Goal: Task Accomplishment & Management: Manage account settings

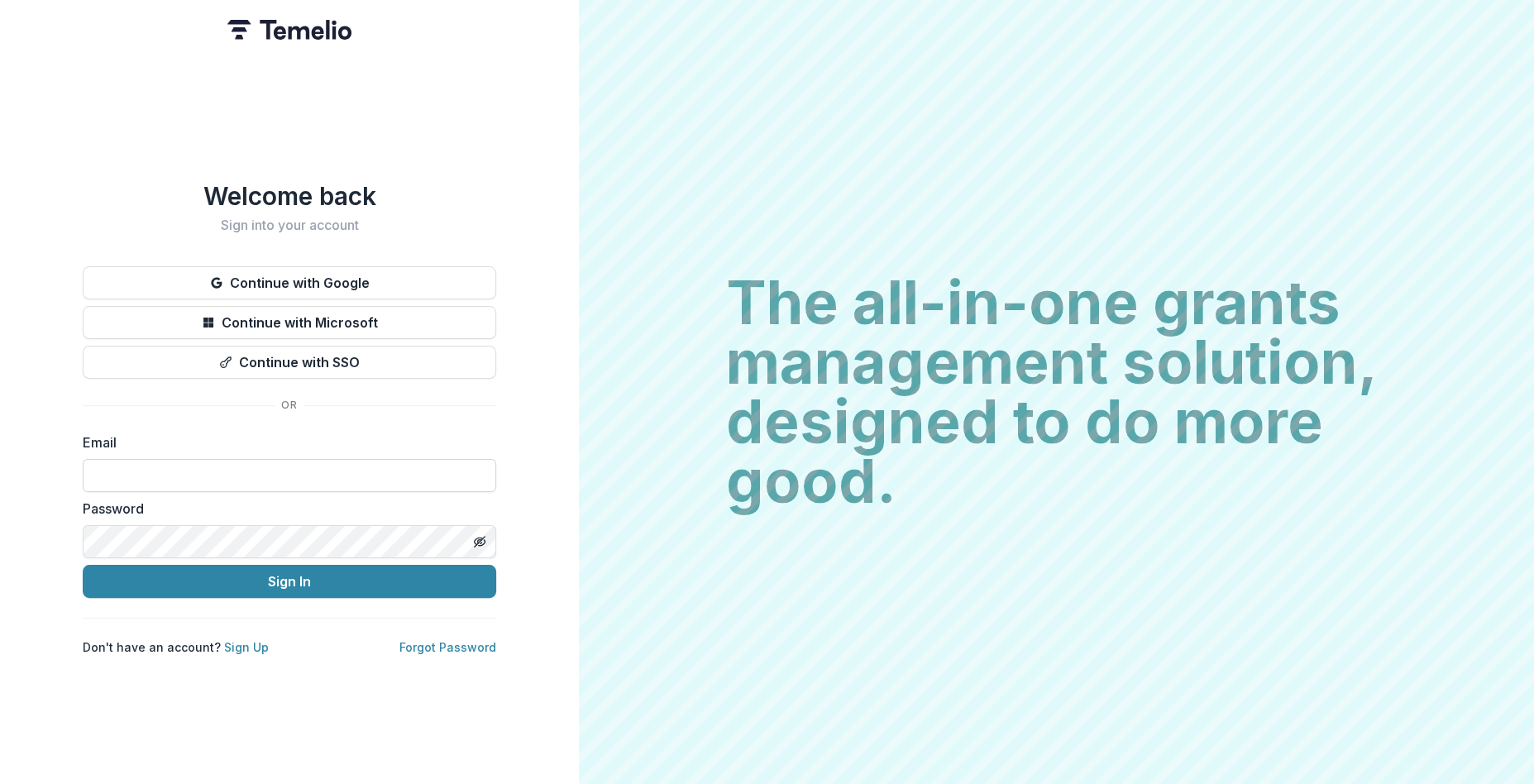
click at [346, 469] on input at bounding box center [289, 476] width 413 height 33
type input "**********"
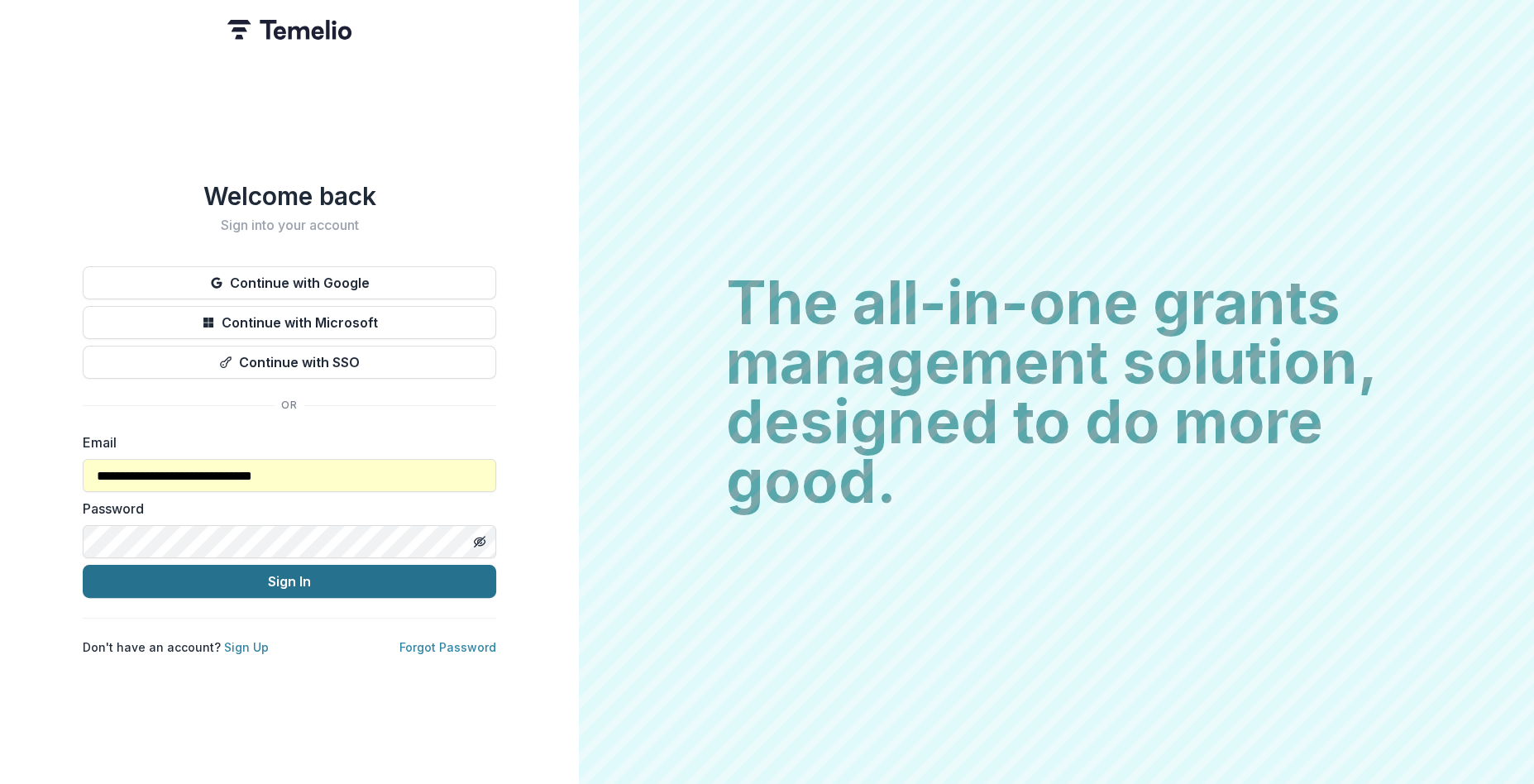
click at [310, 573] on button "Sign In" at bounding box center [289, 581] width 413 height 33
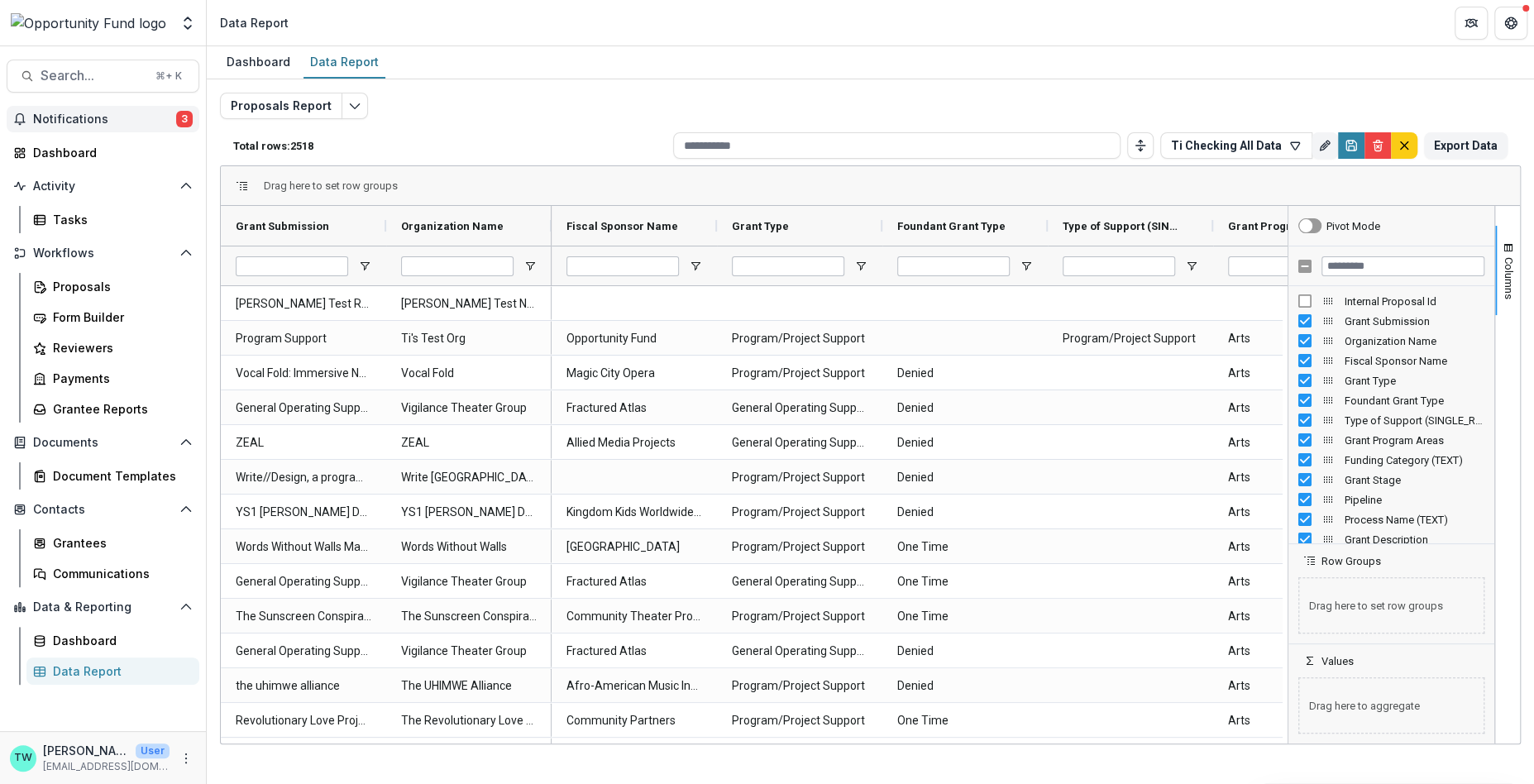
click at [75, 128] on button "Notifications 3" at bounding box center [103, 119] width 193 height 27
click at [94, 289] on div "Proposals" at bounding box center [119, 286] width 133 height 18
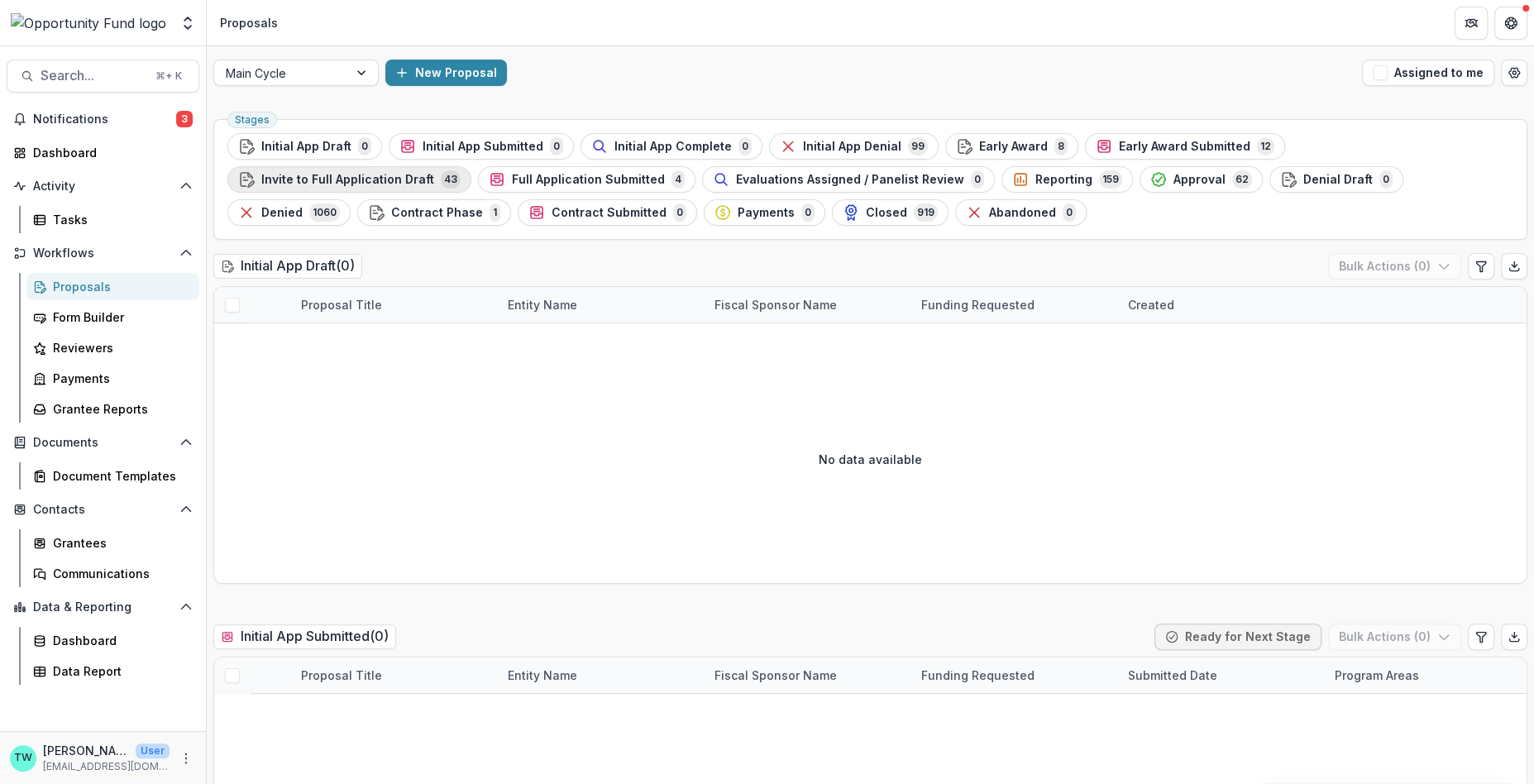
click at [434, 173] on span "Invite to Full Application Draft" at bounding box center [348, 180] width 173 height 14
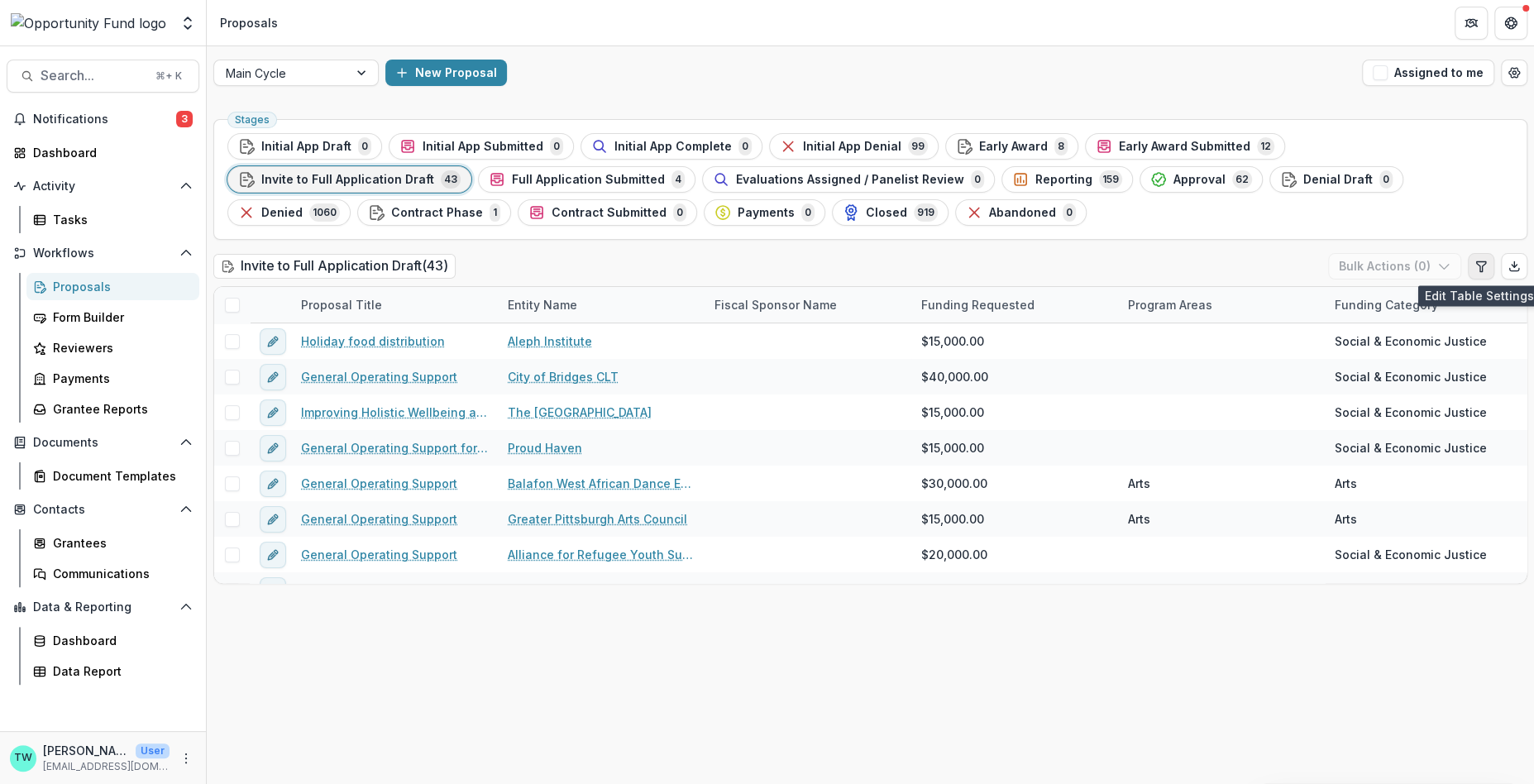
click at [1485, 267] on icon "Edit table settings" at bounding box center [1481, 266] width 13 height 13
select select "******"
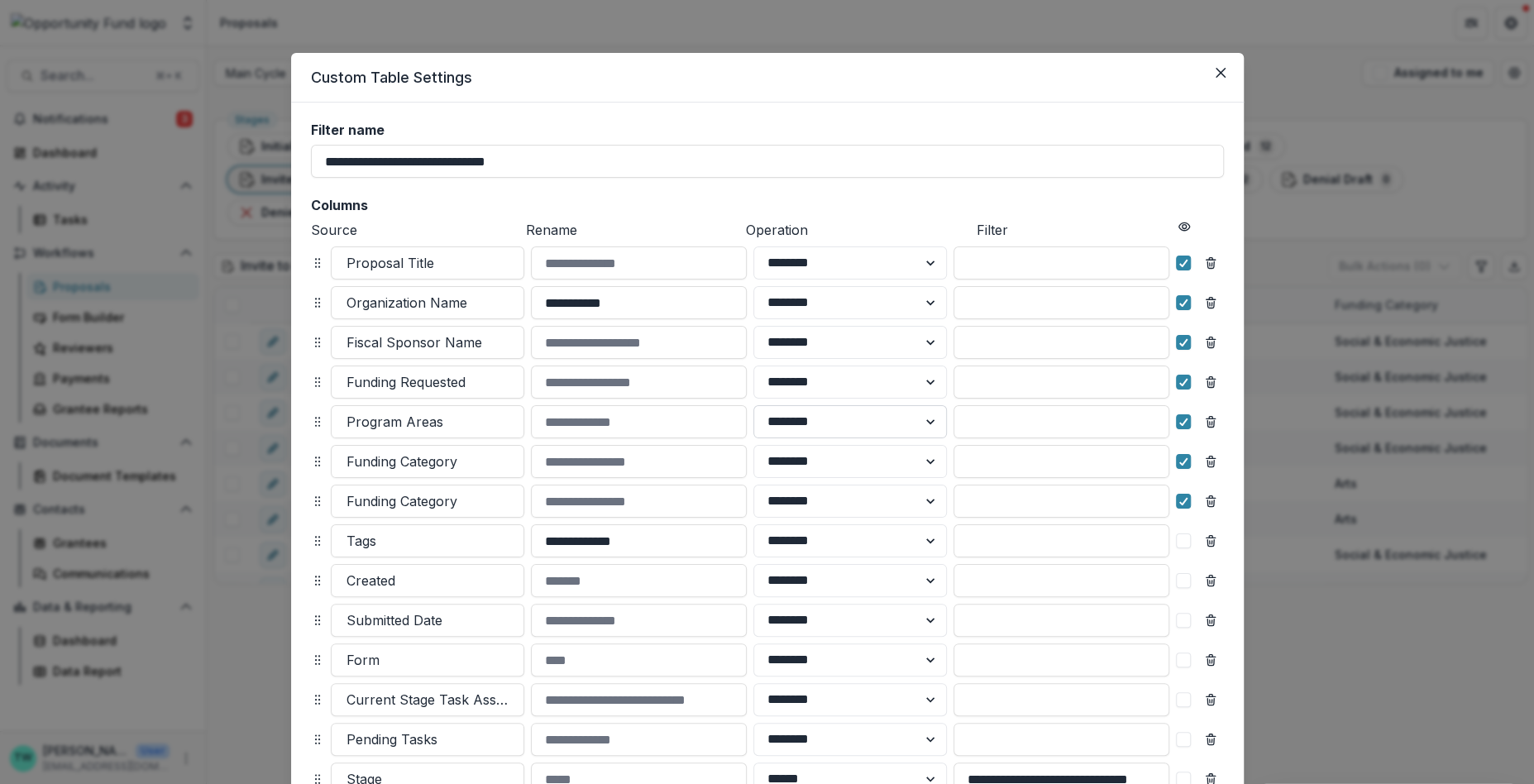
click at [929, 423] on select "******** ******" at bounding box center [850, 422] width 194 height 33
select select "******"
click at [754, 405] on select "******** ******" at bounding box center [850, 422] width 194 height 33
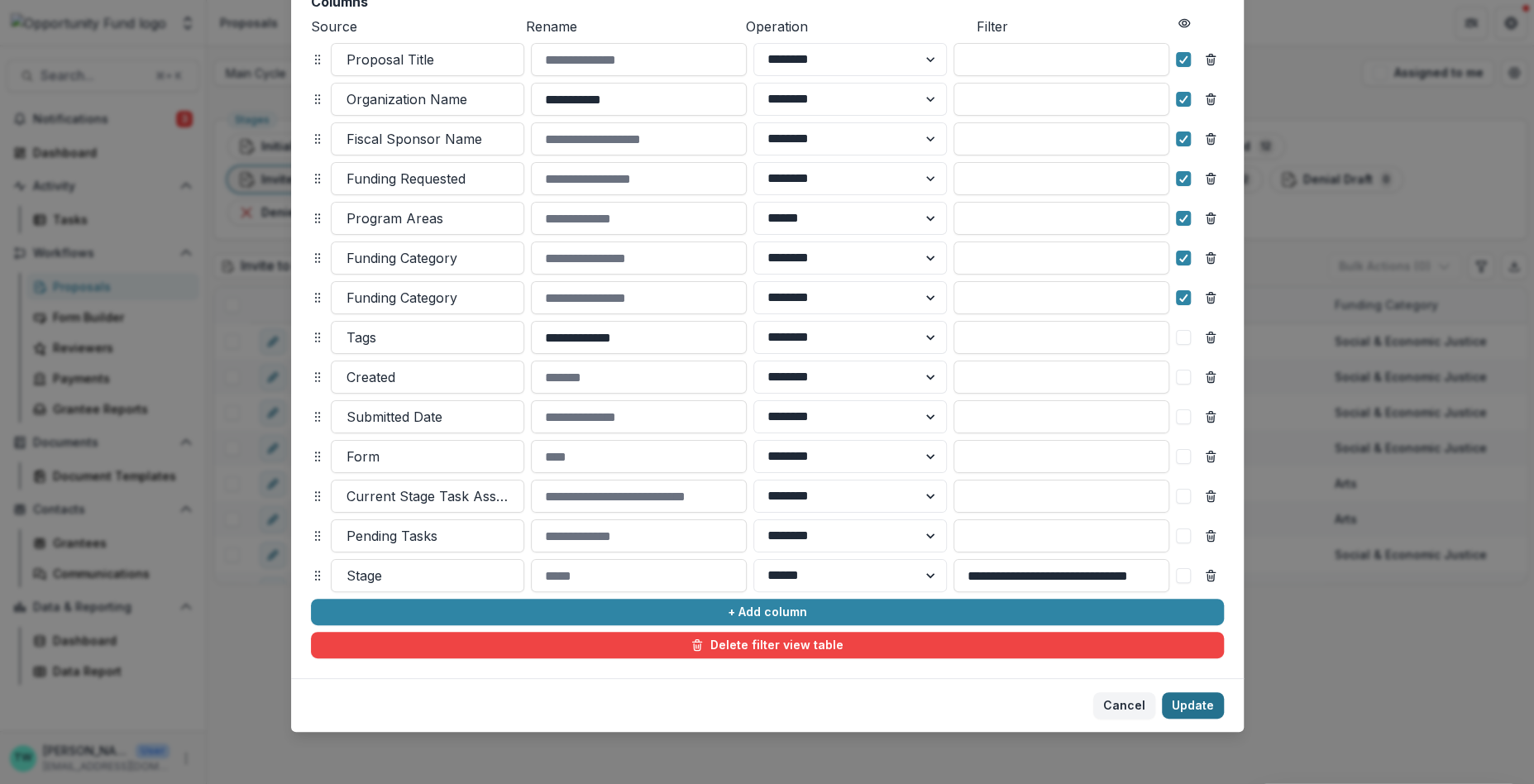
click at [1182, 708] on button "Update" at bounding box center [1193, 705] width 62 height 27
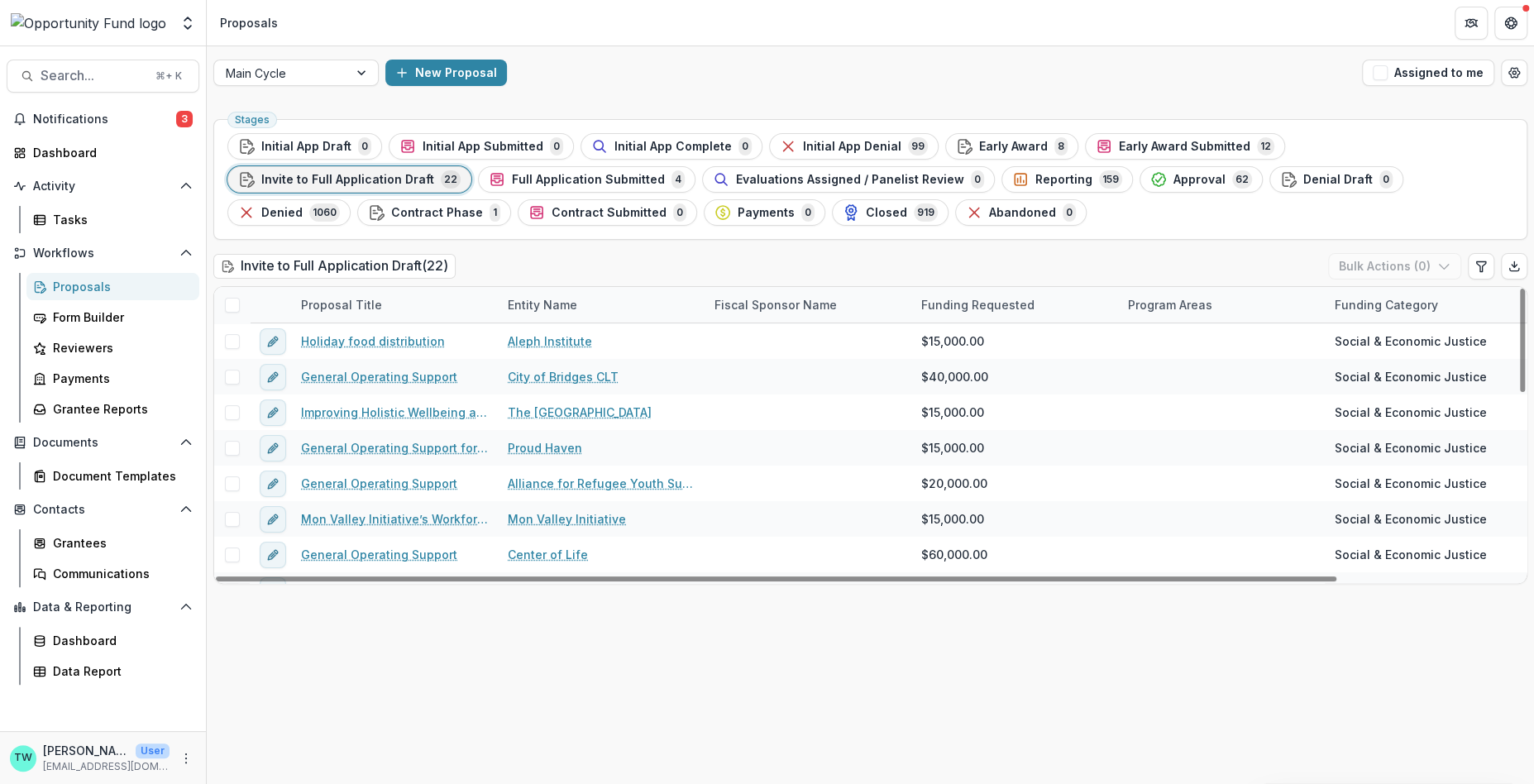
click at [230, 304] on span at bounding box center [232, 305] width 15 height 15
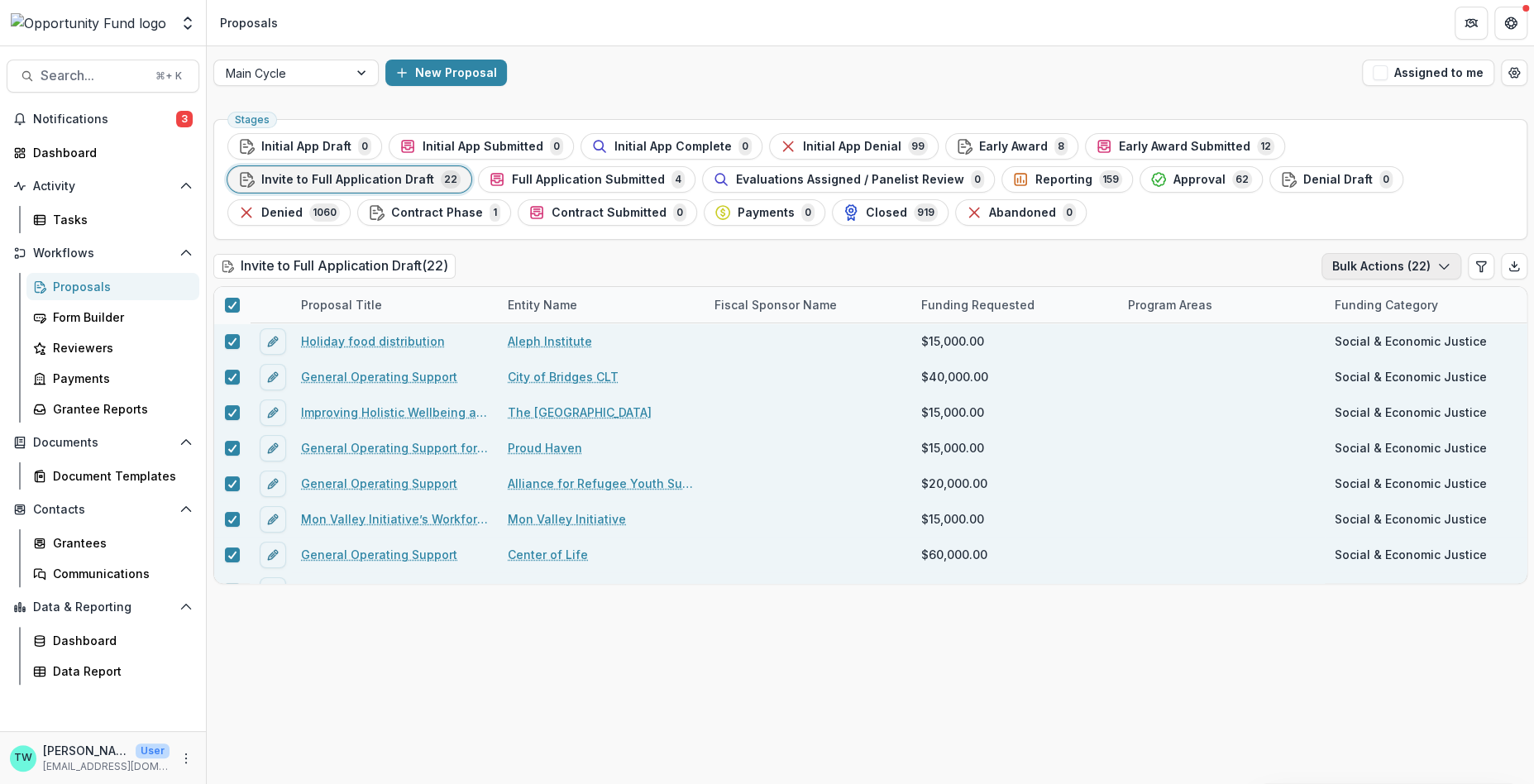
click at [1446, 268] on icon "button" at bounding box center [1443, 266] width 13 height 13
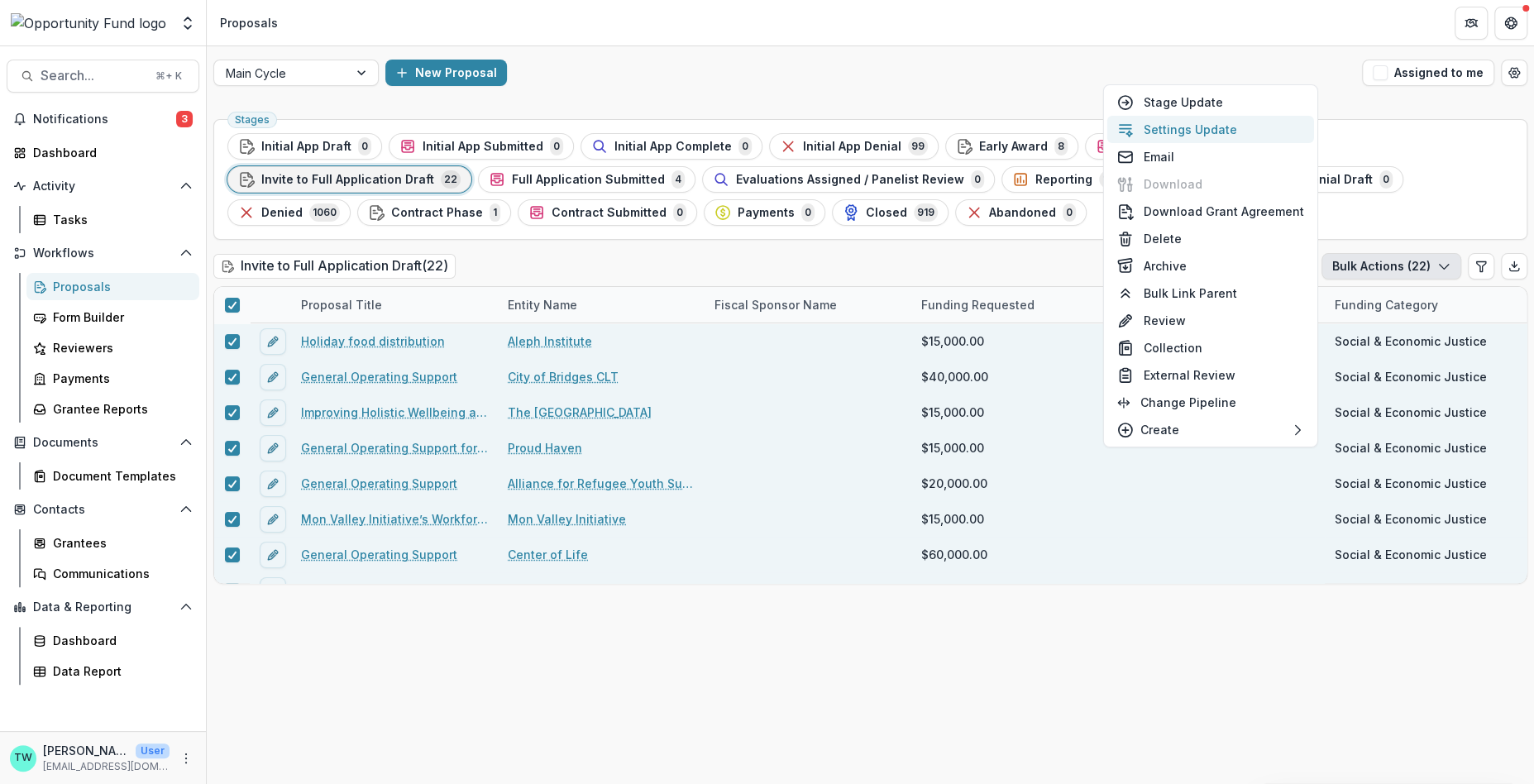
click at [1218, 122] on button "Settings Update" at bounding box center [1211, 130] width 207 height 28
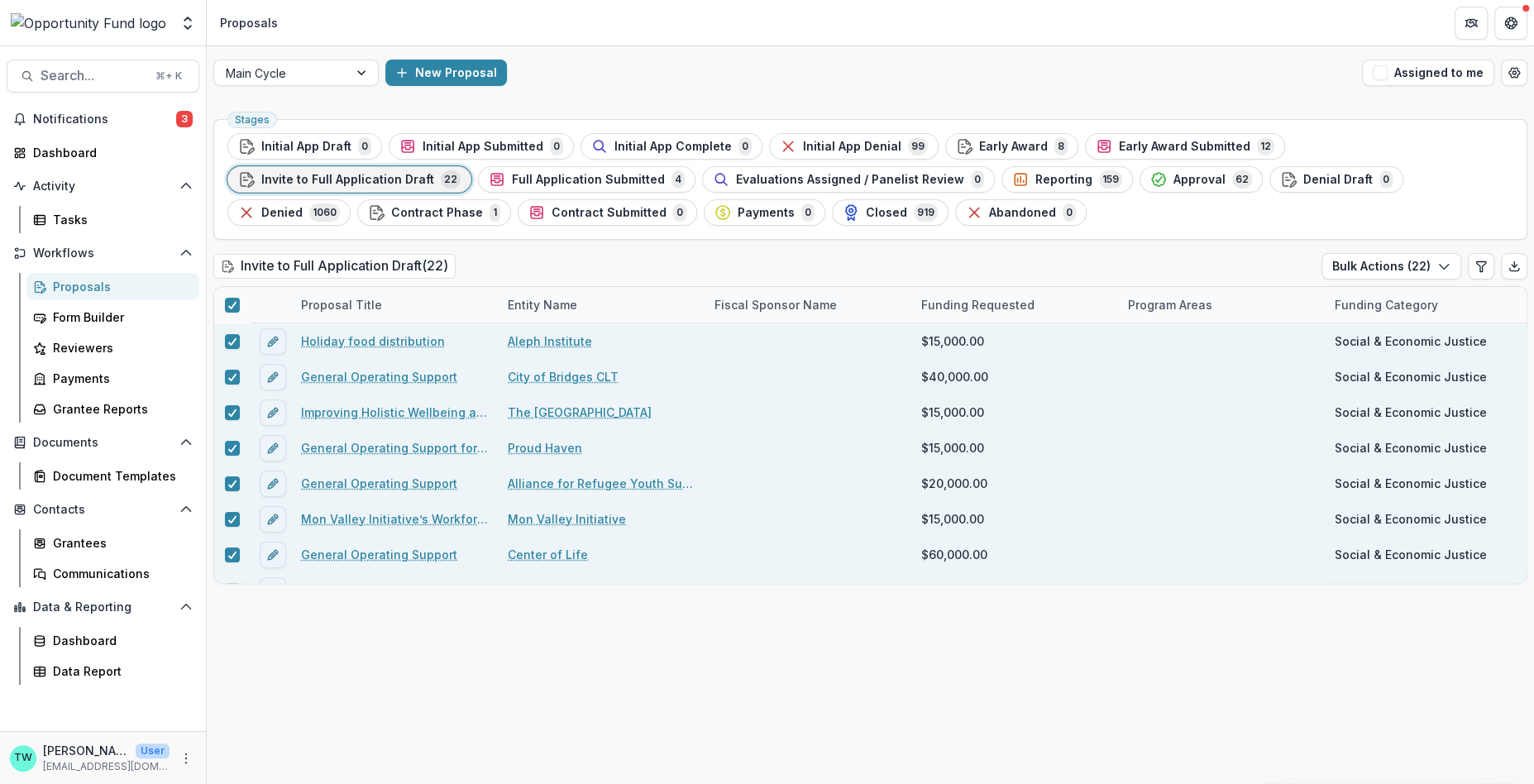
type input "**"
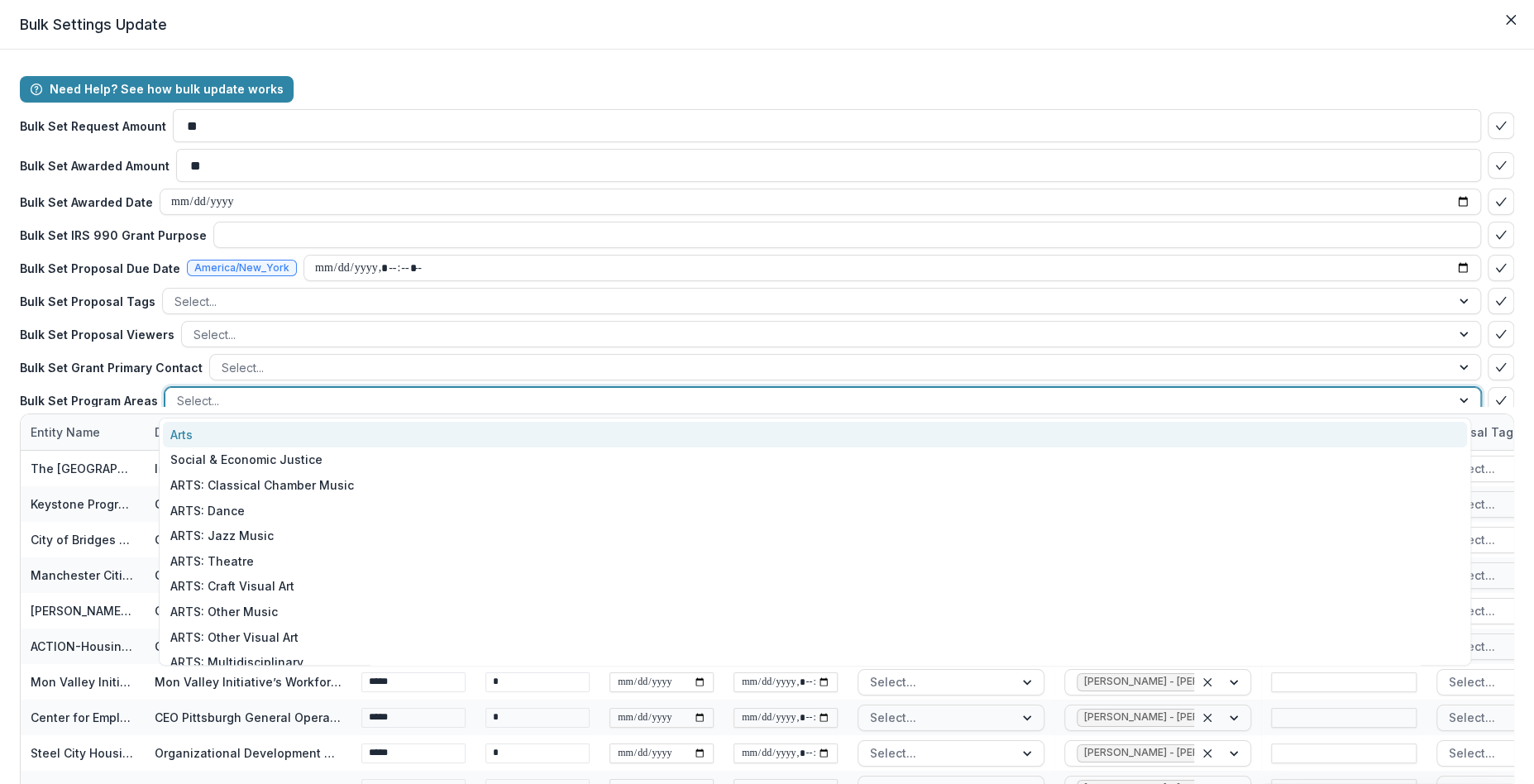
scroll to position [2, 0]
click at [285, 403] on div at bounding box center [808, 398] width 1262 height 21
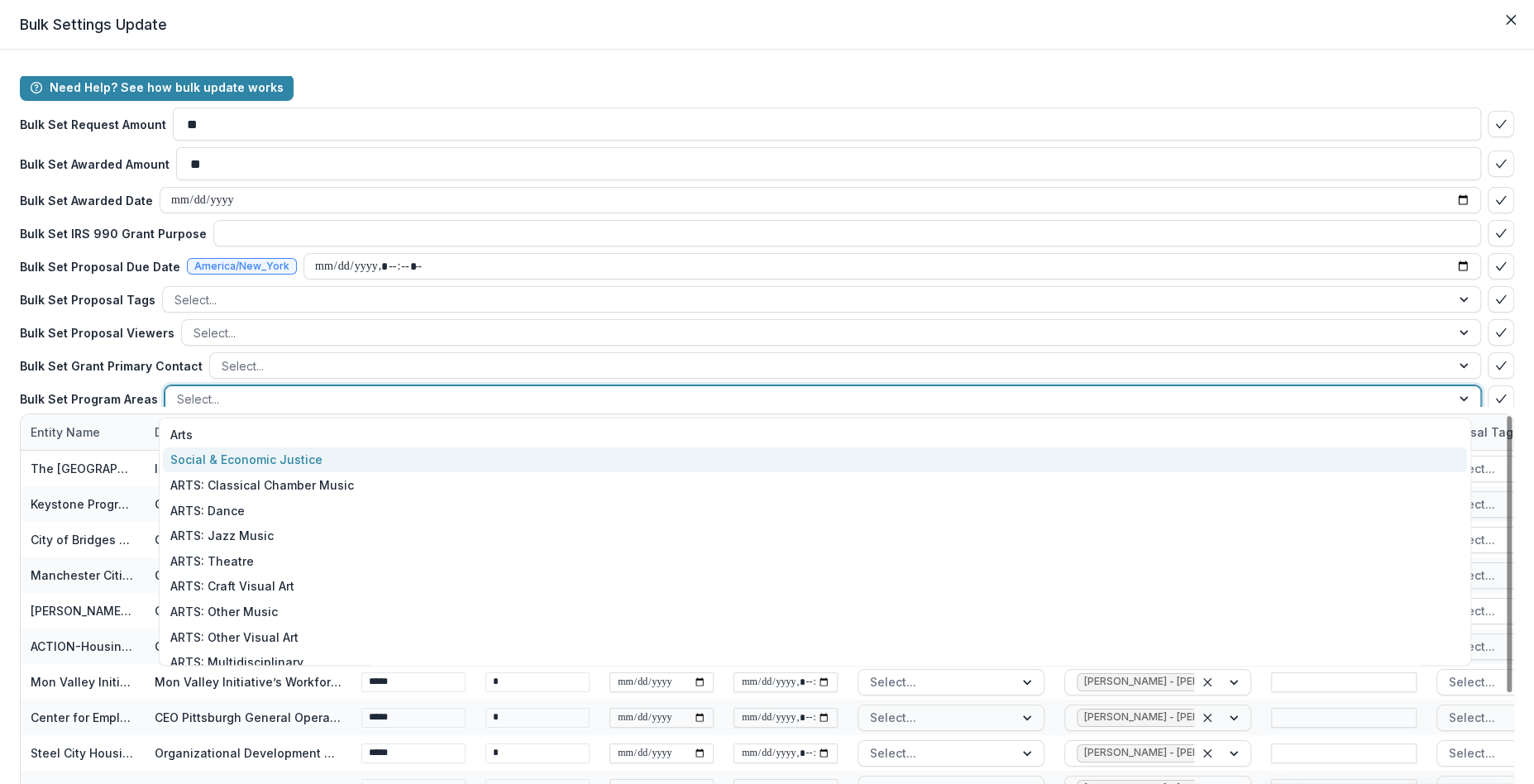
click at [281, 459] on div "Social & Economic Justice" at bounding box center [816, 460] width 1305 height 26
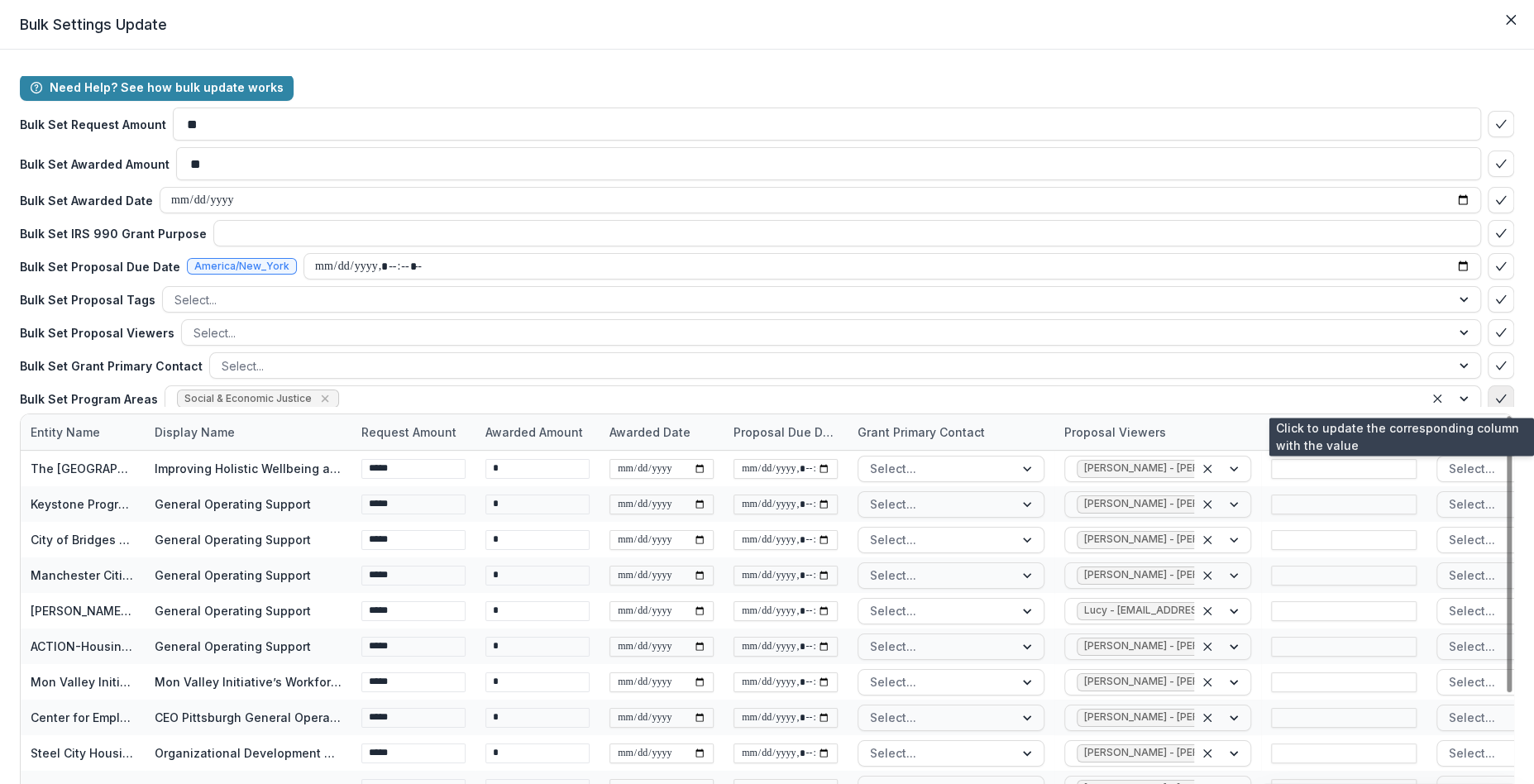
click at [1495, 397] on icon "bulk-confirm-option" at bounding box center [1501, 397] width 13 height 13
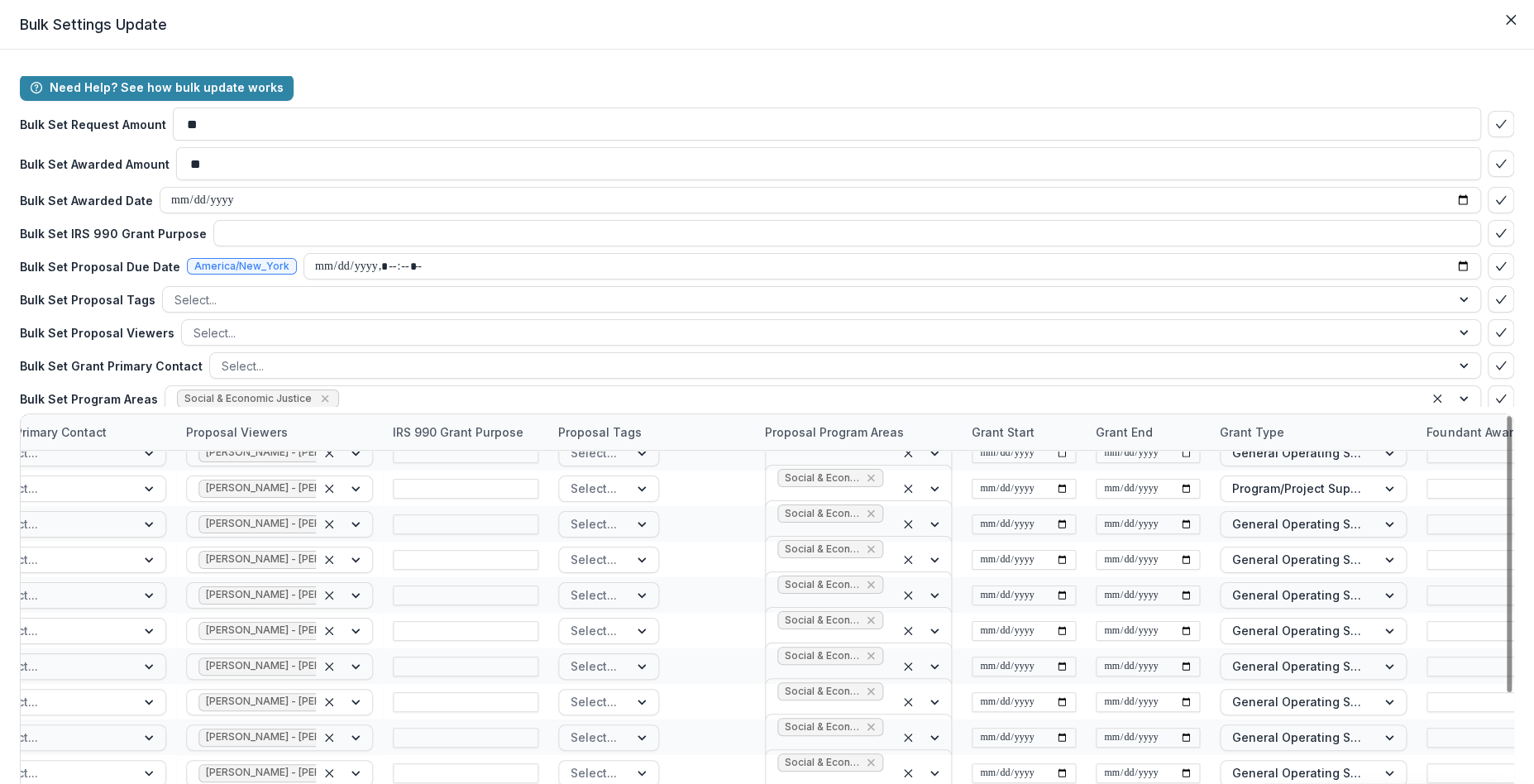
scroll to position [185, 0]
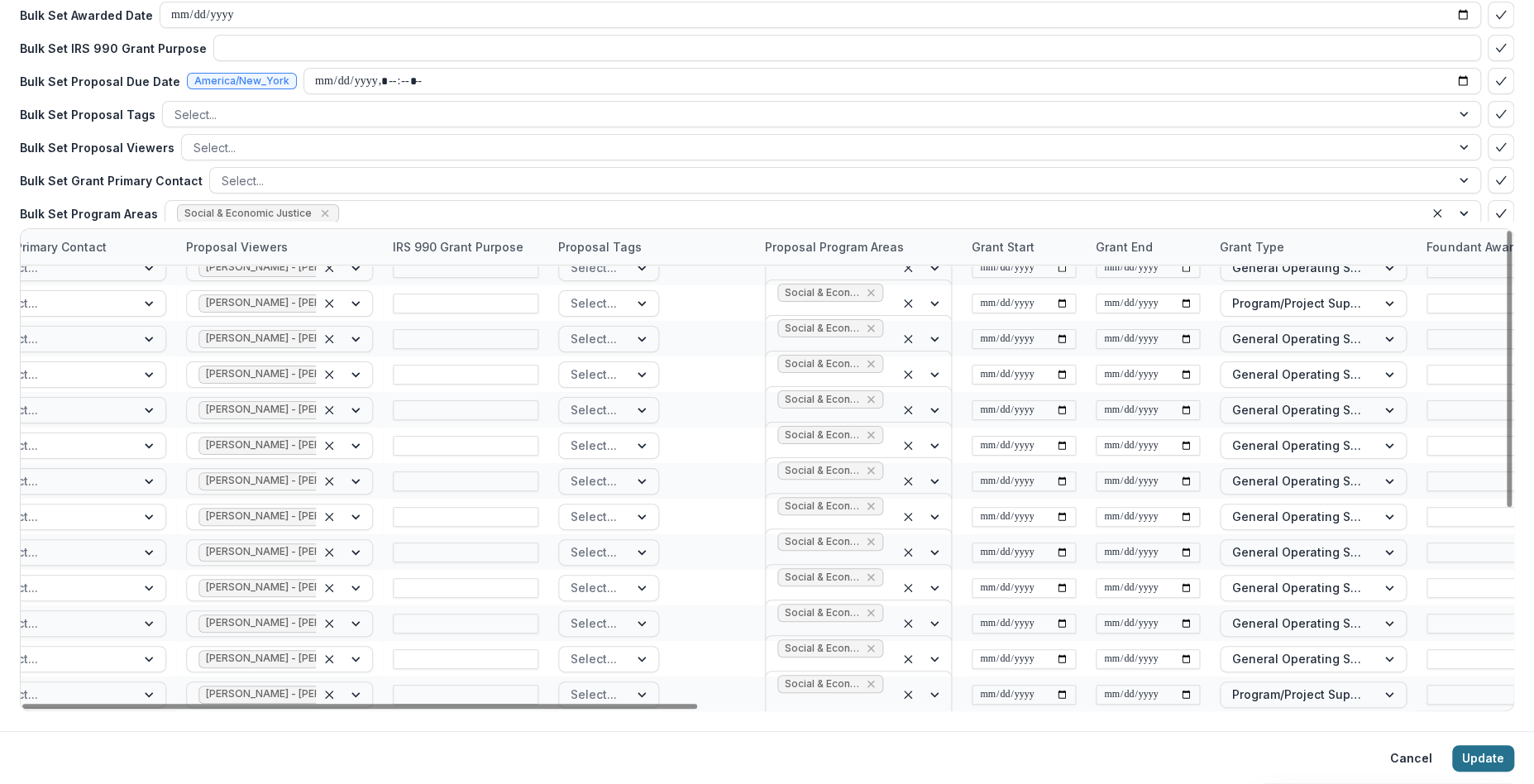
click at [1486, 756] on button "Update" at bounding box center [1483, 757] width 62 height 27
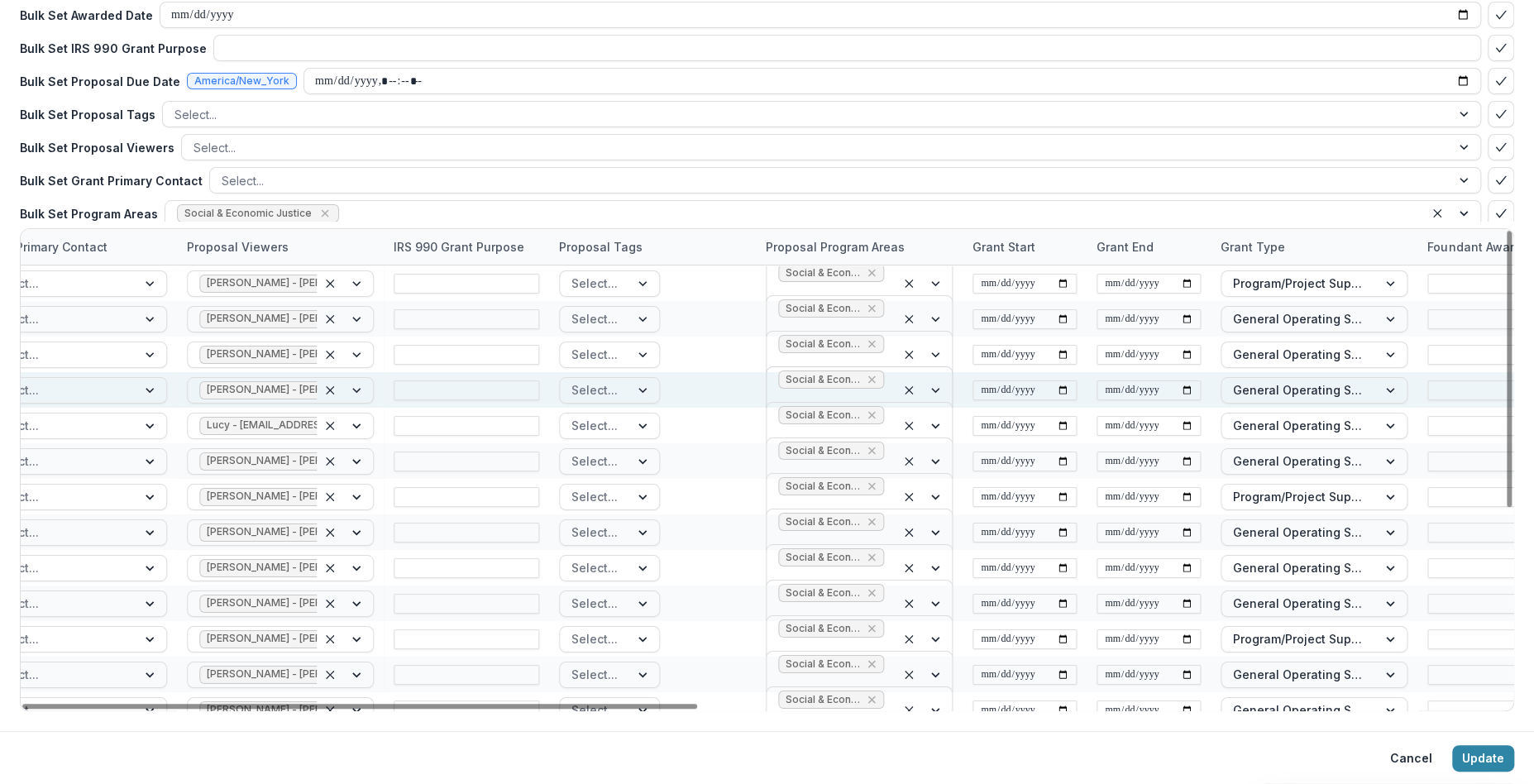
scroll to position [0, 0]
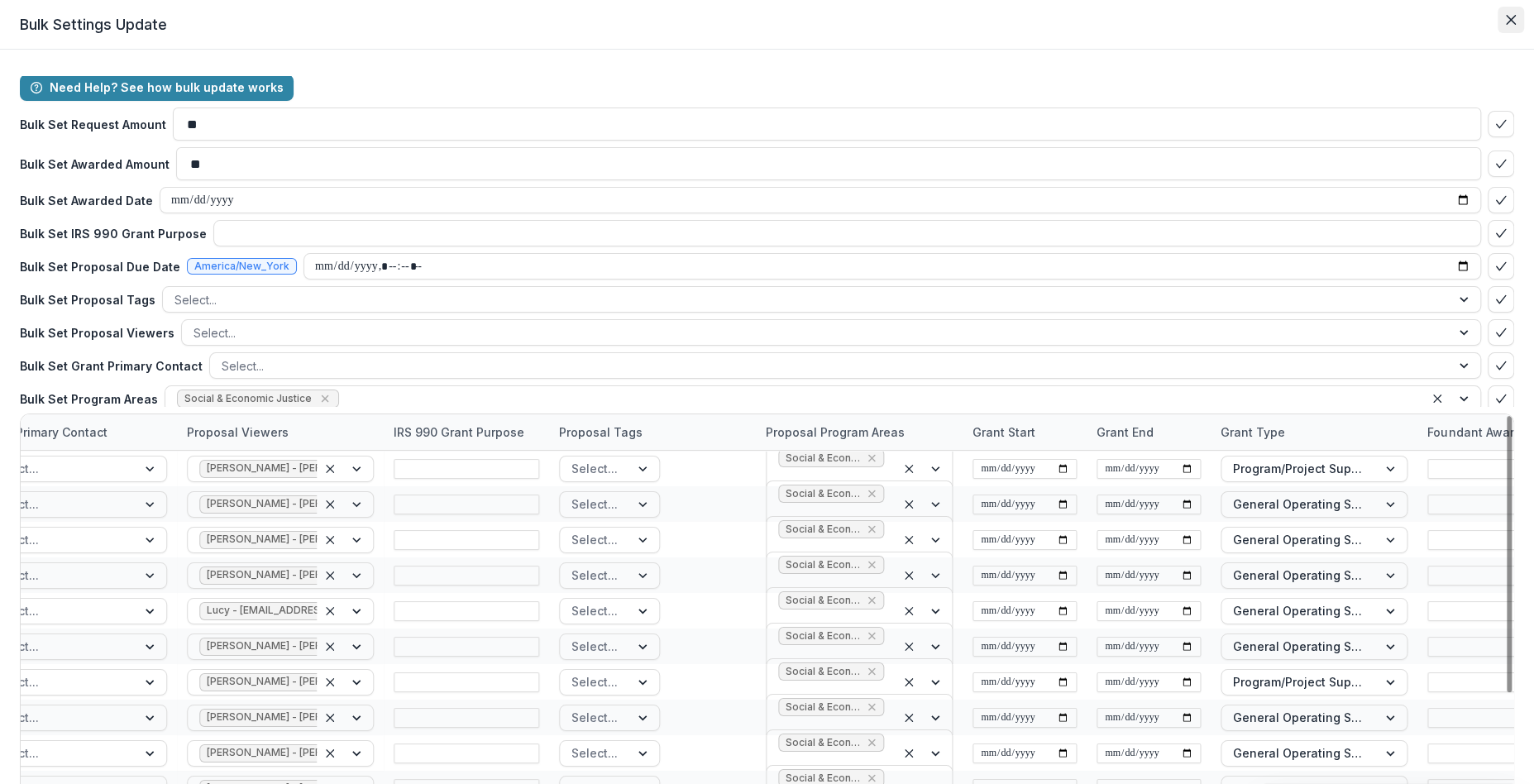
click at [1506, 20] on icon "Close" at bounding box center [1511, 20] width 10 height 10
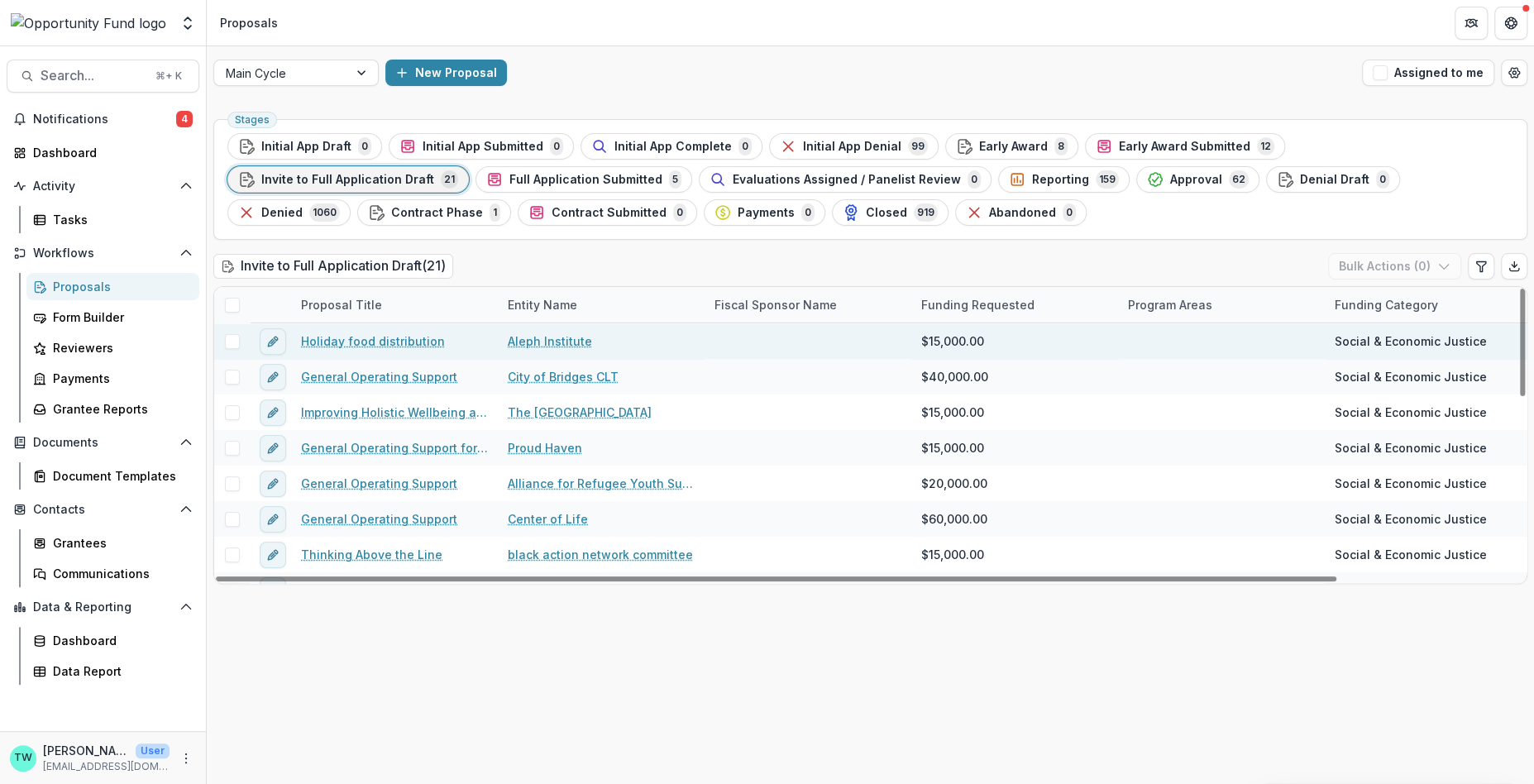
click at [359, 335] on link "Holiday food distribution" at bounding box center [373, 341] width 144 height 18
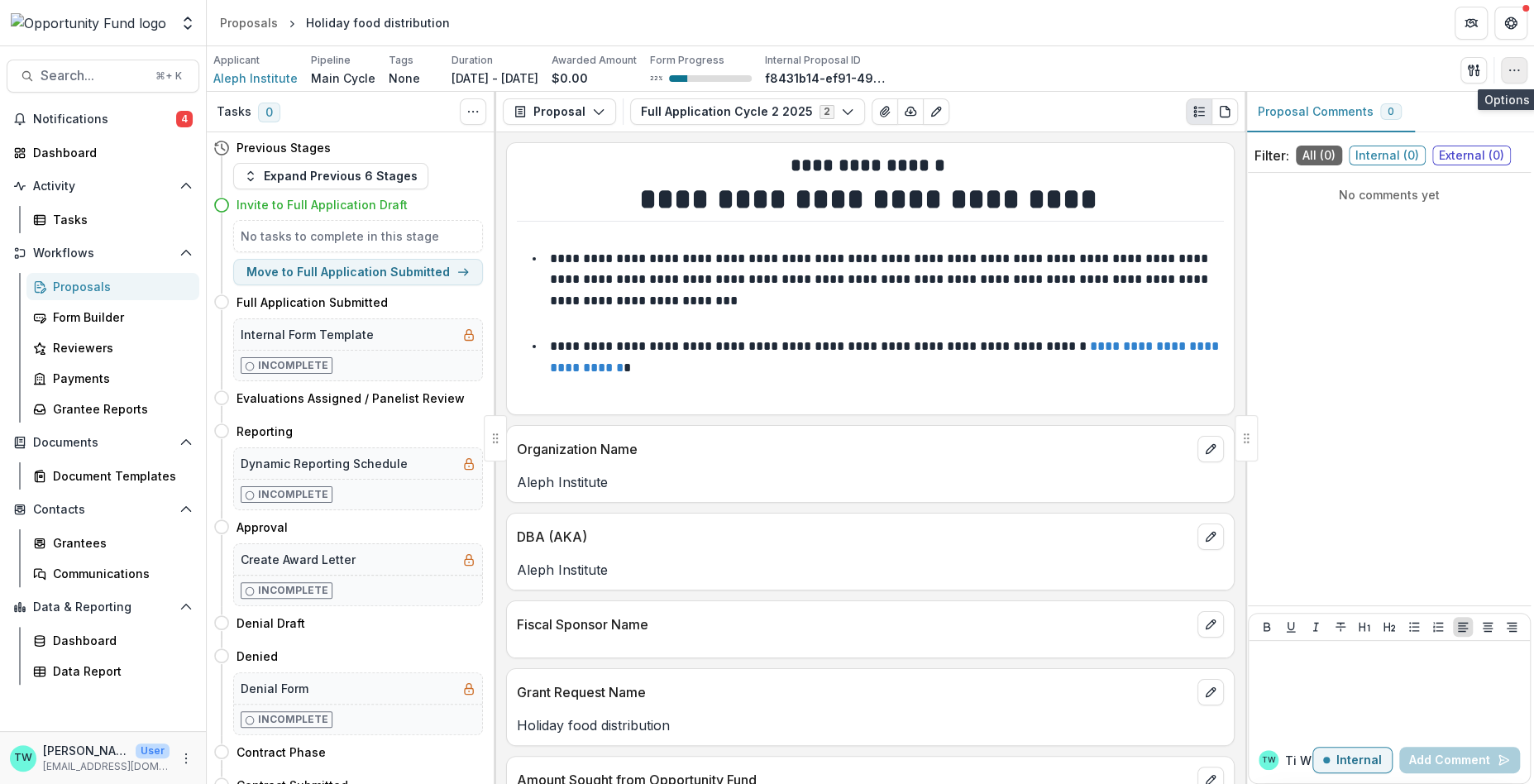
click at [1512, 70] on icon "button" at bounding box center [1513, 70] width 13 height 13
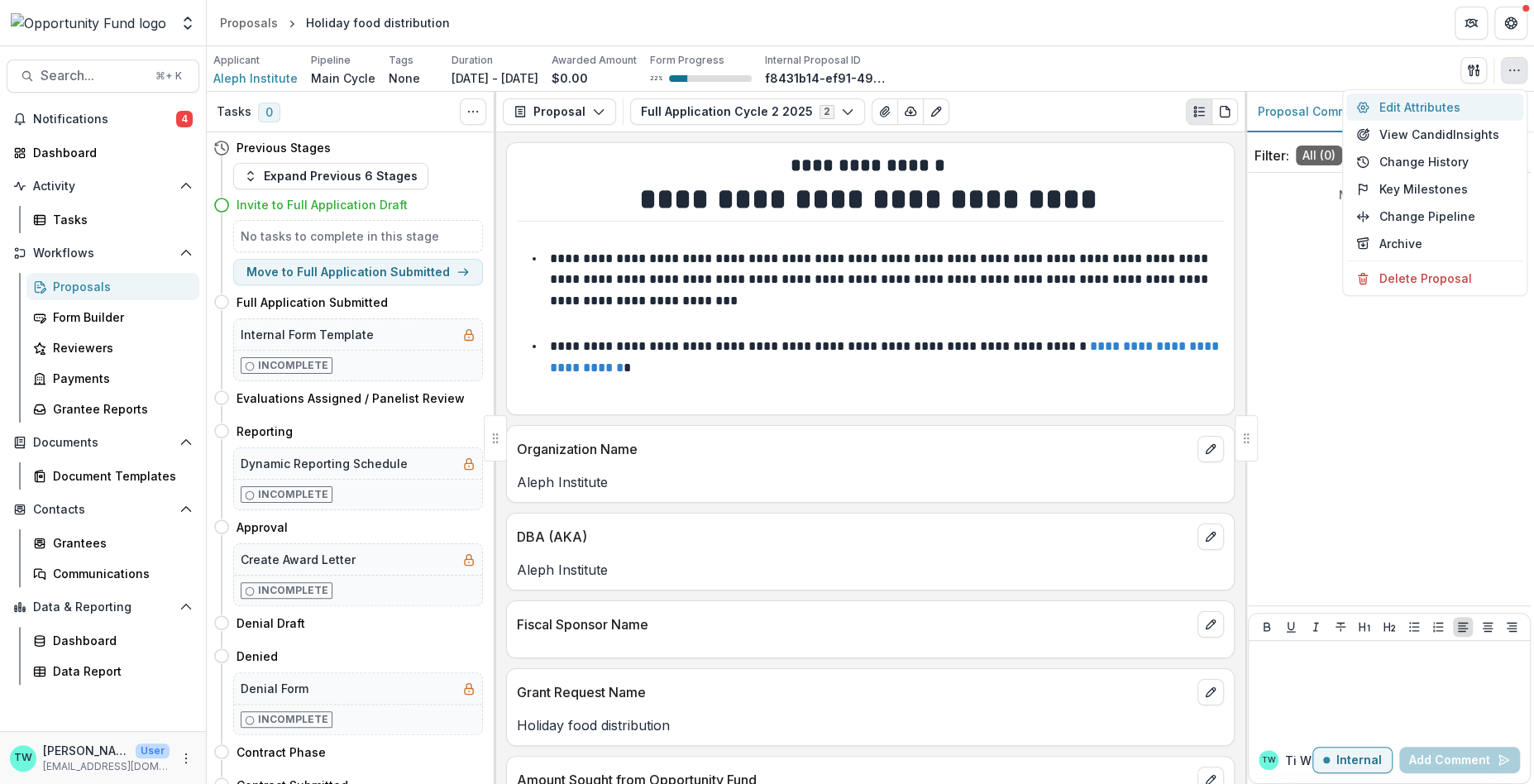
click at [1417, 114] on button "Edit Attributes" at bounding box center [1435, 107] width 177 height 28
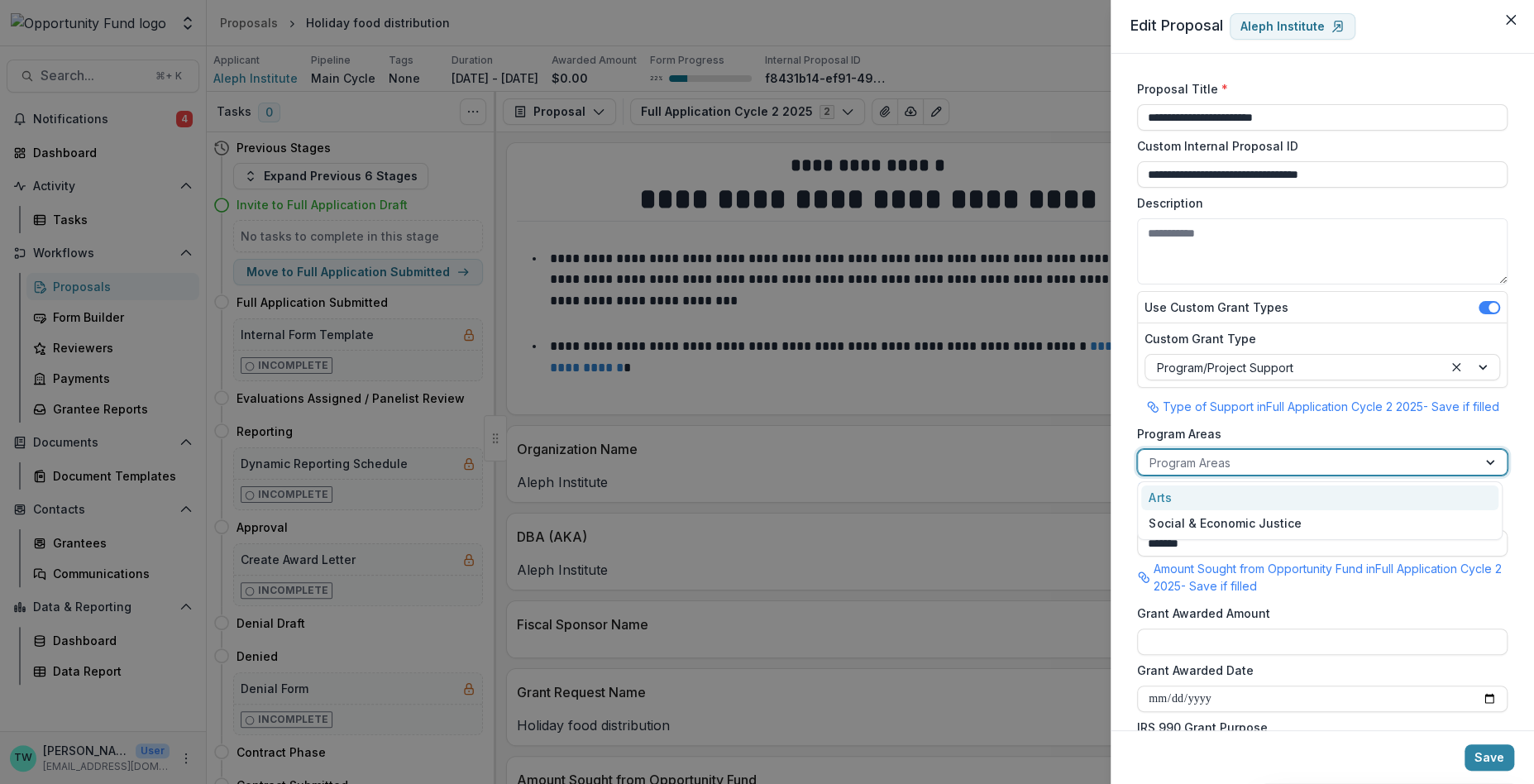
click at [1245, 462] on div at bounding box center [1307, 462] width 316 height 21
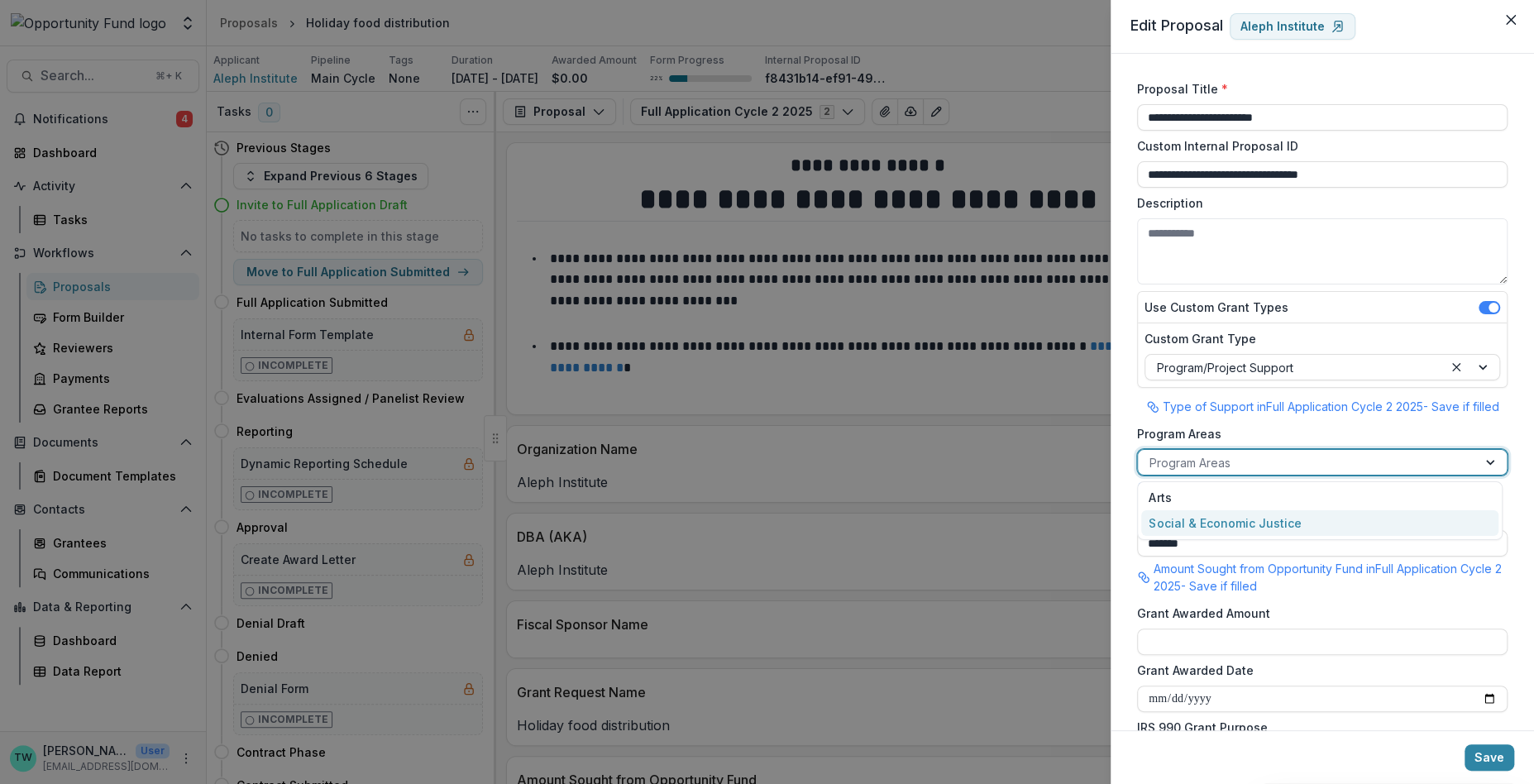
click at [1231, 517] on div "Social & Economic Justice" at bounding box center [1319, 523] width 357 height 26
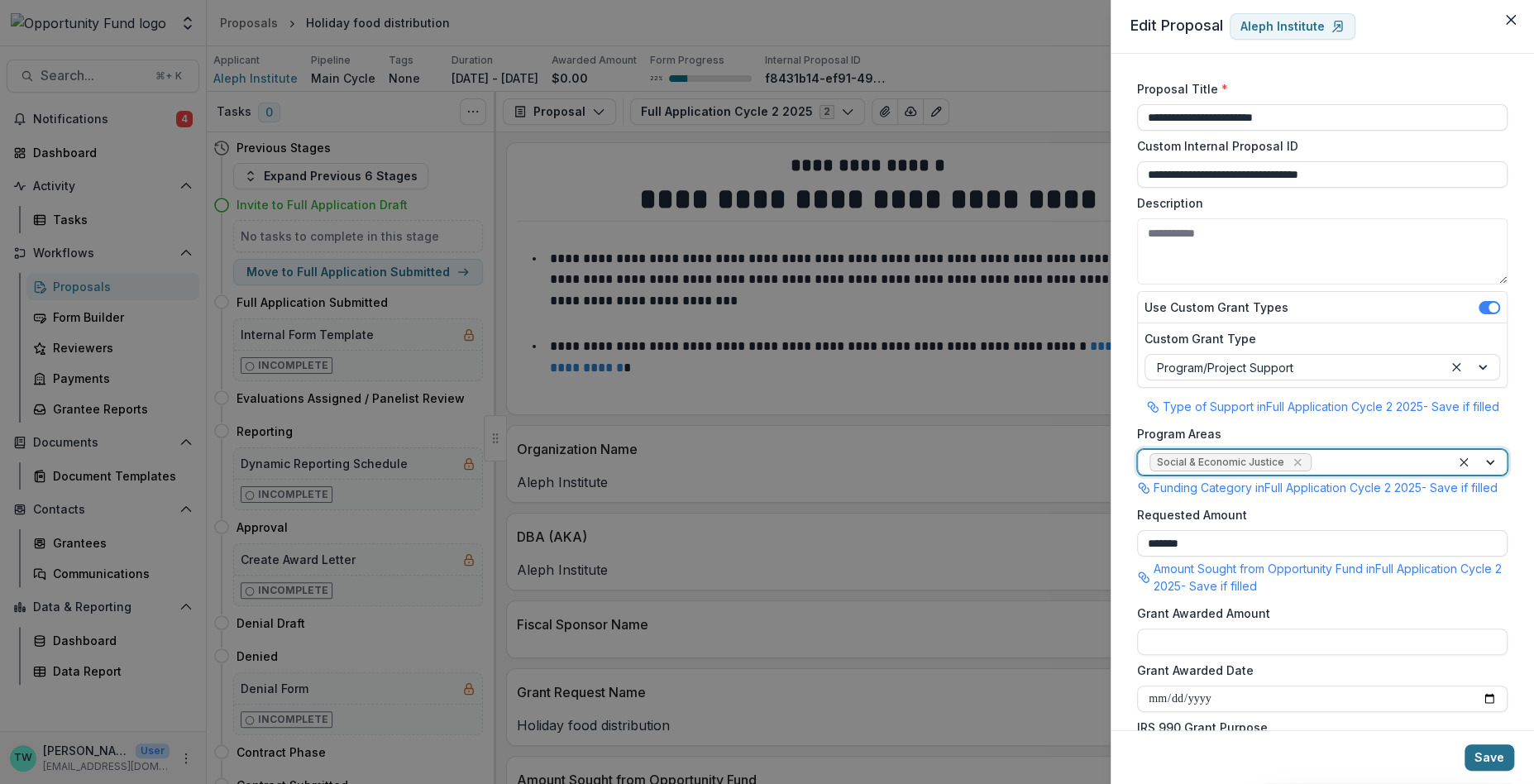
click at [1485, 754] on button "Save" at bounding box center [1490, 757] width 49 height 27
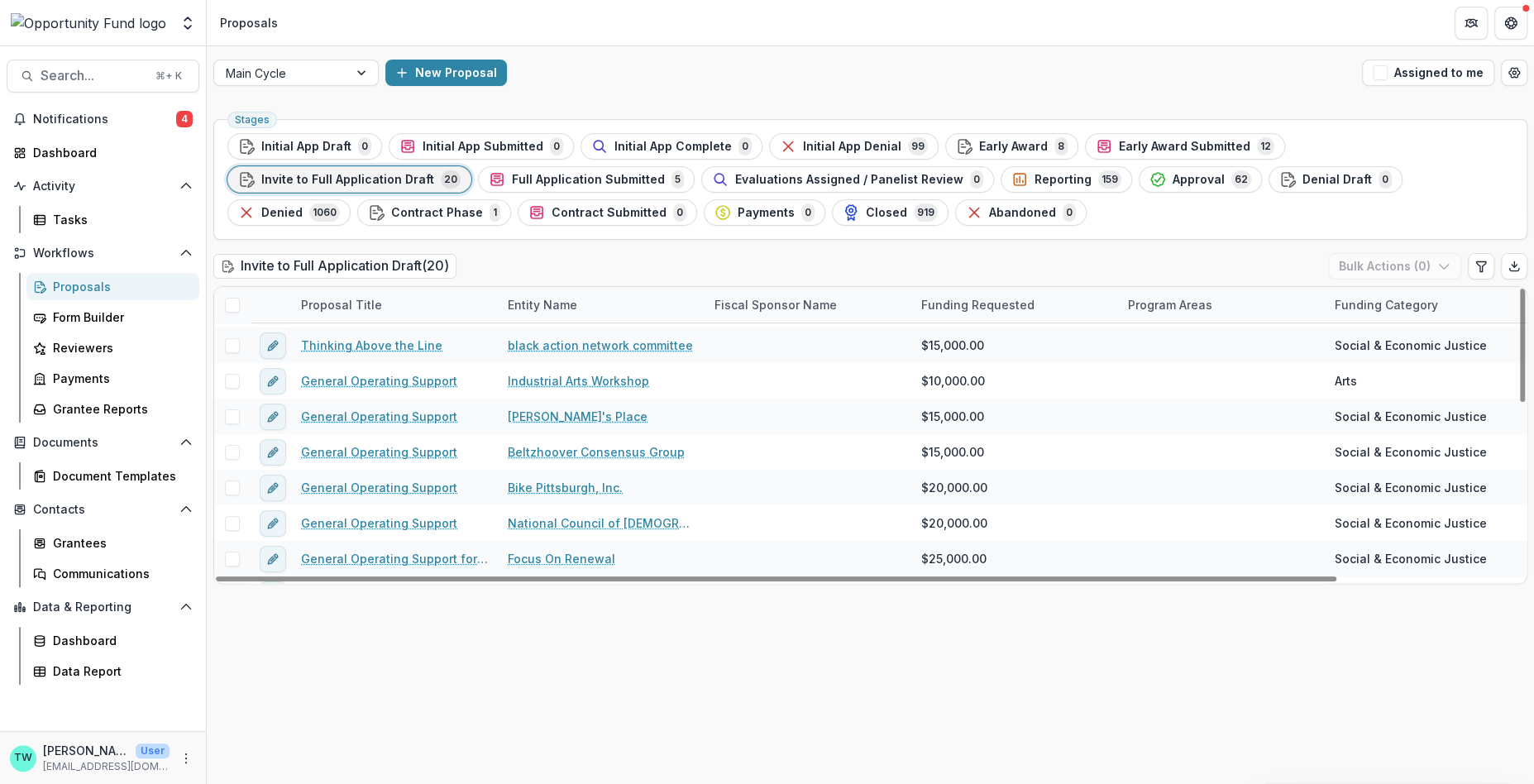
scroll to position [171, 0]
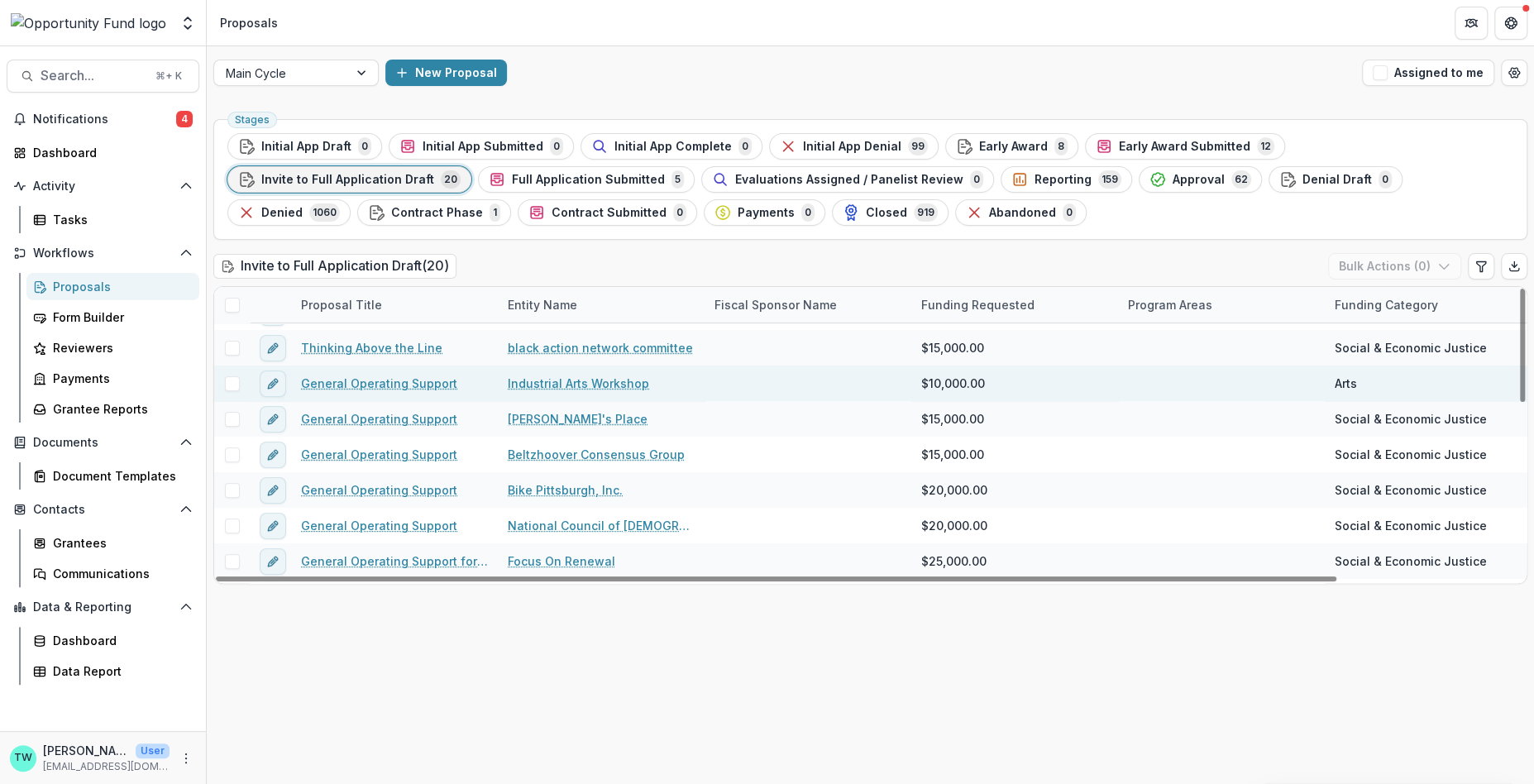
click at [384, 379] on link "General Operating Support" at bounding box center [379, 384] width 156 height 18
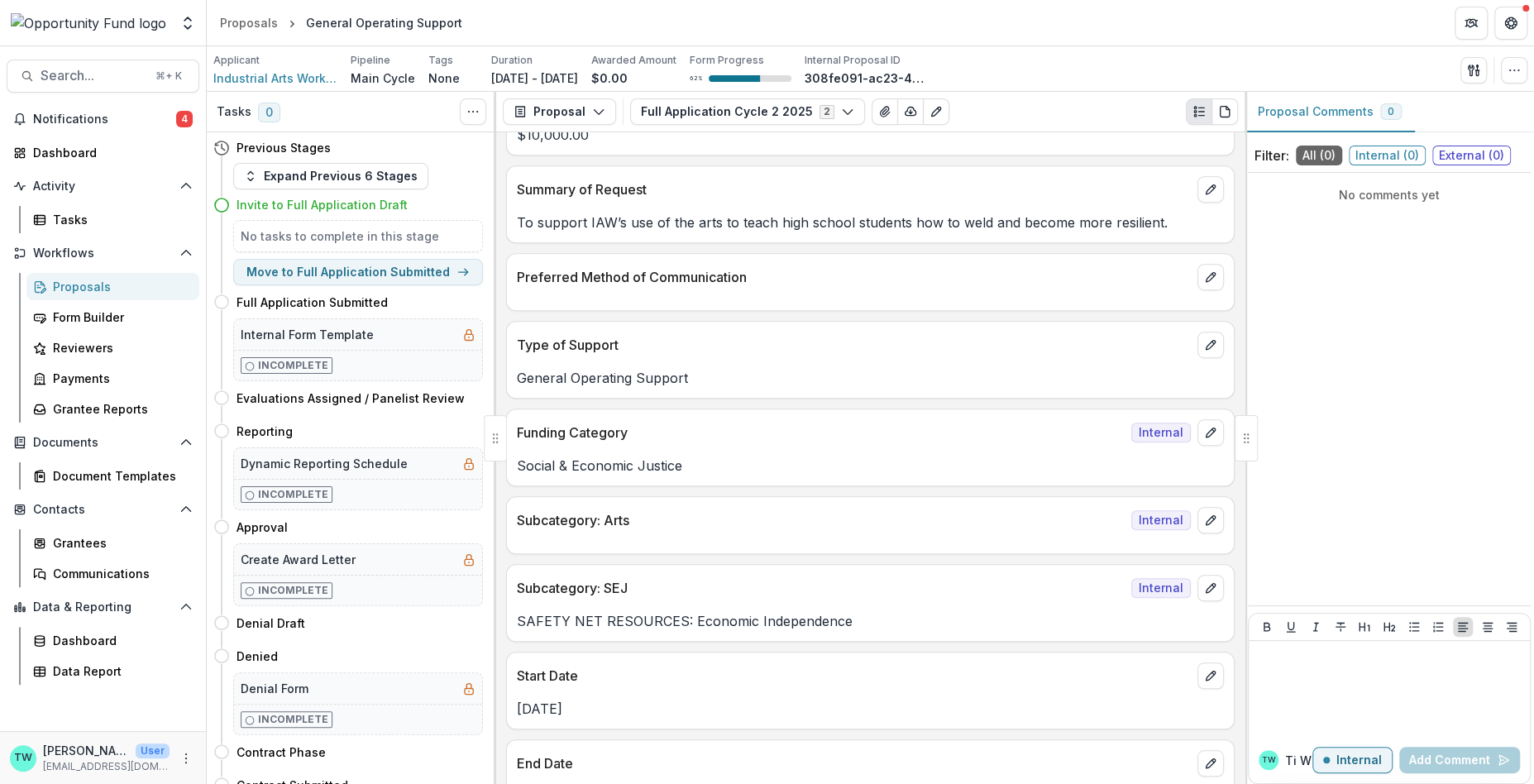
scroll to position [683, 0]
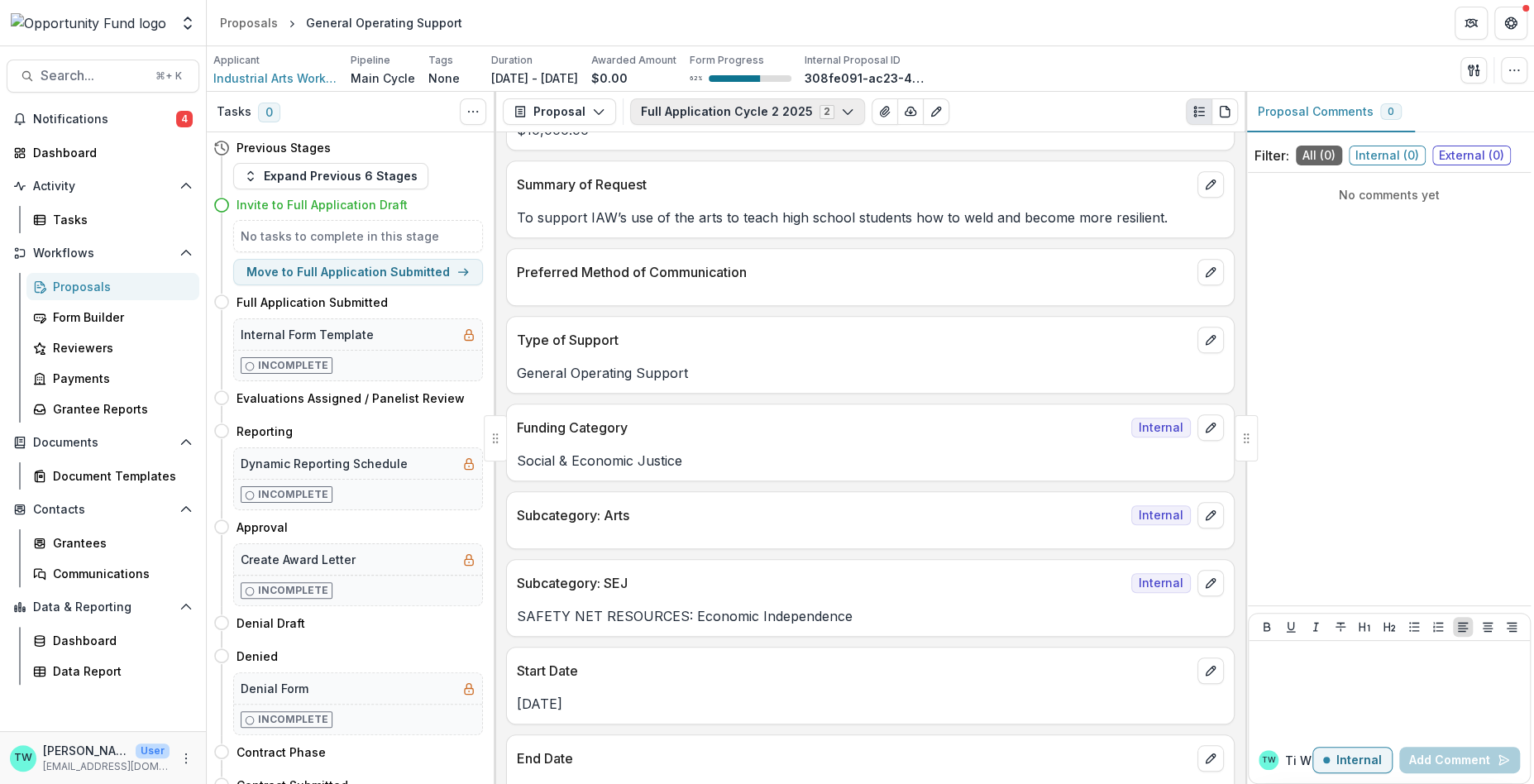
click at [707, 110] on button "Full Application Cycle 2 2025 2" at bounding box center [748, 111] width 235 height 27
click at [703, 167] on span "General Operating Support" at bounding box center [744, 174] width 168 height 18
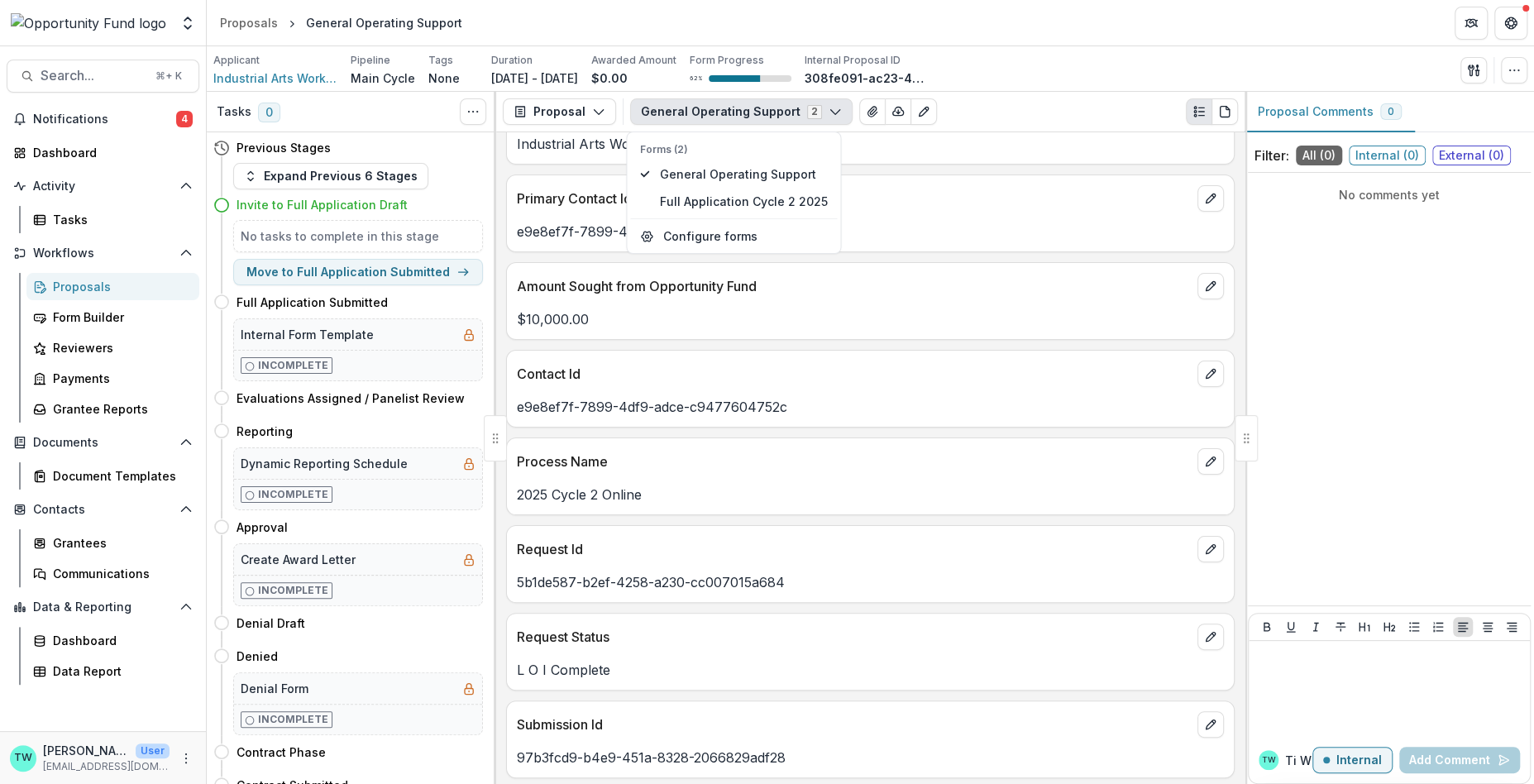
scroll to position [0, 0]
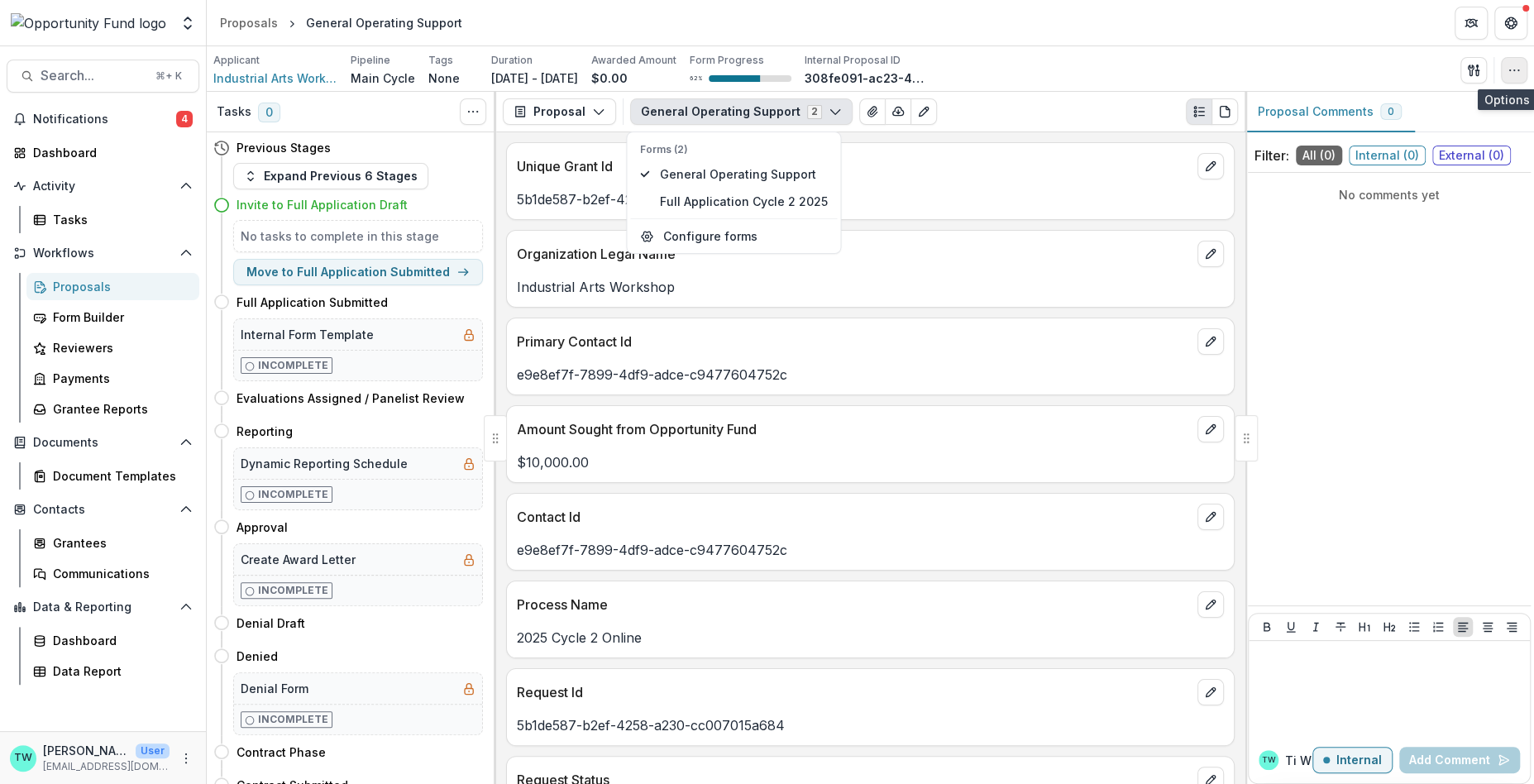
click at [1512, 70] on icon "button" at bounding box center [1513, 70] width 13 height 13
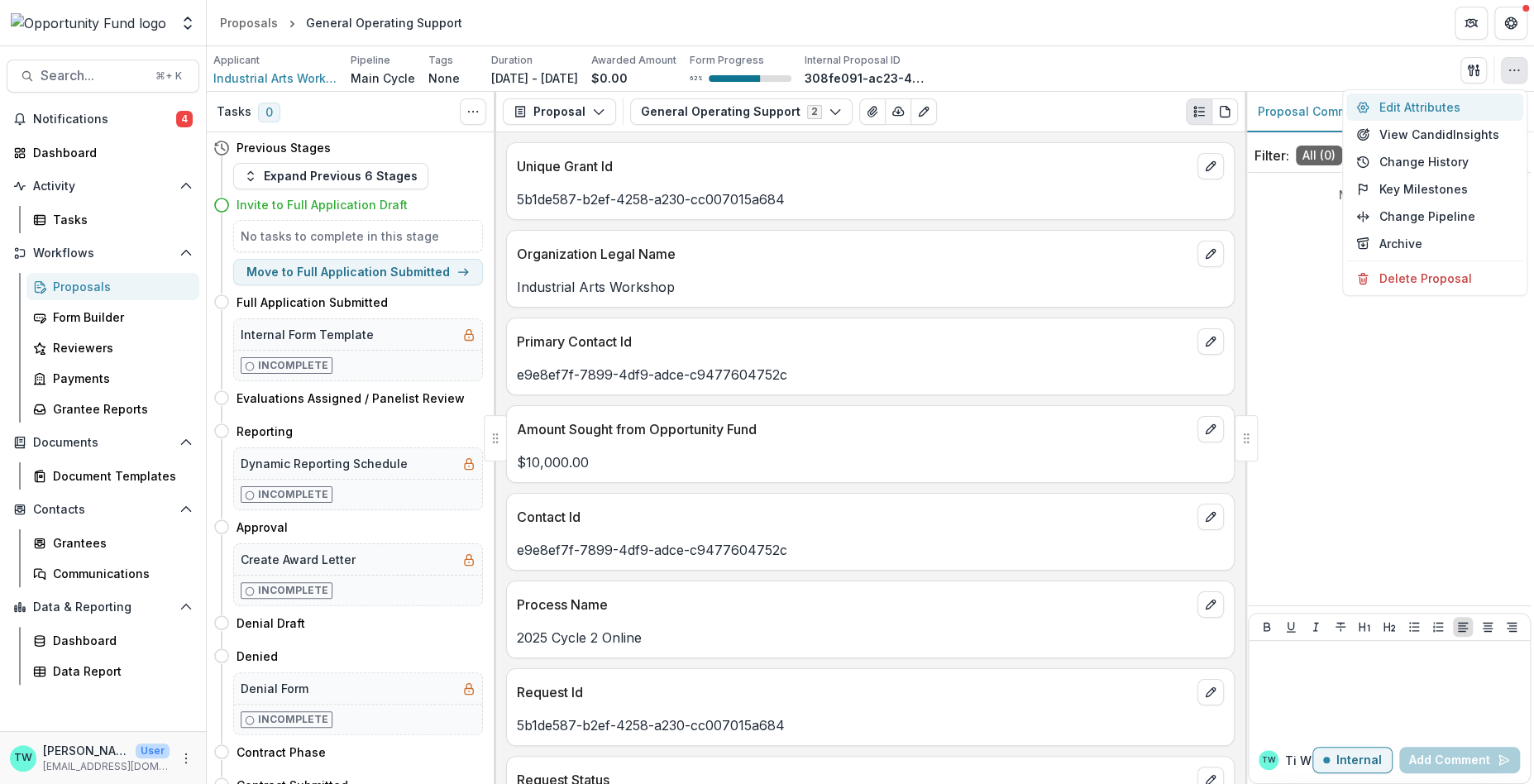
click at [1431, 106] on button "Edit Attributes" at bounding box center [1435, 107] width 177 height 28
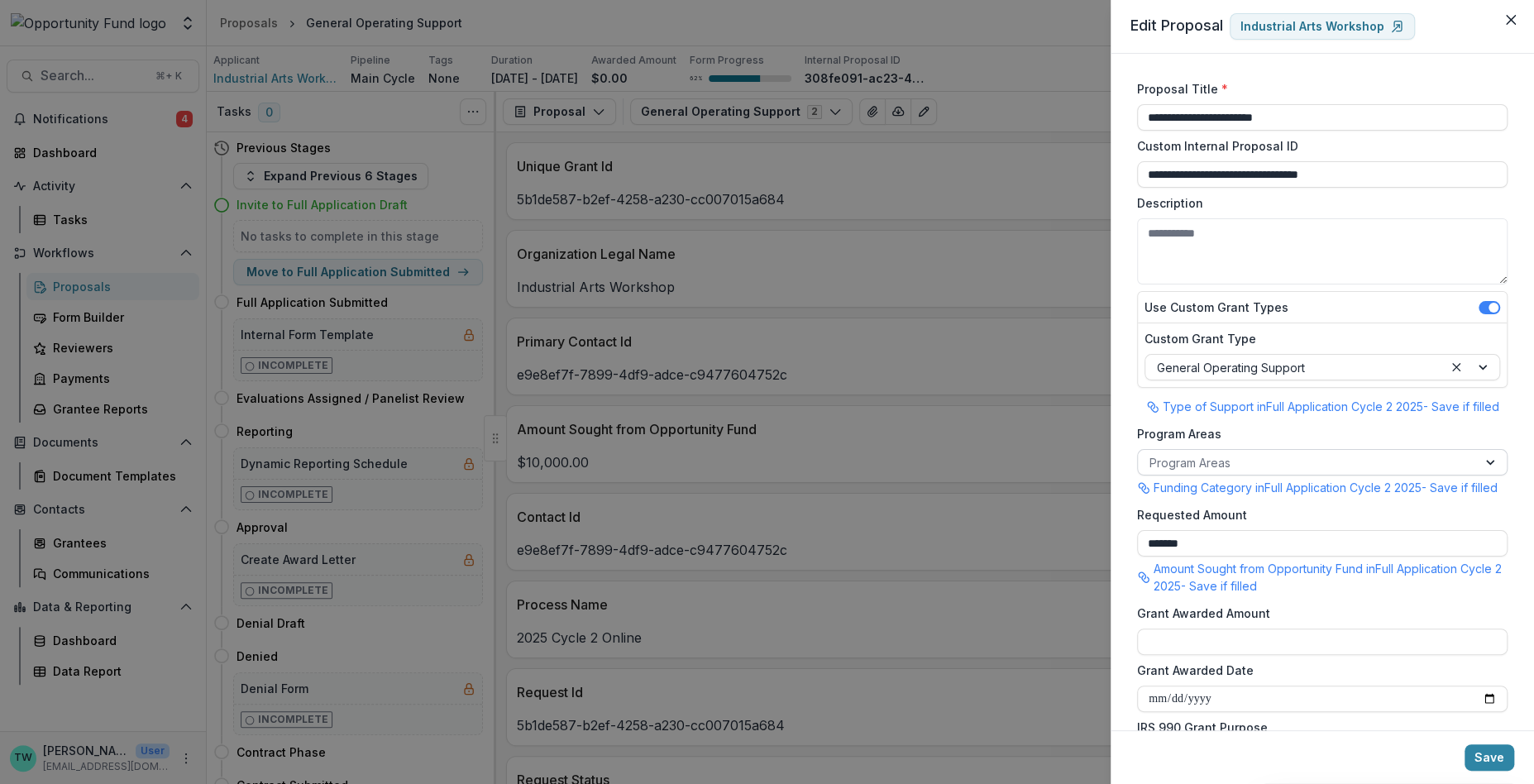
click at [1207, 456] on div at bounding box center [1307, 462] width 316 height 21
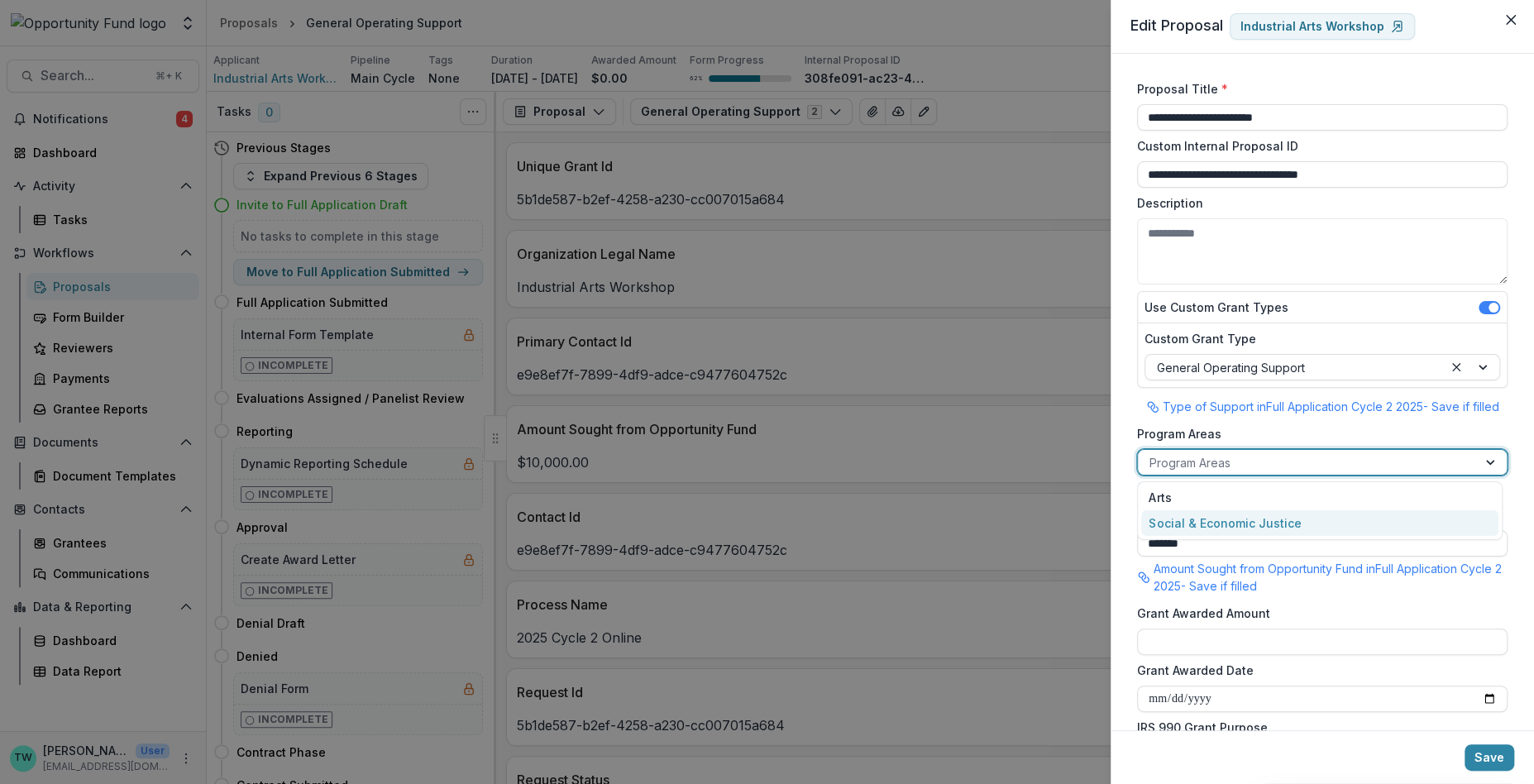
click at [1196, 527] on div "Social & Economic Justice" at bounding box center [1319, 523] width 357 height 26
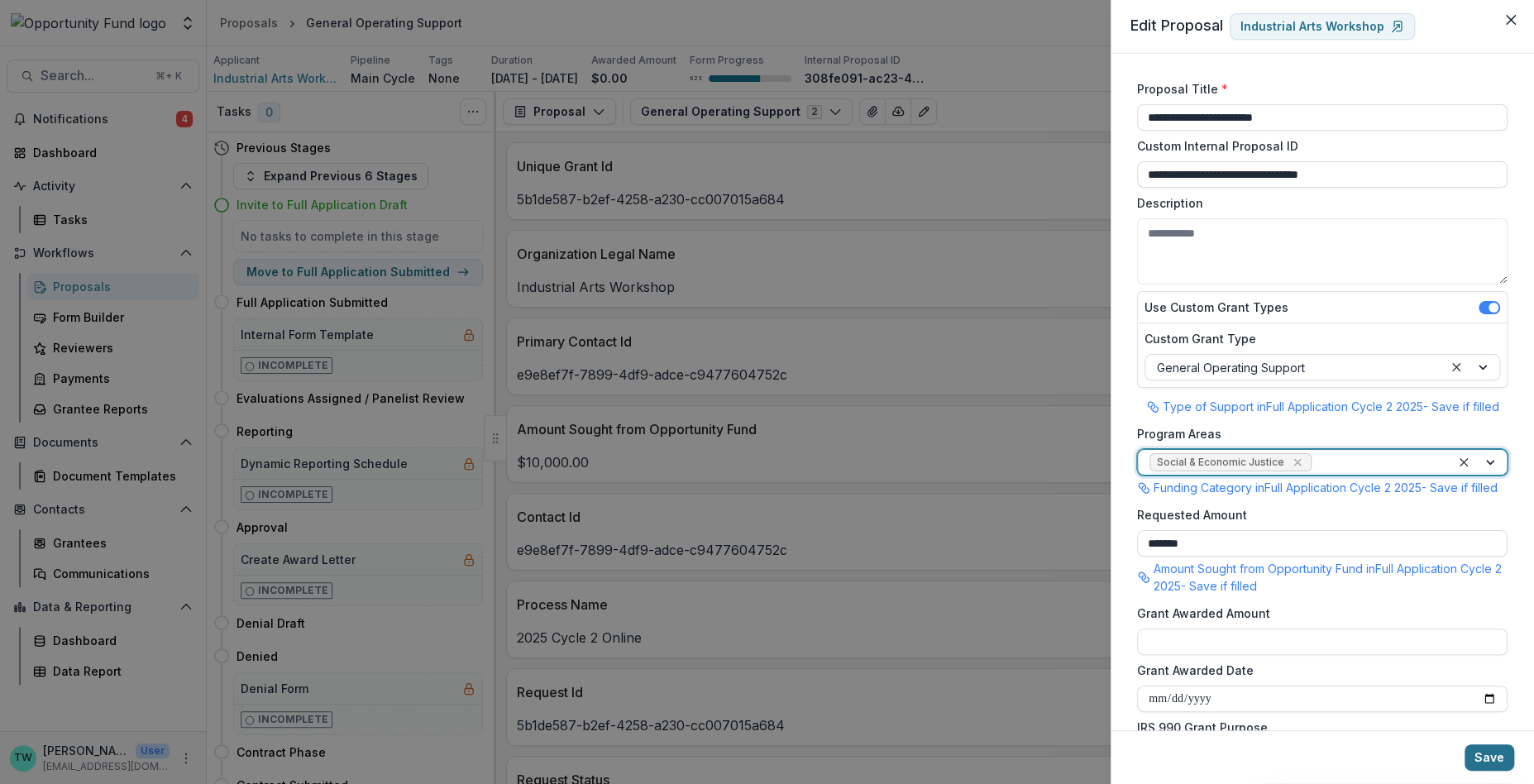
click at [1485, 760] on button "Save" at bounding box center [1490, 757] width 49 height 27
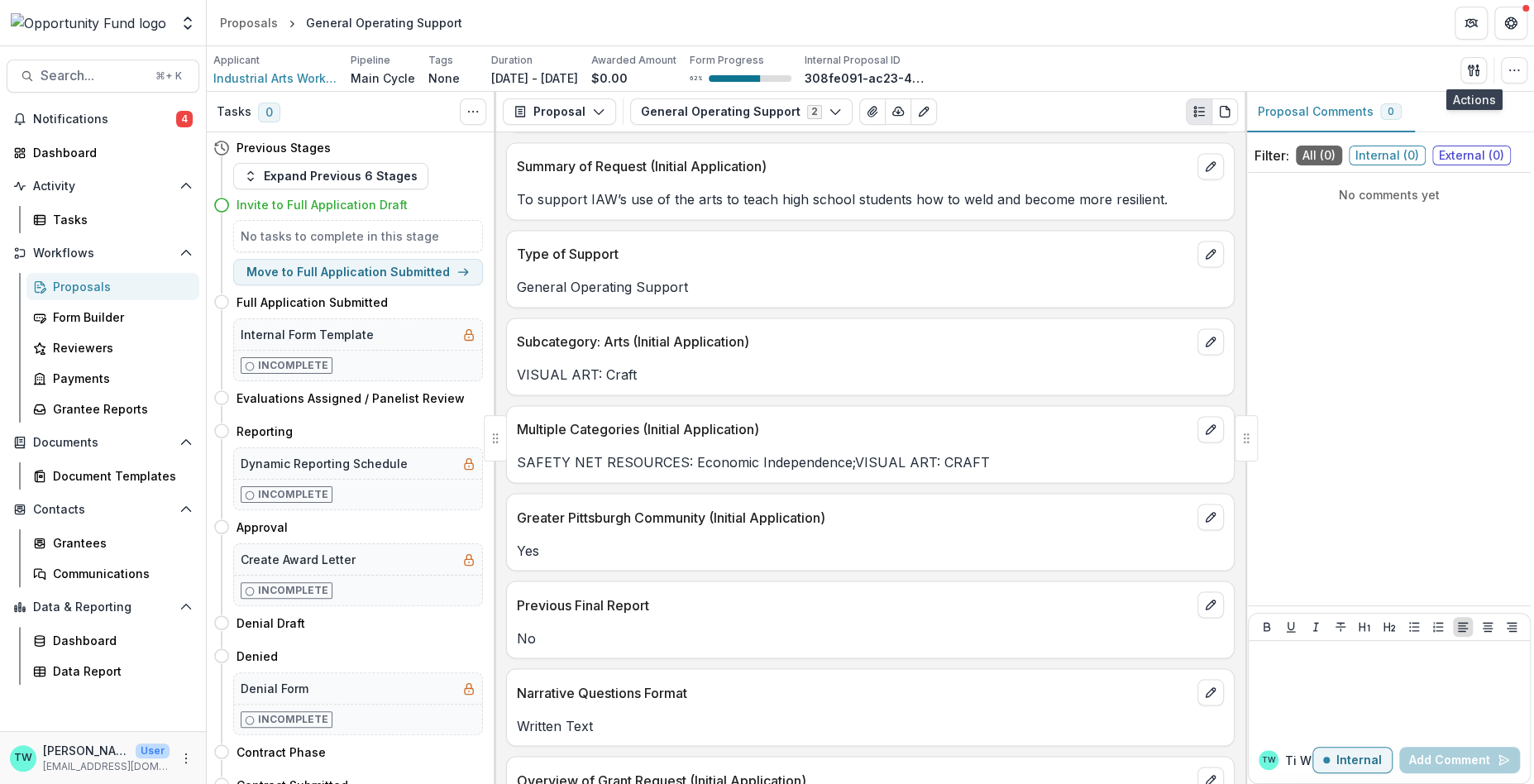
scroll to position [1923, 0]
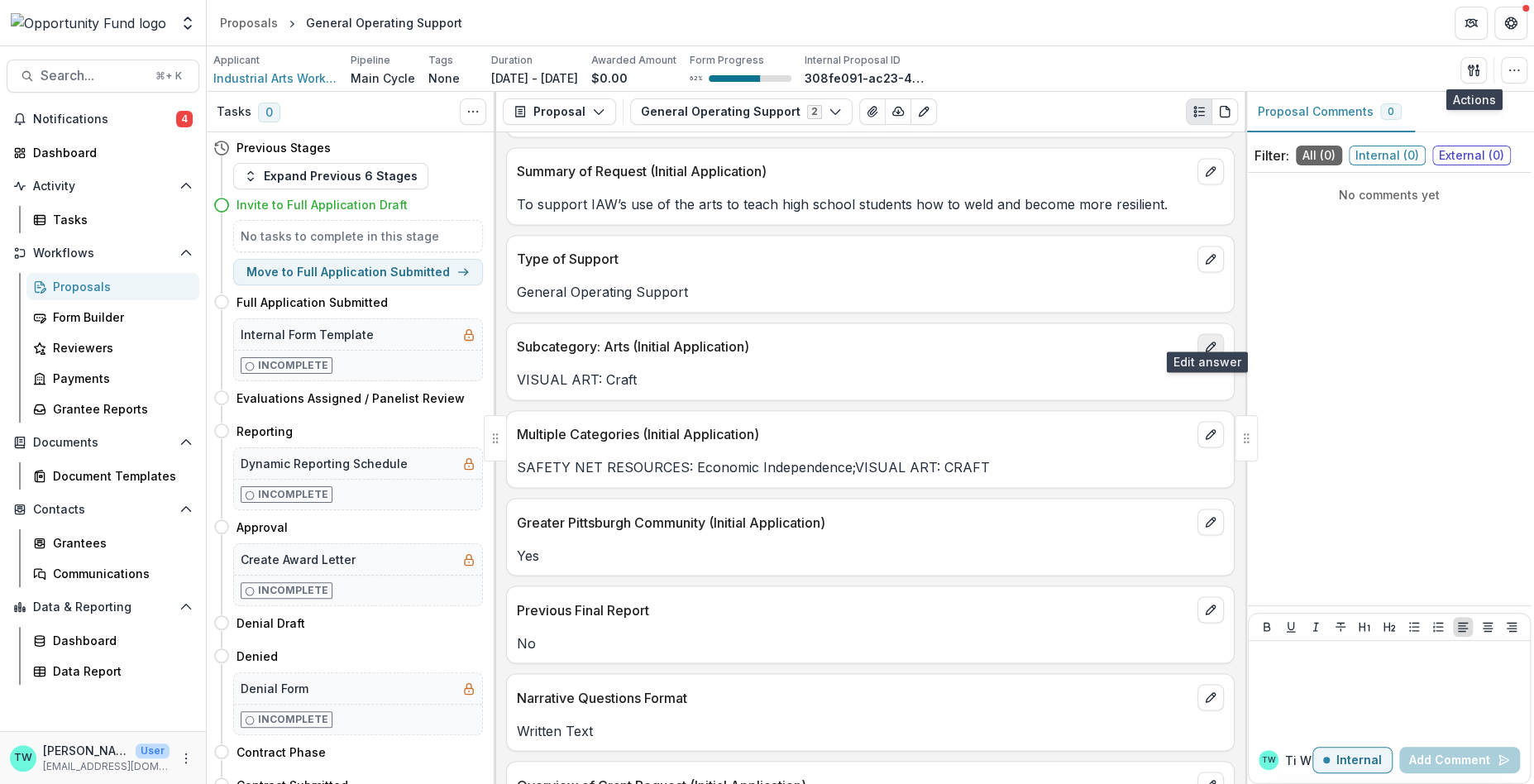
click at [1208, 339] on icon "edit" at bounding box center [1210, 345] width 13 height 13
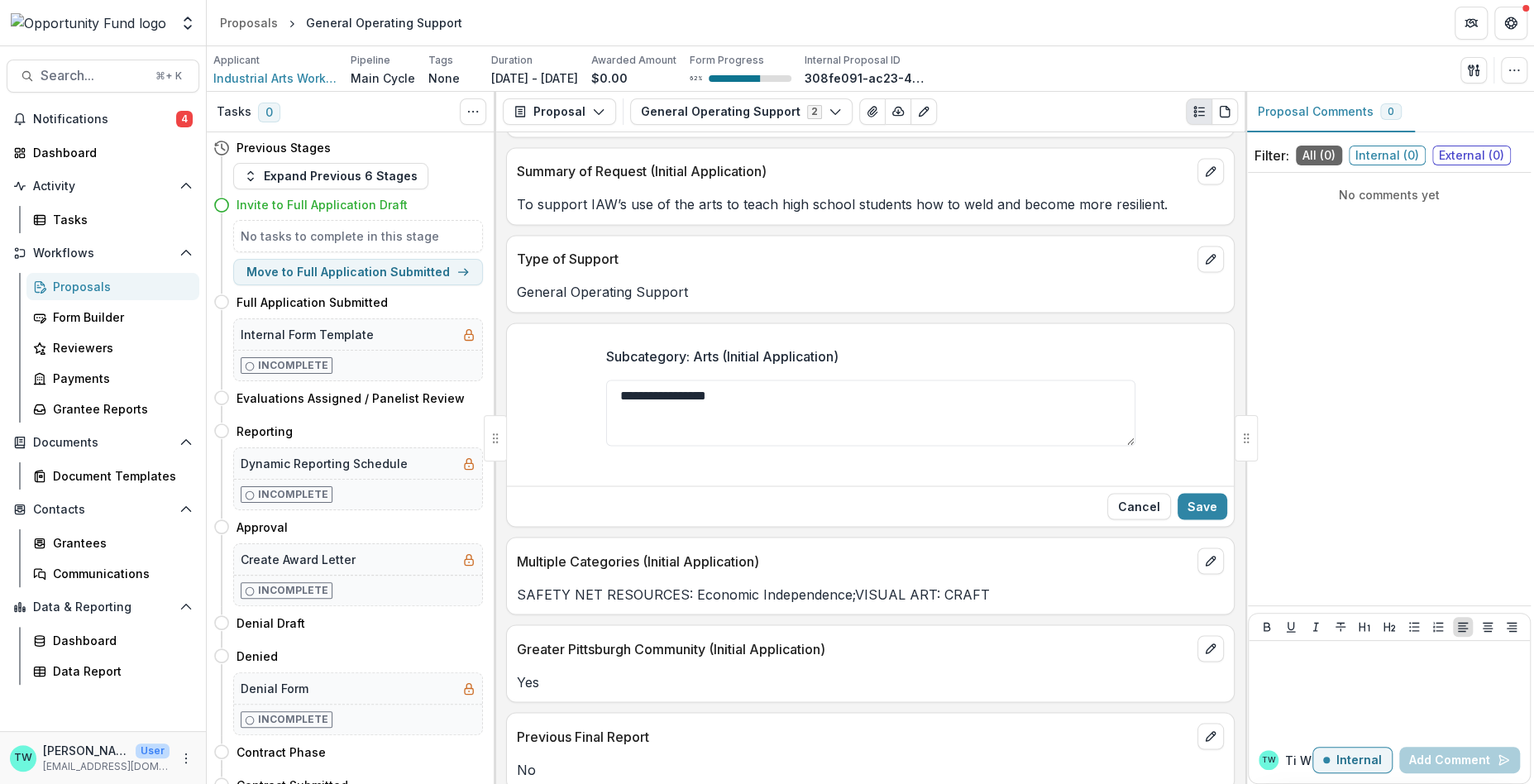
drag, startPoint x: 754, startPoint y: 382, endPoint x: 517, endPoint y: 359, distance: 238.1
click at [517, 359] on div "**********" at bounding box center [870, 406] width 727 height 146
click at [1203, 493] on button "Save" at bounding box center [1202, 506] width 49 height 27
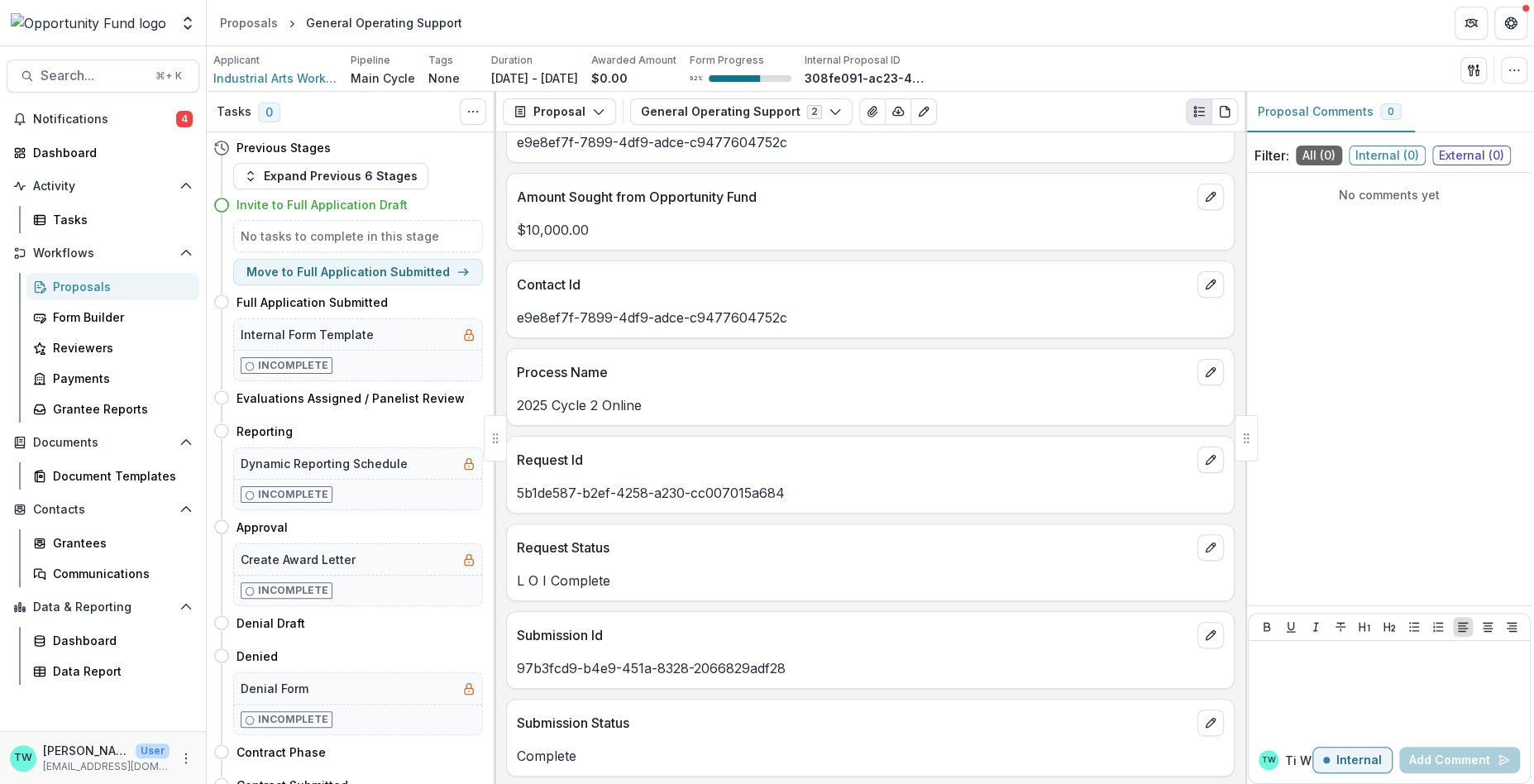
scroll to position [0, 0]
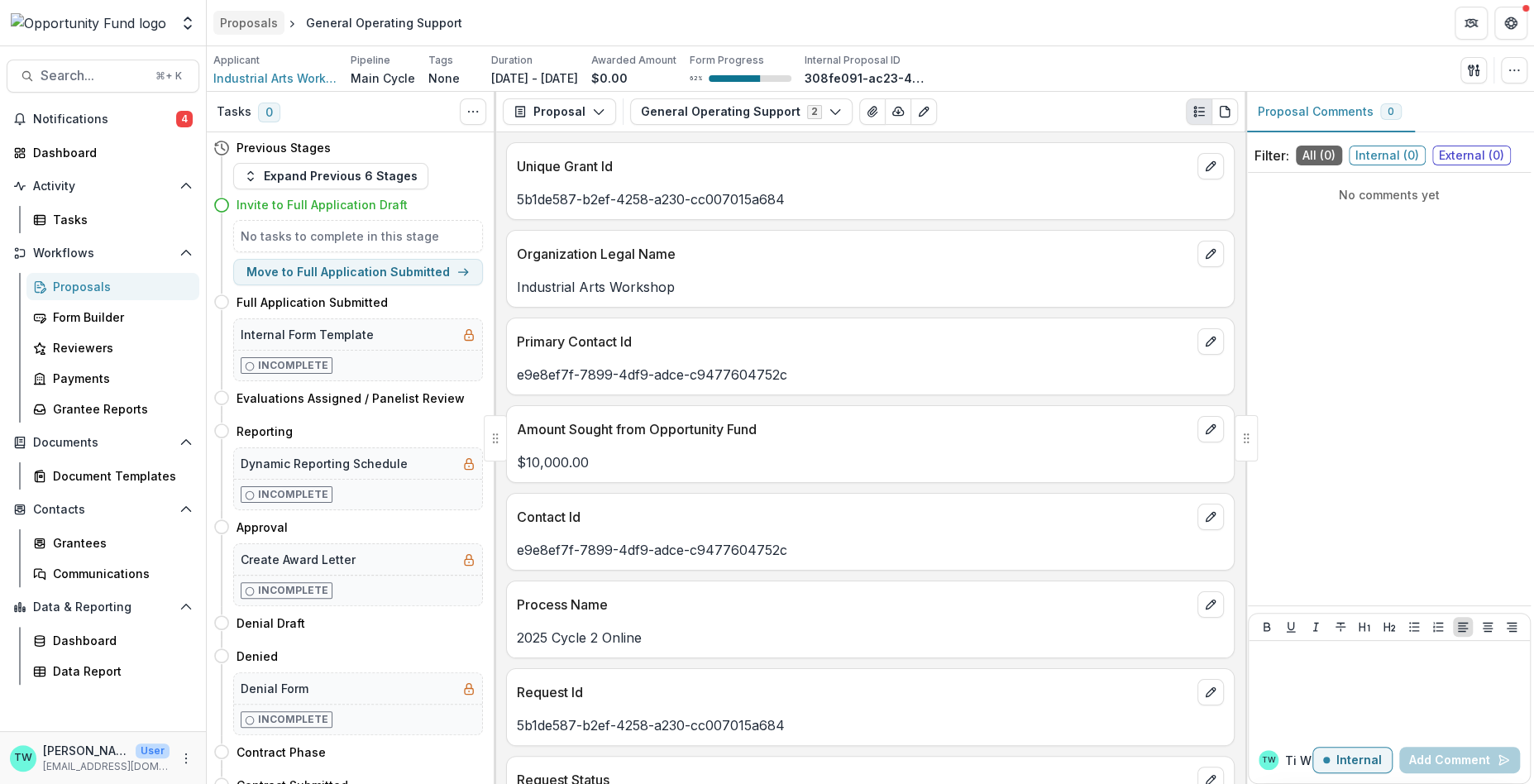
click at [249, 24] on div "Proposals" at bounding box center [249, 23] width 58 height 18
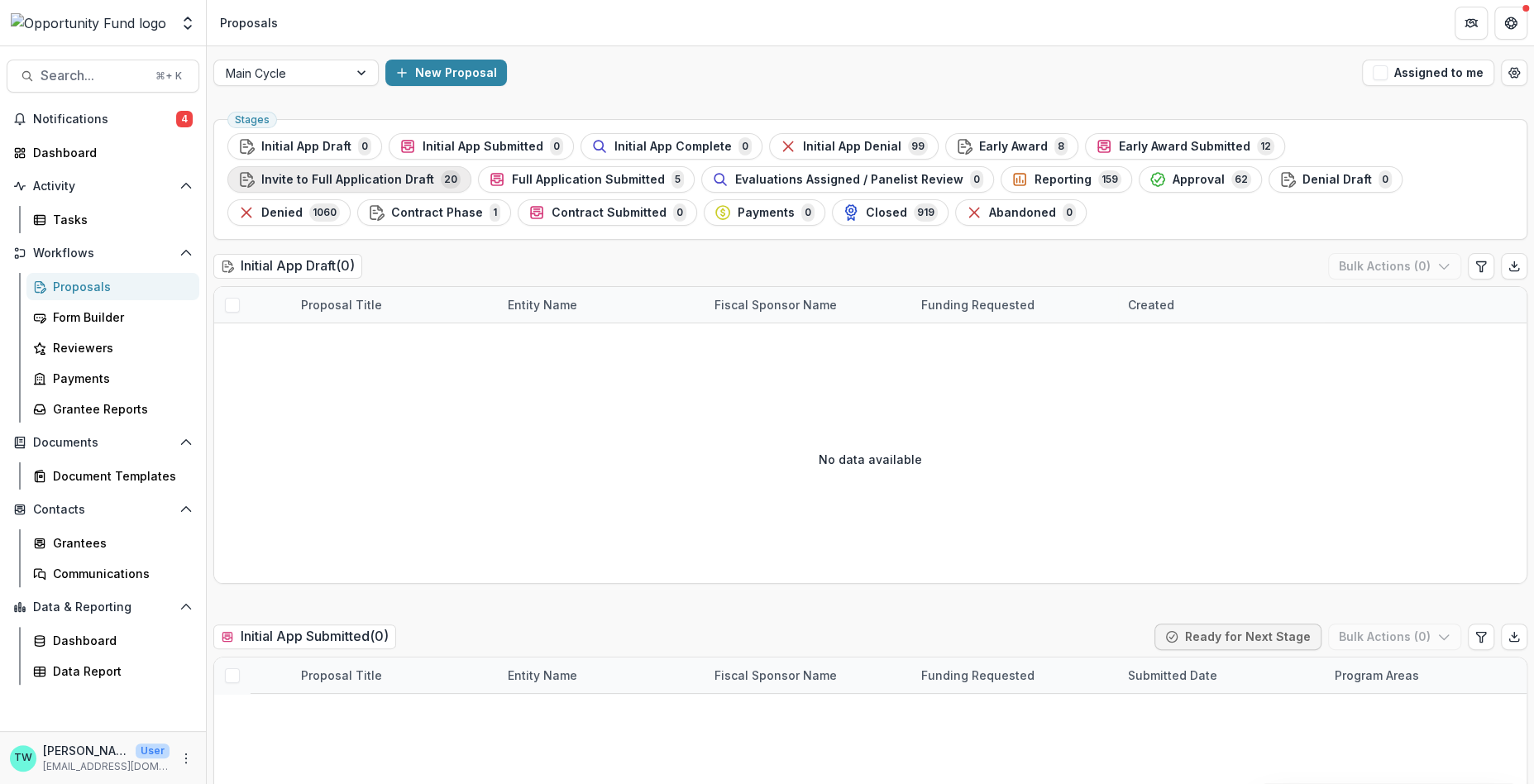
click at [434, 173] on span "Invite to Full Application Draft" at bounding box center [348, 180] width 173 height 14
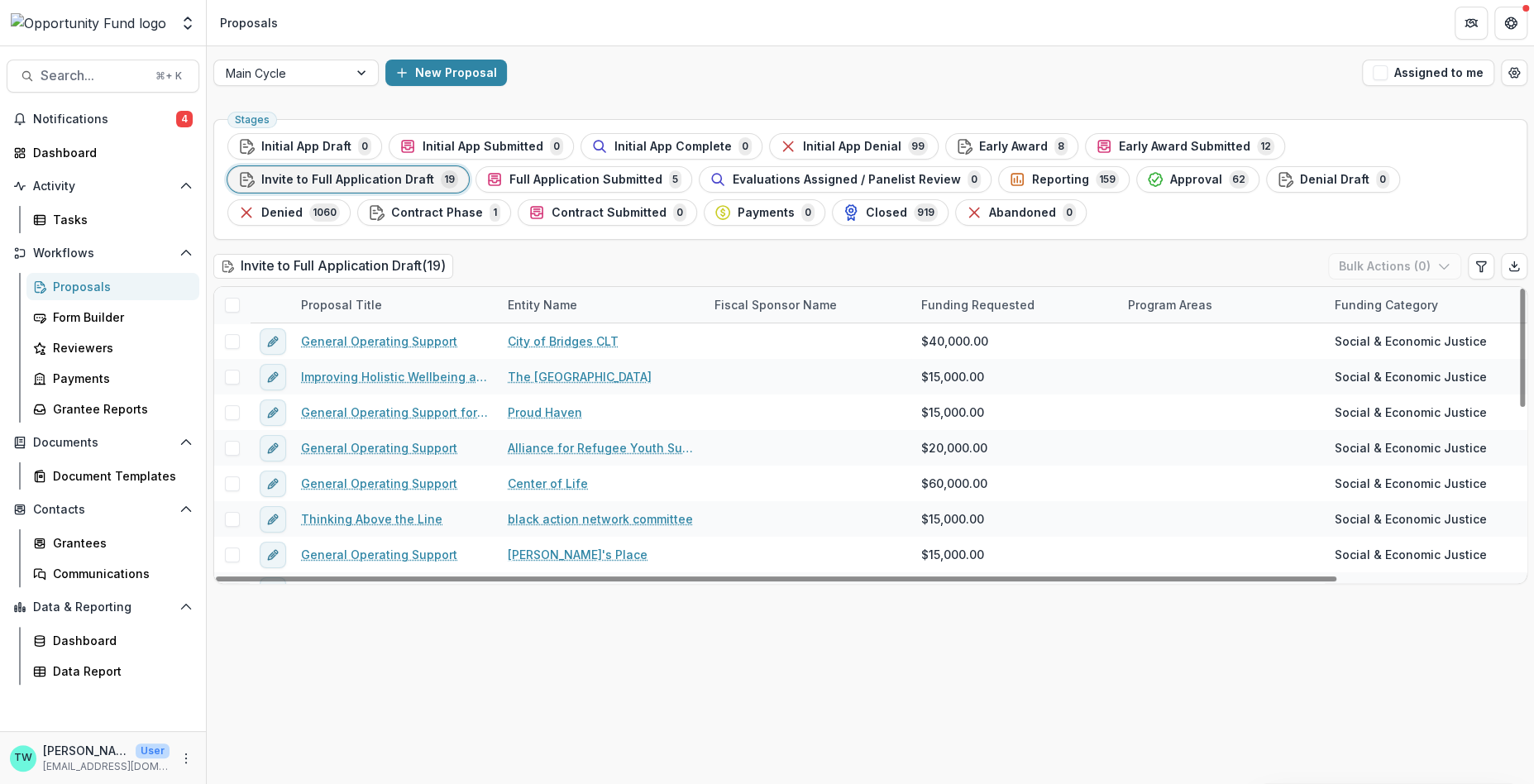
click at [236, 304] on span at bounding box center [232, 305] width 15 height 15
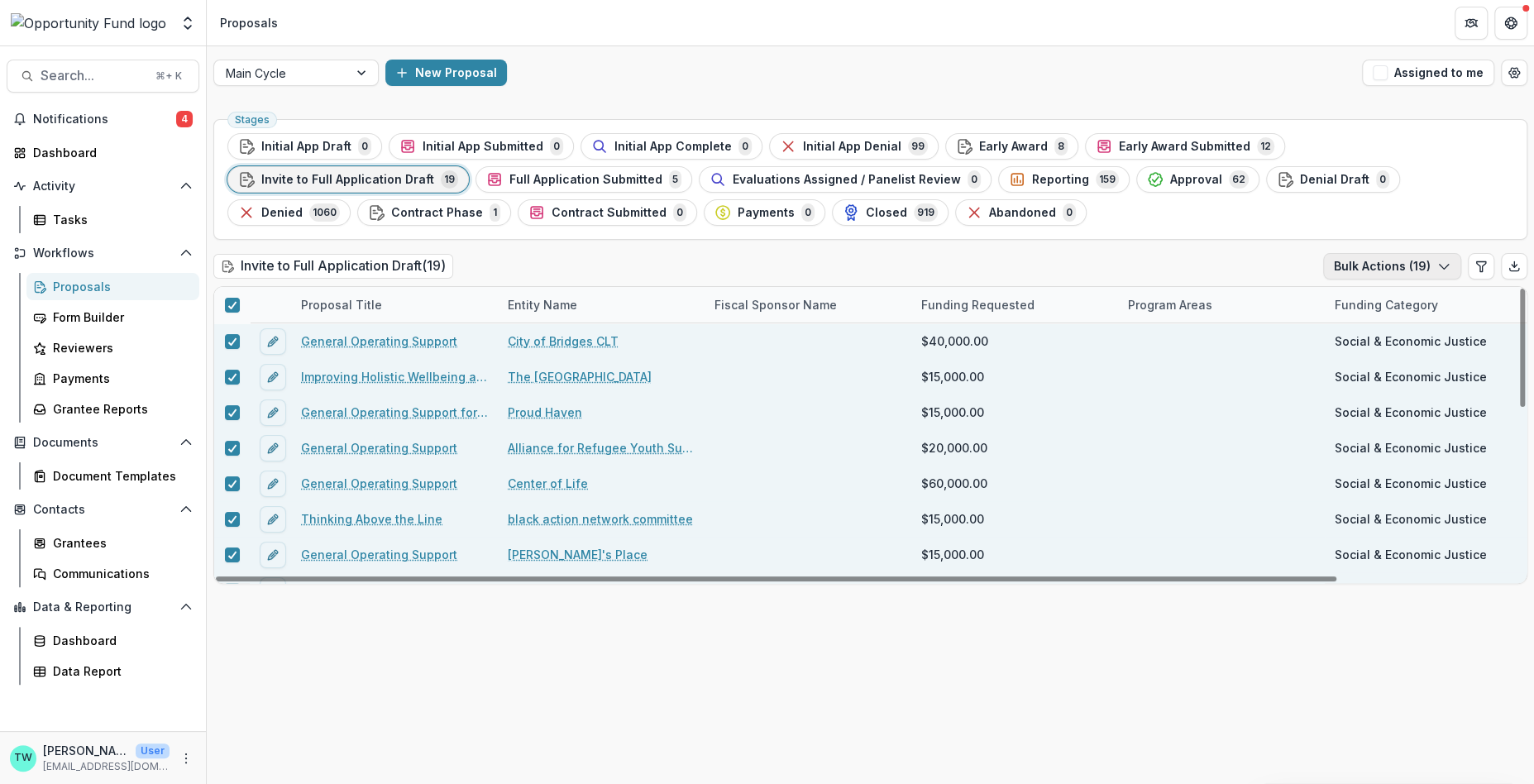
click at [1447, 271] on icon "button" at bounding box center [1443, 266] width 13 height 13
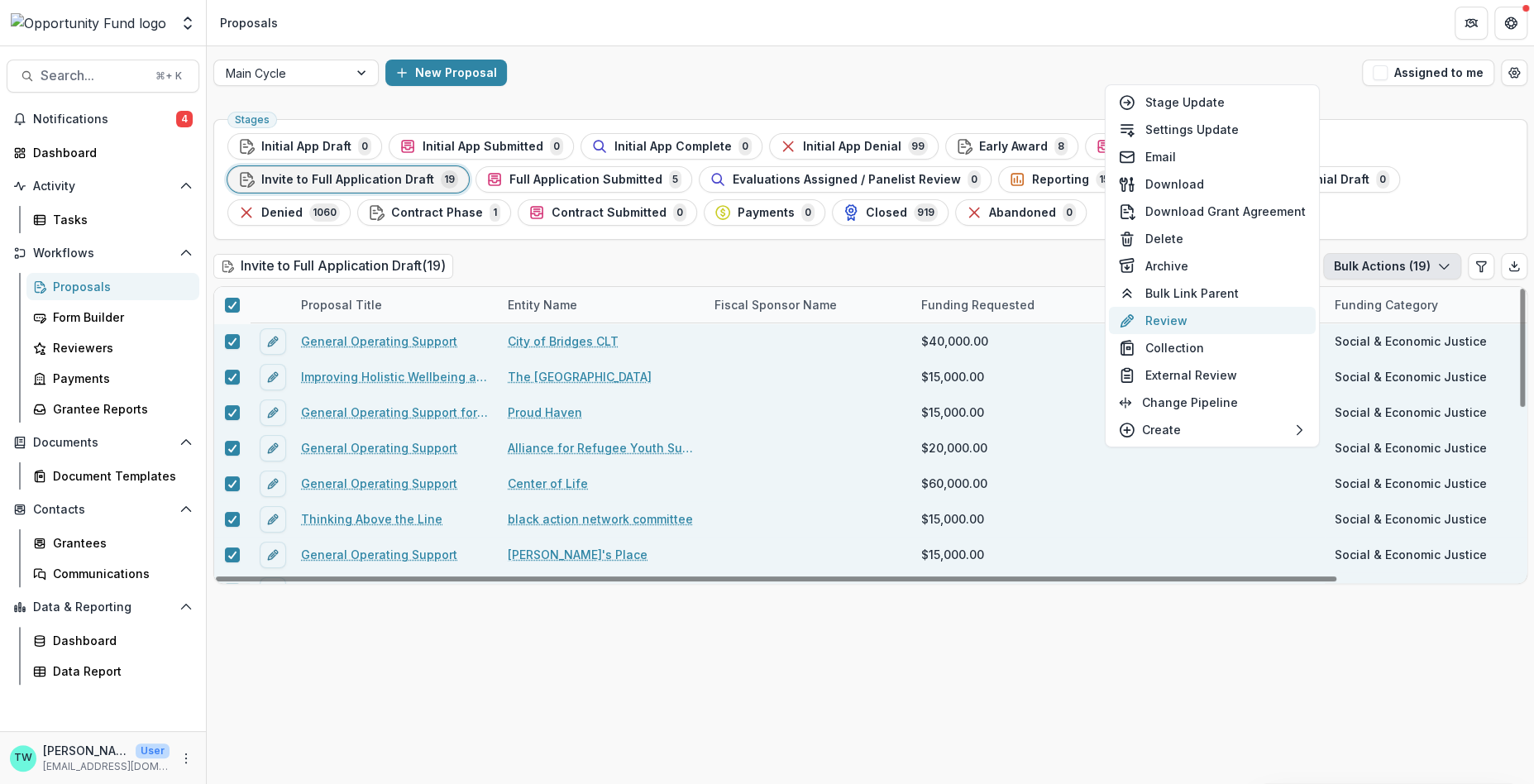
click at [1182, 321] on button "Review" at bounding box center [1212, 321] width 207 height 28
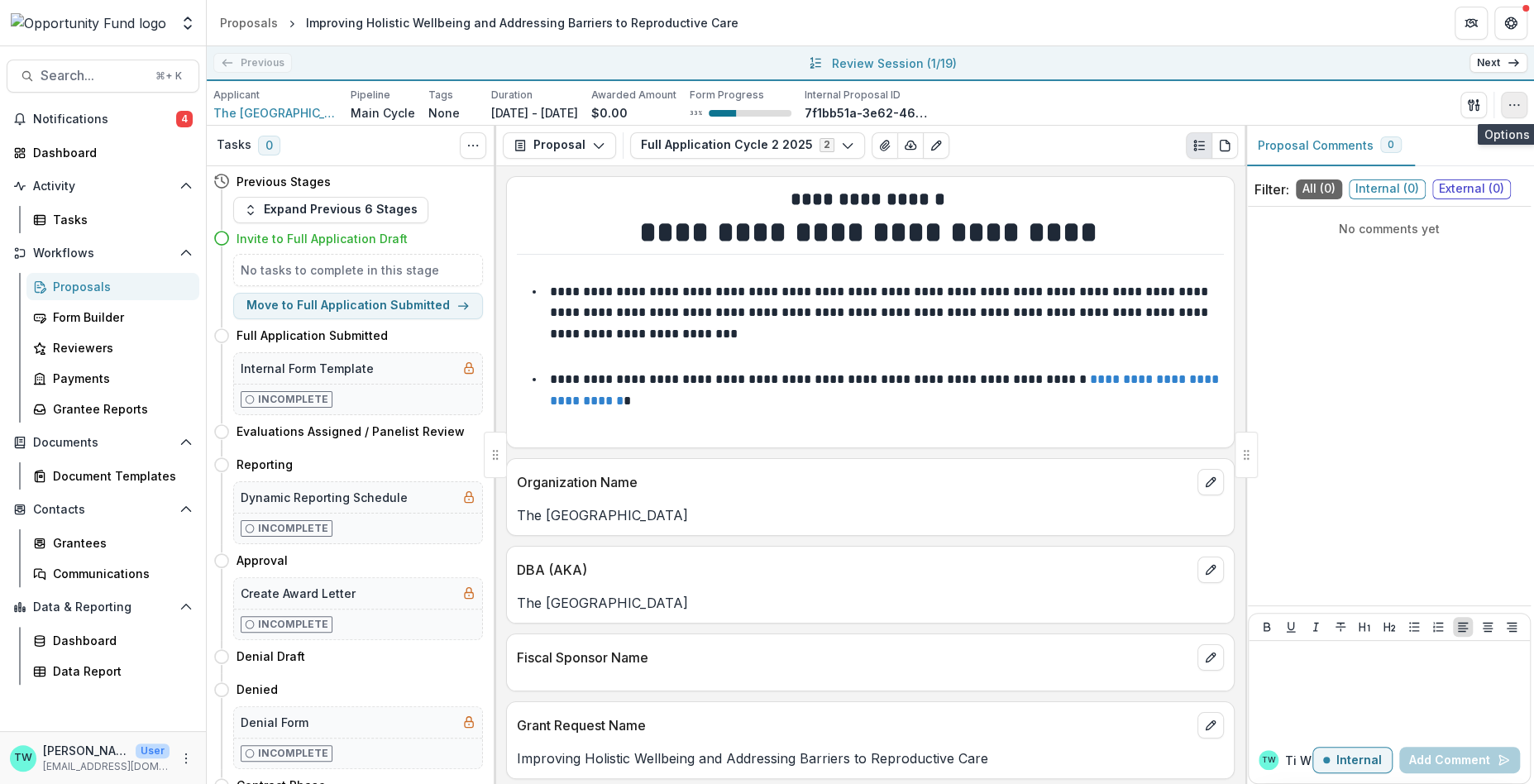
click at [1515, 108] on icon "button" at bounding box center [1513, 104] width 13 height 13
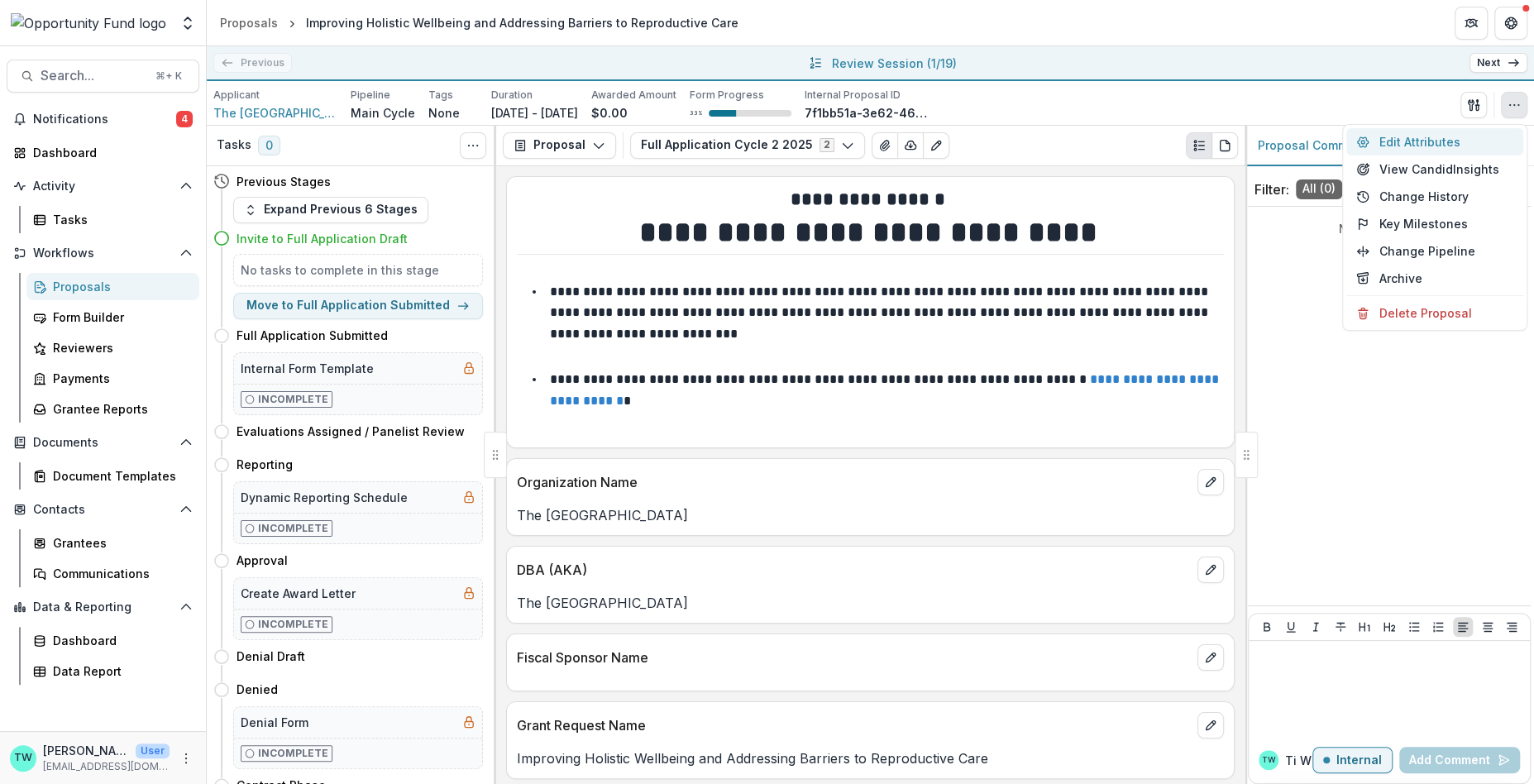
click at [1419, 144] on button "Edit Attributes" at bounding box center [1435, 142] width 177 height 28
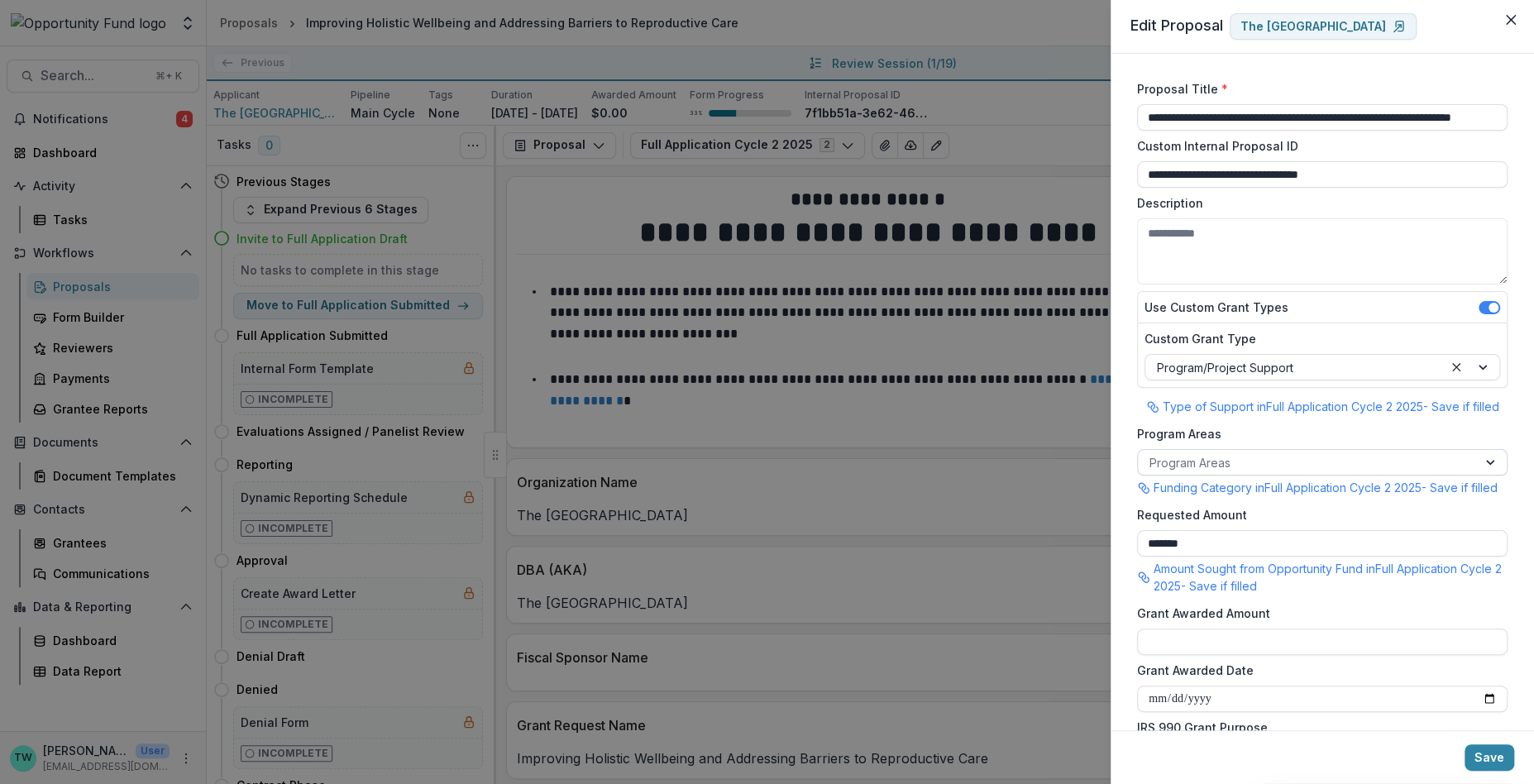
click at [1254, 458] on div at bounding box center [1307, 462] width 316 height 21
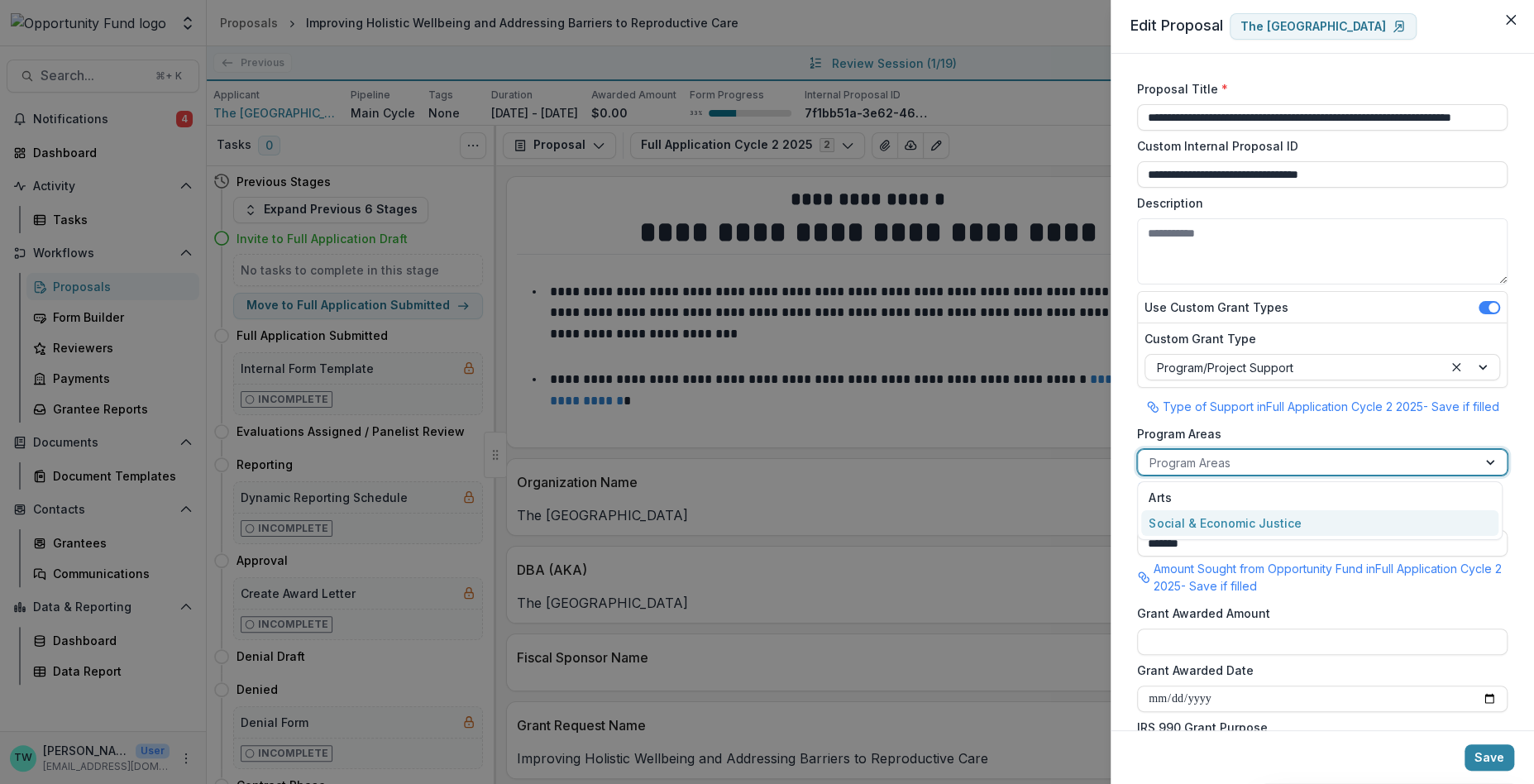
click at [1252, 518] on div "Social & Economic Justice" at bounding box center [1319, 523] width 357 height 26
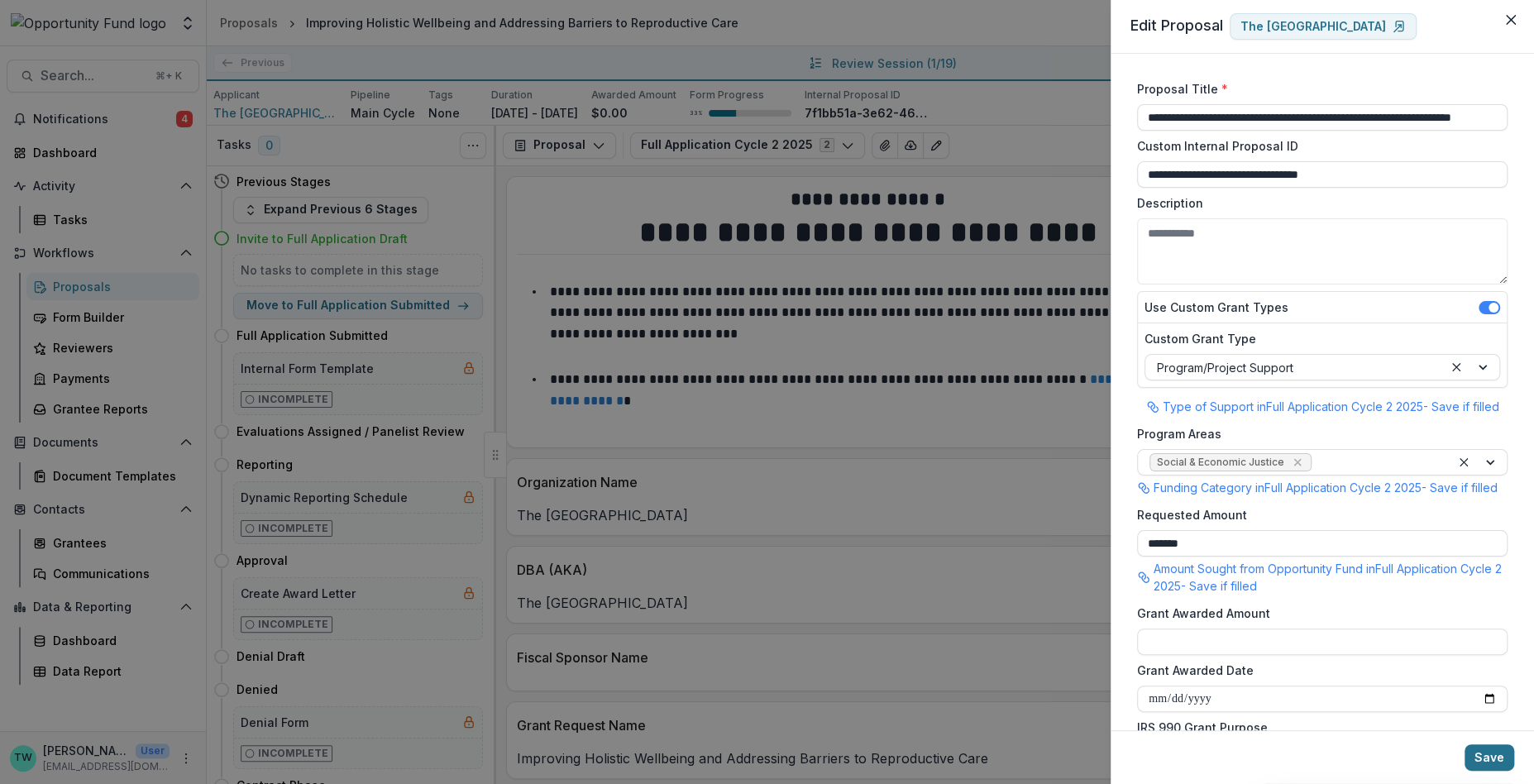
click at [1486, 765] on button "Save" at bounding box center [1490, 757] width 49 height 27
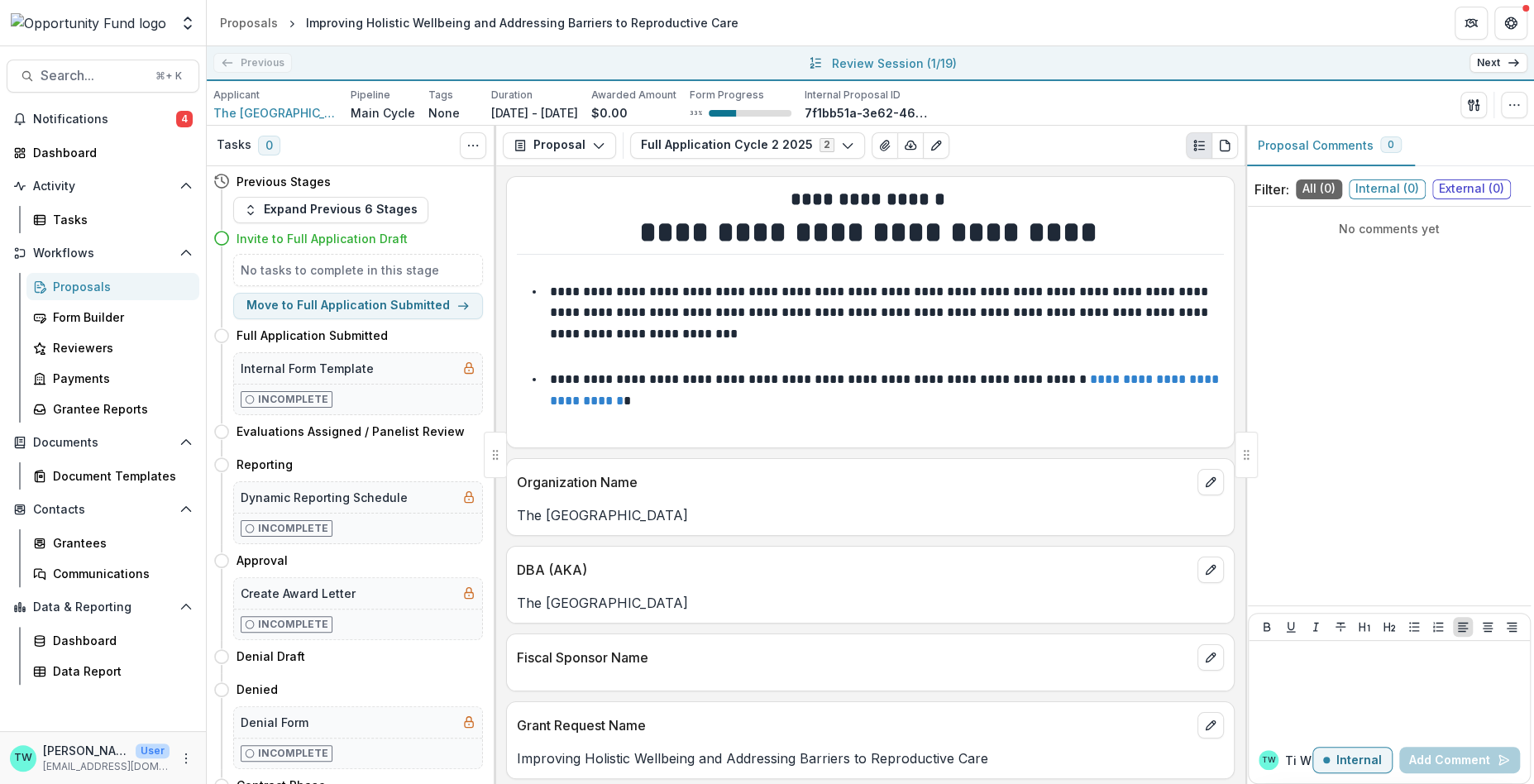
click at [1502, 62] on link "Next" at bounding box center [1499, 63] width 58 height 20
click at [1514, 110] on icon "button" at bounding box center [1513, 104] width 13 height 13
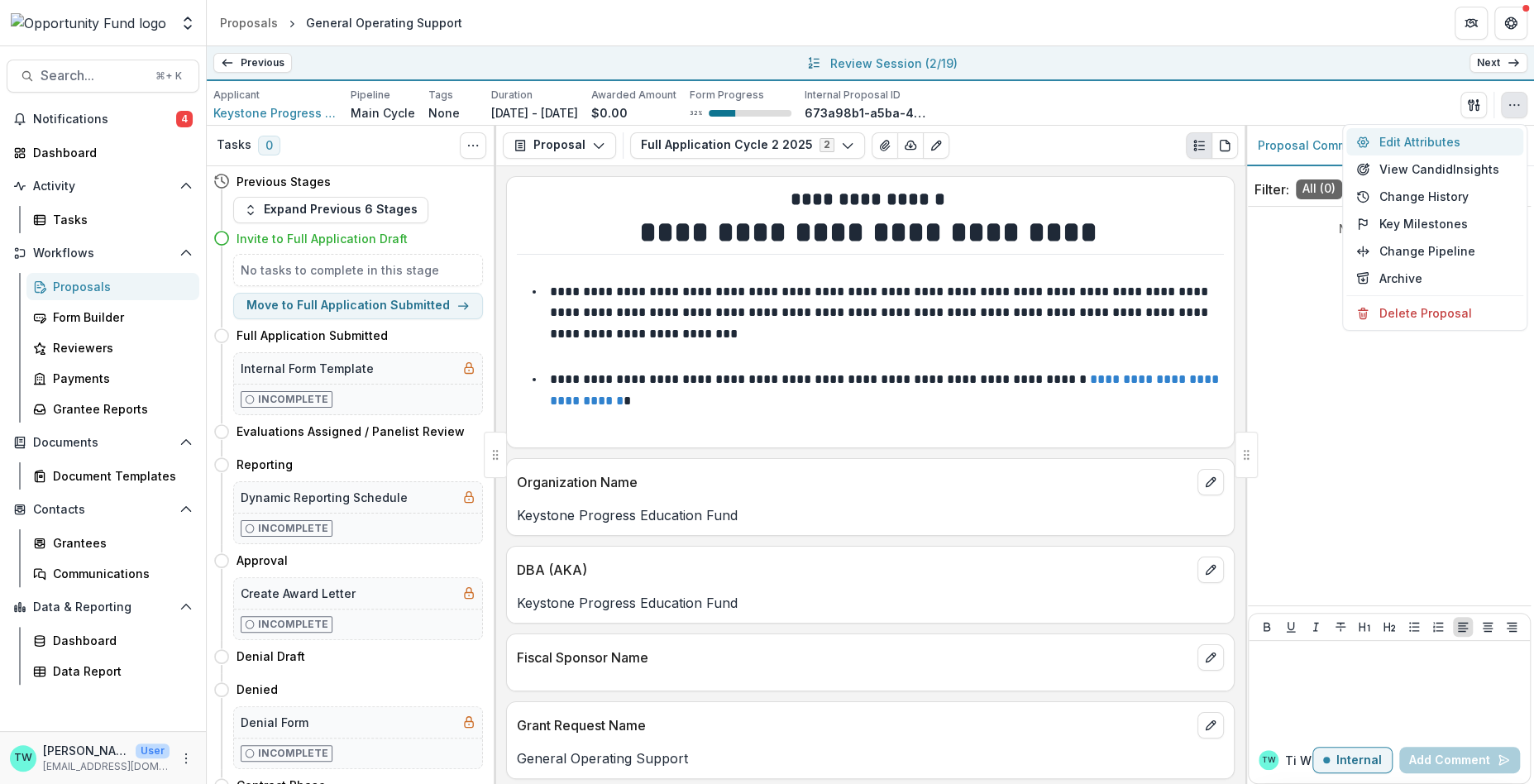
click at [1444, 139] on button "Edit Attributes" at bounding box center [1435, 142] width 177 height 28
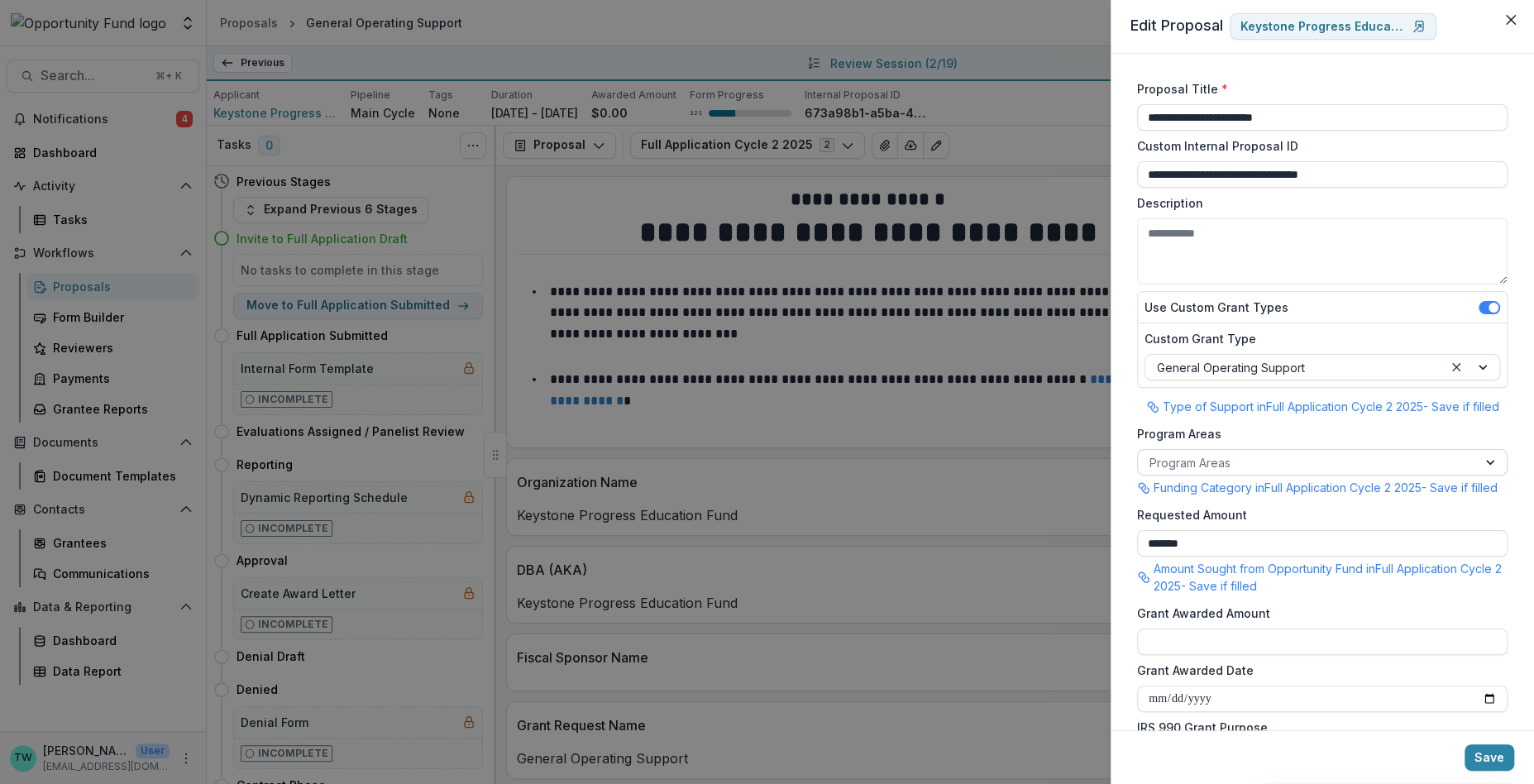
click at [1263, 467] on div at bounding box center [1307, 462] width 316 height 21
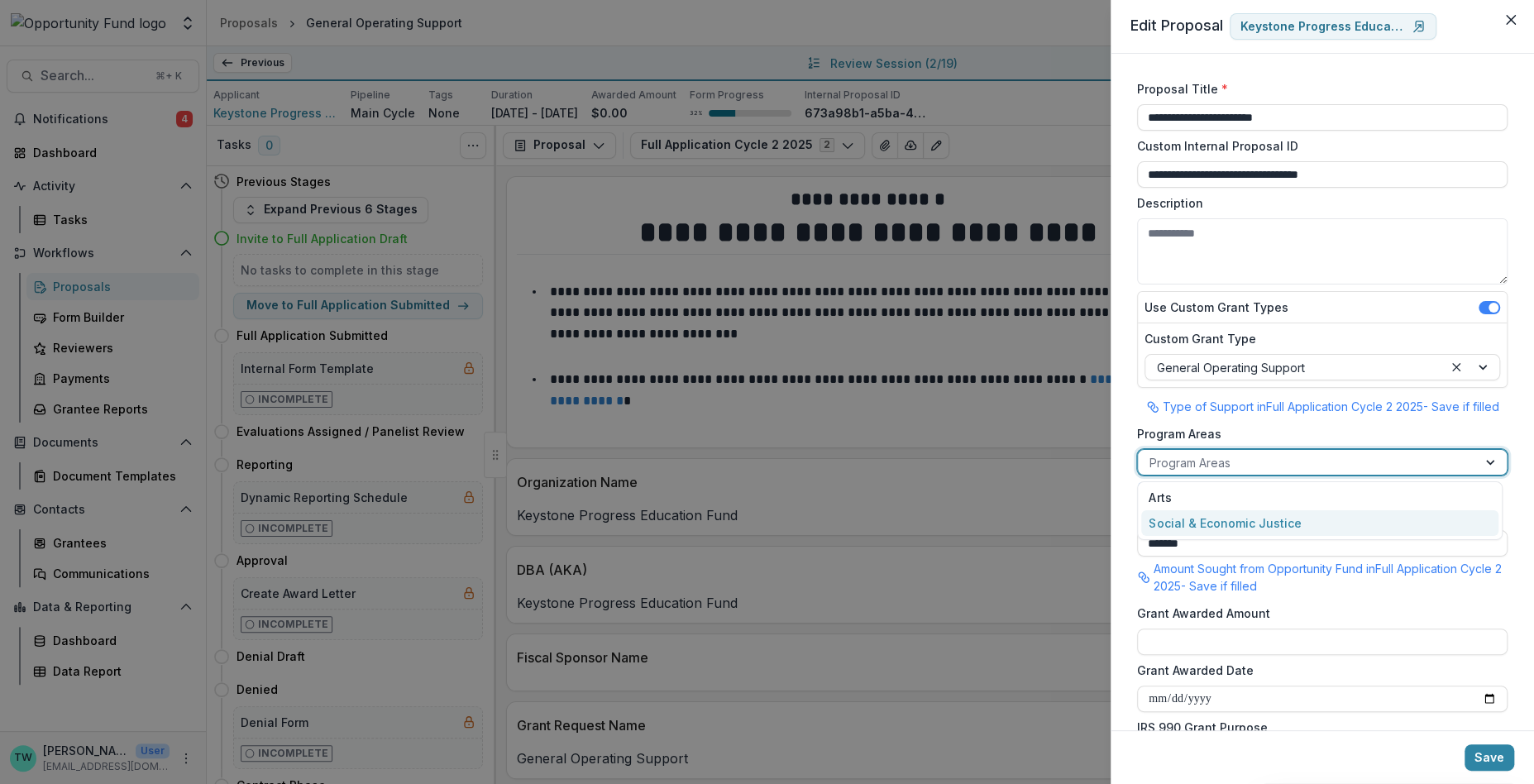
click at [1262, 521] on div "Social & Economic Justice" at bounding box center [1319, 523] width 357 height 26
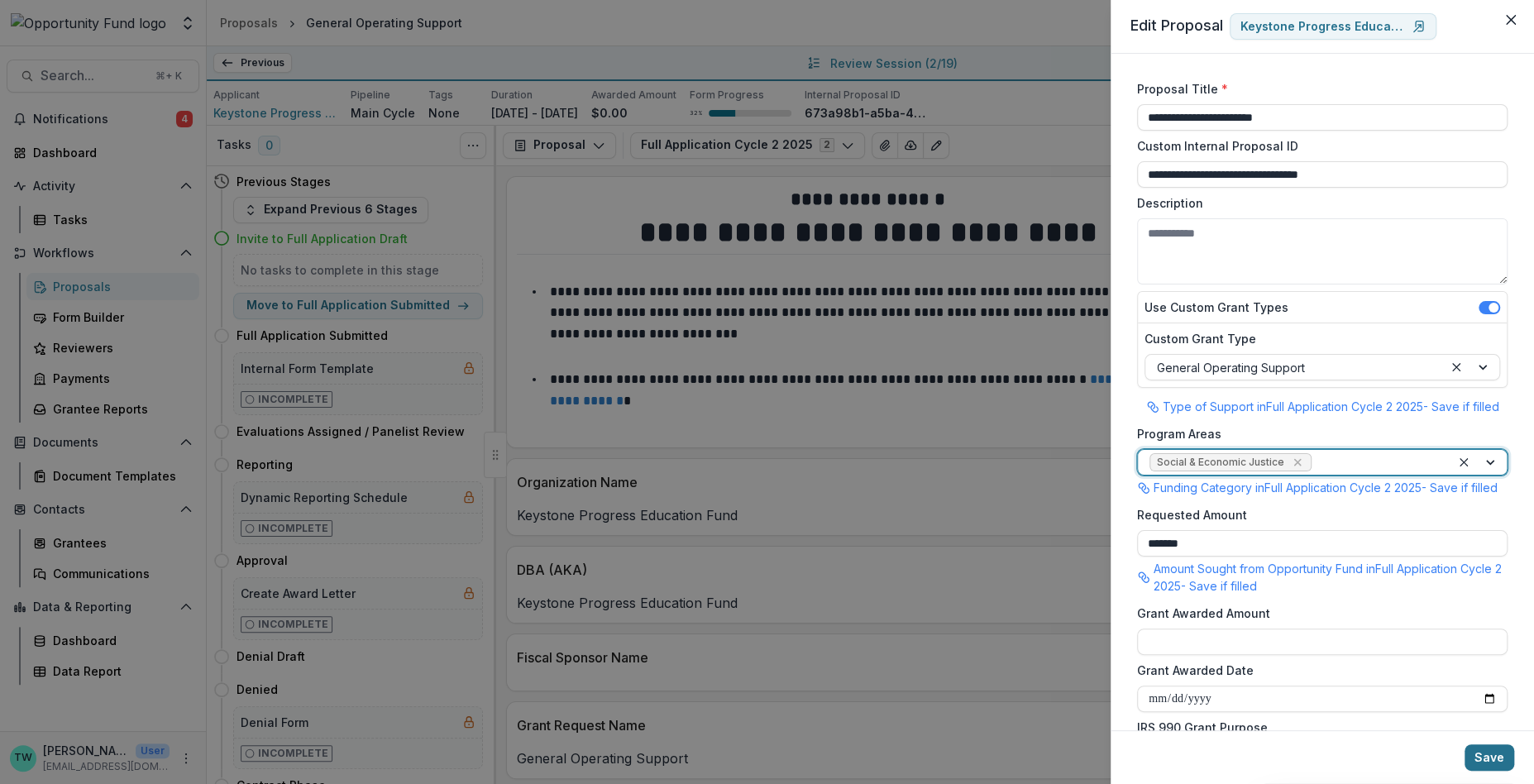
click at [1484, 756] on button "Save" at bounding box center [1490, 757] width 49 height 27
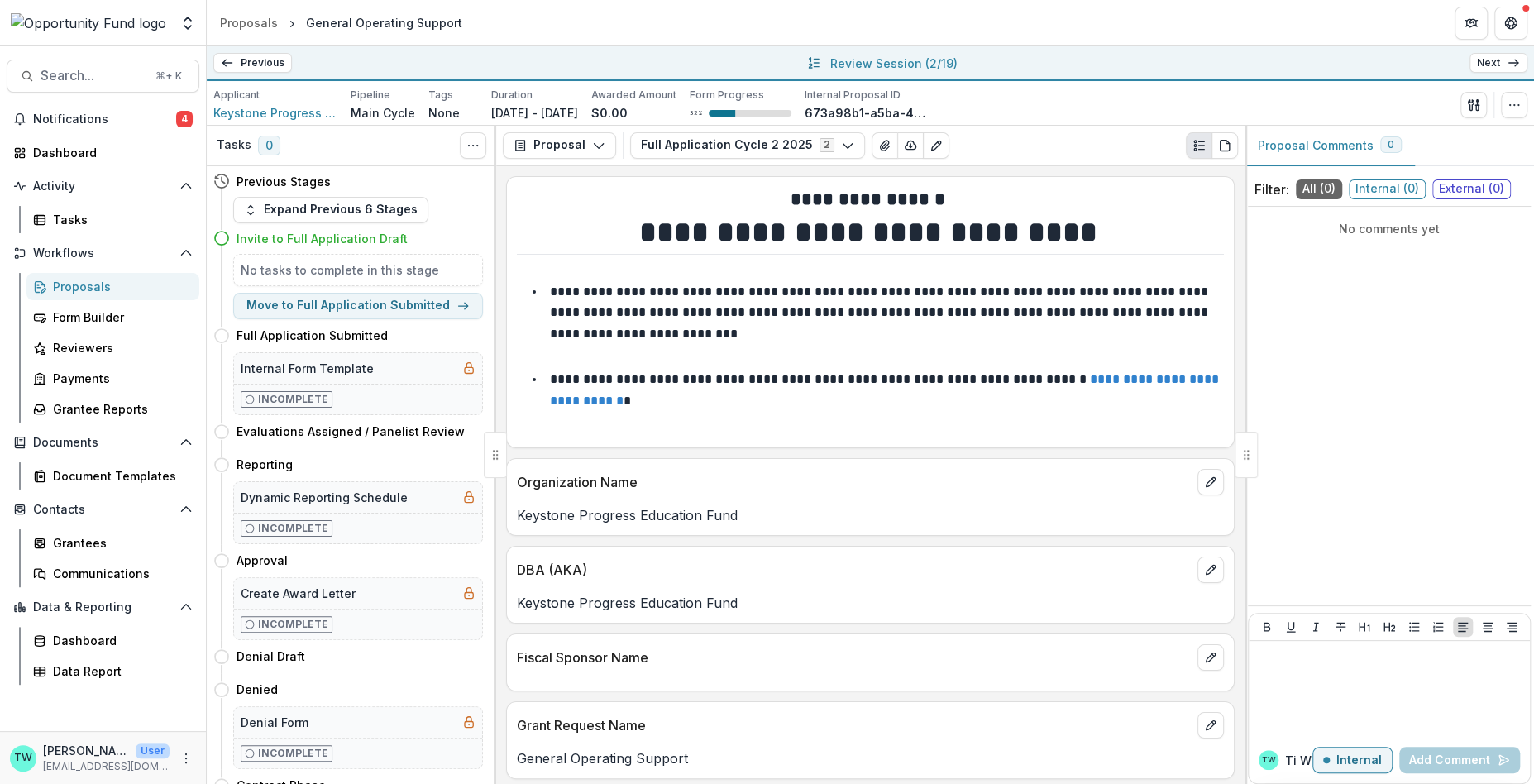
click at [1507, 64] on icon at bounding box center [1513, 62] width 13 height 13
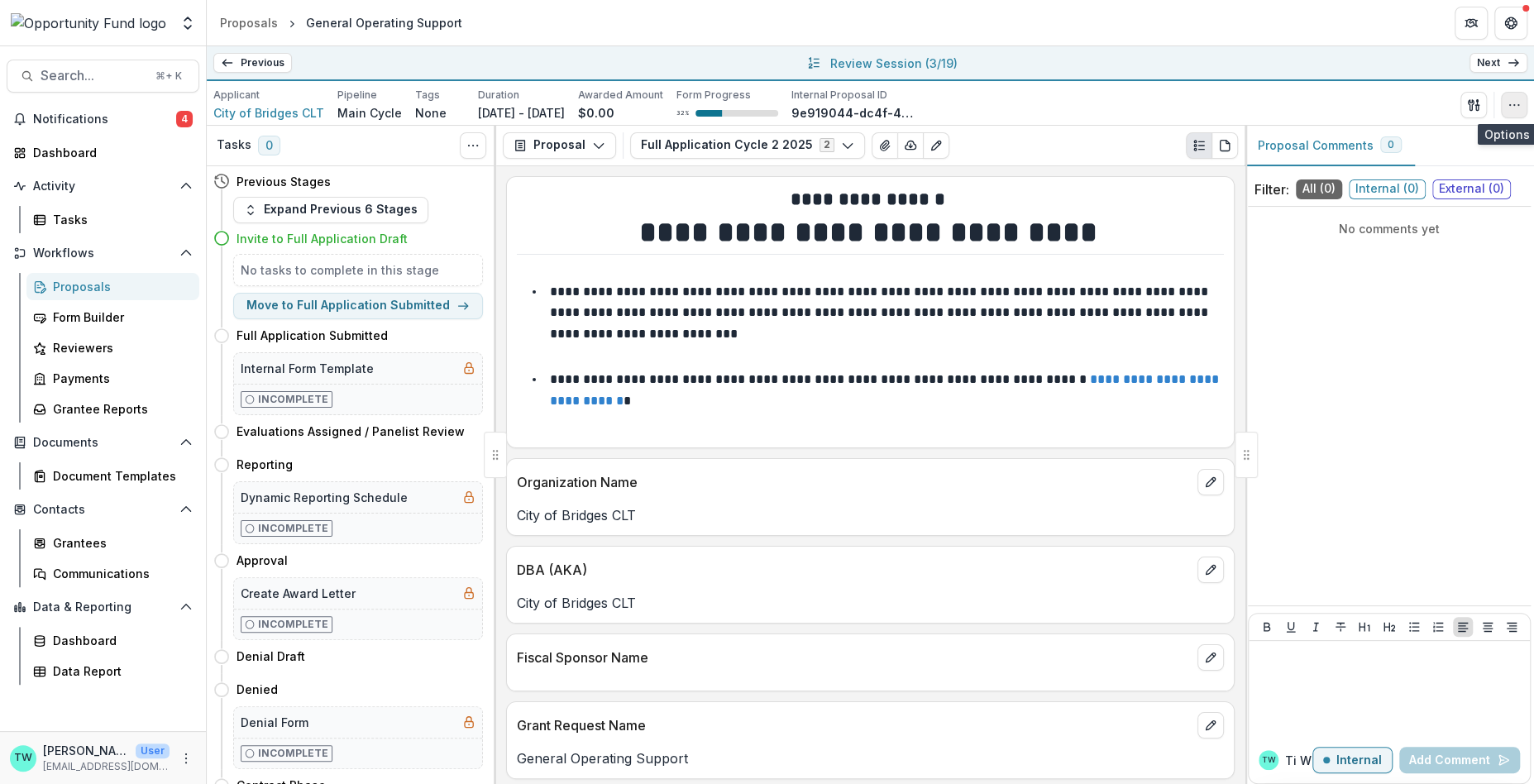
click at [1511, 103] on icon "button" at bounding box center [1513, 104] width 13 height 13
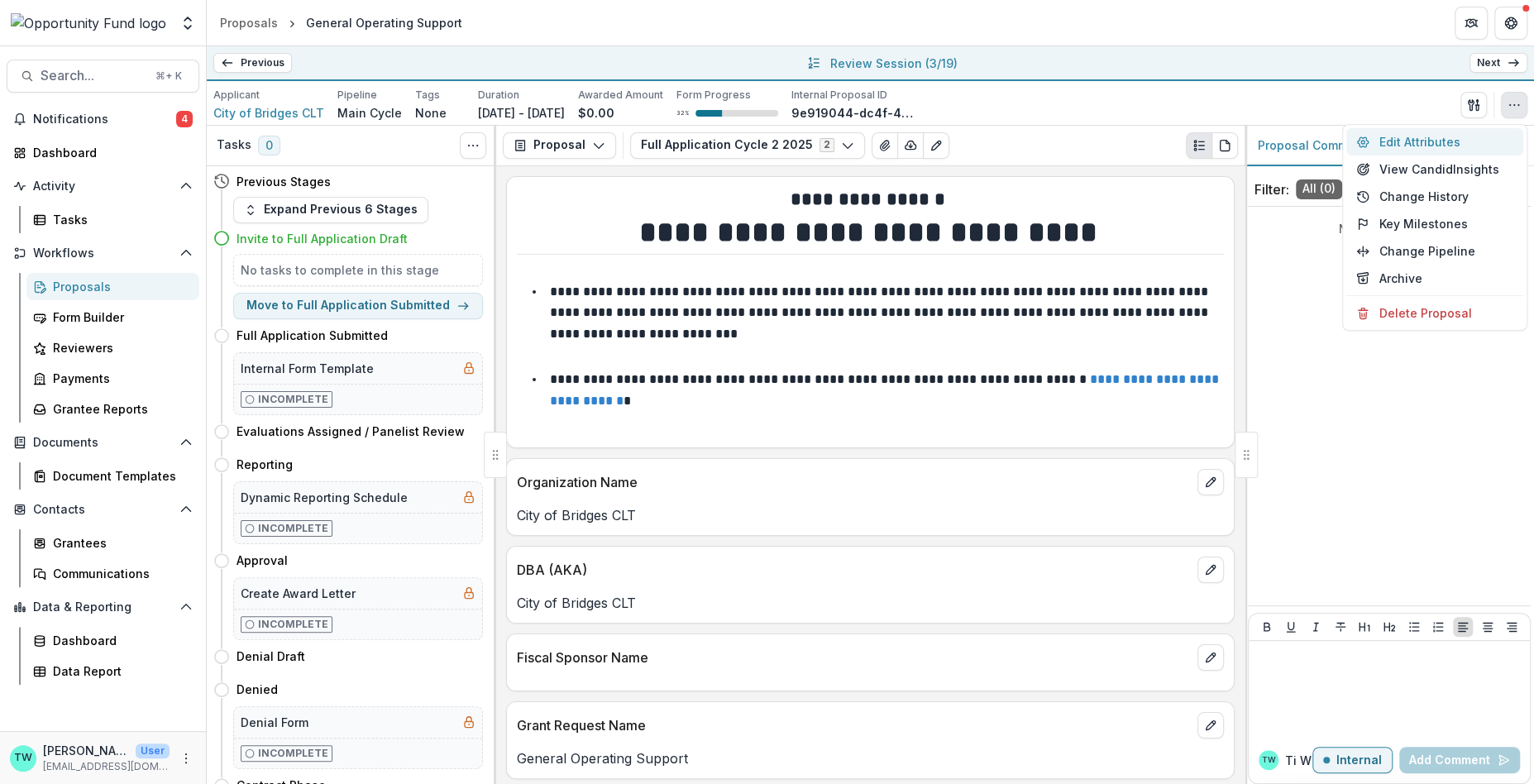
click at [1423, 141] on button "Edit Attributes" at bounding box center [1435, 142] width 177 height 28
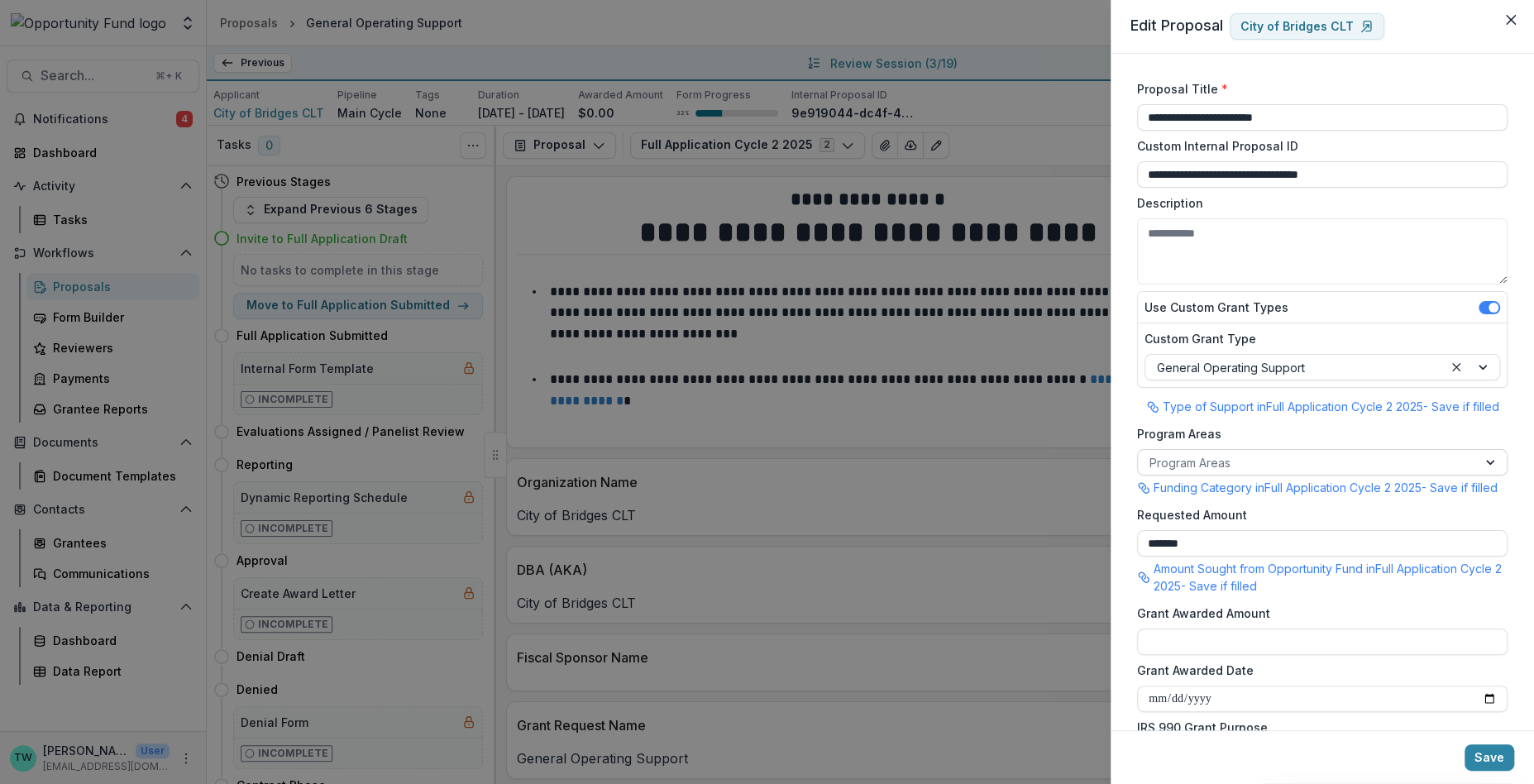
click at [1284, 461] on div at bounding box center [1307, 462] width 316 height 21
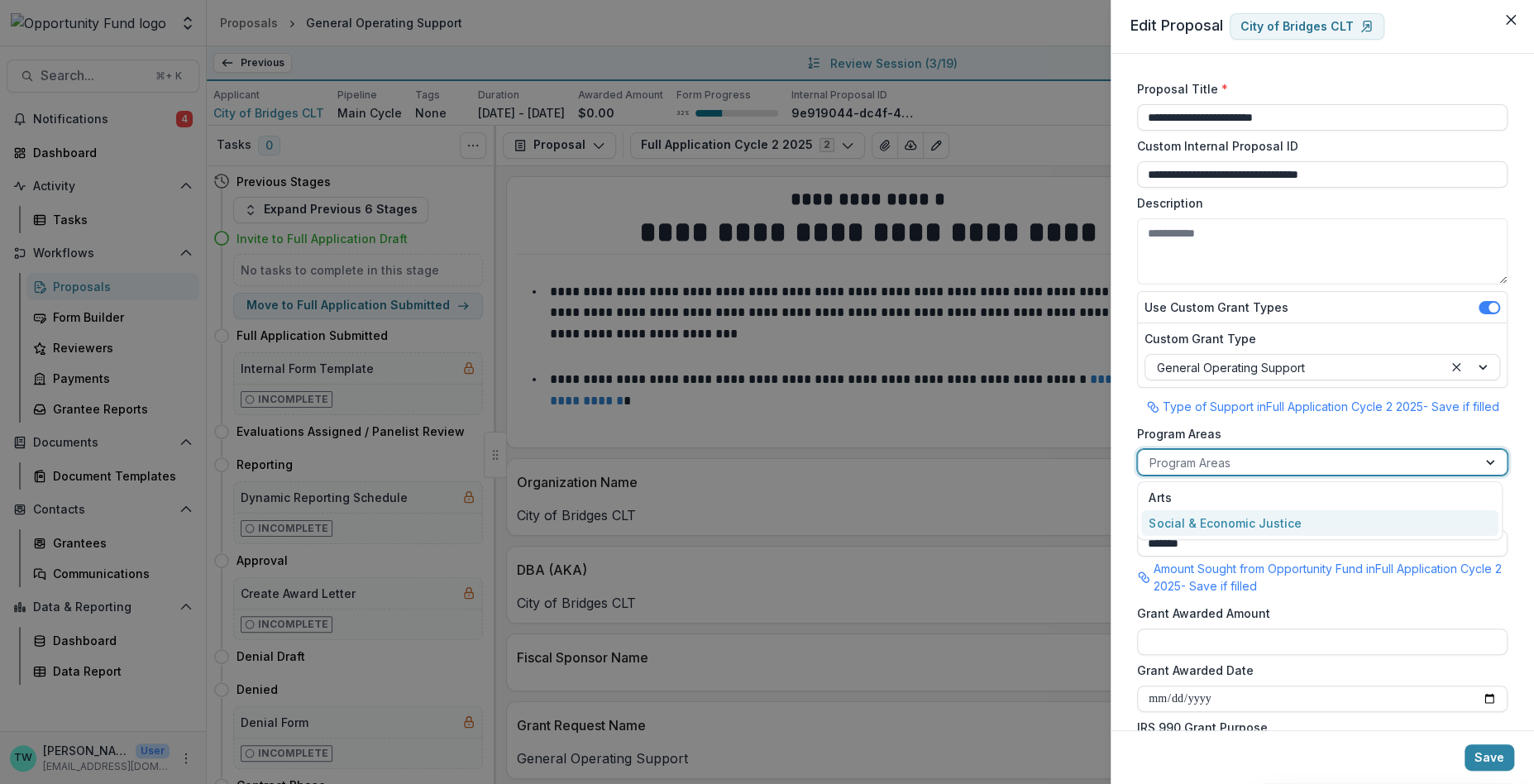
click at [1271, 526] on div "Social & Economic Justice" at bounding box center [1319, 523] width 357 height 26
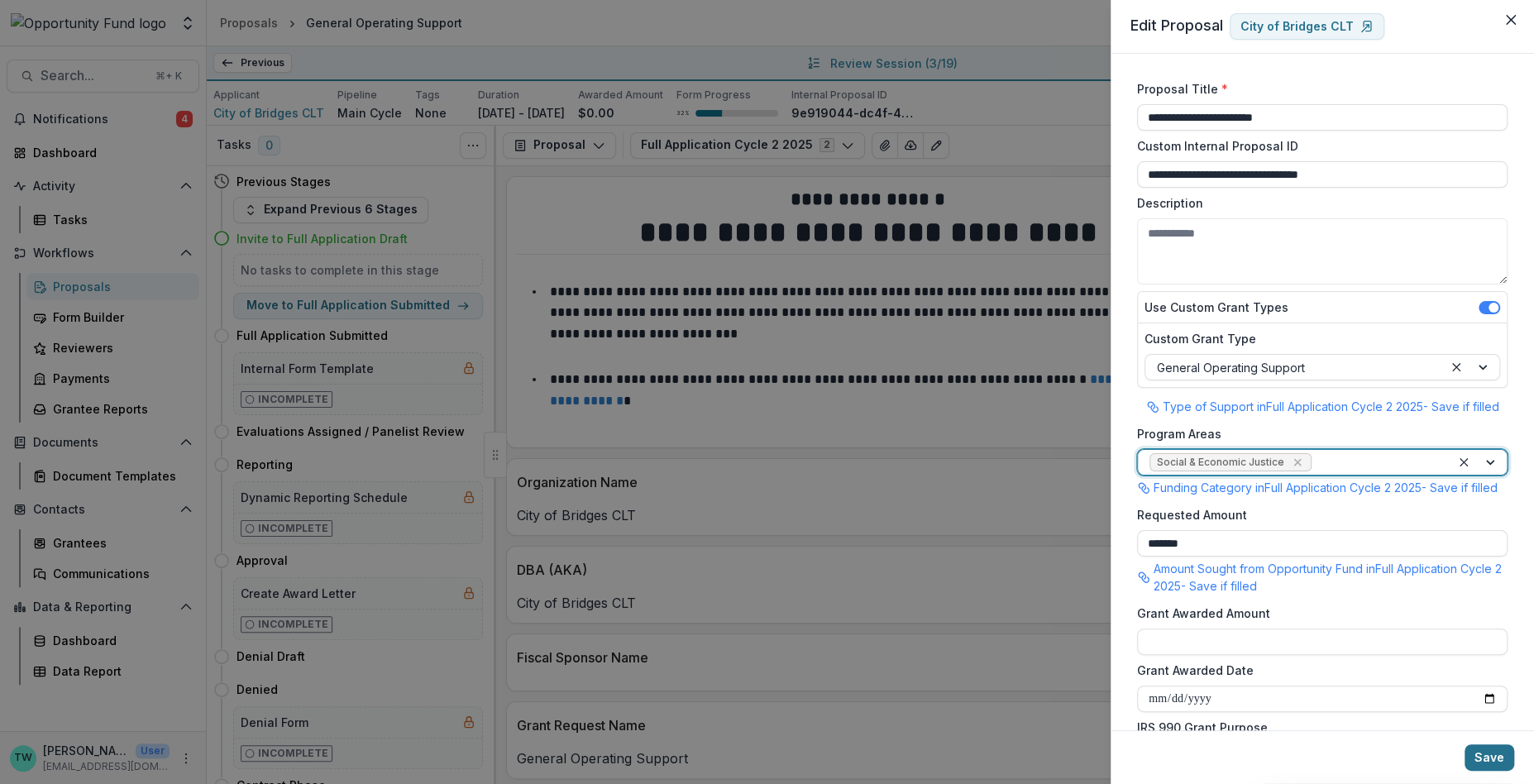
click at [1493, 759] on button "Save" at bounding box center [1490, 757] width 49 height 27
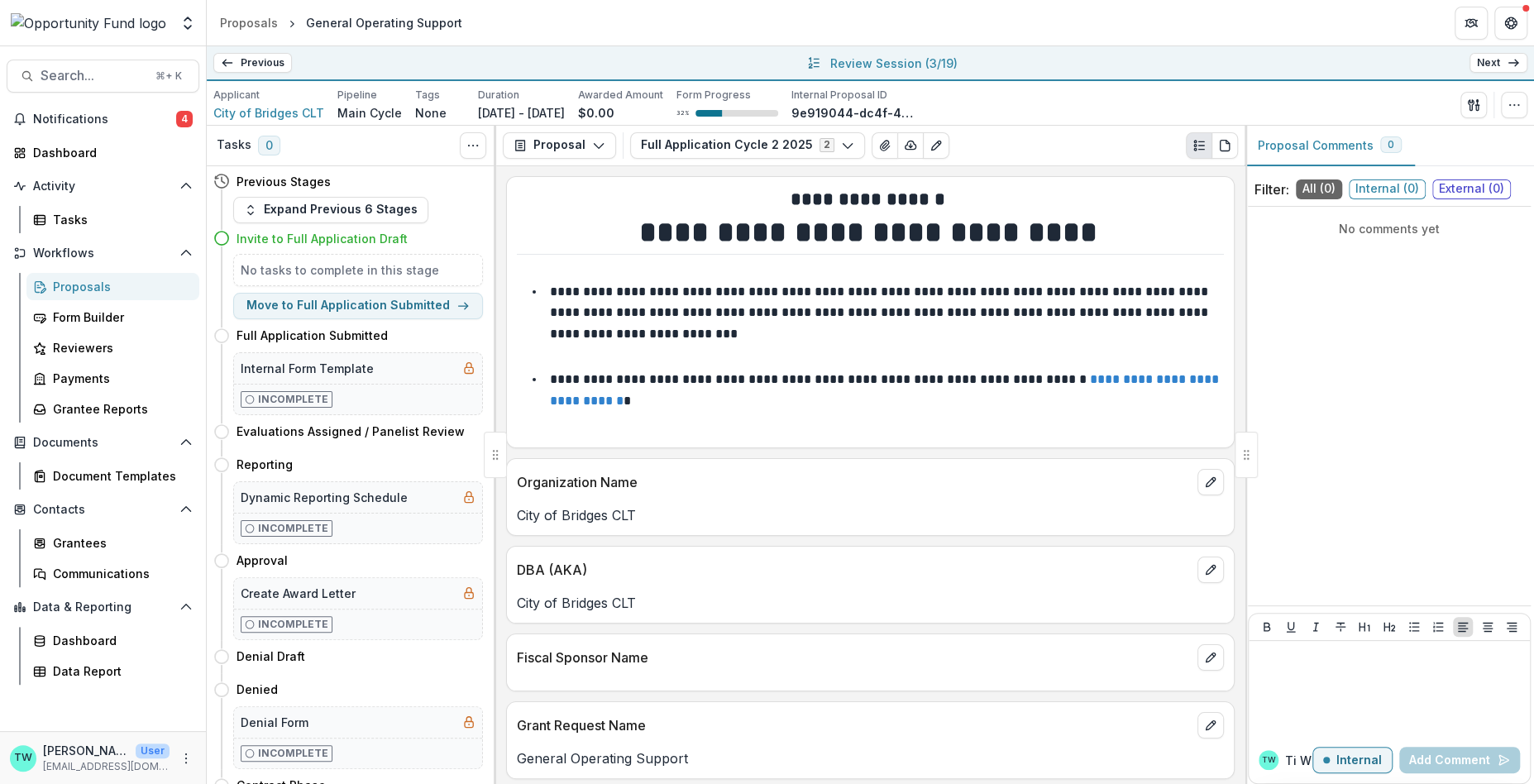
click at [1507, 64] on icon at bounding box center [1513, 62] width 13 height 13
click at [1516, 106] on icon "button" at bounding box center [1513, 104] width 13 height 13
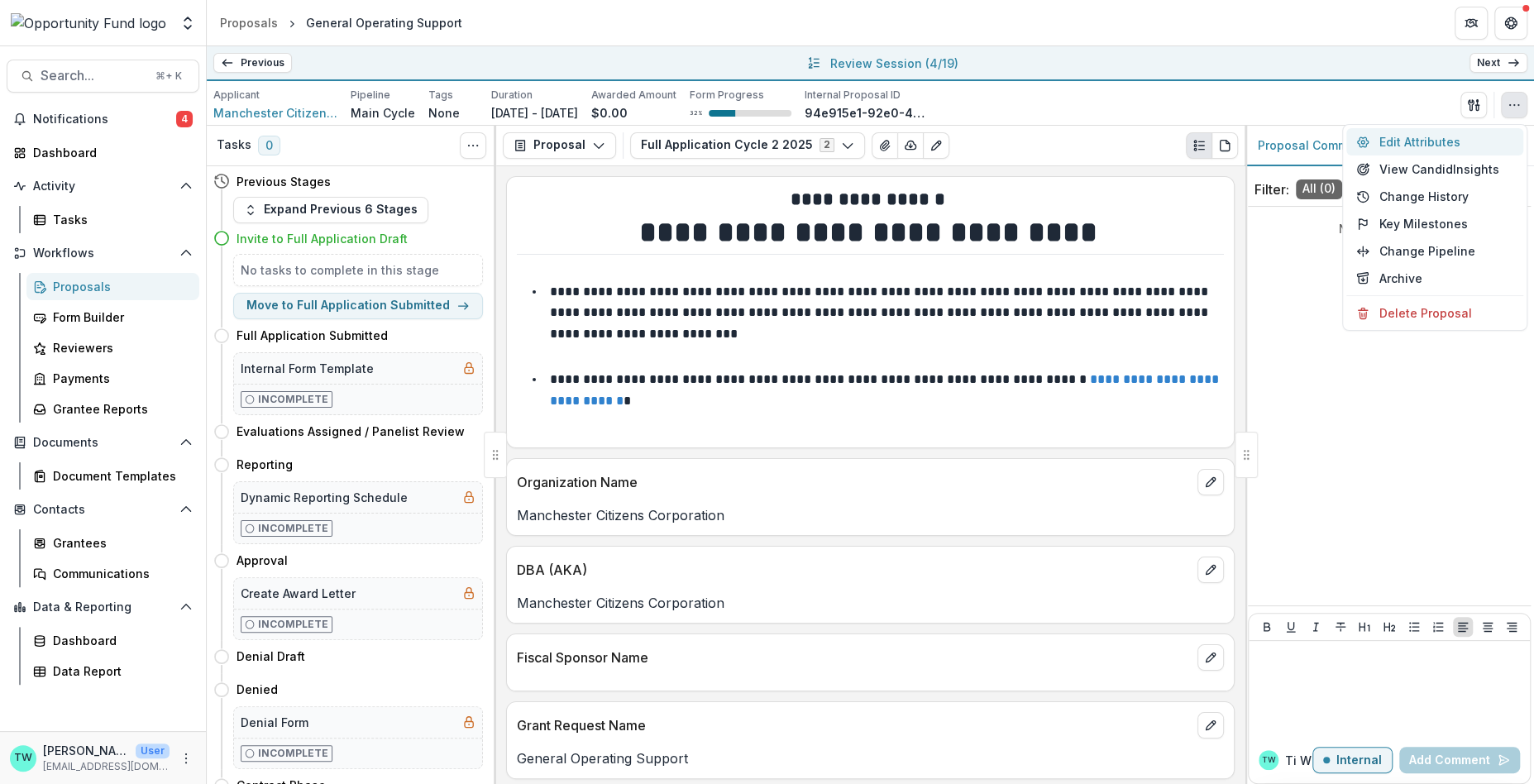
click at [1437, 138] on button "Edit Attributes" at bounding box center [1435, 142] width 177 height 28
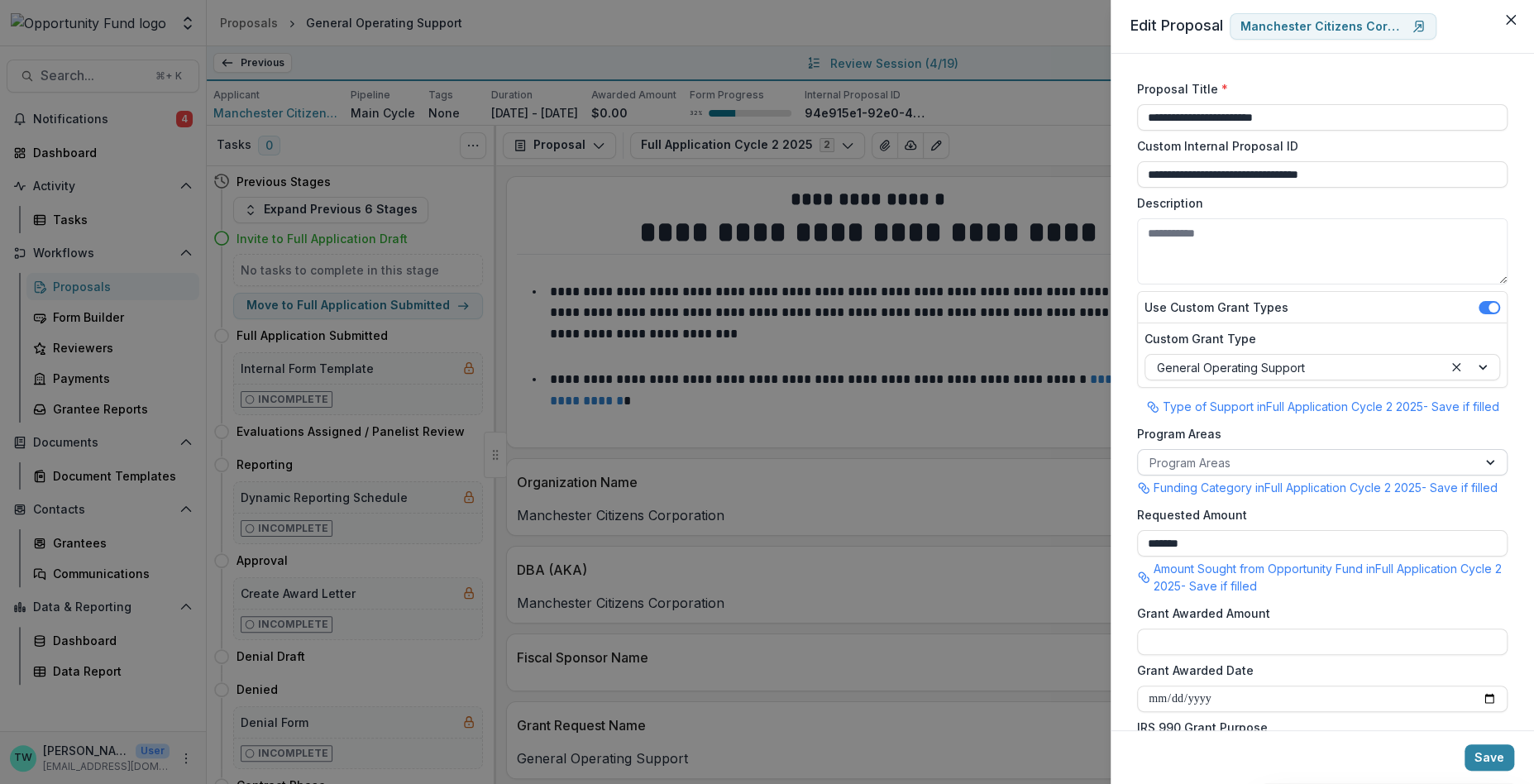
click at [1289, 464] on div at bounding box center [1307, 462] width 316 height 21
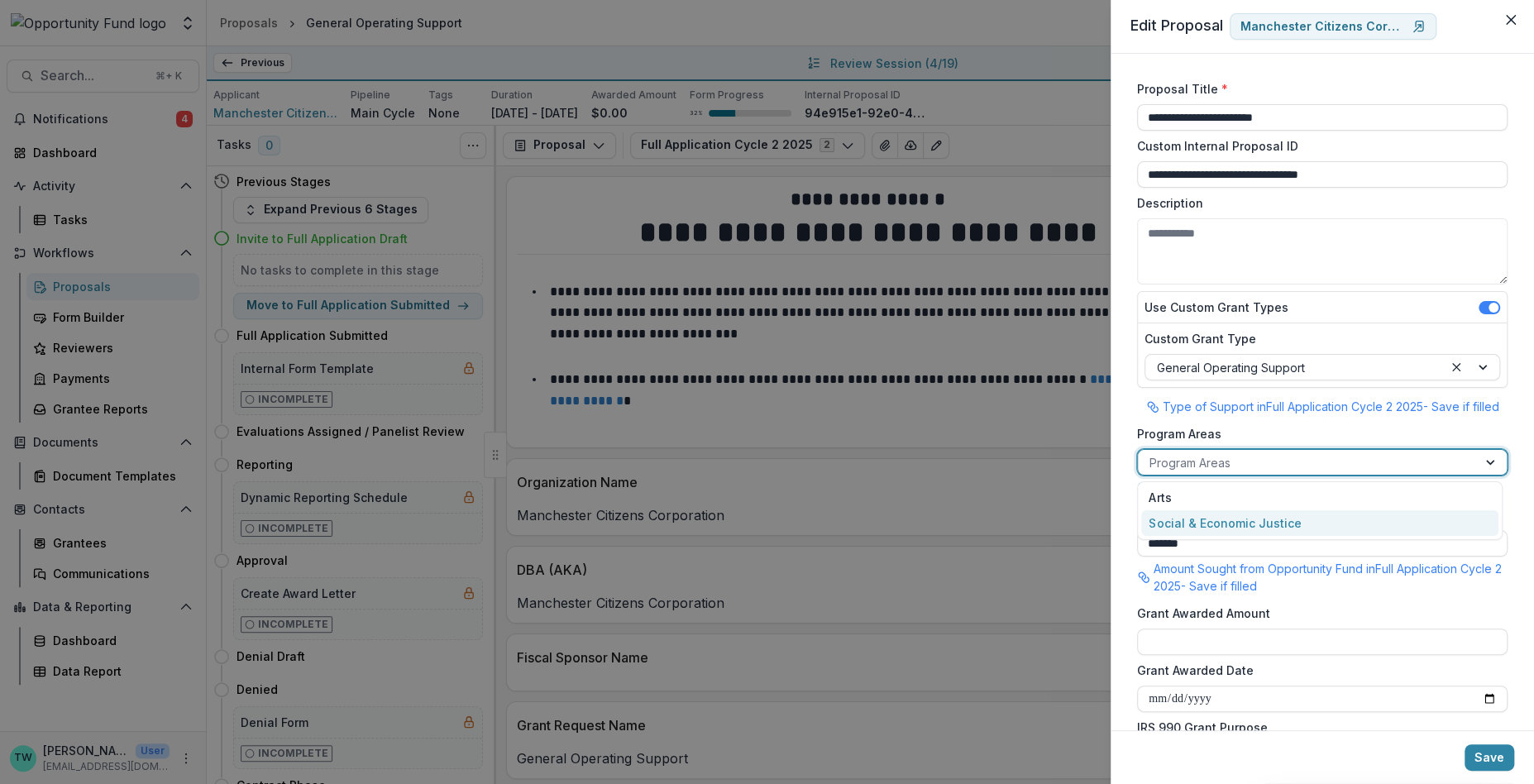
click at [1288, 521] on div "Social & Economic Justice" at bounding box center [1319, 523] width 357 height 26
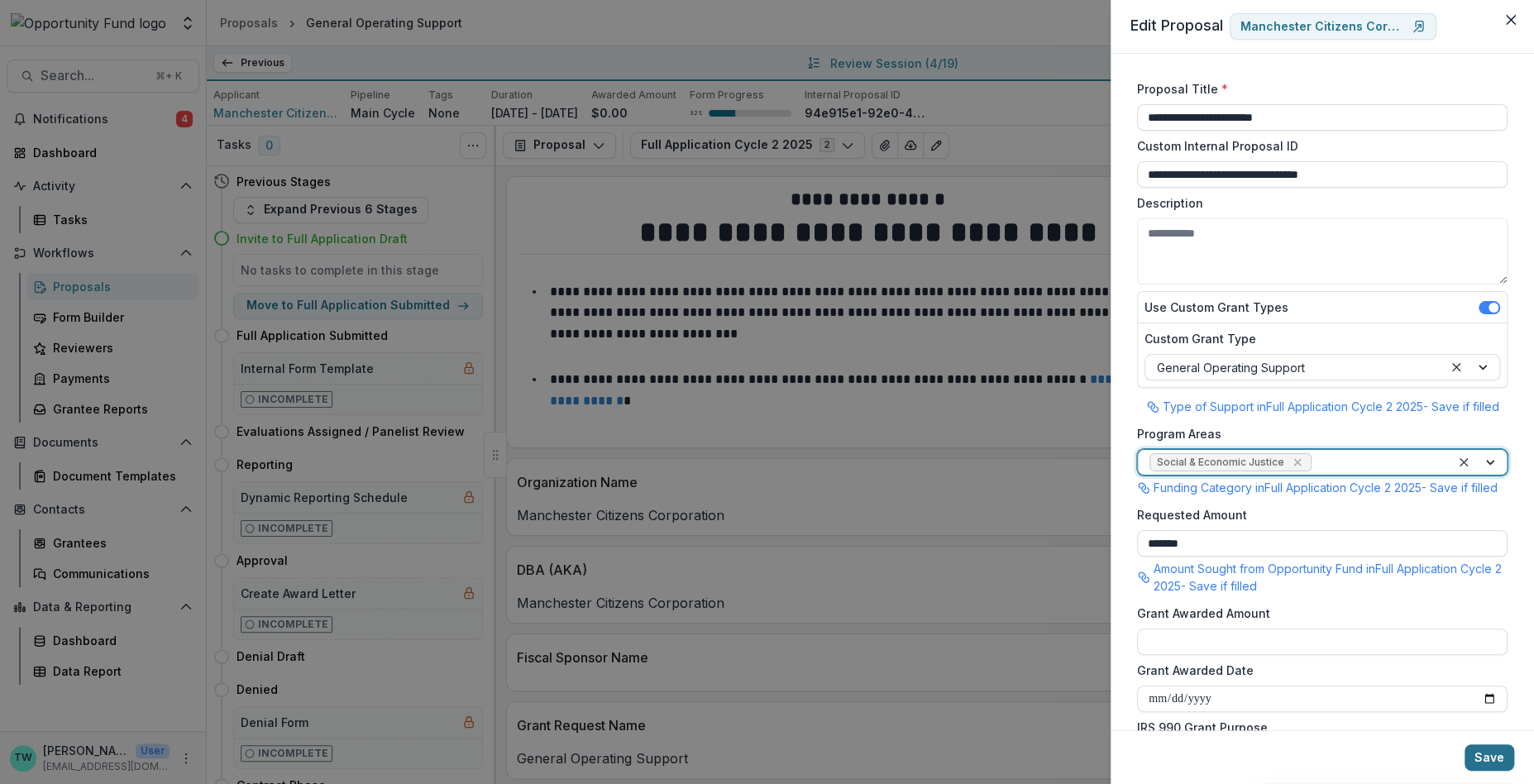
click at [1490, 764] on button "Save" at bounding box center [1490, 757] width 49 height 27
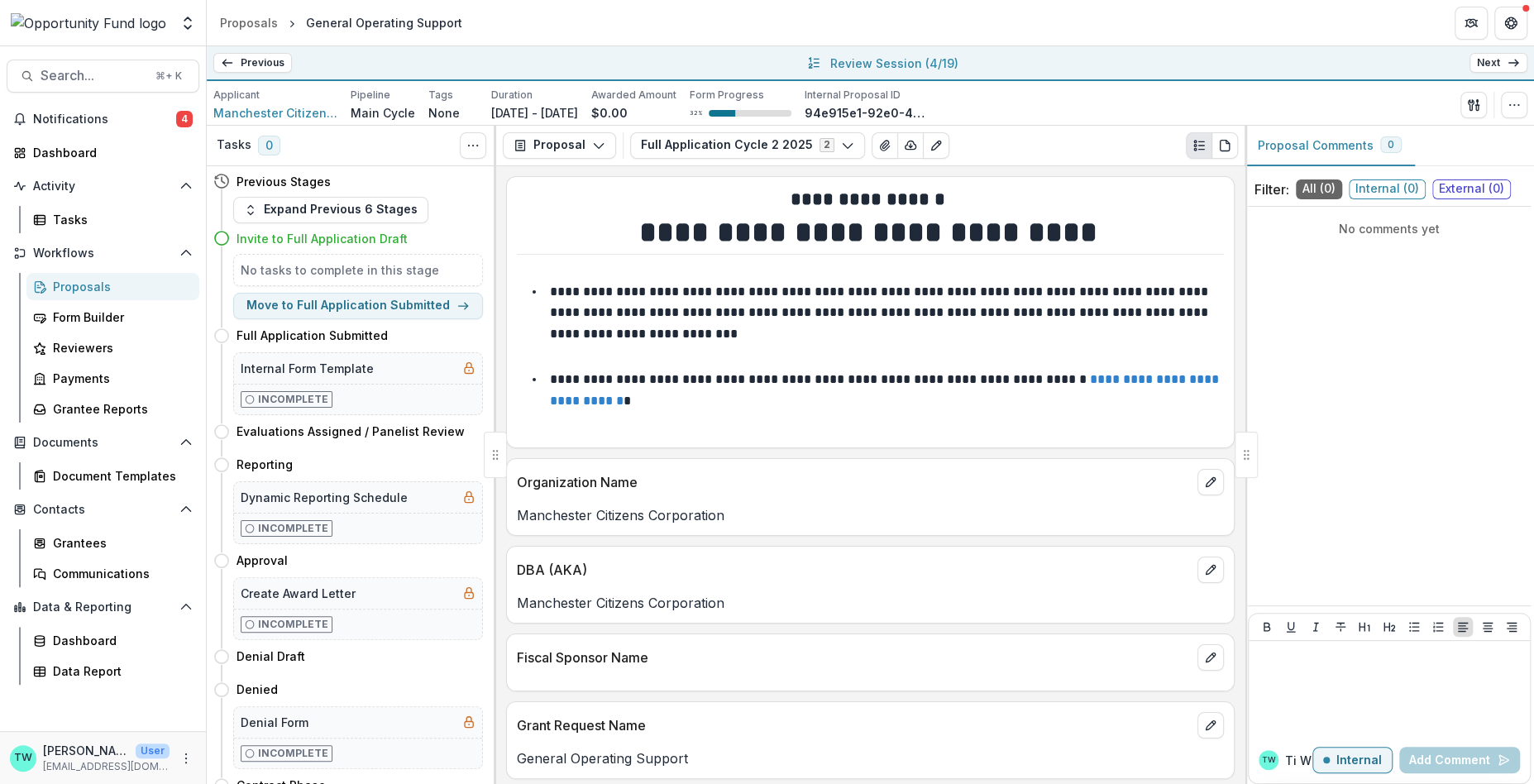
click at [1503, 65] on link "Next" at bounding box center [1499, 63] width 58 height 20
click at [1512, 107] on icon "button" at bounding box center [1513, 104] width 13 height 13
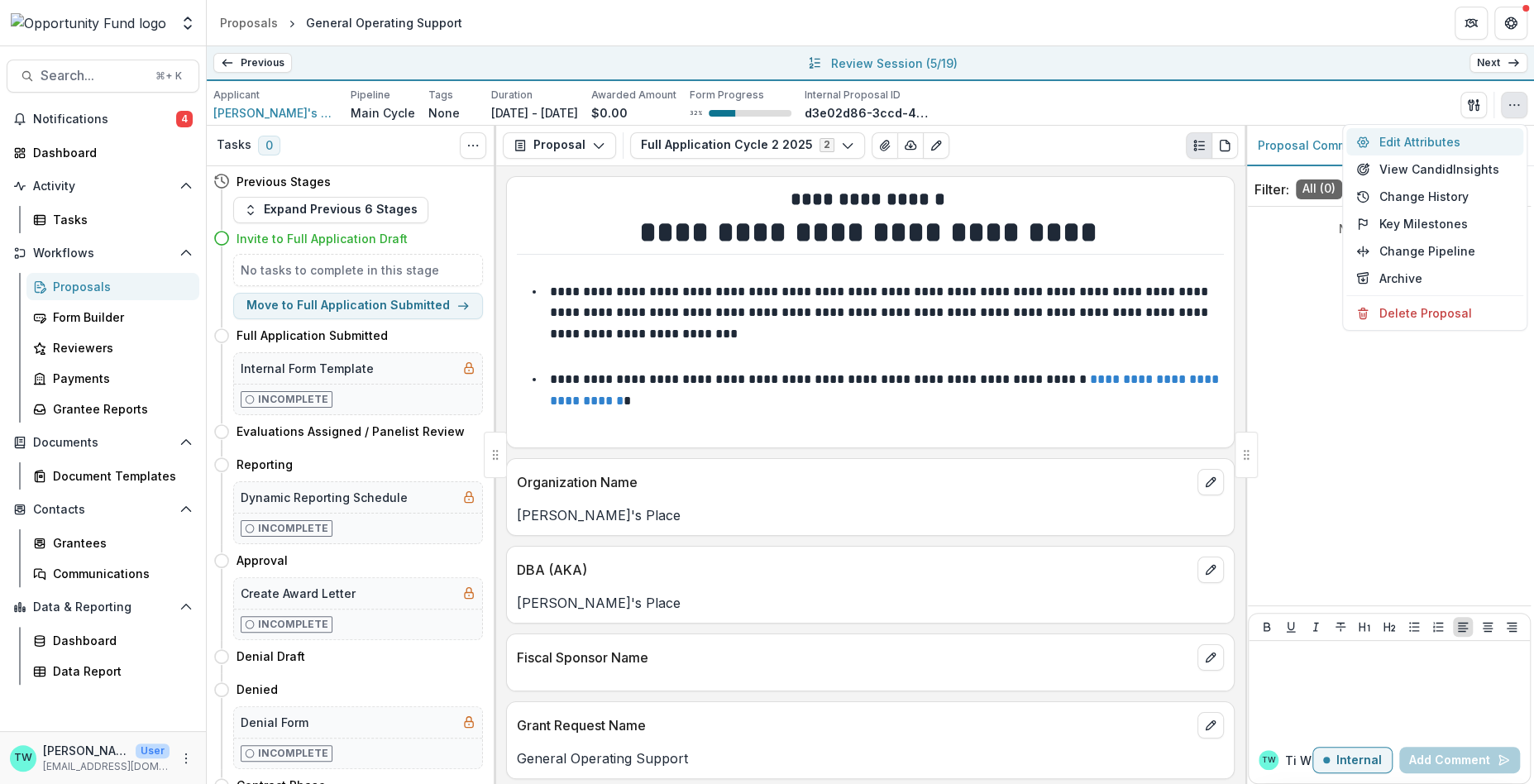
click at [1445, 141] on button "Edit Attributes" at bounding box center [1435, 142] width 177 height 28
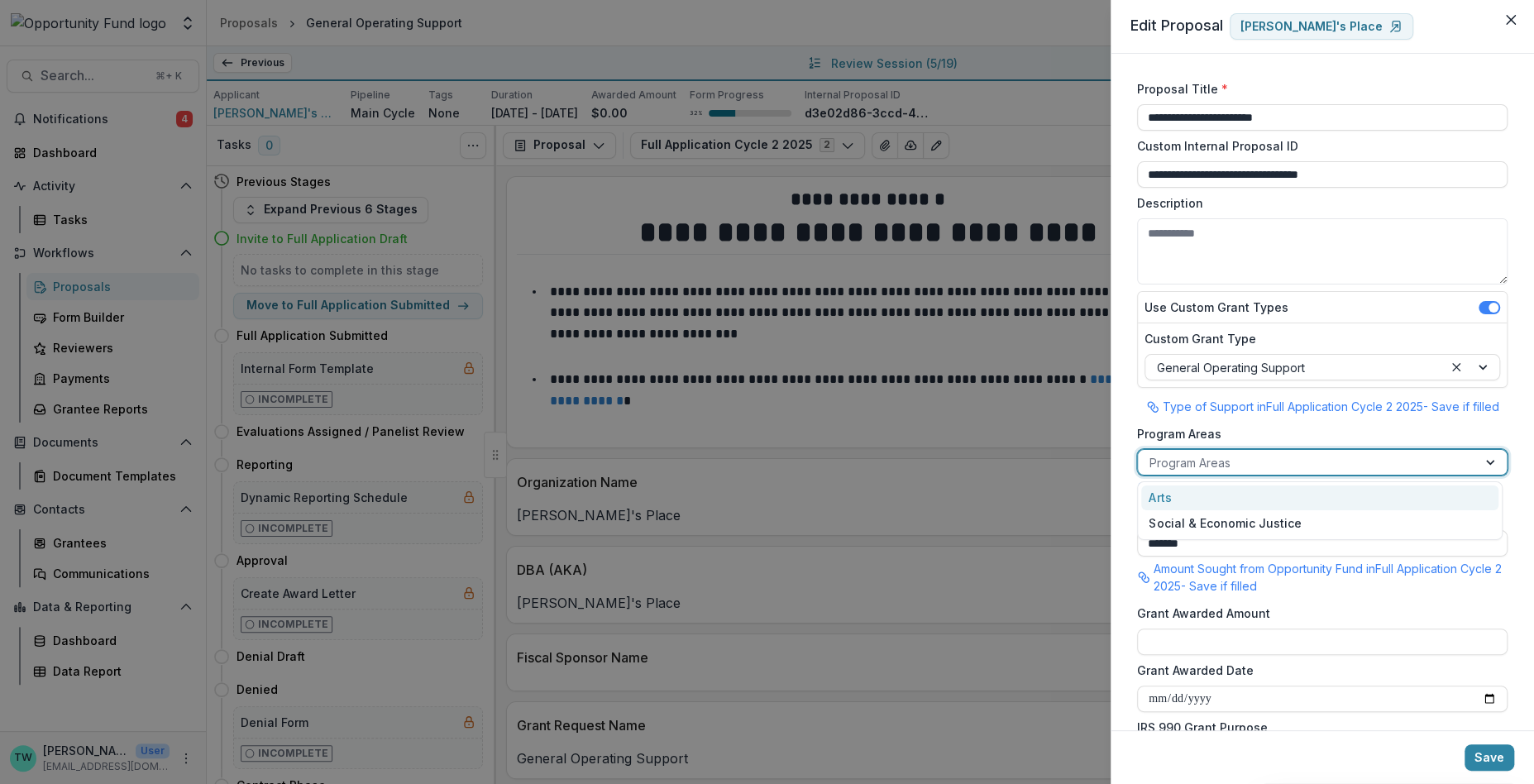
click at [1284, 464] on div at bounding box center [1307, 462] width 316 height 21
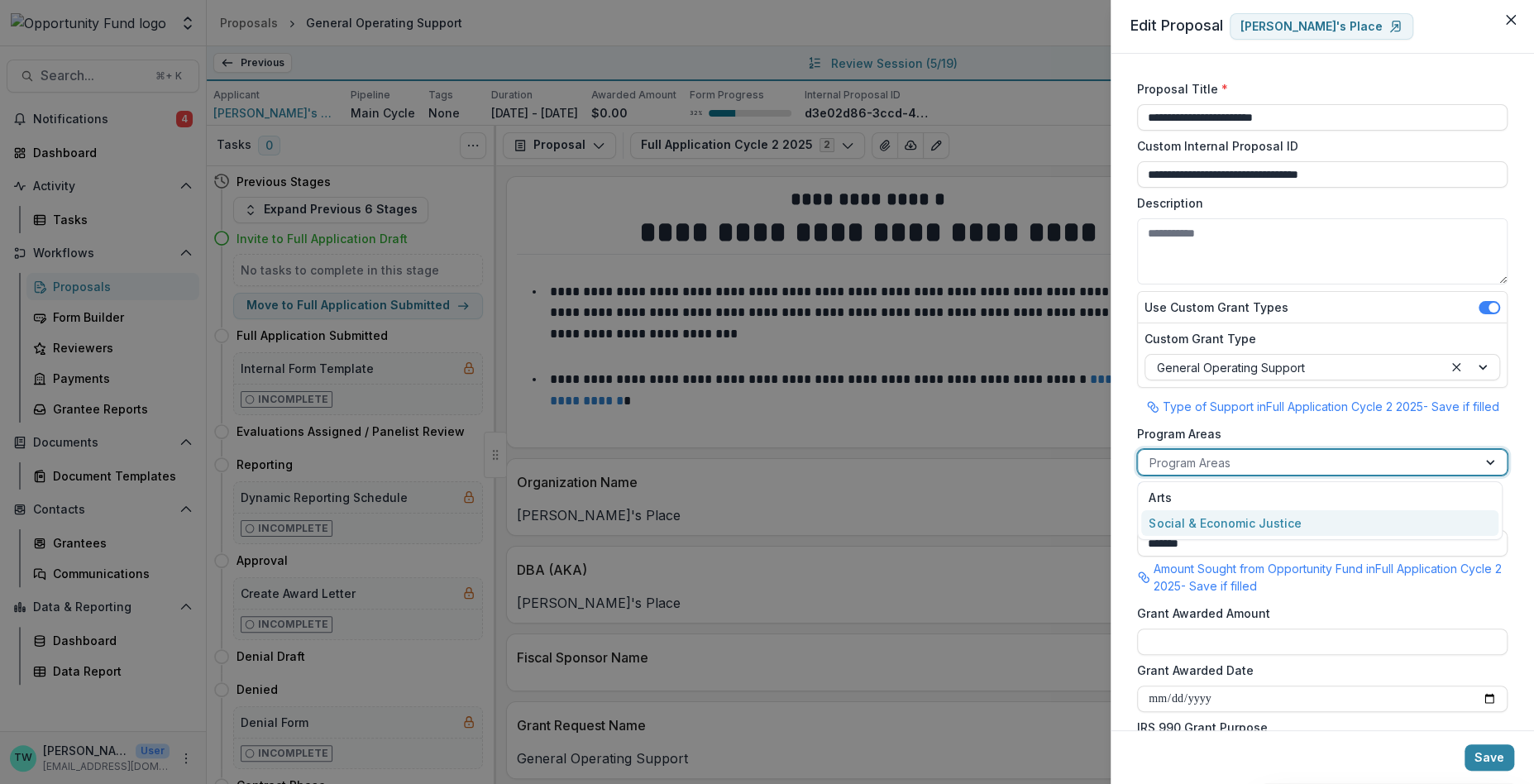
click at [1269, 524] on div "Social & Economic Justice" at bounding box center [1319, 523] width 357 height 26
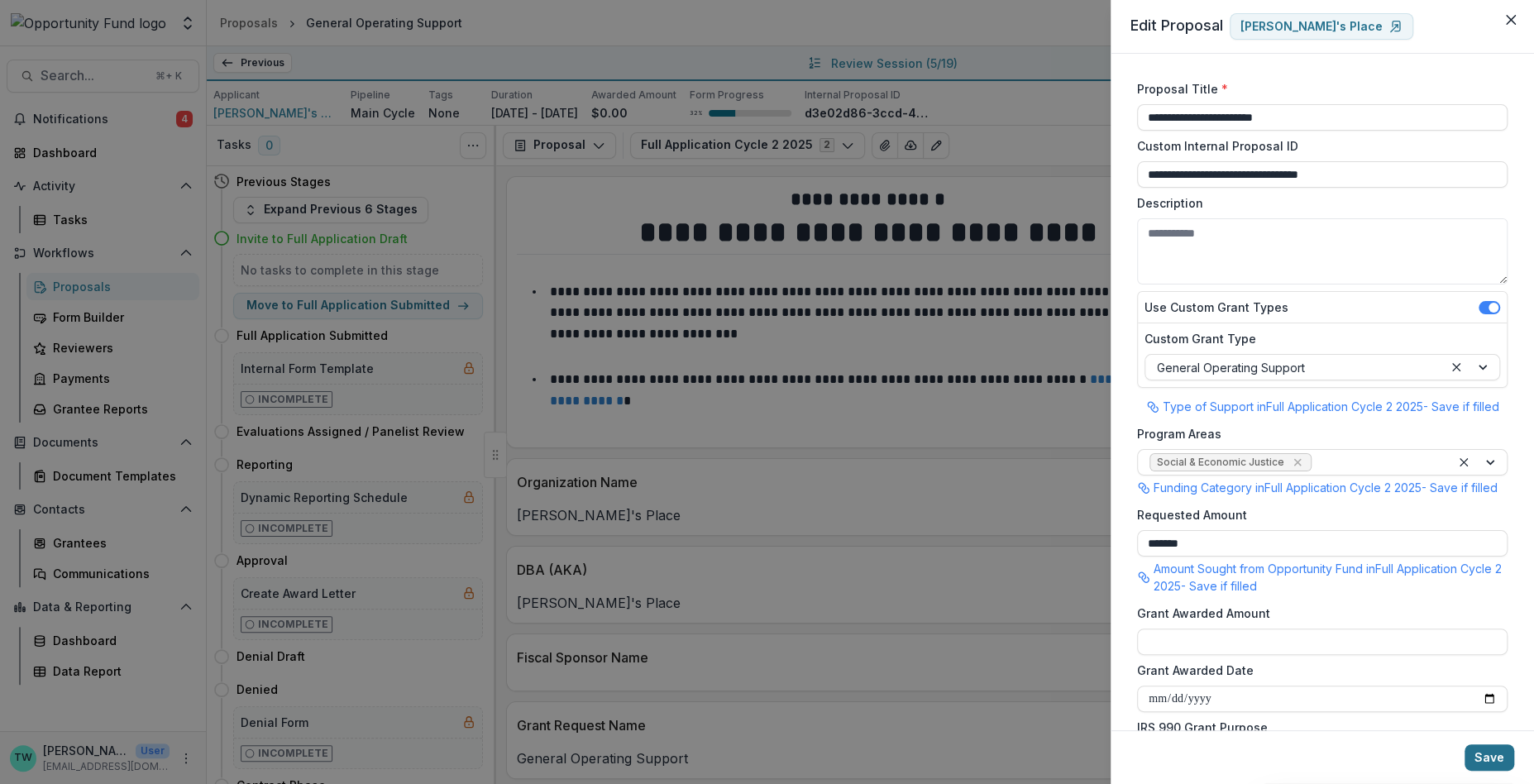
click at [1481, 766] on button "Save" at bounding box center [1490, 757] width 49 height 27
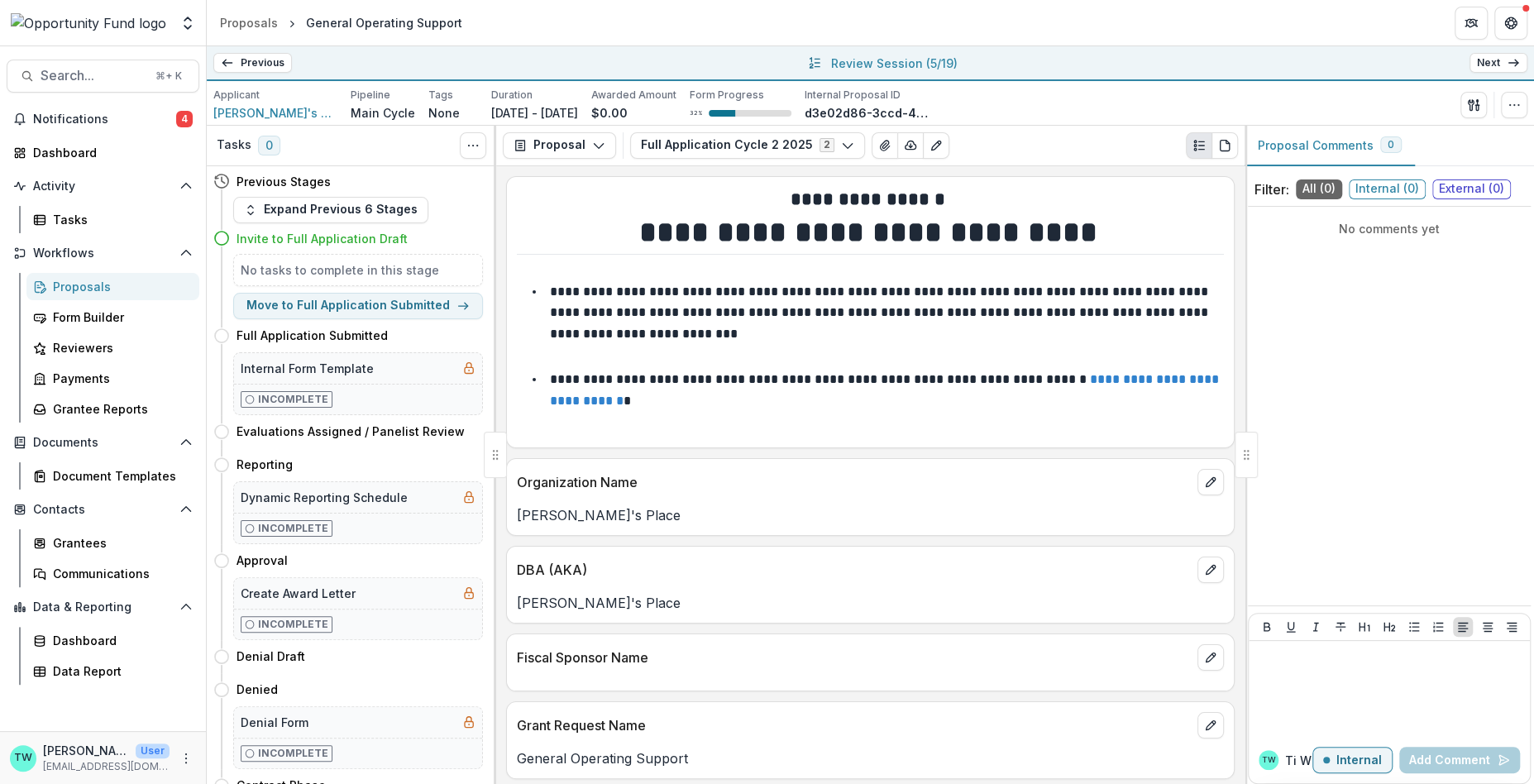
click at [1503, 66] on link "Next" at bounding box center [1499, 63] width 58 height 20
click at [1513, 106] on icon "button" at bounding box center [1513, 104] width 13 height 13
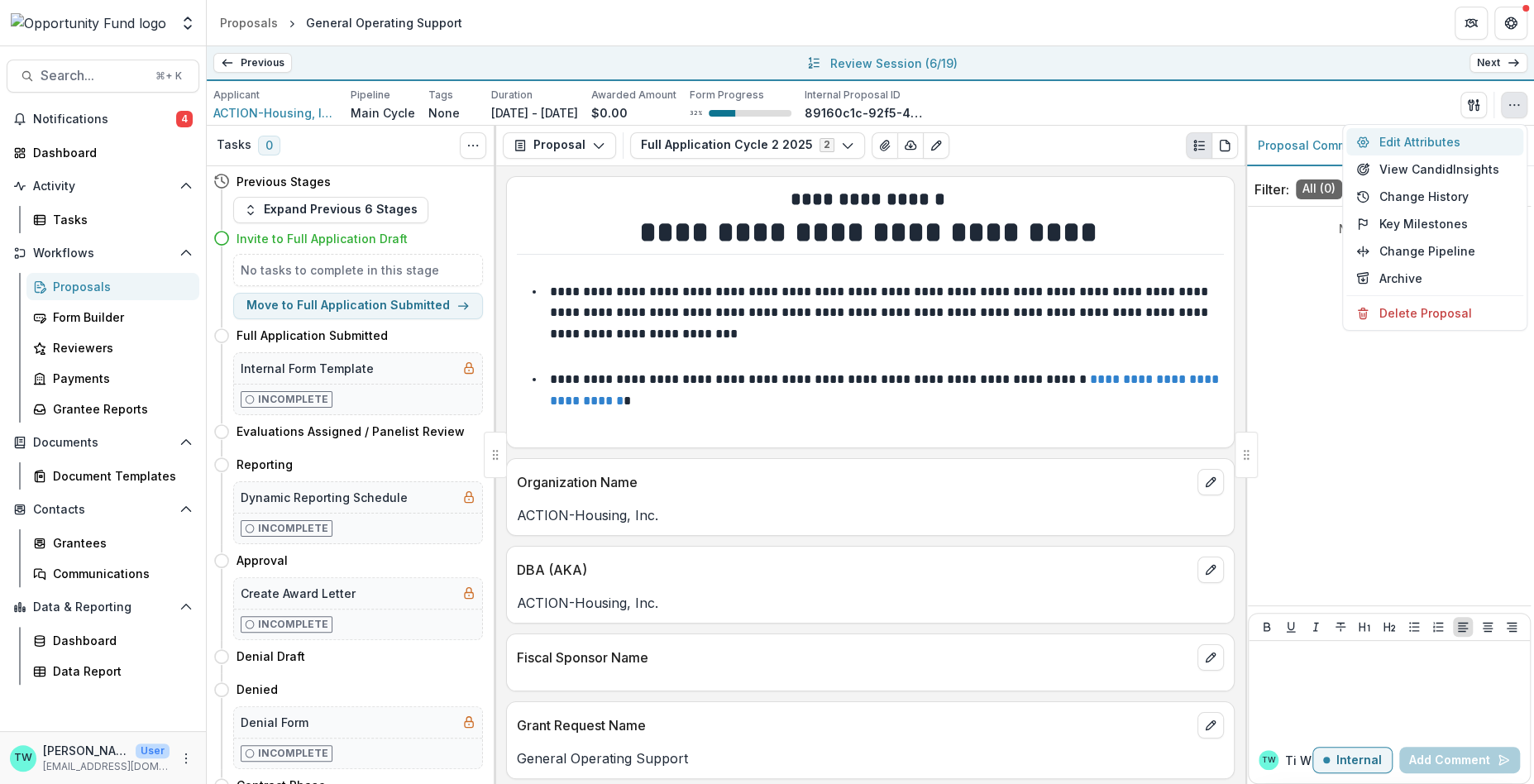
click at [1430, 130] on button "Edit Attributes" at bounding box center [1435, 142] width 177 height 28
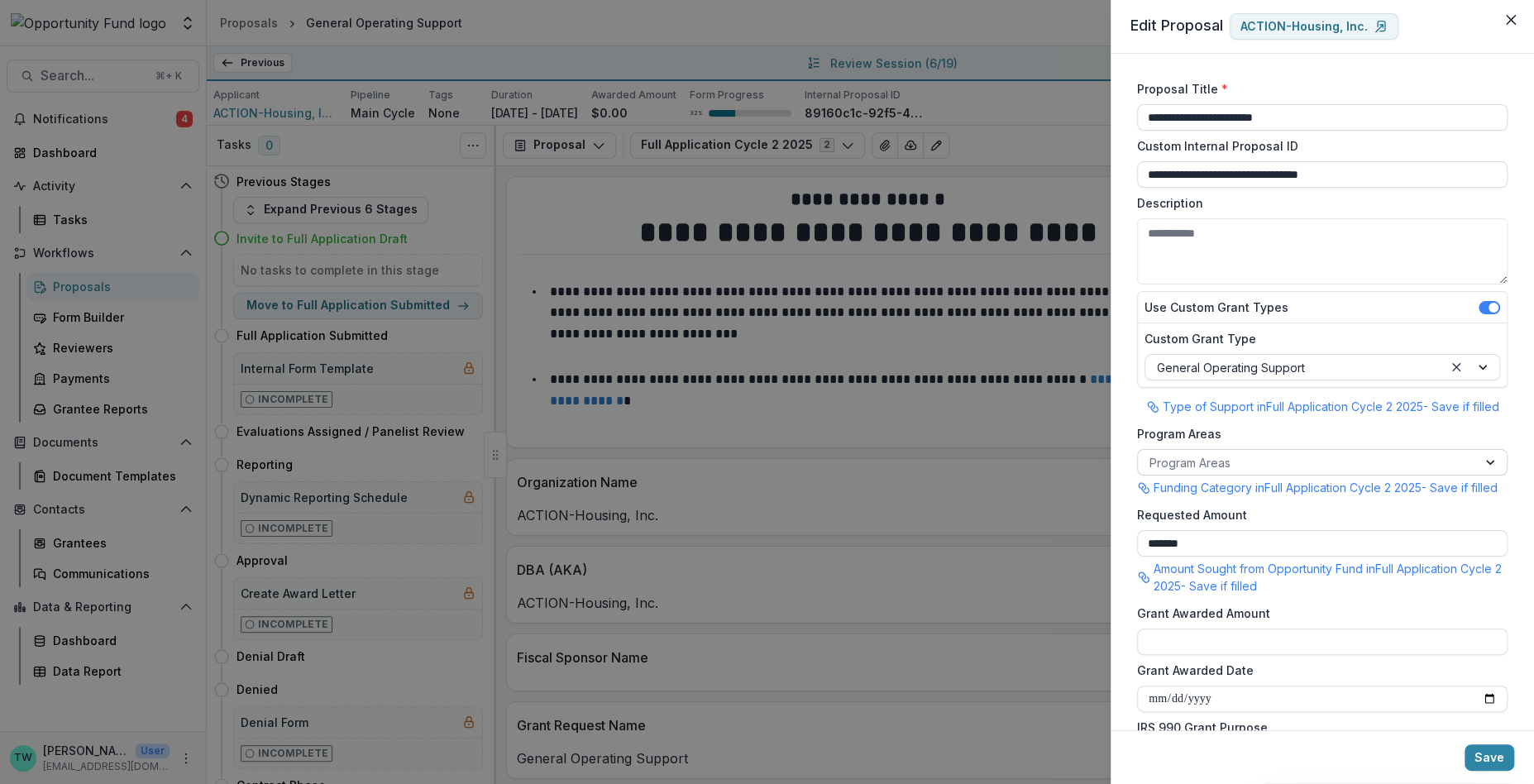
click at [1295, 466] on div at bounding box center [1307, 462] width 316 height 21
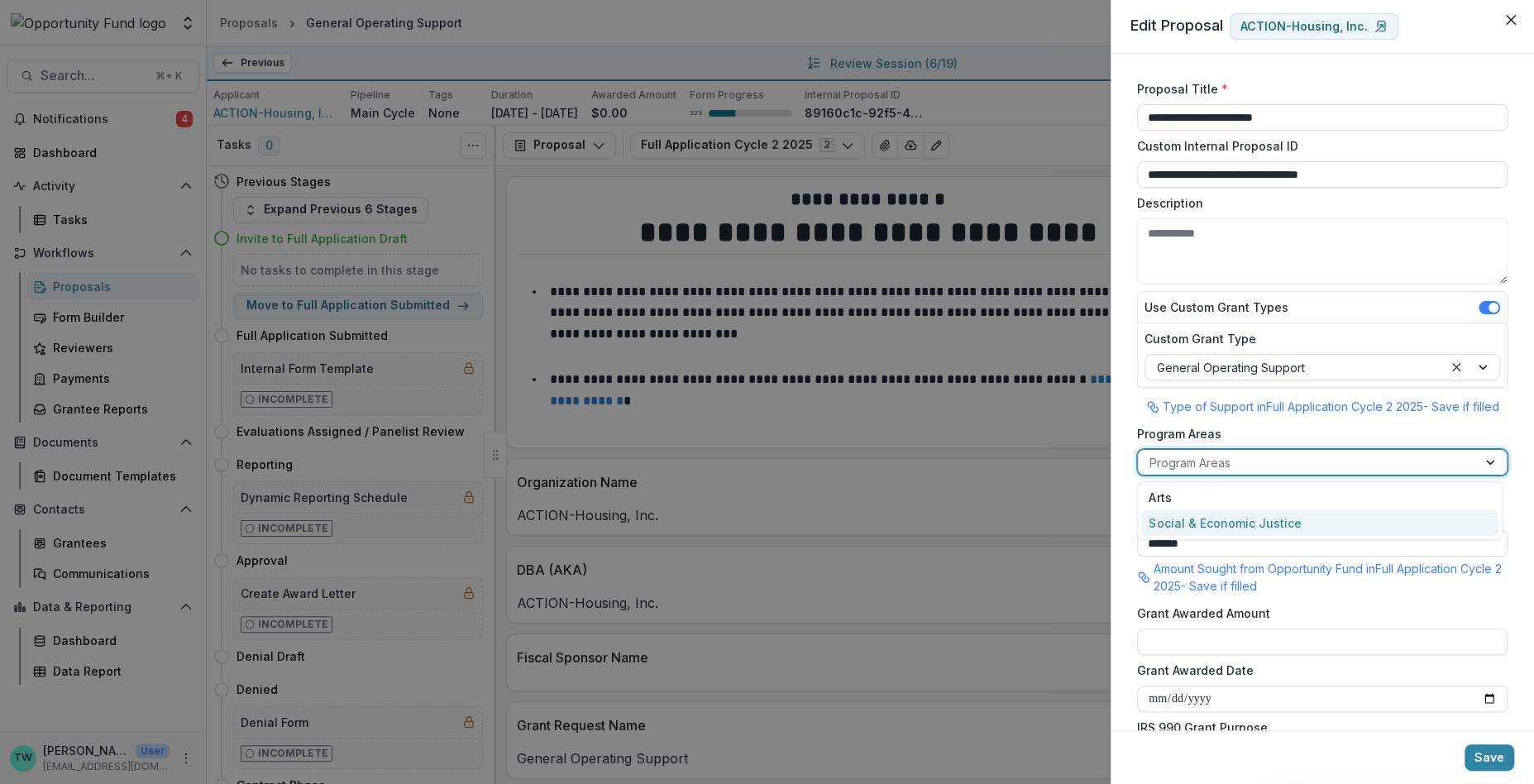
click at [1301, 516] on div "Social & Economic Justice" at bounding box center [1319, 523] width 357 height 26
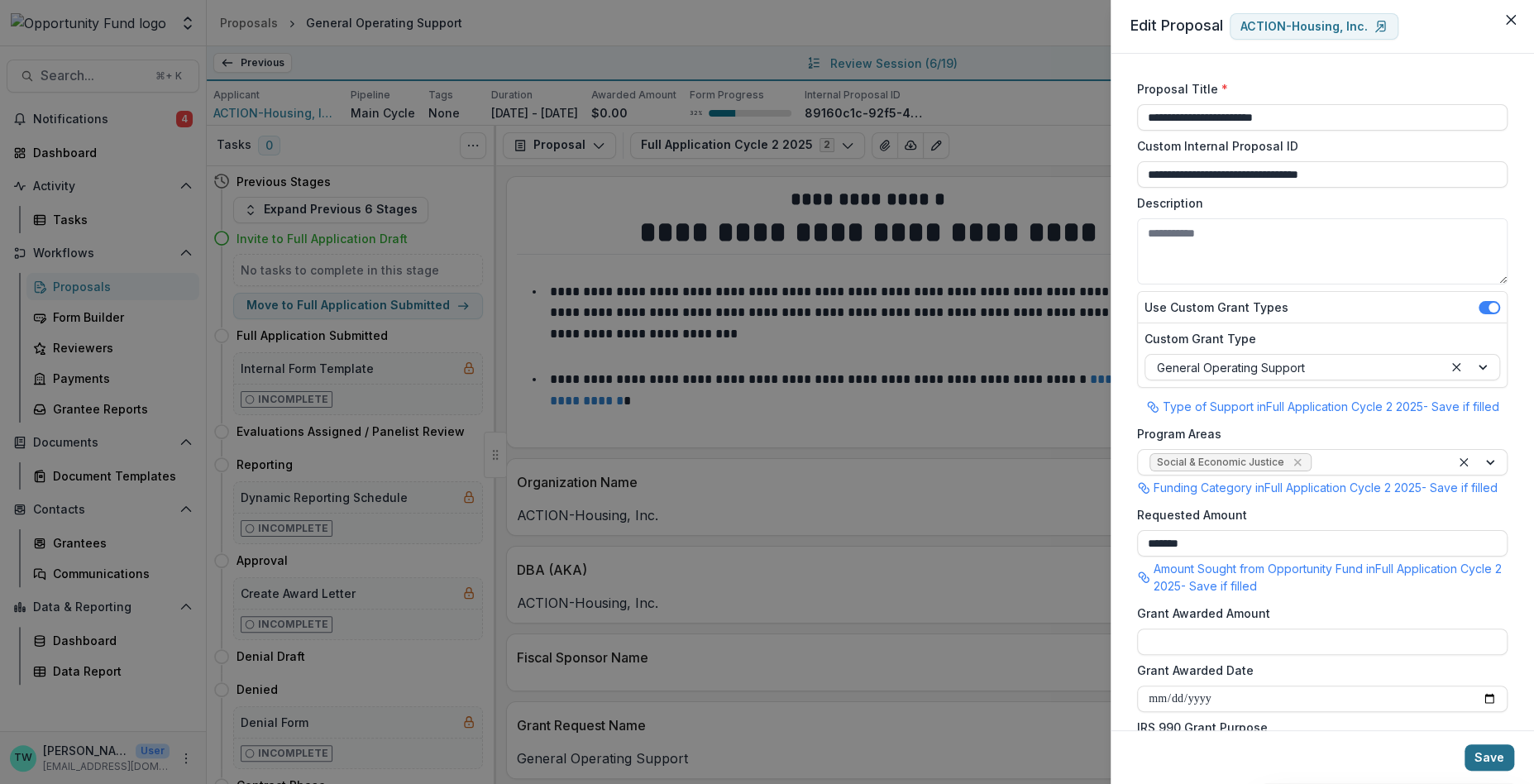
click at [1488, 751] on button "Save" at bounding box center [1490, 757] width 49 height 27
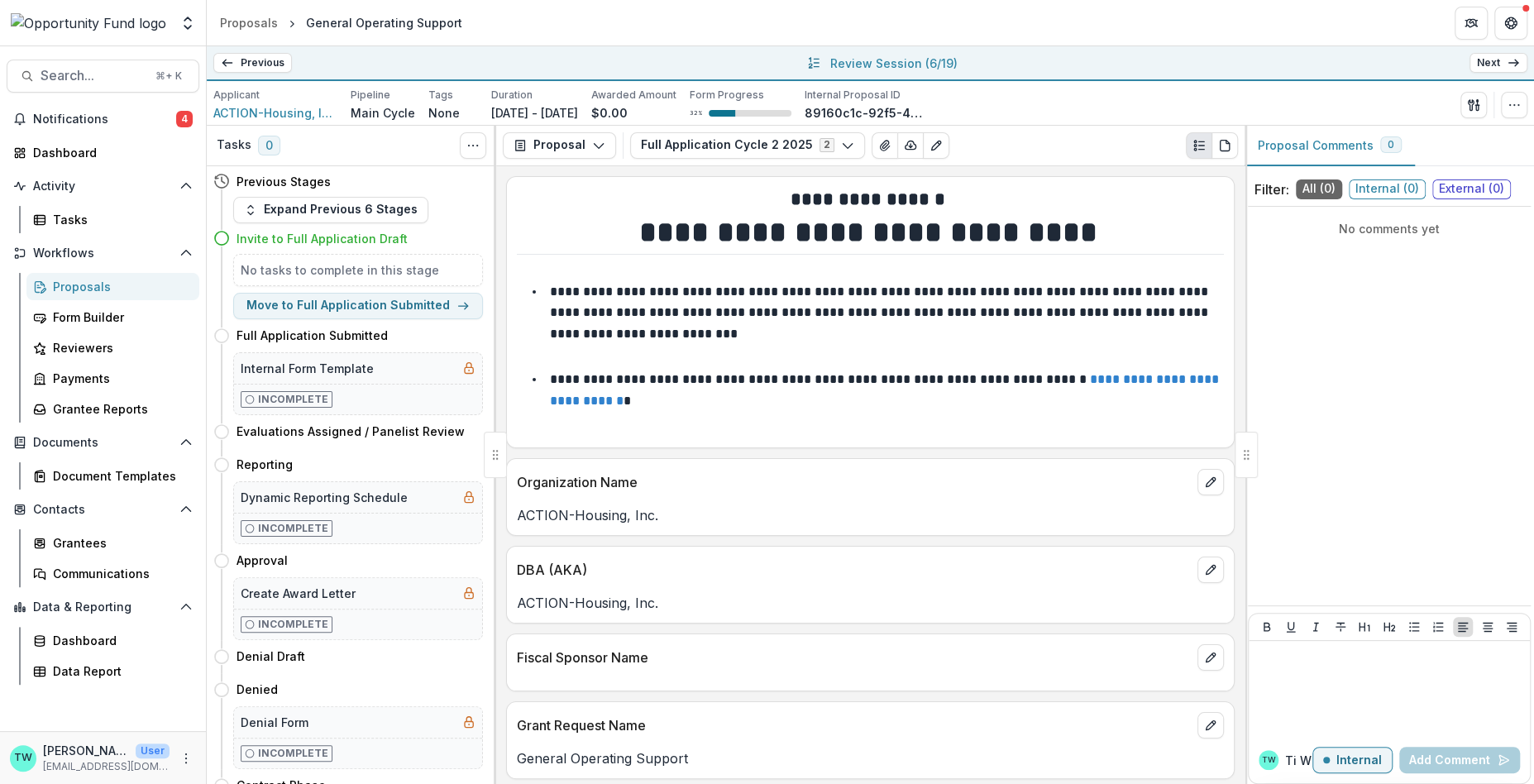
click at [1506, 64] on link "Next" at bounding box center [1499, 63] width 58 height 20
click at [1514, 104] on circle "button" at bounding box center [1514, 104] width 1 height 1
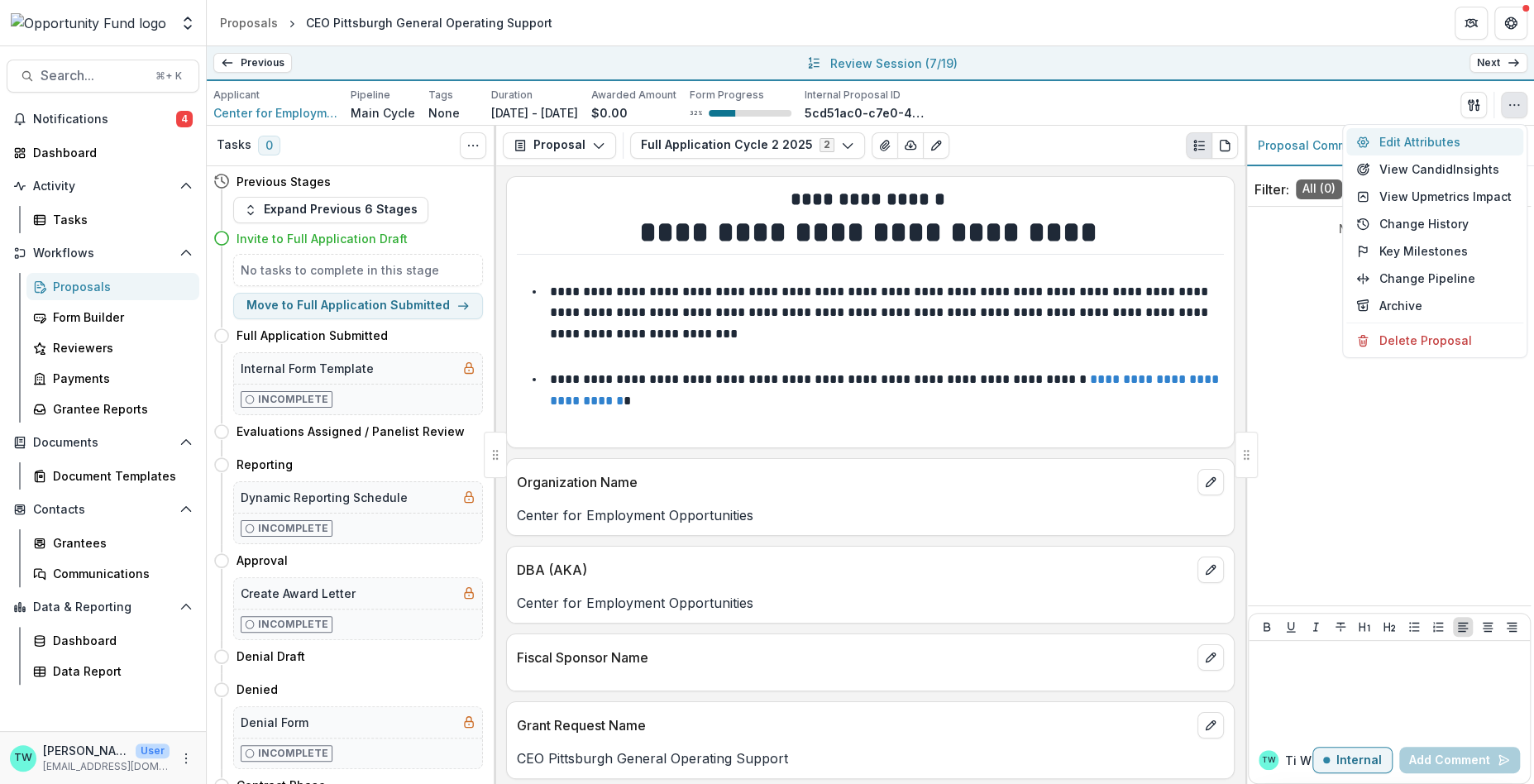
click at [1455, 140] on button "Edit Attributes" at bounding box center [1435, 142] width 177 height 28
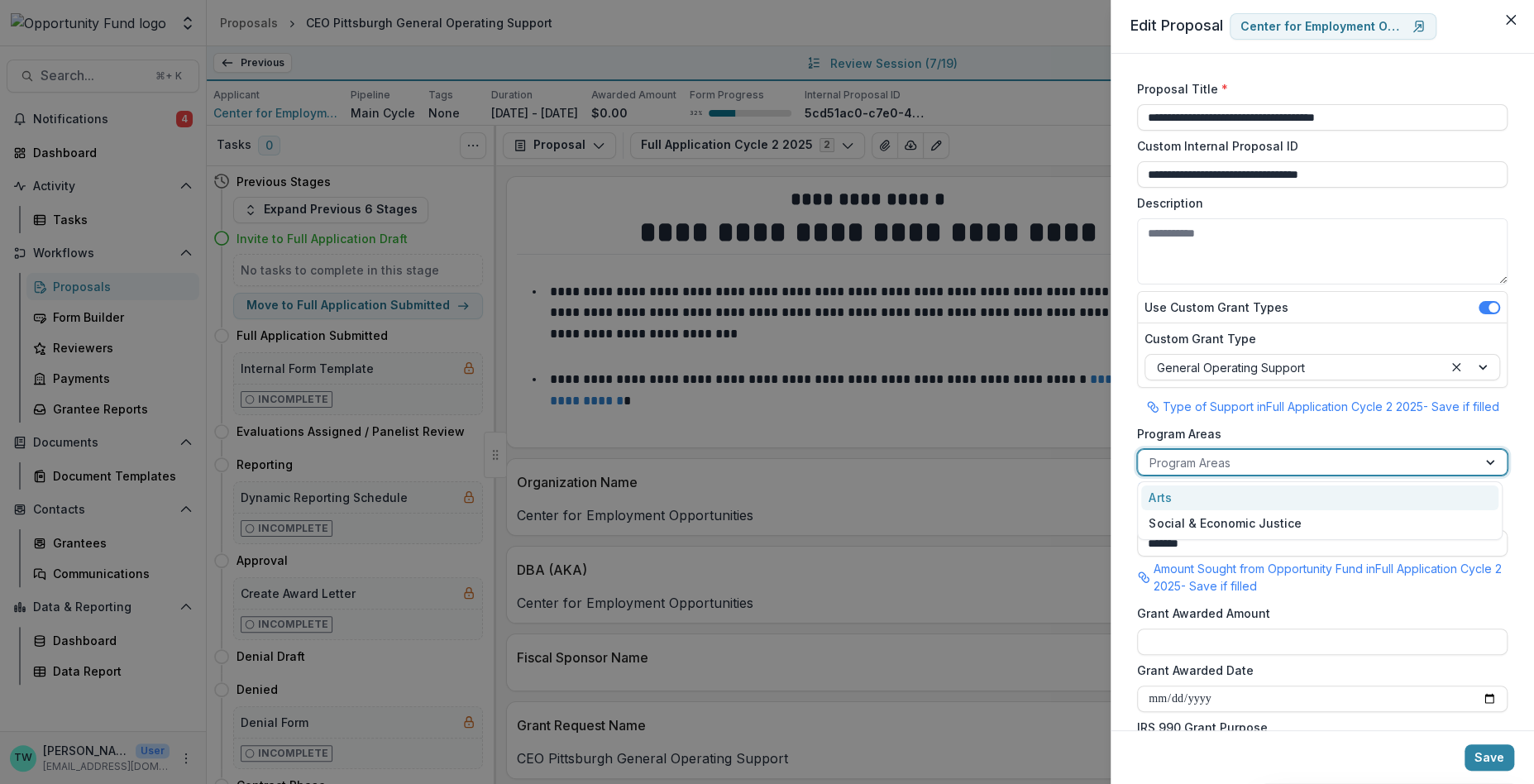
click at [1346, 469] on div at bounding box center [1307, 462] width 316 height 21
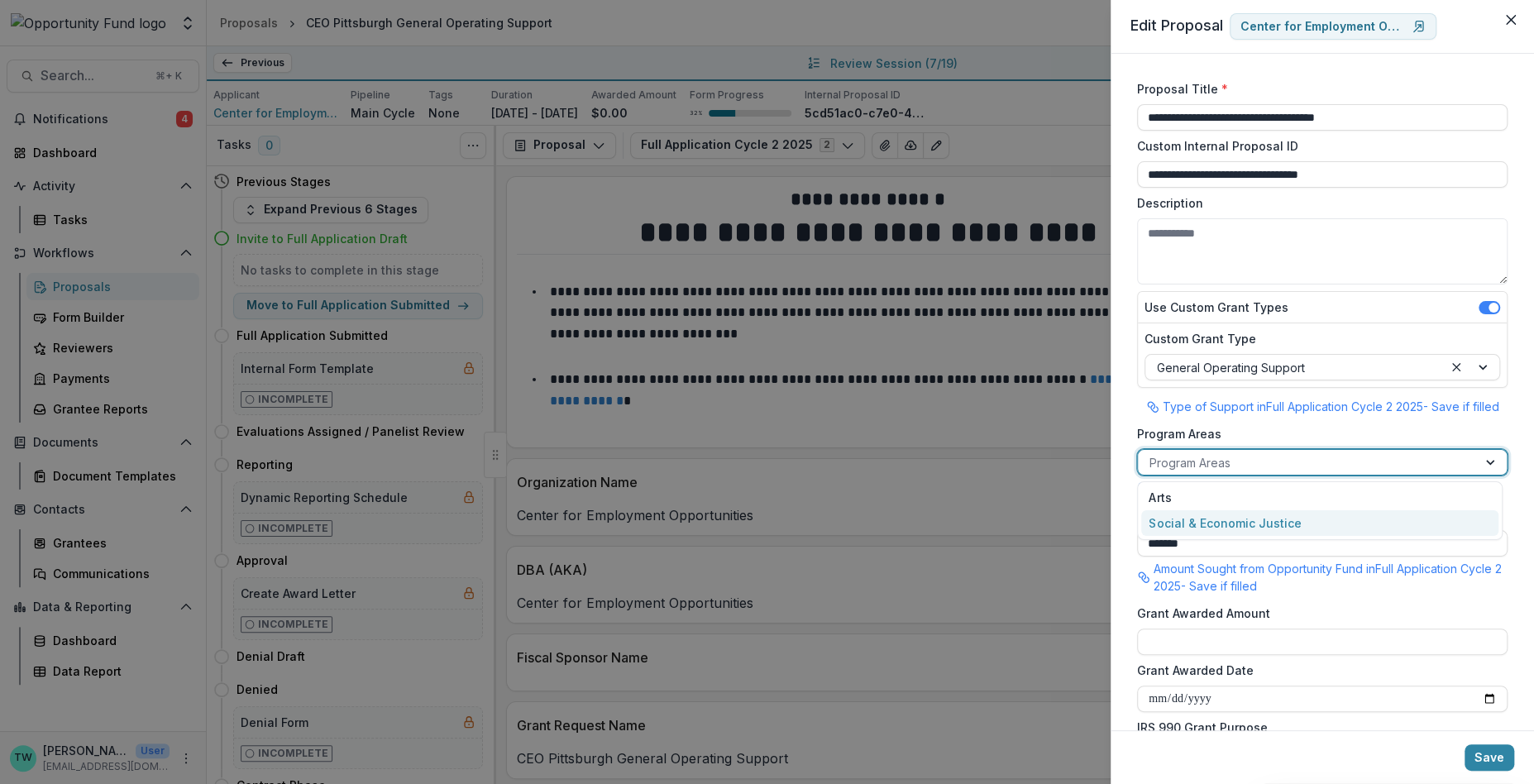
click at [1338, 521] on div "Social & Economic Justice" at bounding box center [1319, 523] width 357 height 26
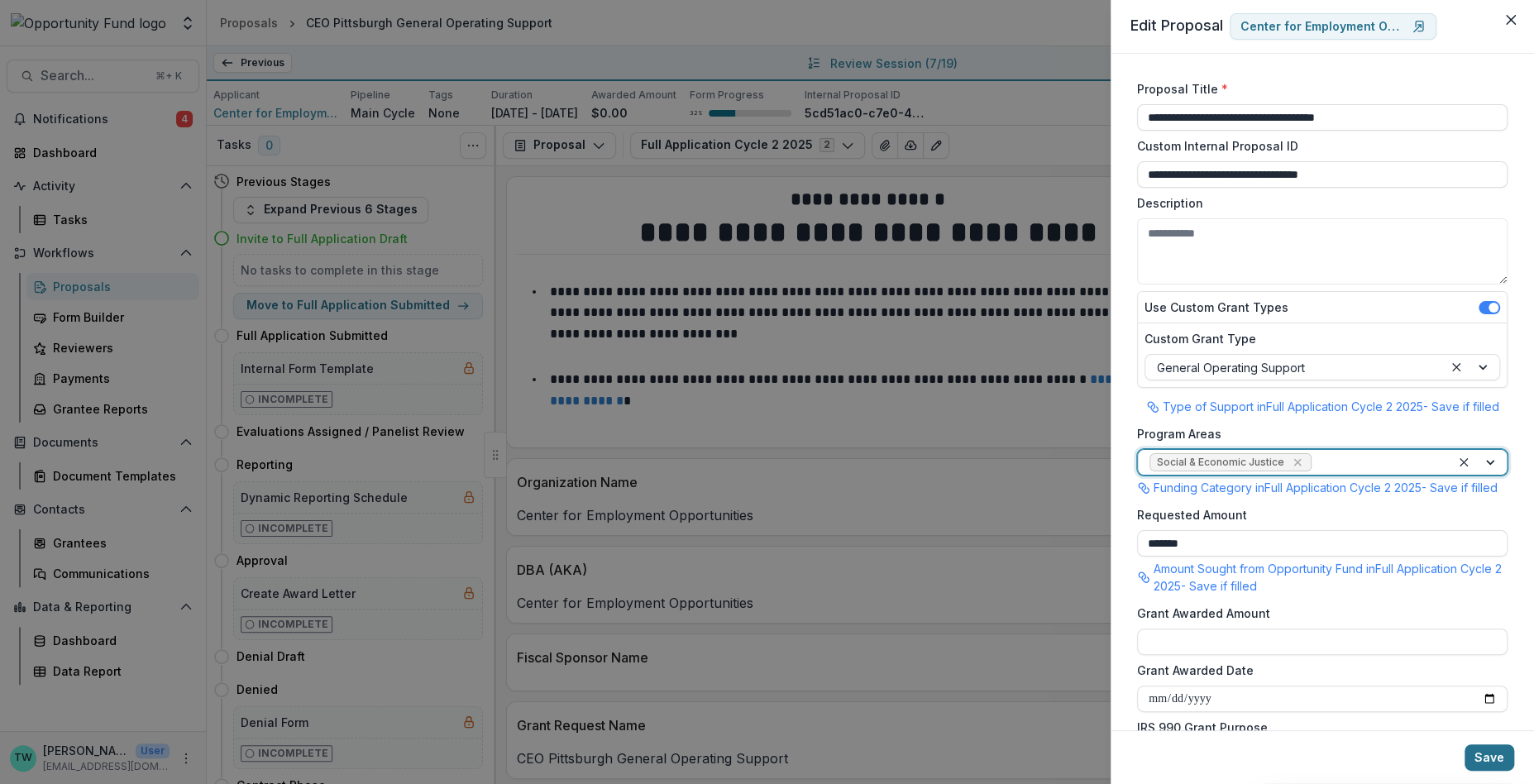
click at [1492, 752] on button "Save" at bounding box center [1490, 757] width 49 height 27
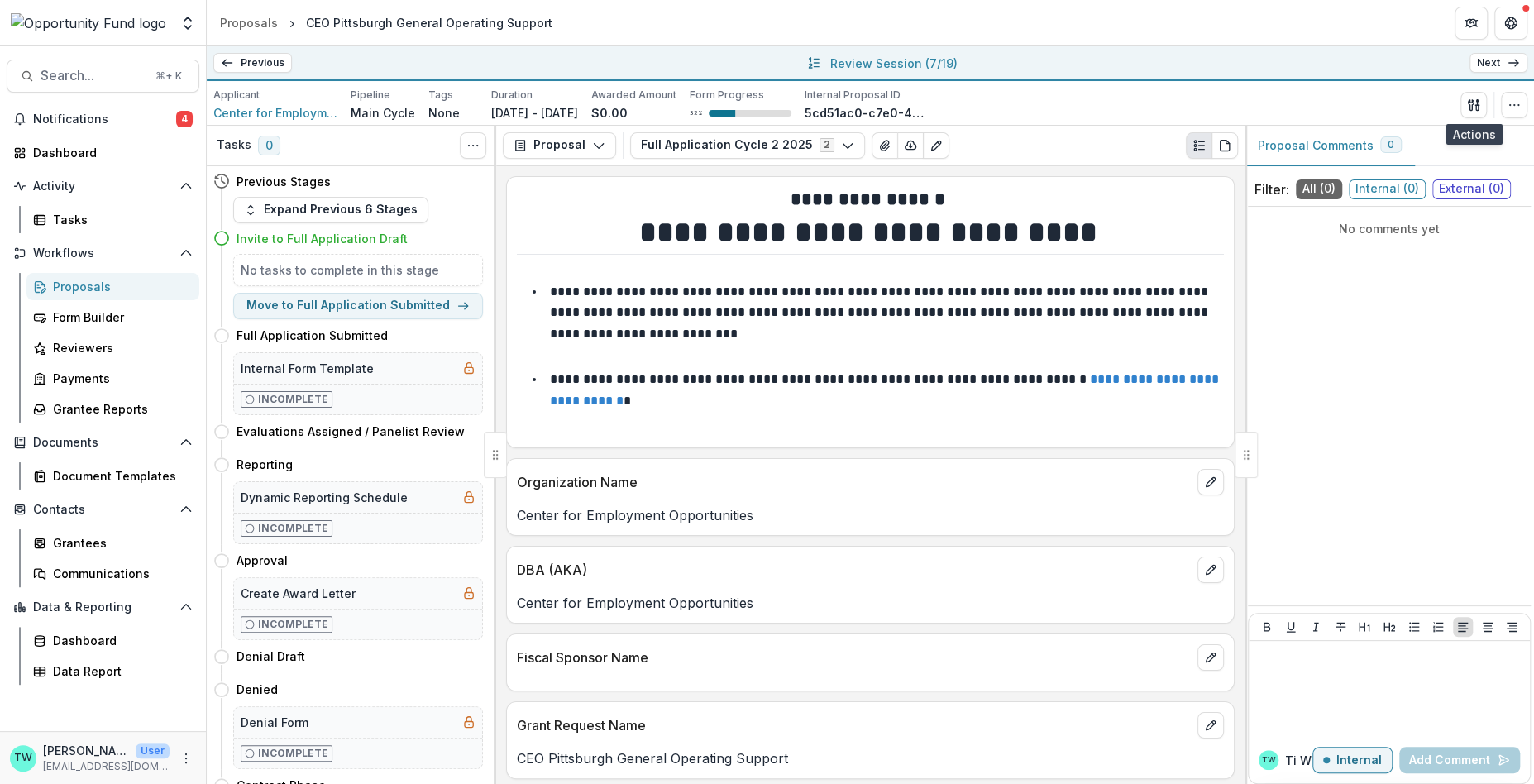
click at [1497, 65] on link "Next" at bounding box center [1499, 63] width 58 height 20
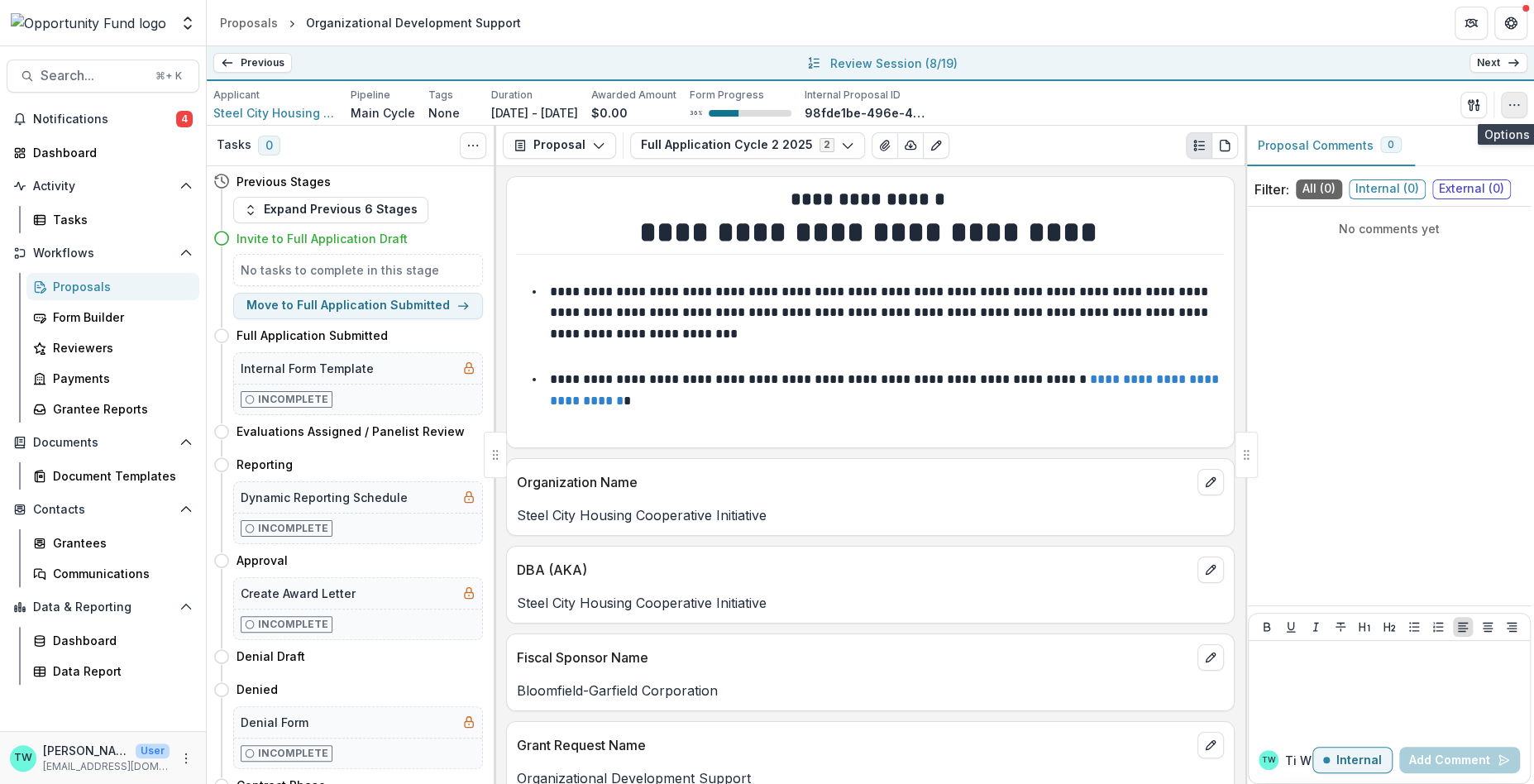
click at [1514, 109] on icon "button" at bounding box center [1513, 104] width 13 height 13
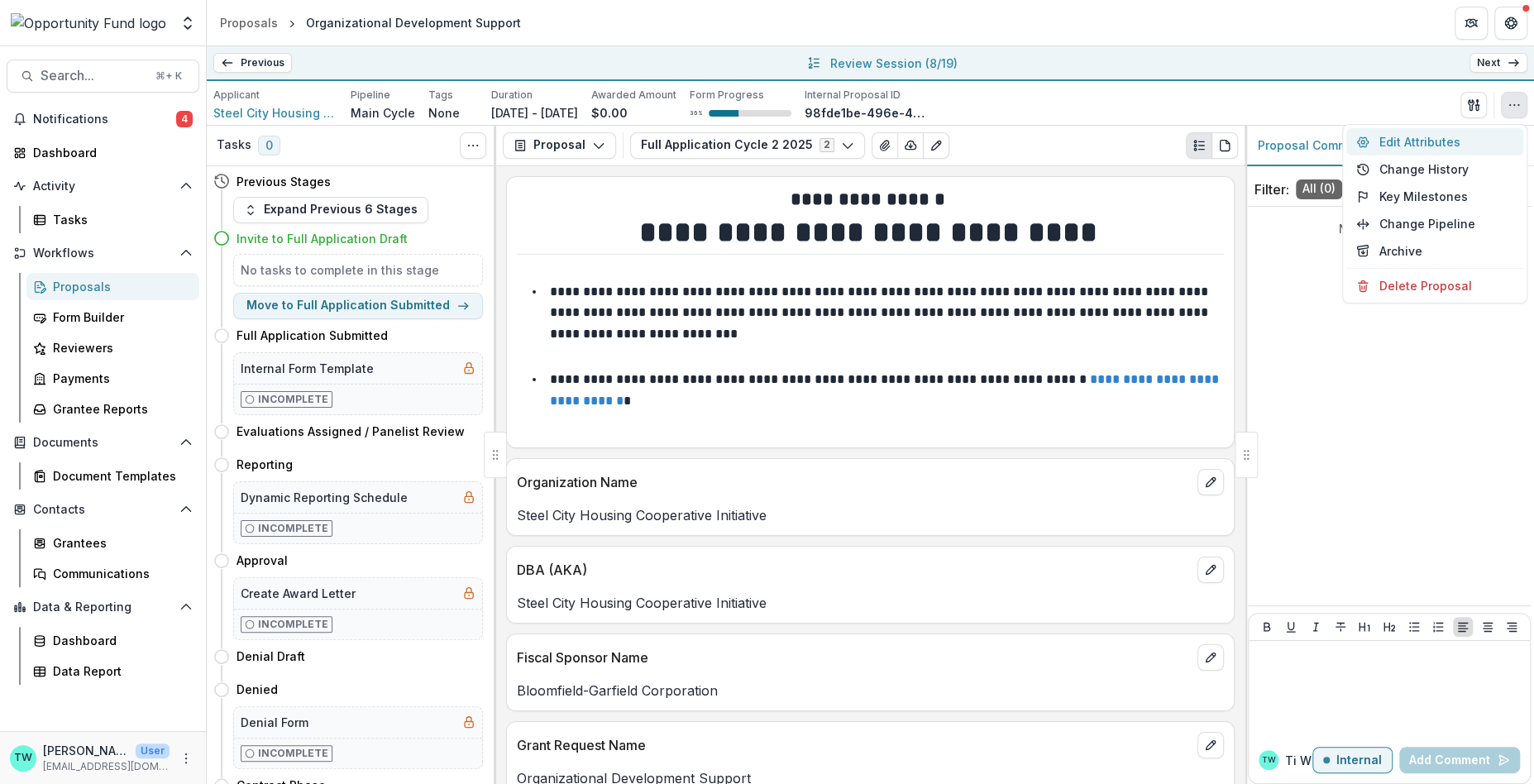
click at [1436, 146] on button "Edit Attributes" at bounding box center [1435, 142] width 177 height 28
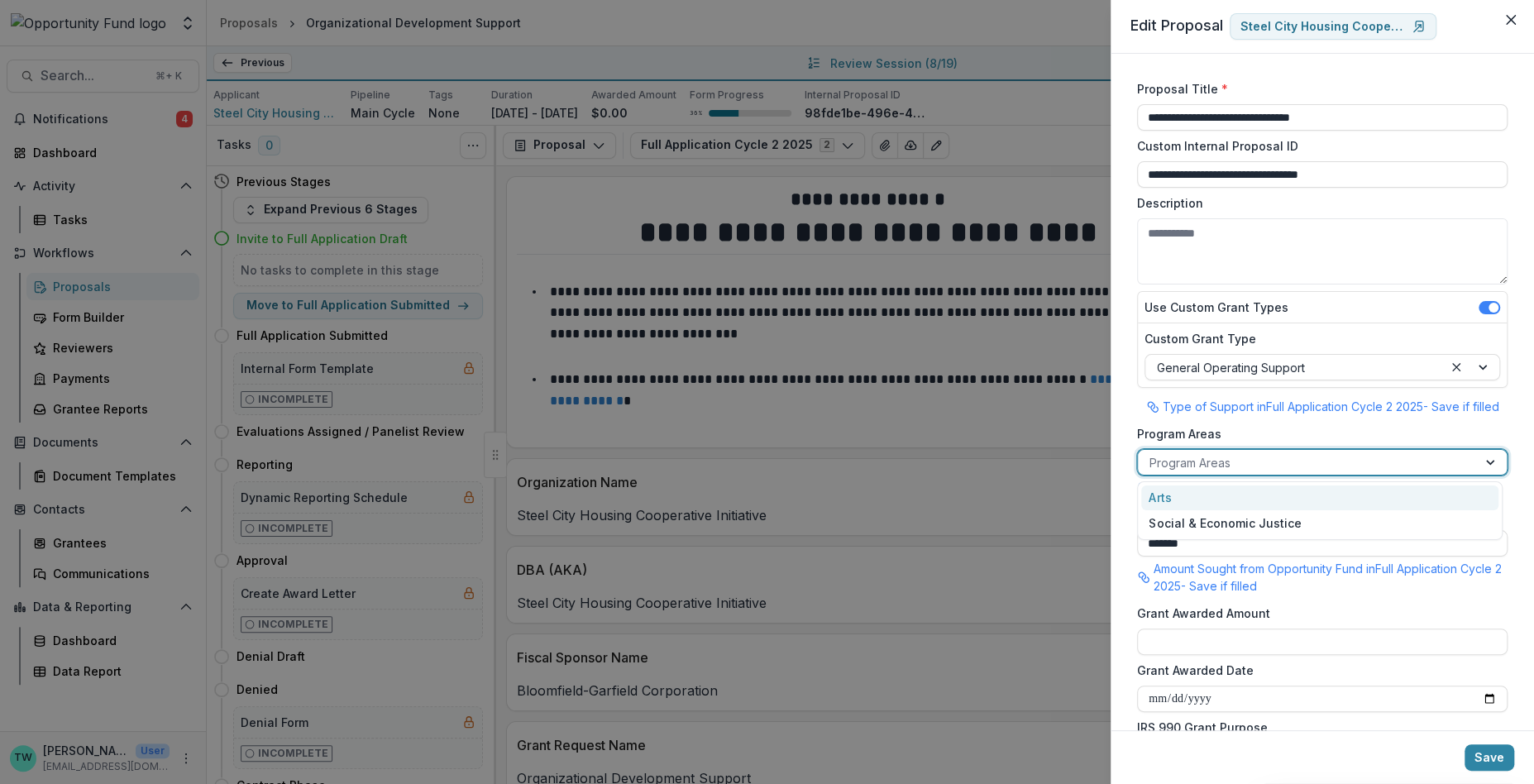
click at [1306, 462] on div at bounding box center [1307, 462] width 316 height 21
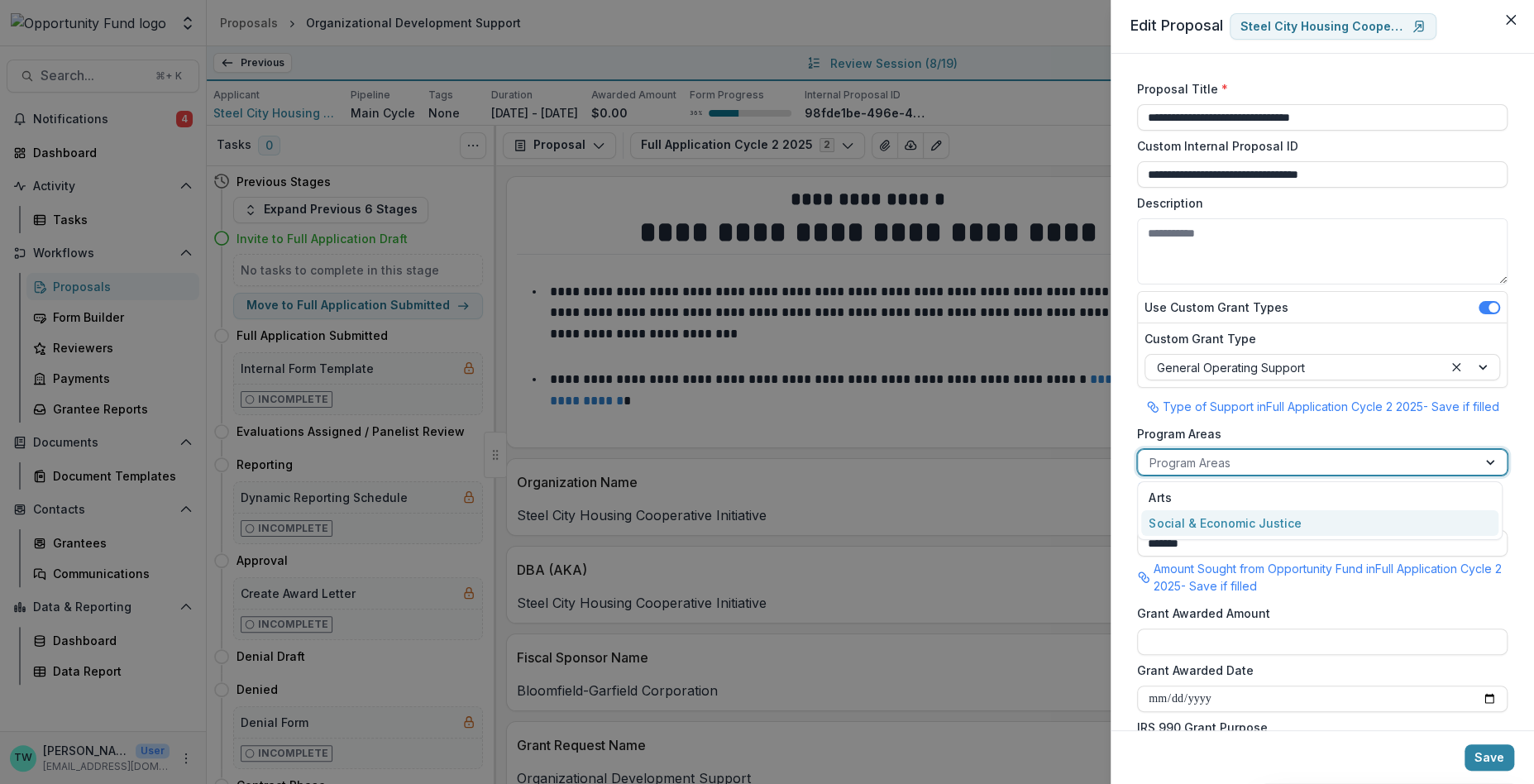
click at [1315, 514] on div "Social & Economic Justice" at bounding box center [1319, 523] width 357 height 26
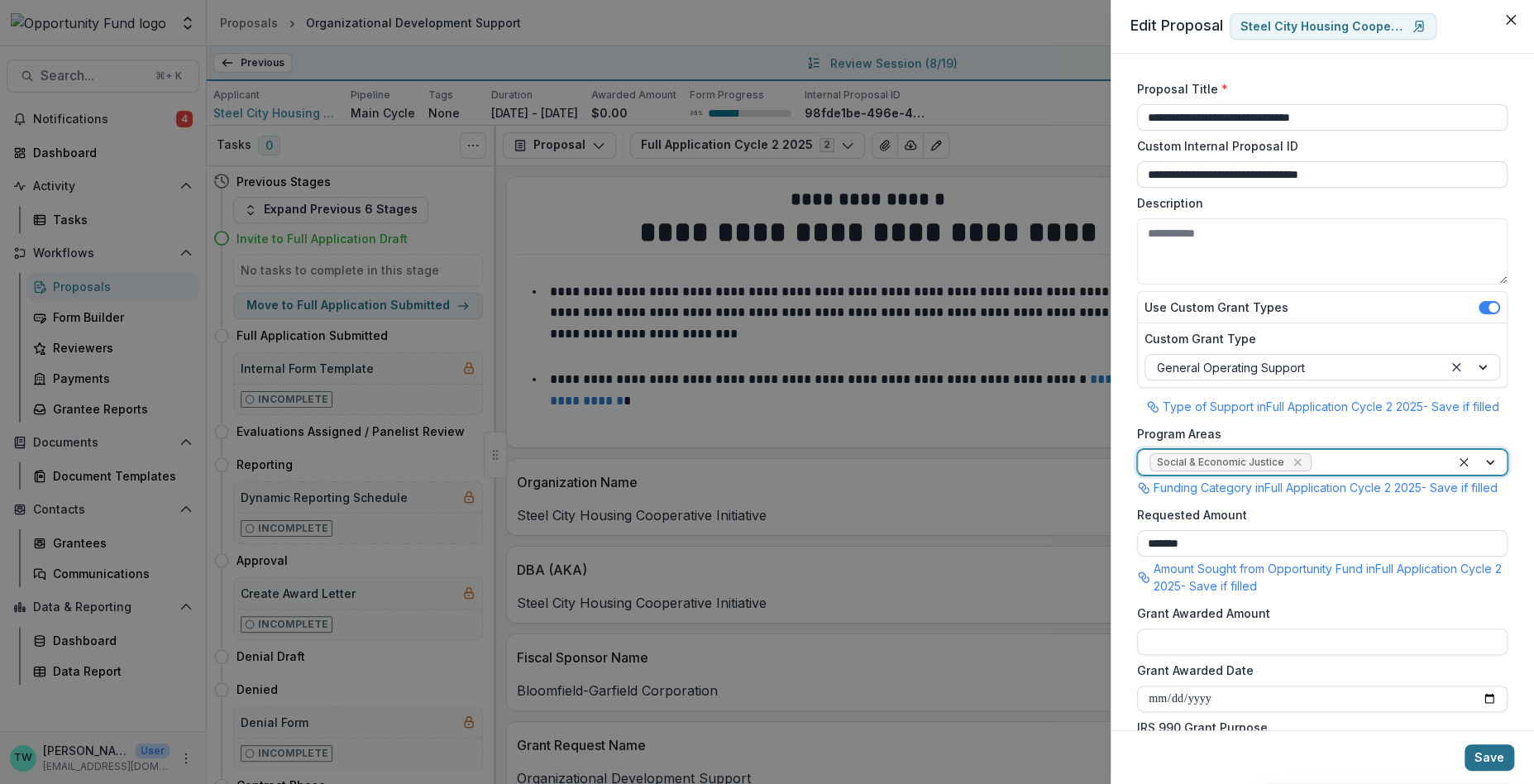
click at [1492, 751] on button "Save" at bounding box center [1490, 757] width 49 height 27
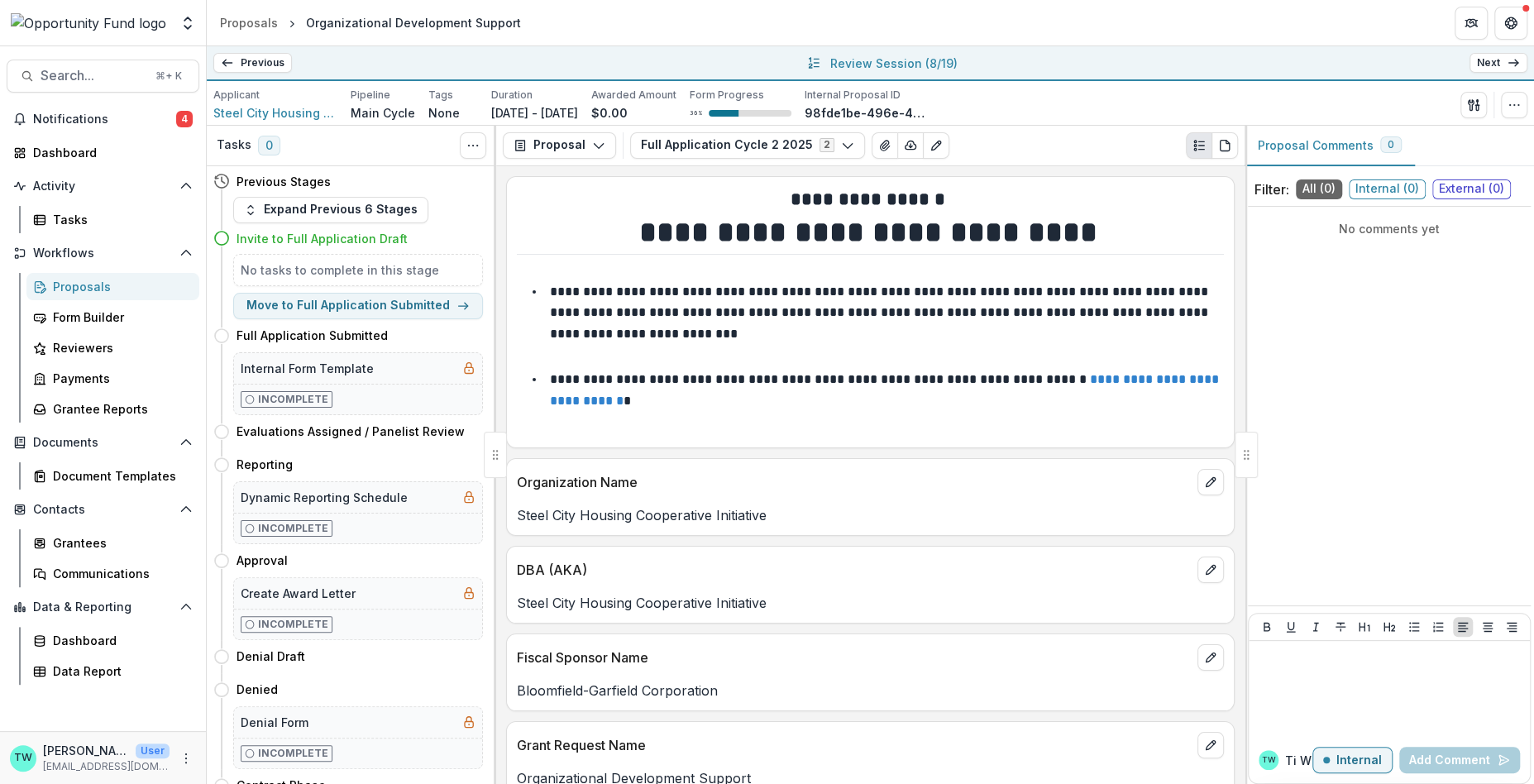
click at [1502, 66] on link "Next" at bounding box center [1499, 63] width 58 height 20
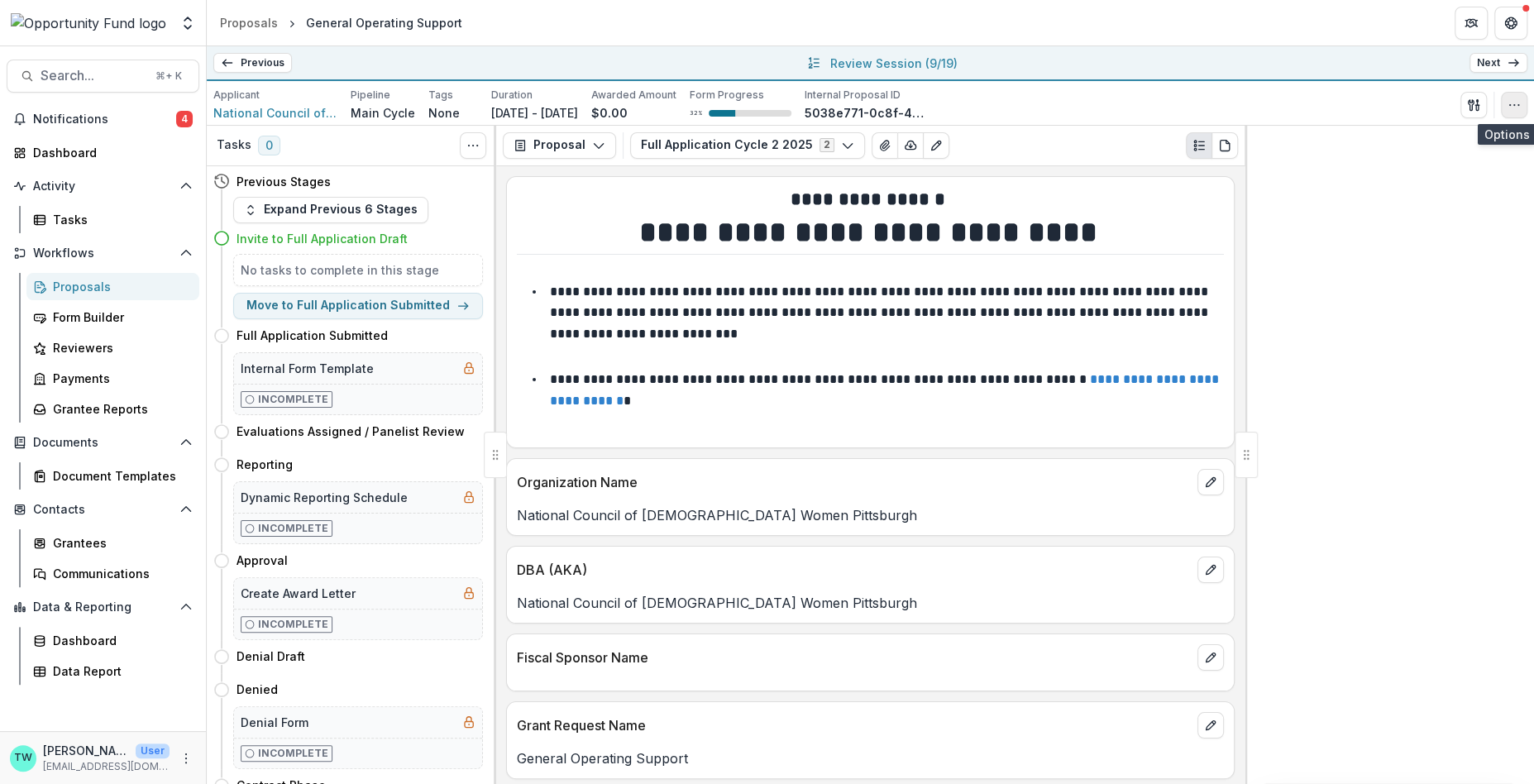
click at [1515, 106] on icon "button" at bounding box center [1513, 104] width 13 height 13
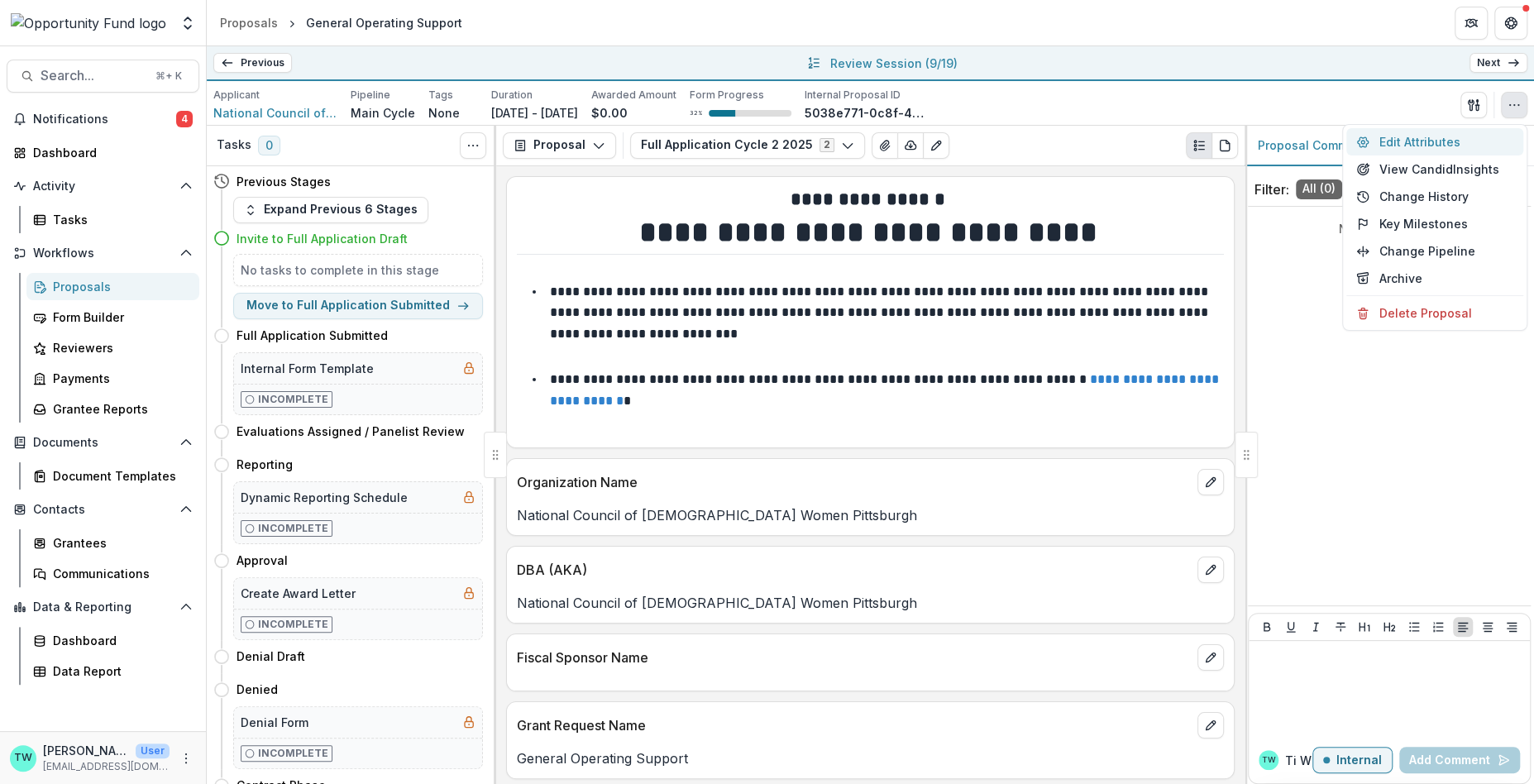
click at [1440, 148] on button "Edit Attributes" at bounding box center [1435, 142] width 177 height 28
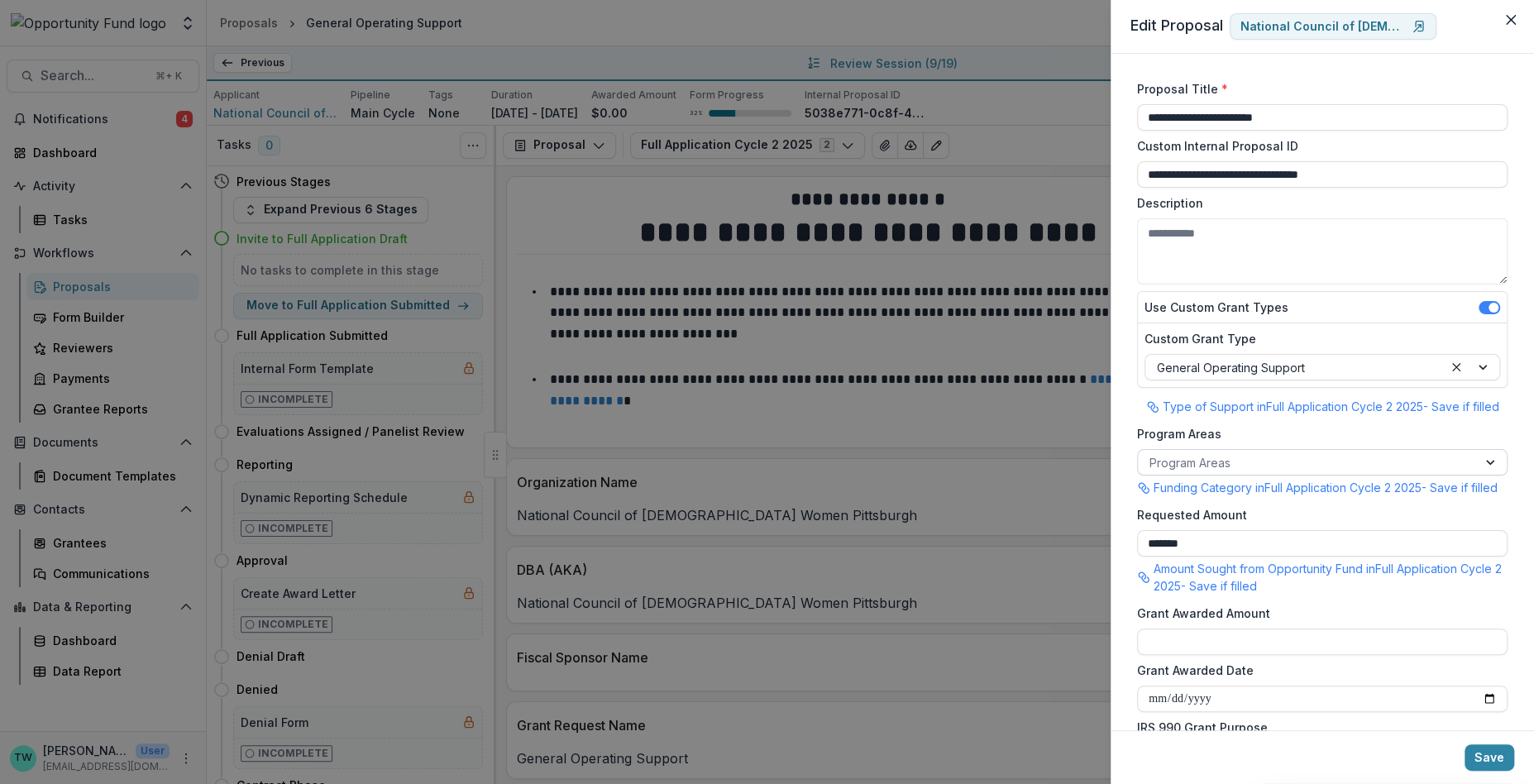
click at [1284, 459] on div at bounding box center [1307, 462] width 316 height 21
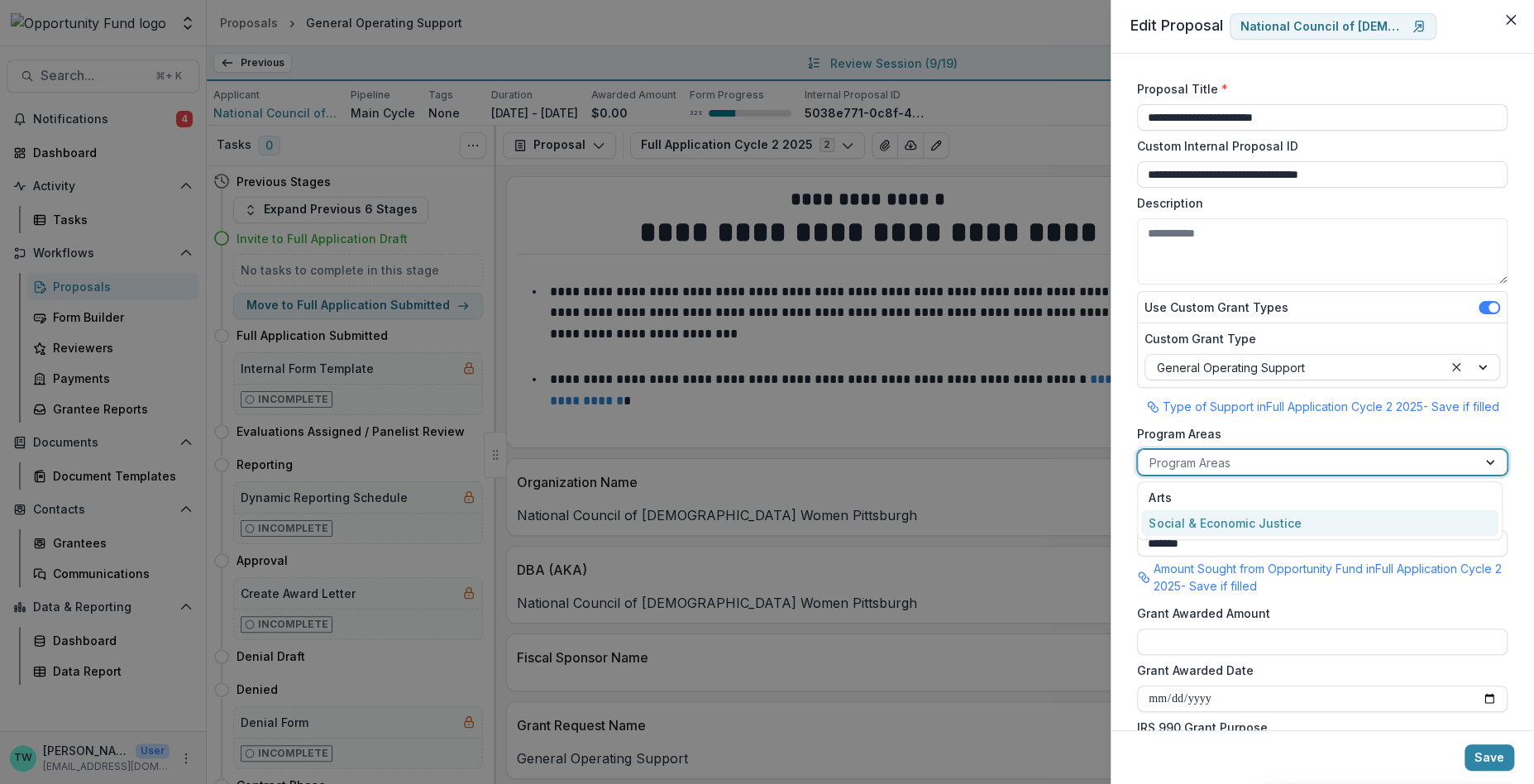
click at [1290, 520] on div "Social & Economic Justice" at bounding box center [1319, 523] width 357 height 26
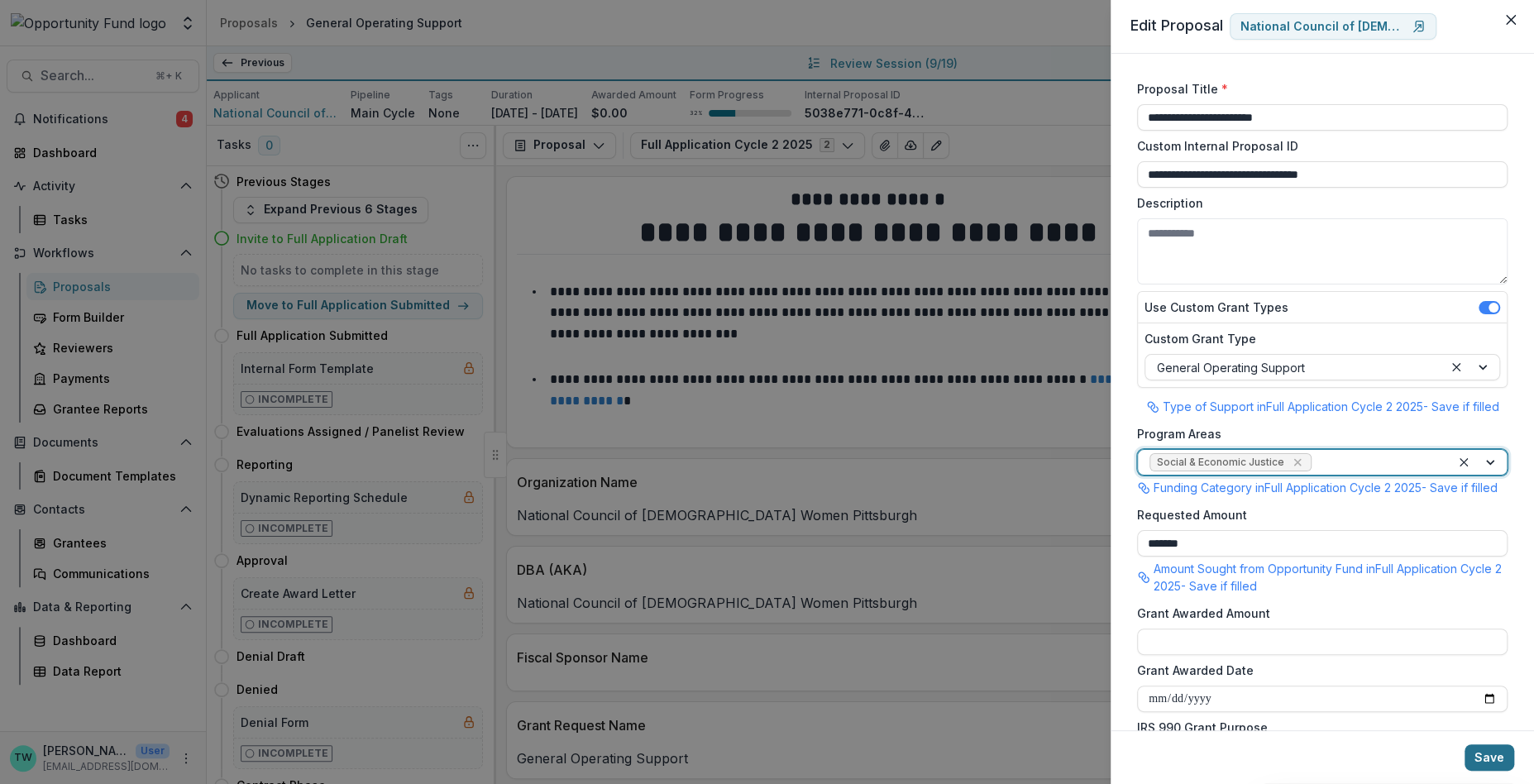
click at [1483, 755] on button "Save" at bounding box center [1490, 757] width 49 height 27
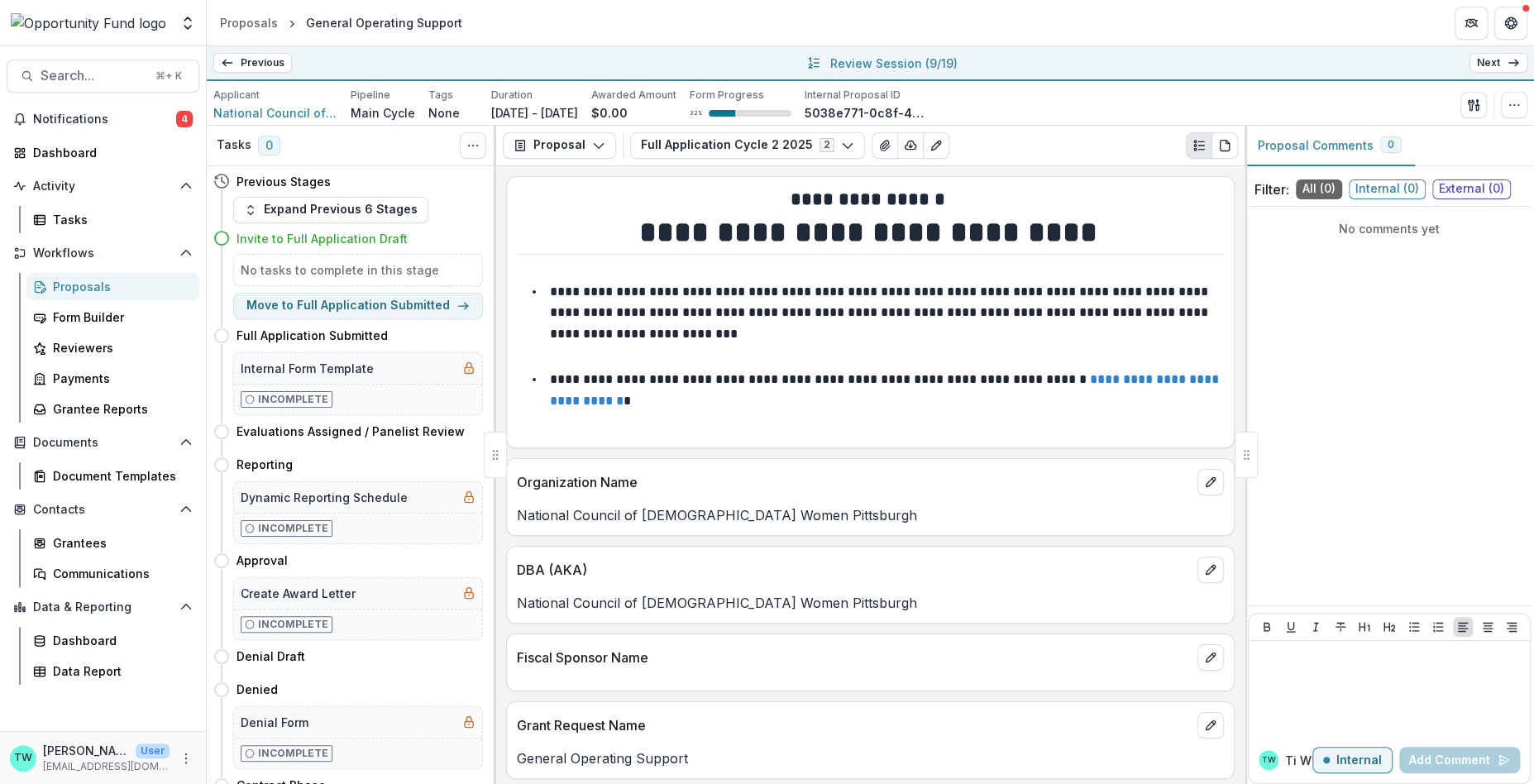
click at [1502, 60] on link "Next" at bounding box center [1499, 63] width 58 height 20
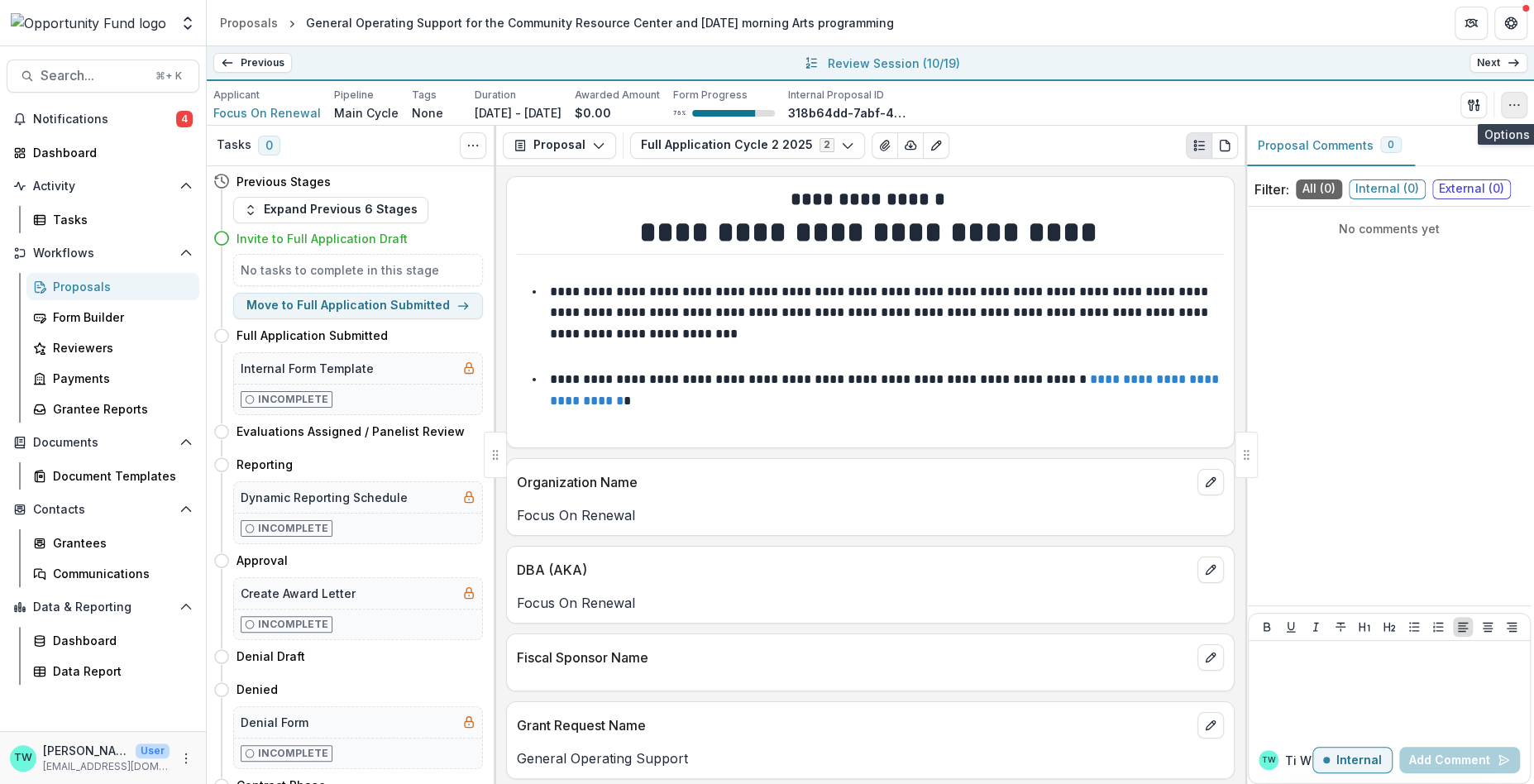
click at [1512, 103] on icon "button" at bounding box center [1513, 104] width 13 height 13
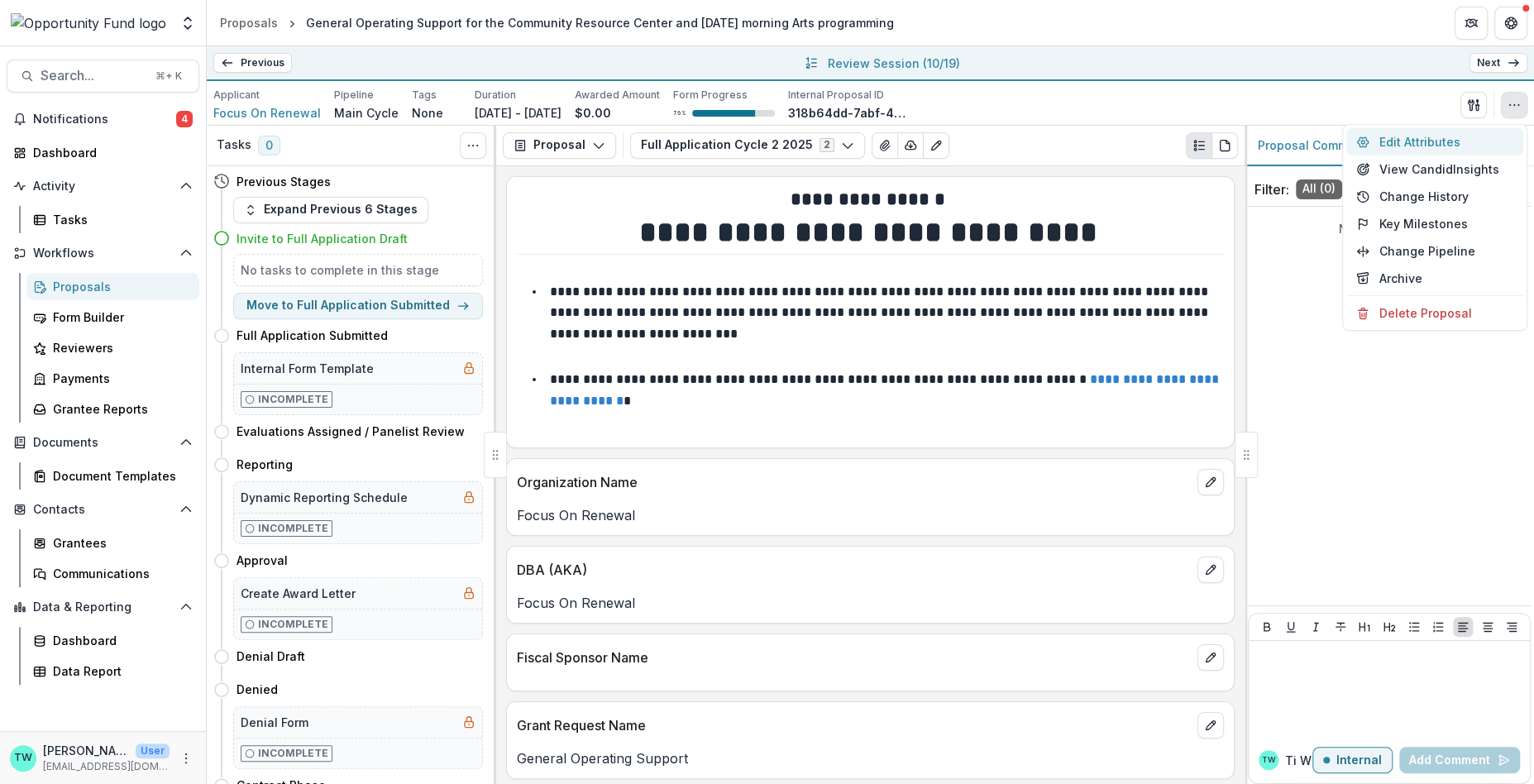
click at [1424, 141] on button "Edit Attributes" at bounding box center [1435, 142] width 177 height 28
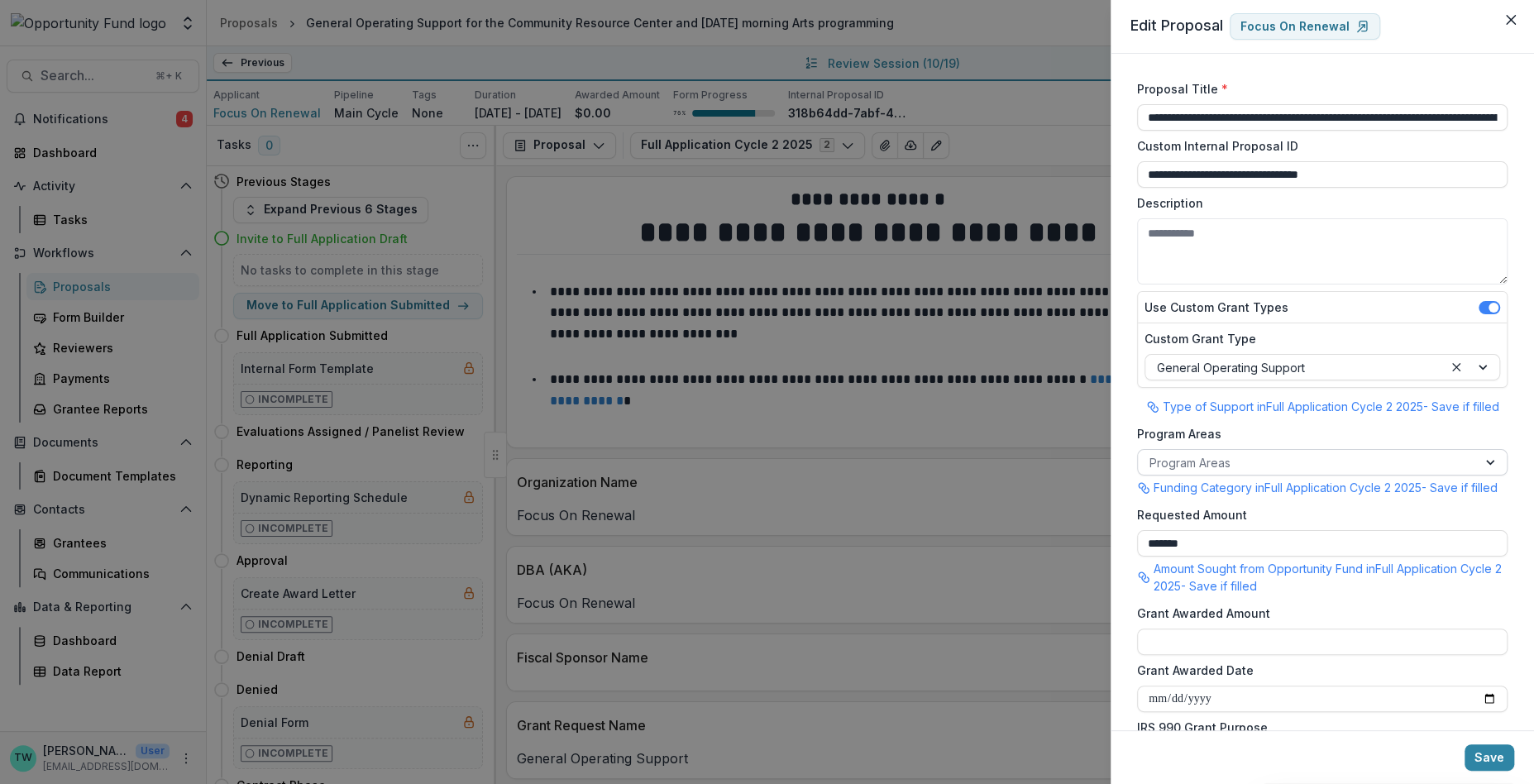
click at [1252, 458] on div at bounding box center [1307, 462] width 316 height 21
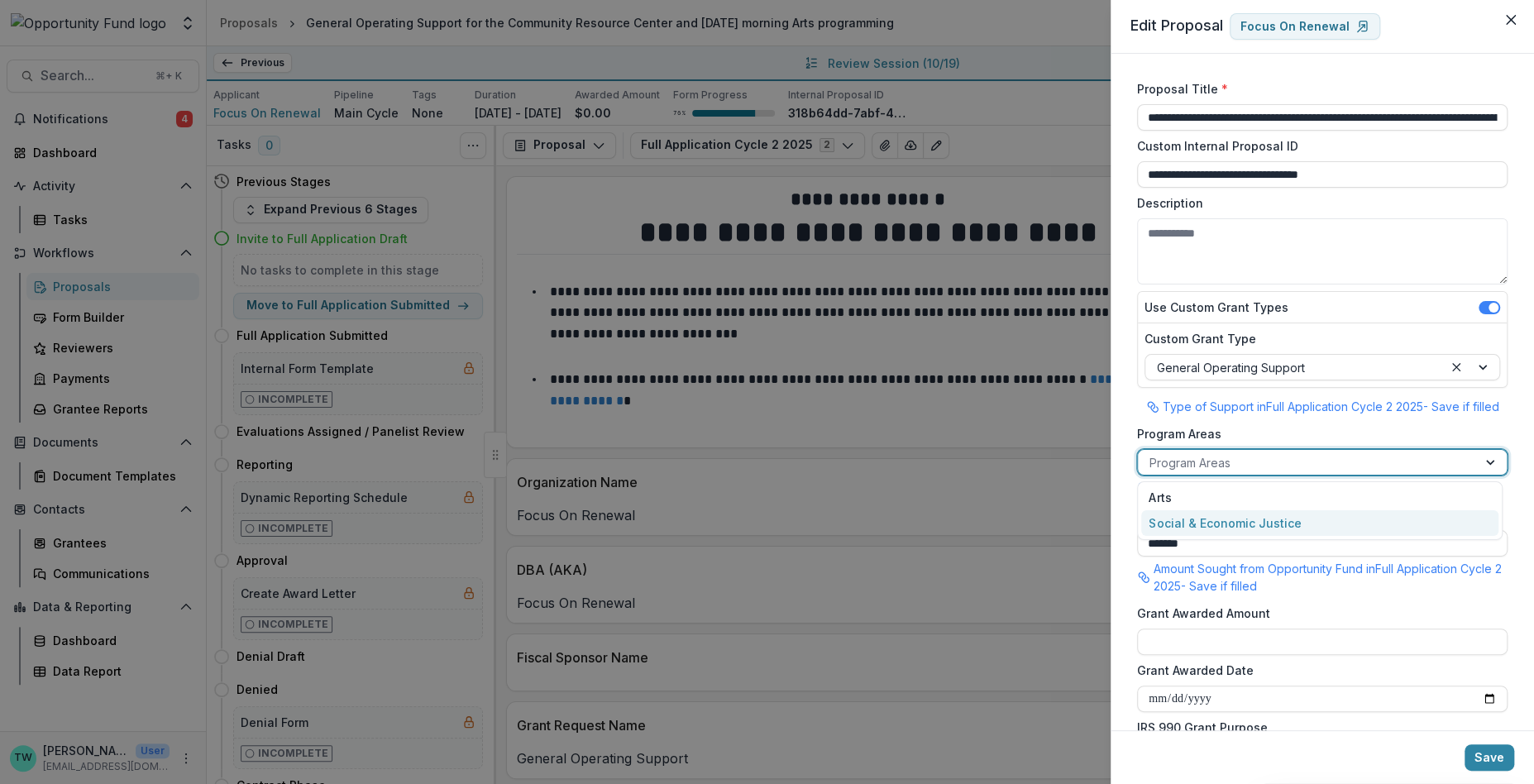
click at [1255, 523] on div "Social & Economic Justice" at bounding box center [1319, 523] width 357 height 26
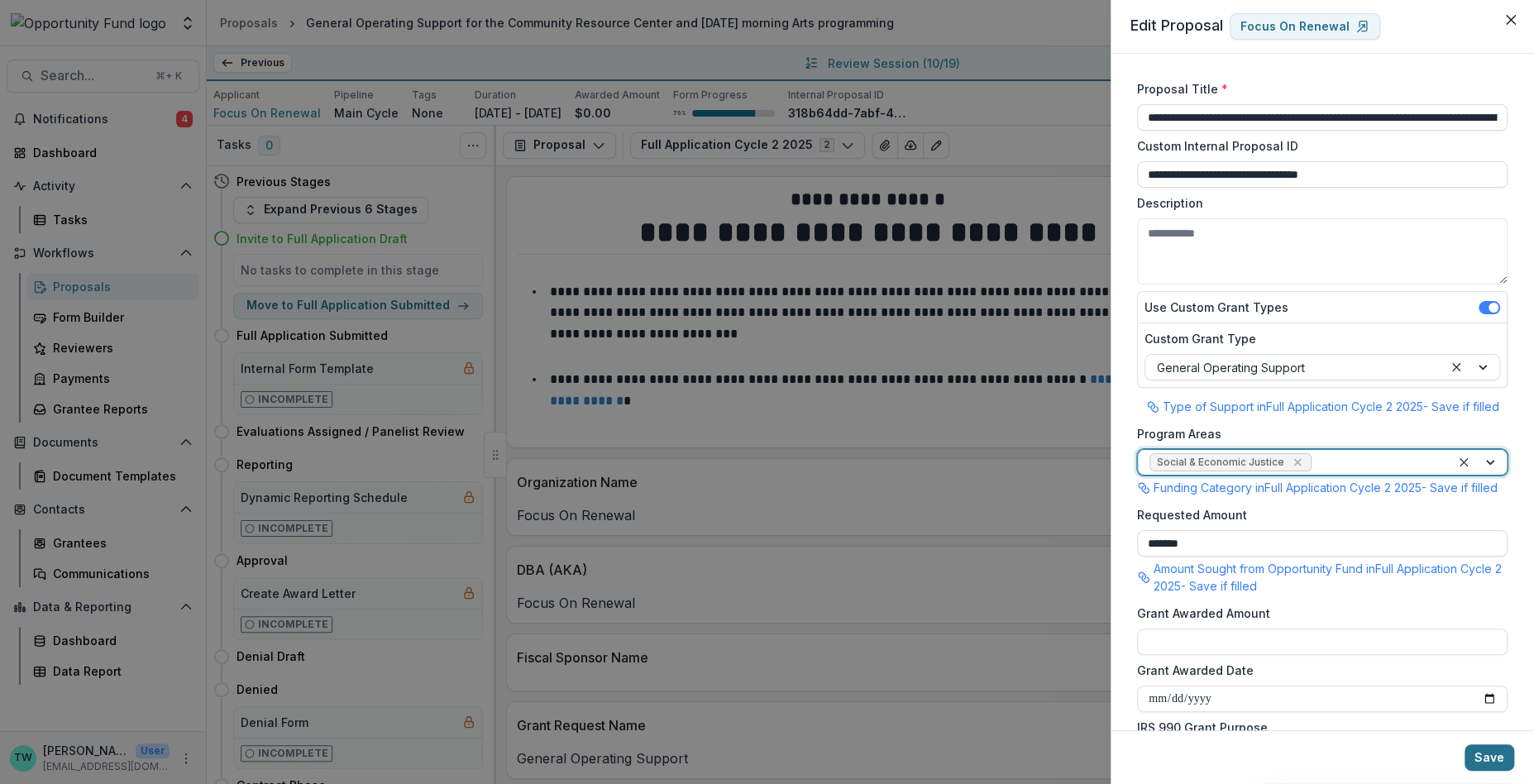
click at [1500, 759] on button "Save" at bounding box center [1490, 757] width 49 height 27
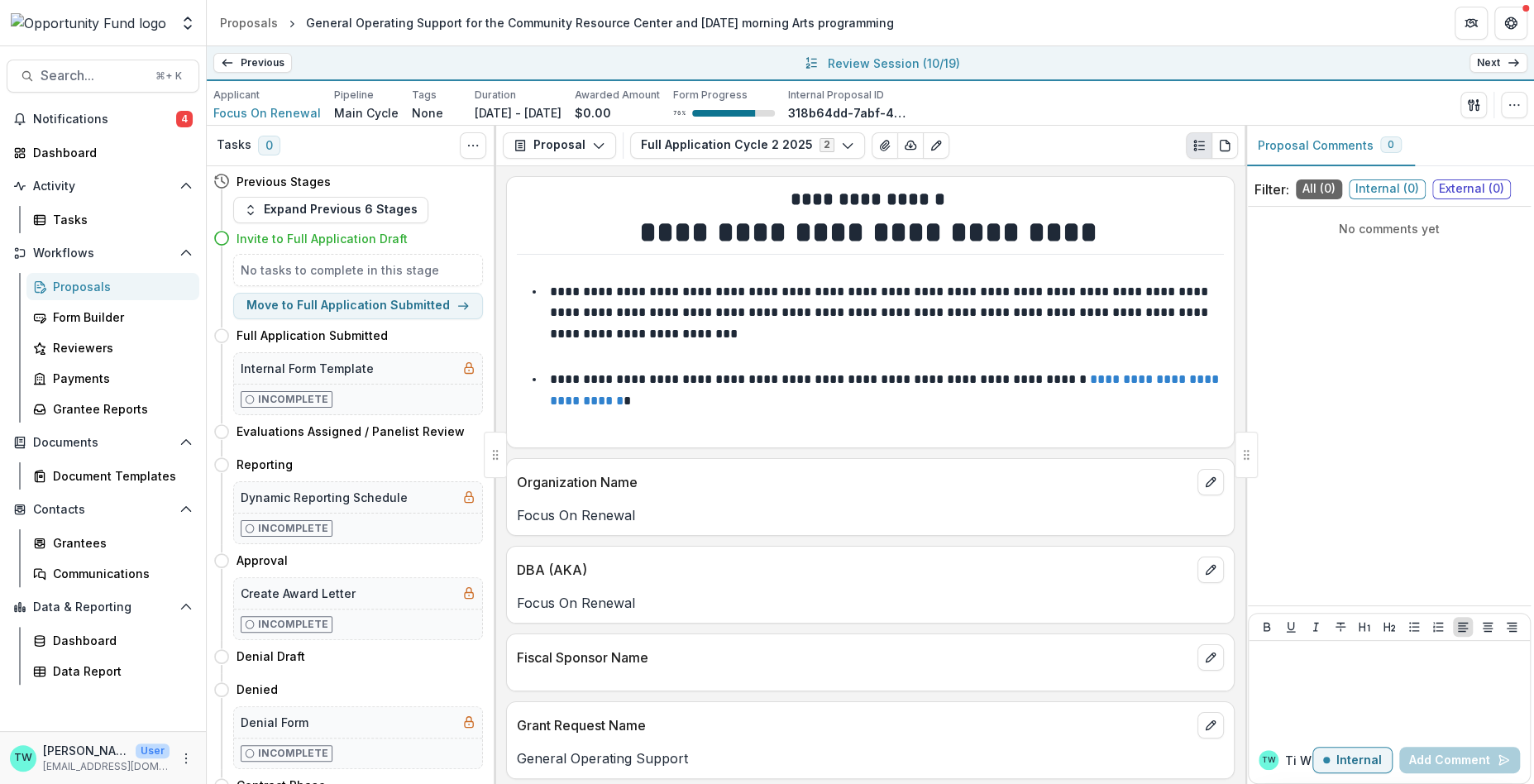
click at [1497, 64] on link "Next" at bounding box center [1499, 63] width 58 height 20
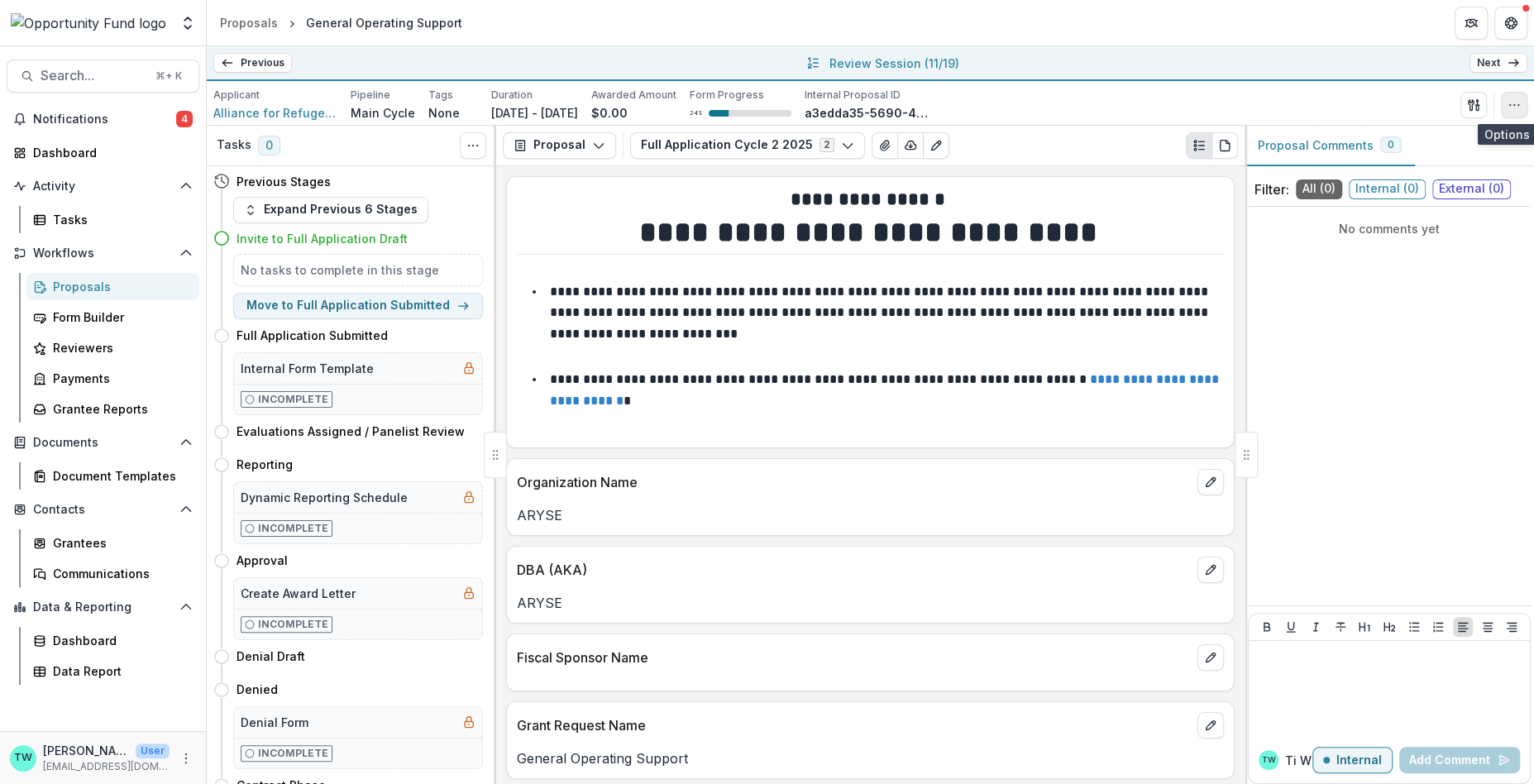
click at [1516, 109] on icon "button" at bounding box center [1513, 104] width 13 height 13
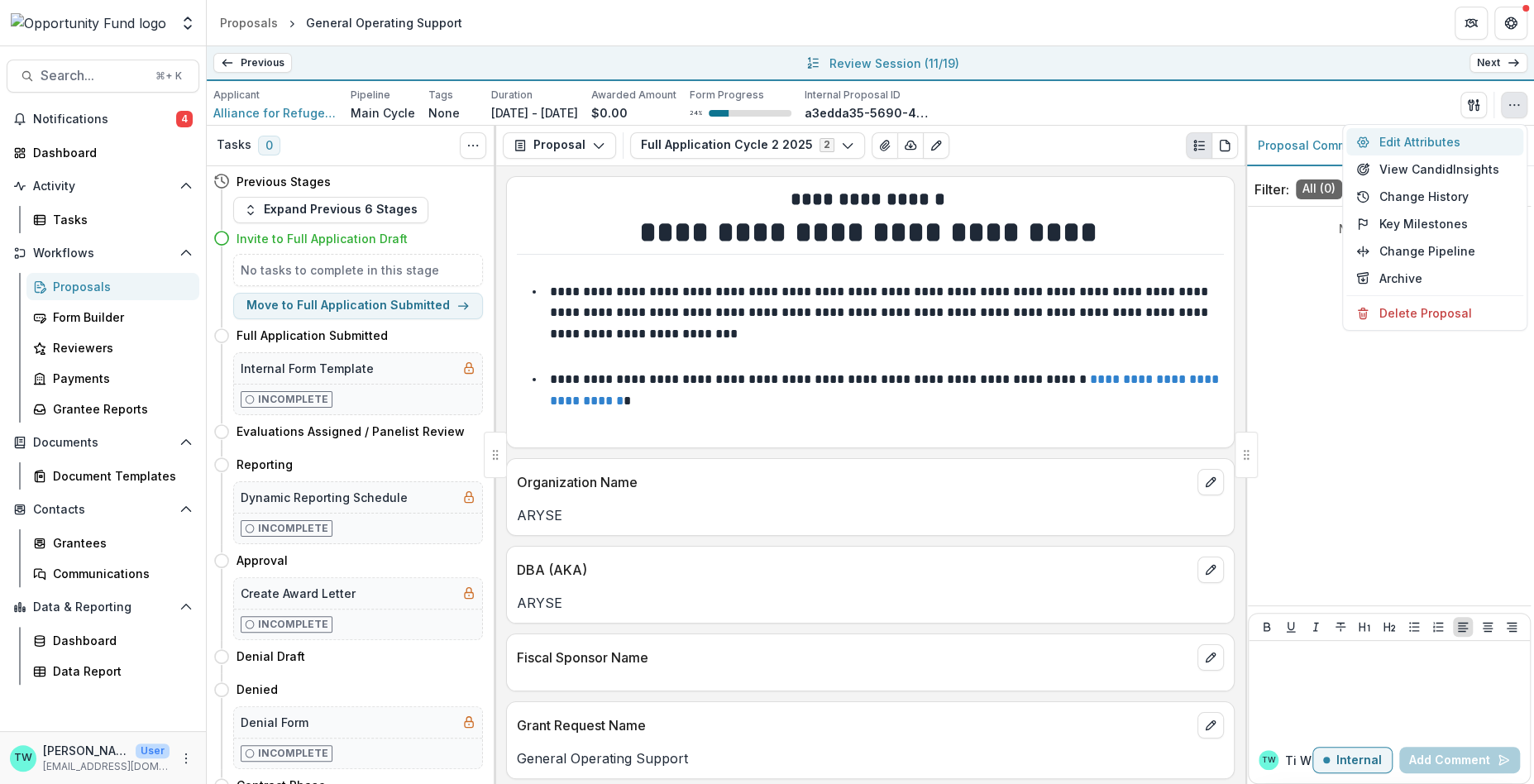
click at [1438, 143] on button "Edit Attributes" at bounding box center [1435, 142] width 177 height 28
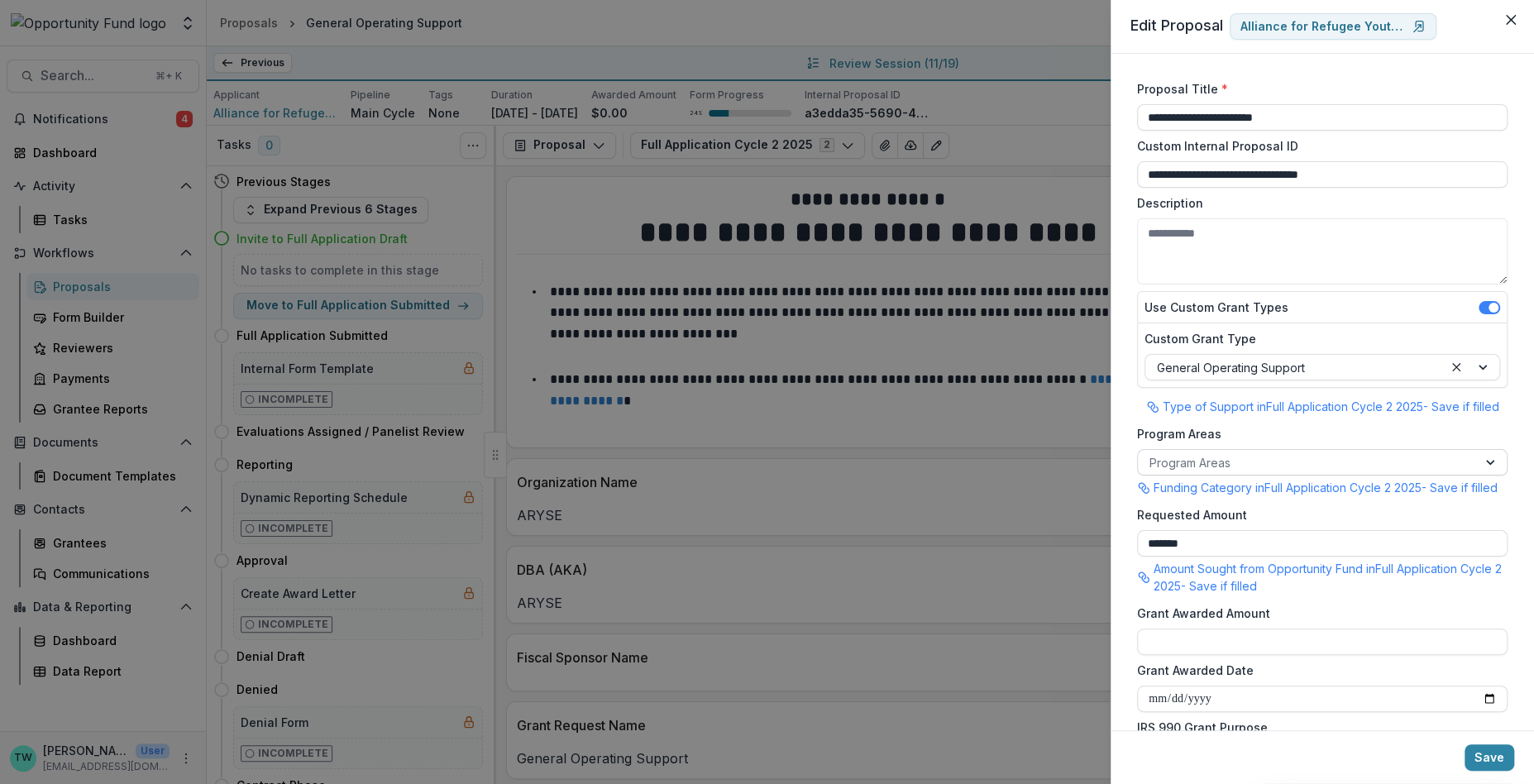
click at [1339, 464] on div at bounding box center [1307, 462] width 316 height 21
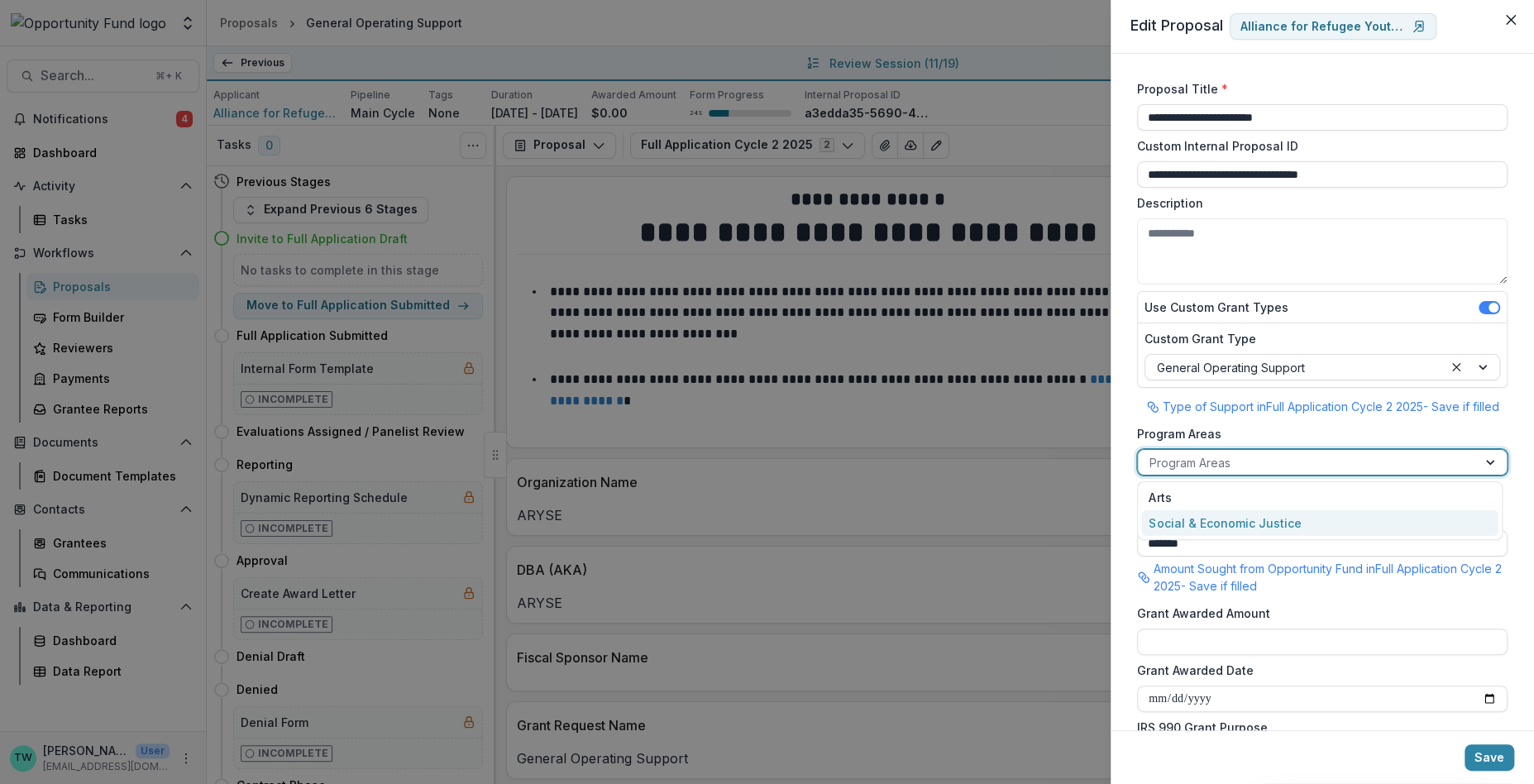
click at [1331, 518] on div "Social & Economic Justice" at bounding box center [1319, 523] width 357 height 26
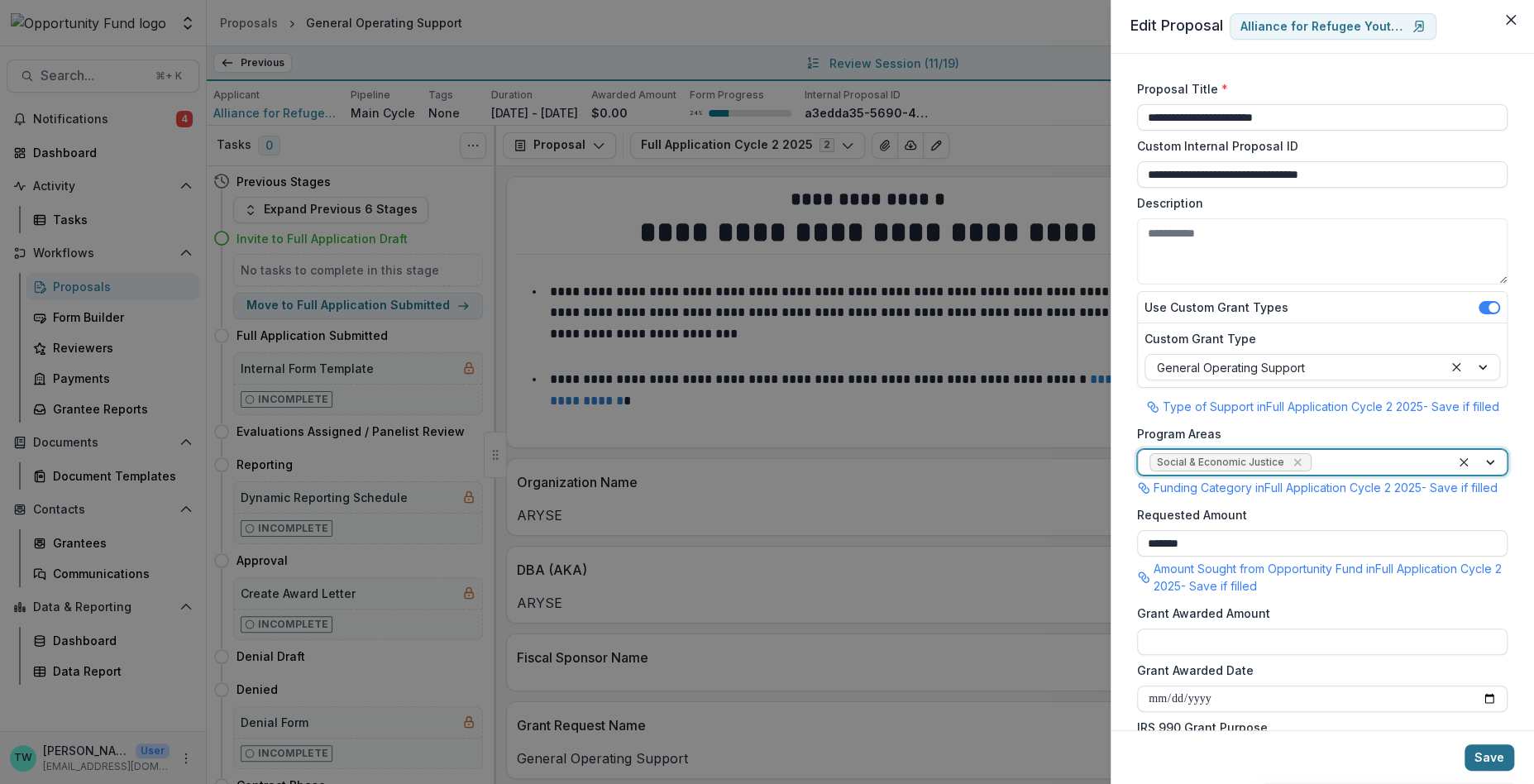
click at [1485, 764] on button "Save" at bounding box center [1490, 757] width 49 height 27
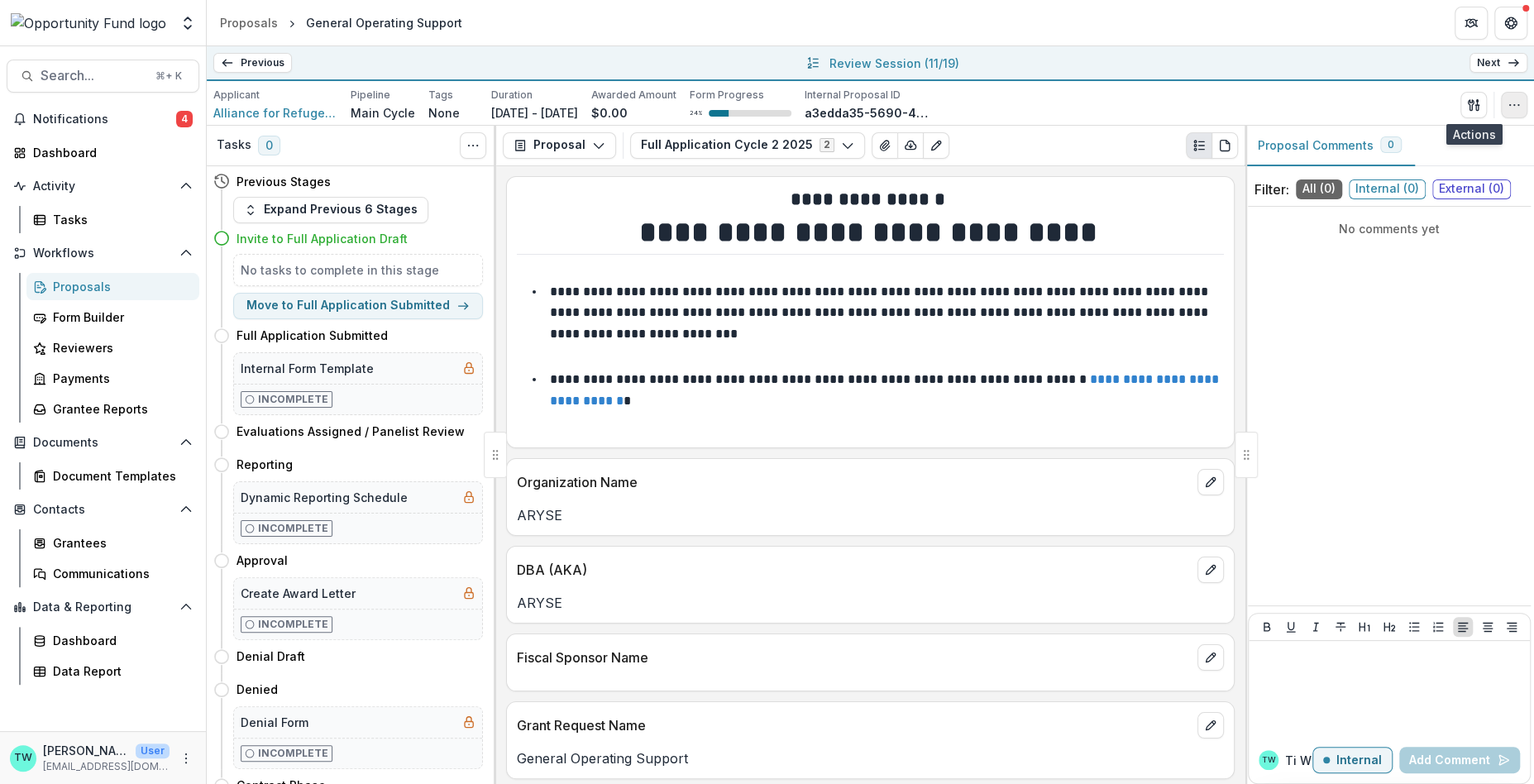
click at [1512, 108] on icon "button" at bounding box center [1513, 104] width 13 height 13
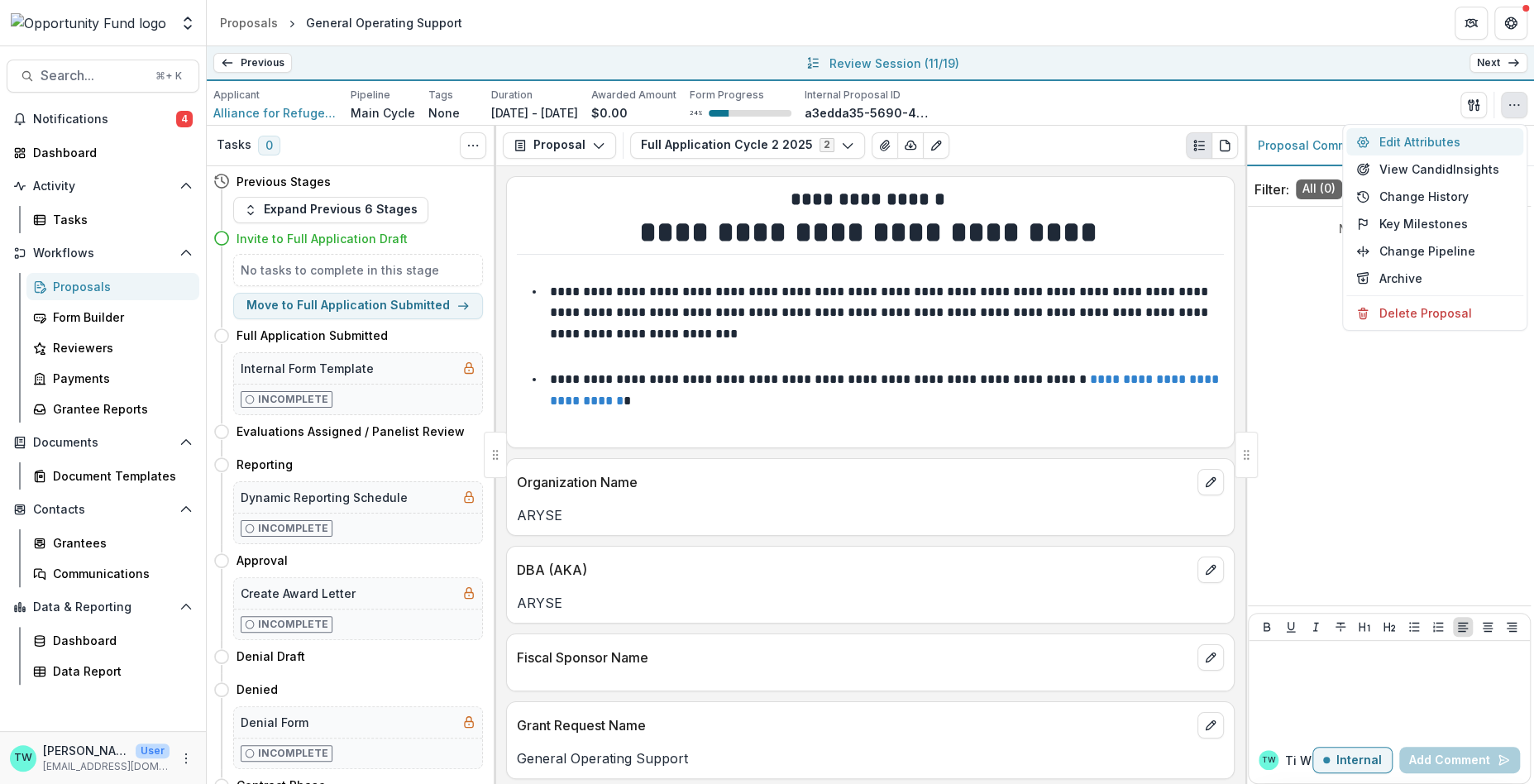
click at [1443, 132] on button "Edit Attributes" at bounding box center [1435, 142] width 177 height 28
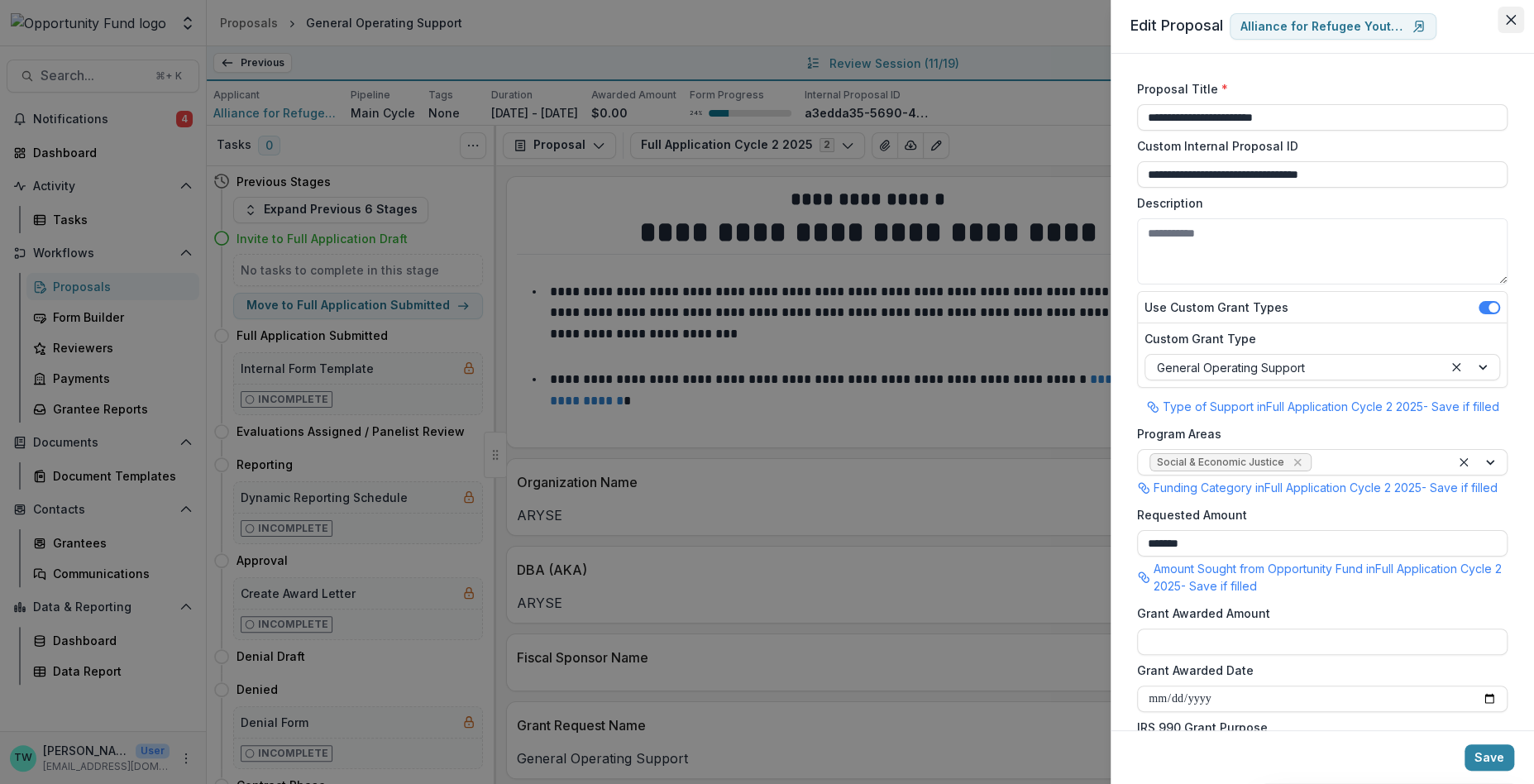
click at [1511, 18] on icon "Close" at bounding box center [1511, 20] width 10 height 10
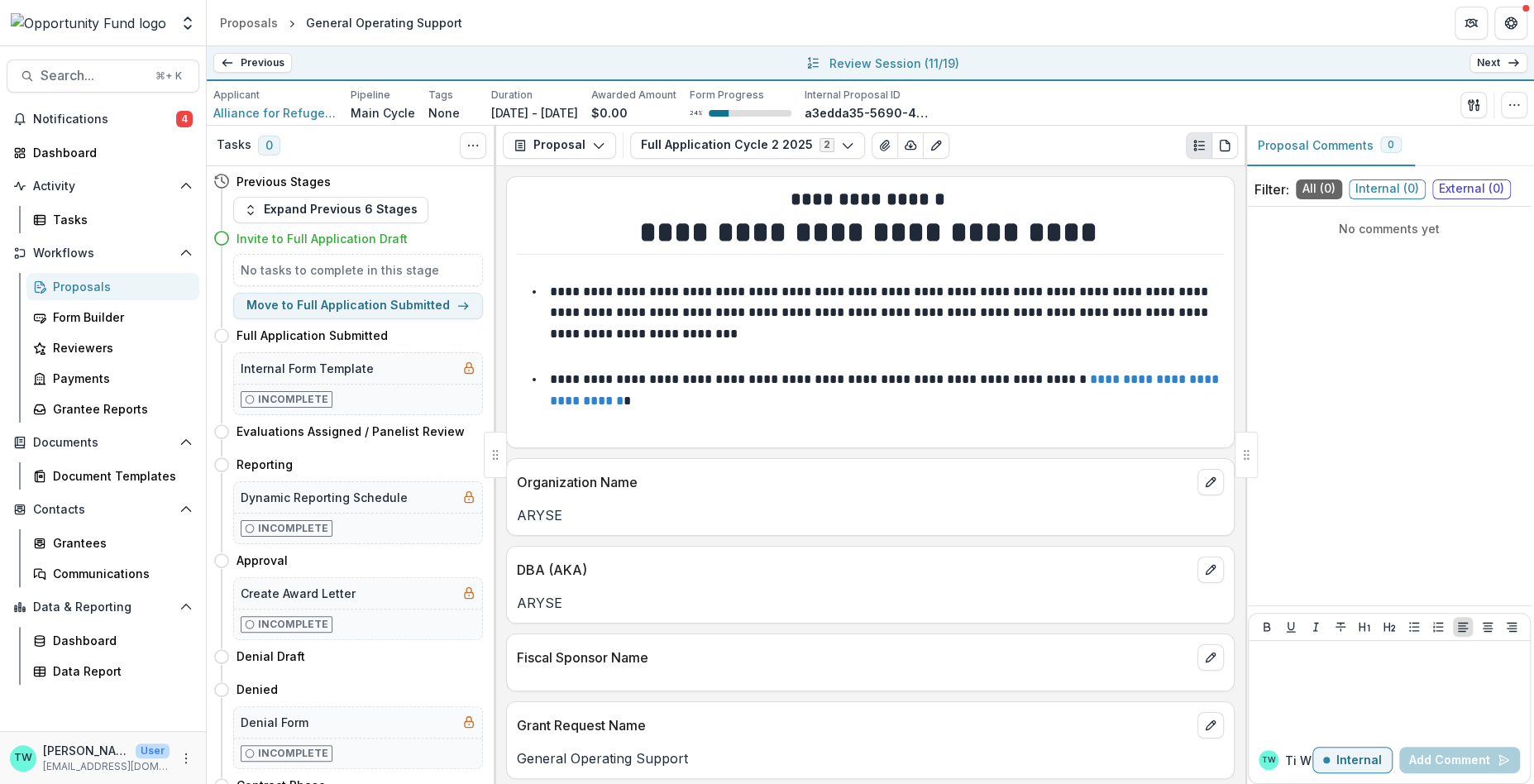
click at [1500, 61] on link "Next" at bounding box center [1499, 63] width 58 height 20
click at [1516, 109] on icon "button" at bounding box center [1513, 104] width 13 height 13
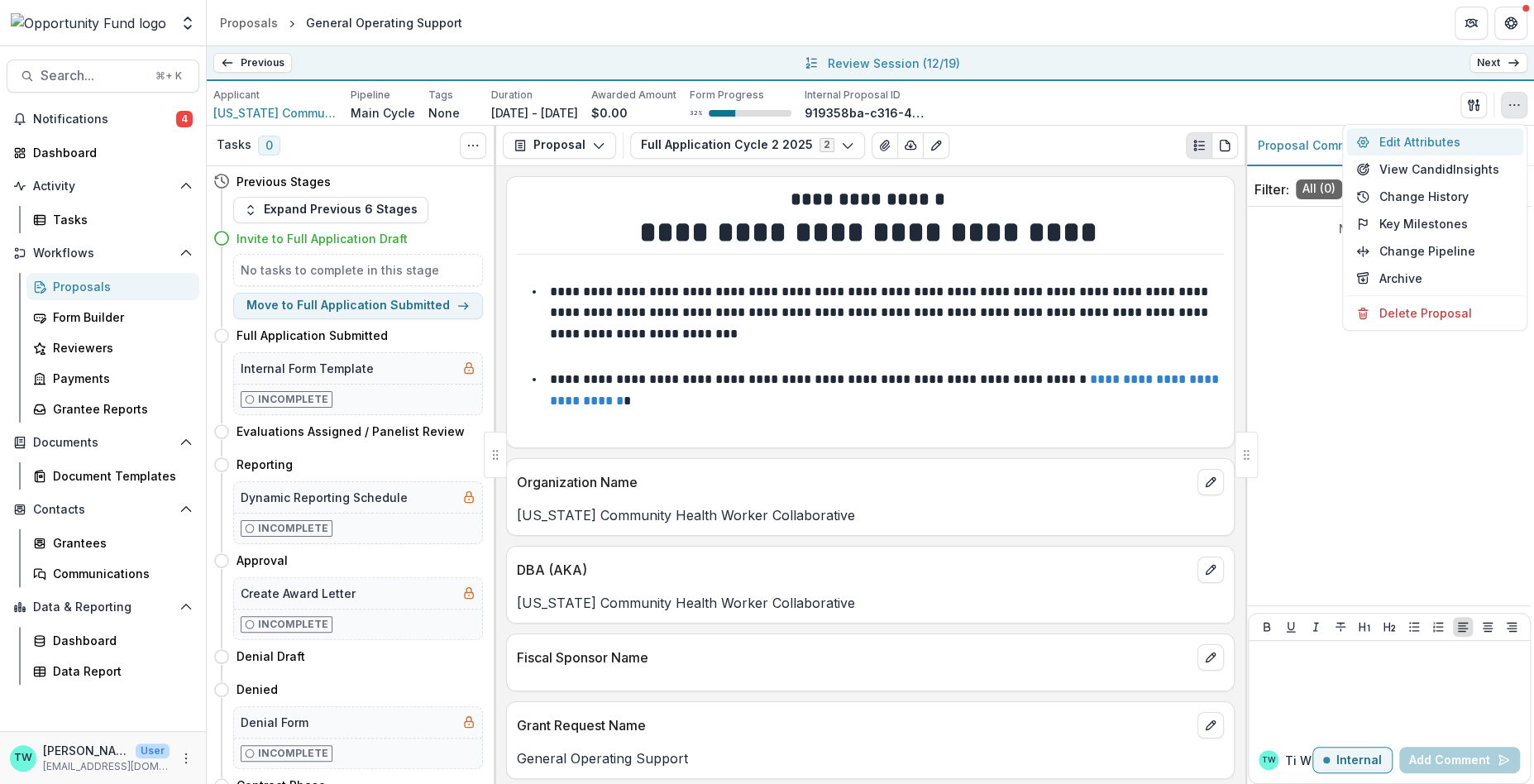
click at [1428, 138] on button "Edit Attributes" at bounding box center [1435, 142] width 177 height 28
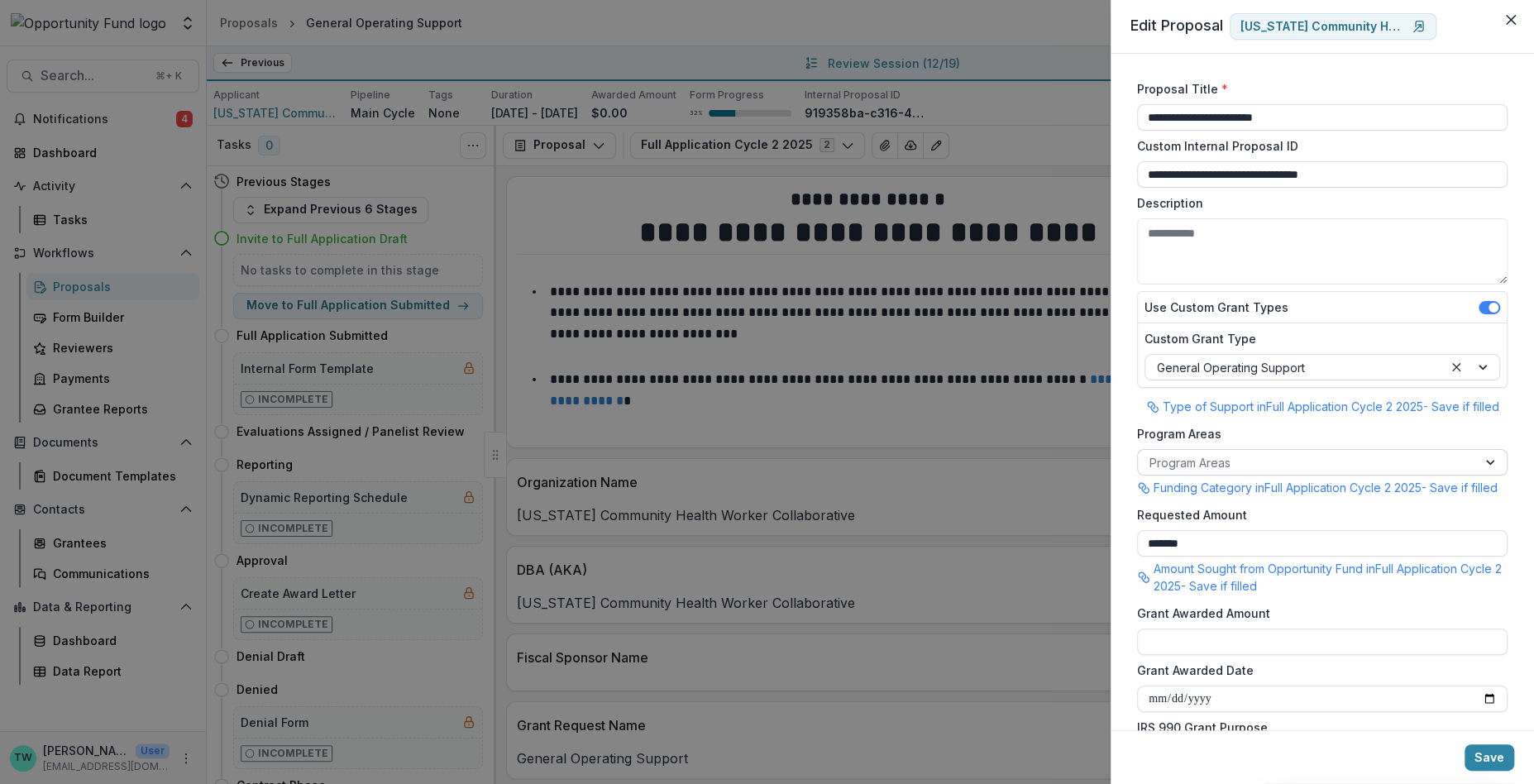
click at [1292, 466] on div at bounding box center [1307, 462] width 316 height 21
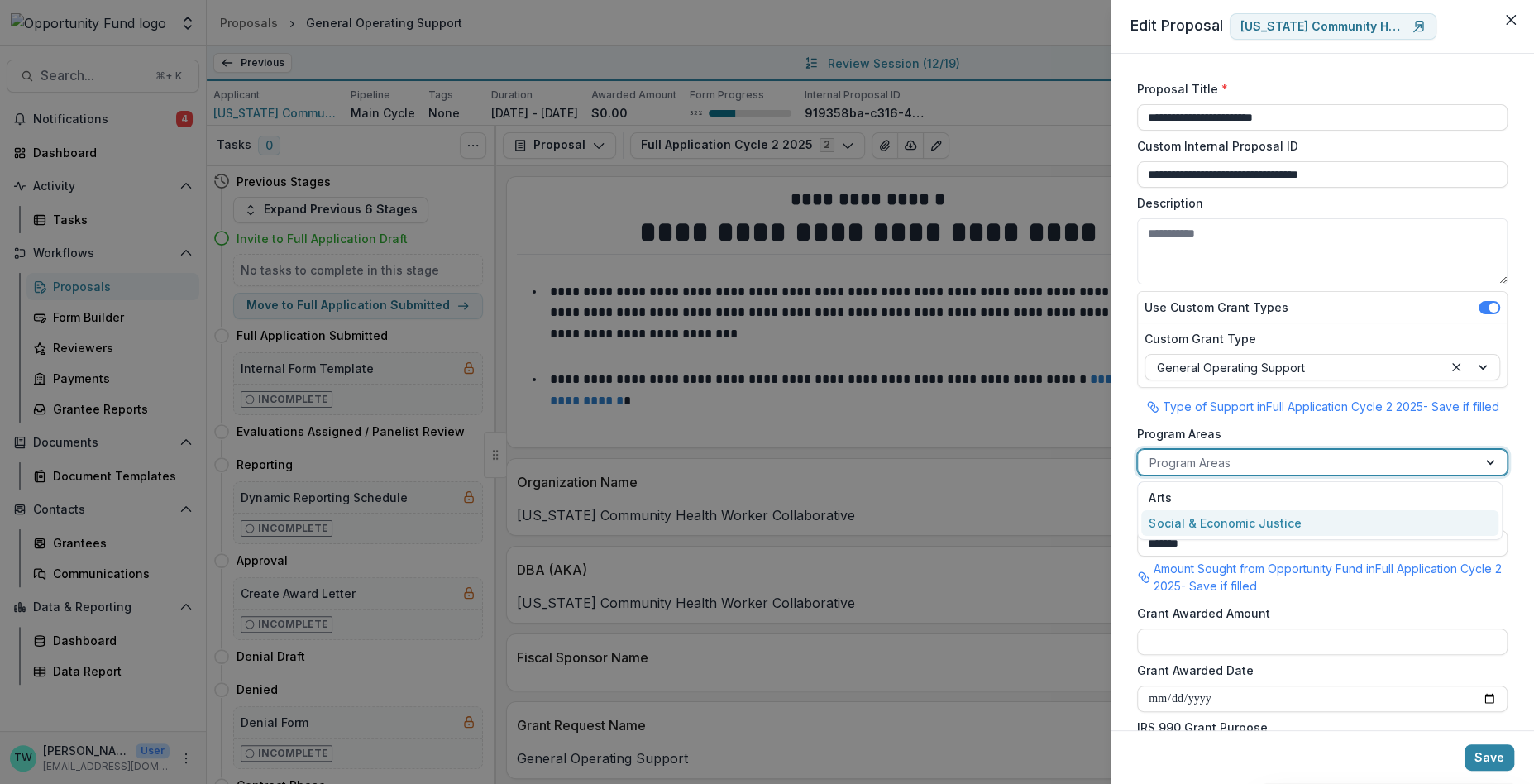
click at [1289, 516] on div "Social & Economic Justice" at bounding box center [1319, 523] width 357 height 26
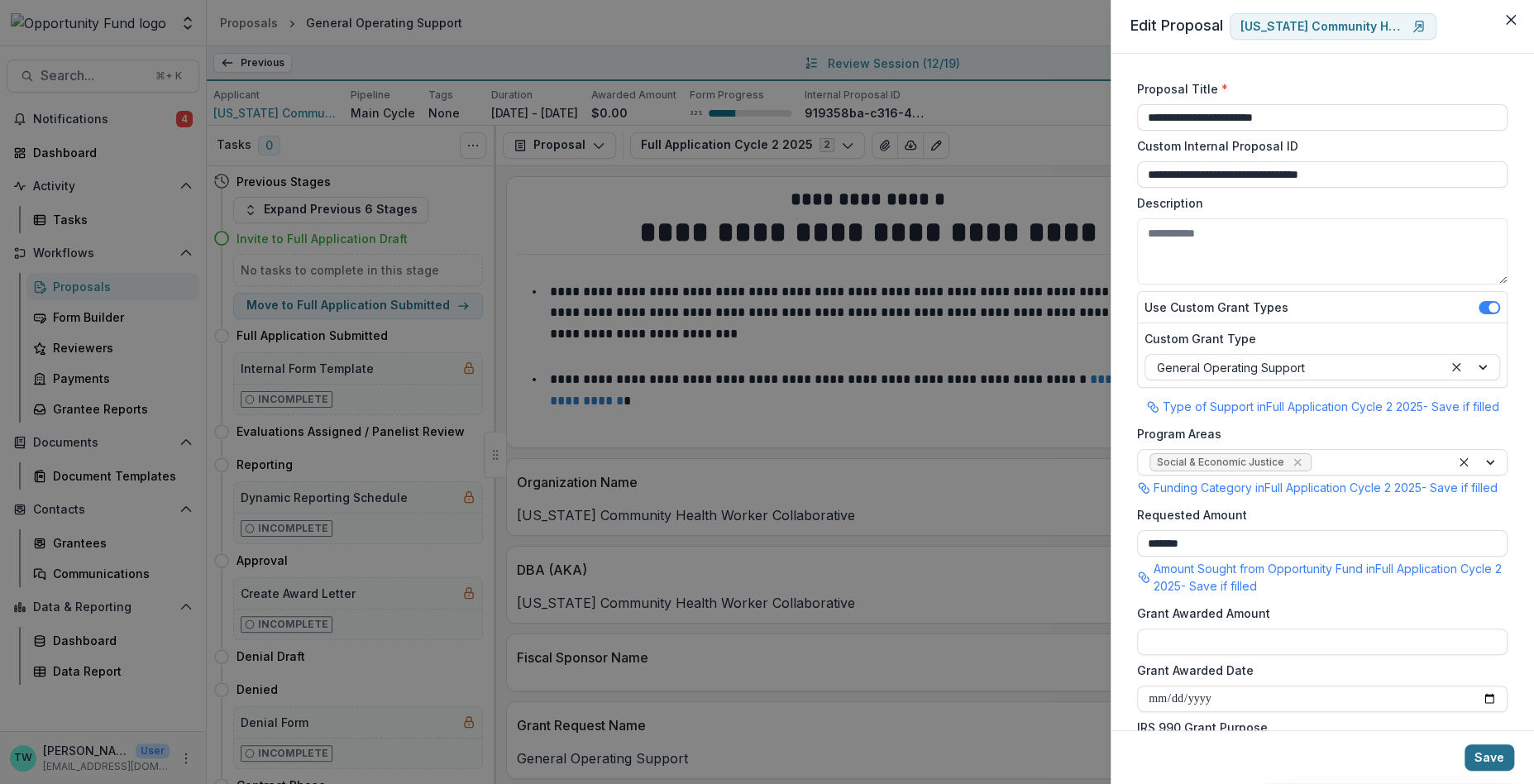
click at [1493, 758] on button "Save" at bounding box center [1490, 757] width 49 height 27
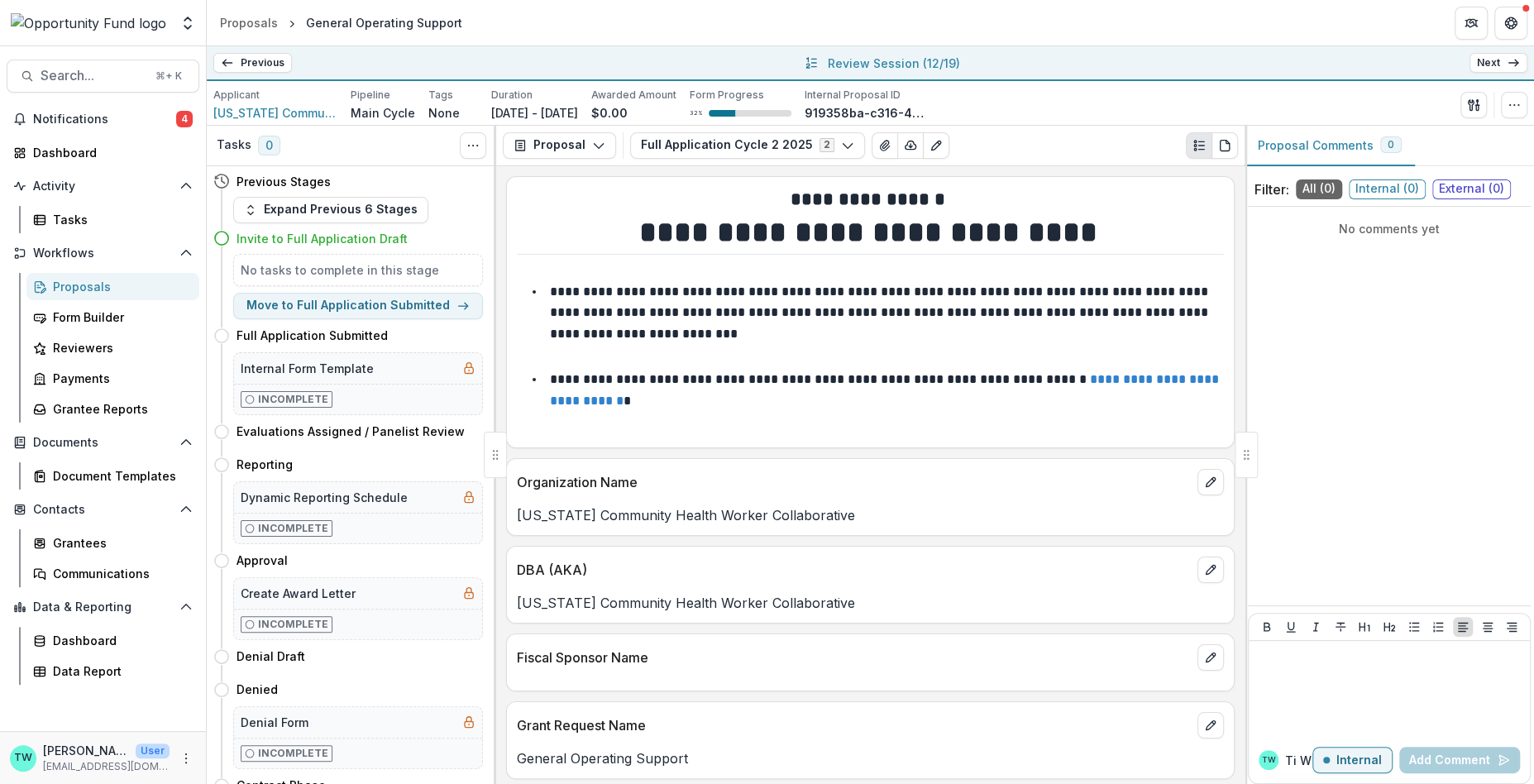
click at [1502, 63] on link "Next" at bounding box center [1499, 63] width 58 height 20
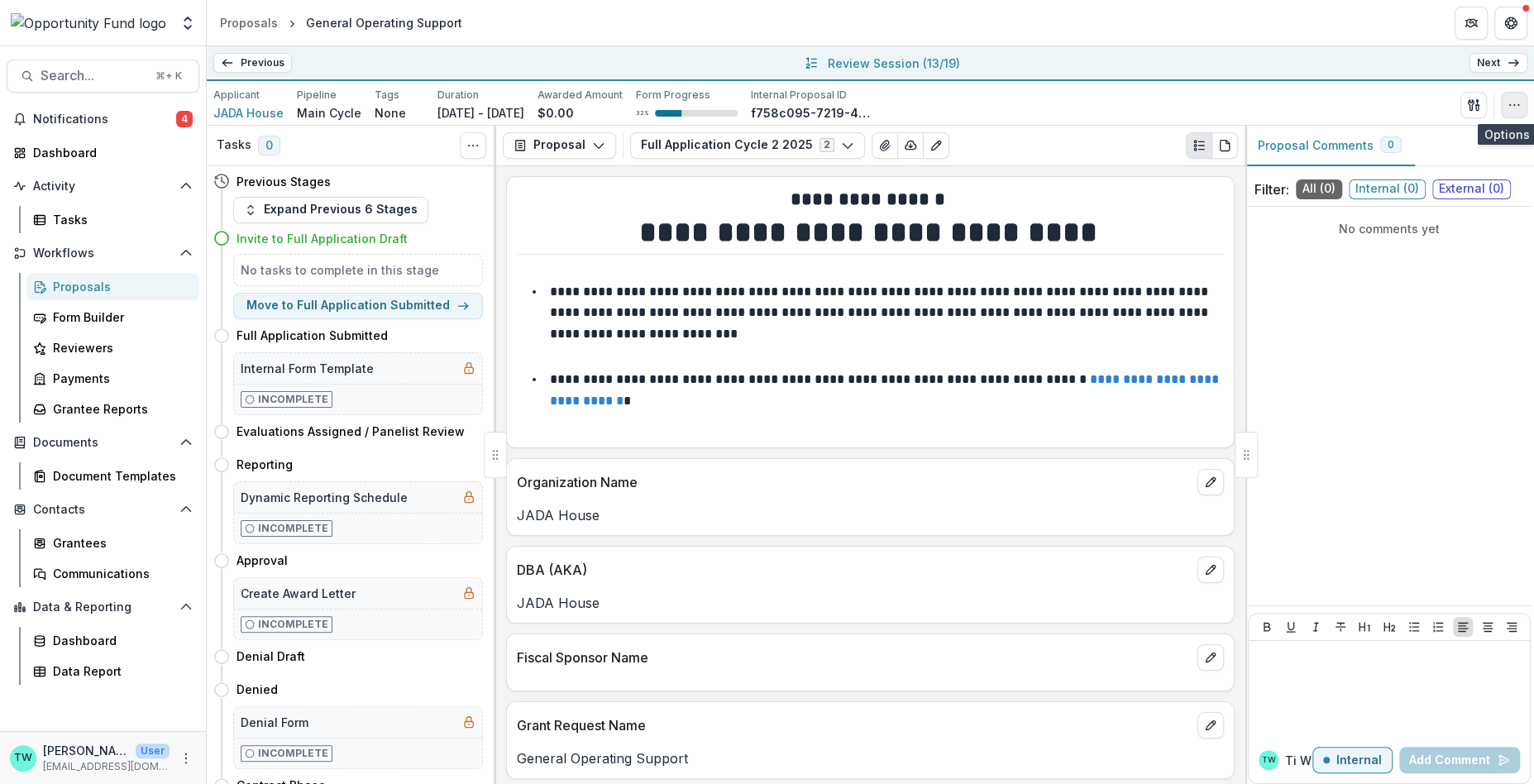
click at [1515, 111] on icon "button" at bounding box center [1513, 104] width 13 height 13
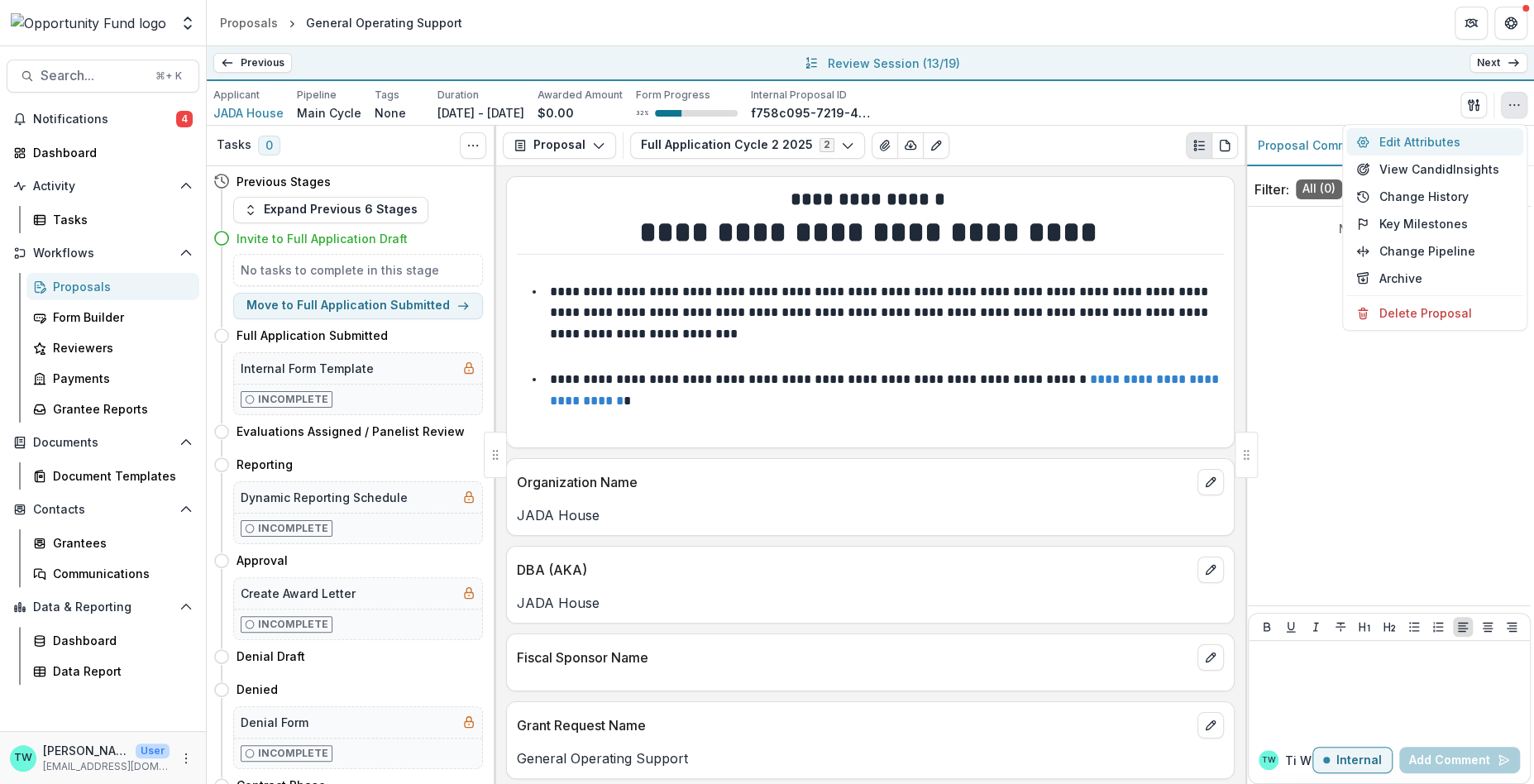
click at [1465, 139] on button "Edit Attributes" at bounding box center [1435, 142] width 177 height 28
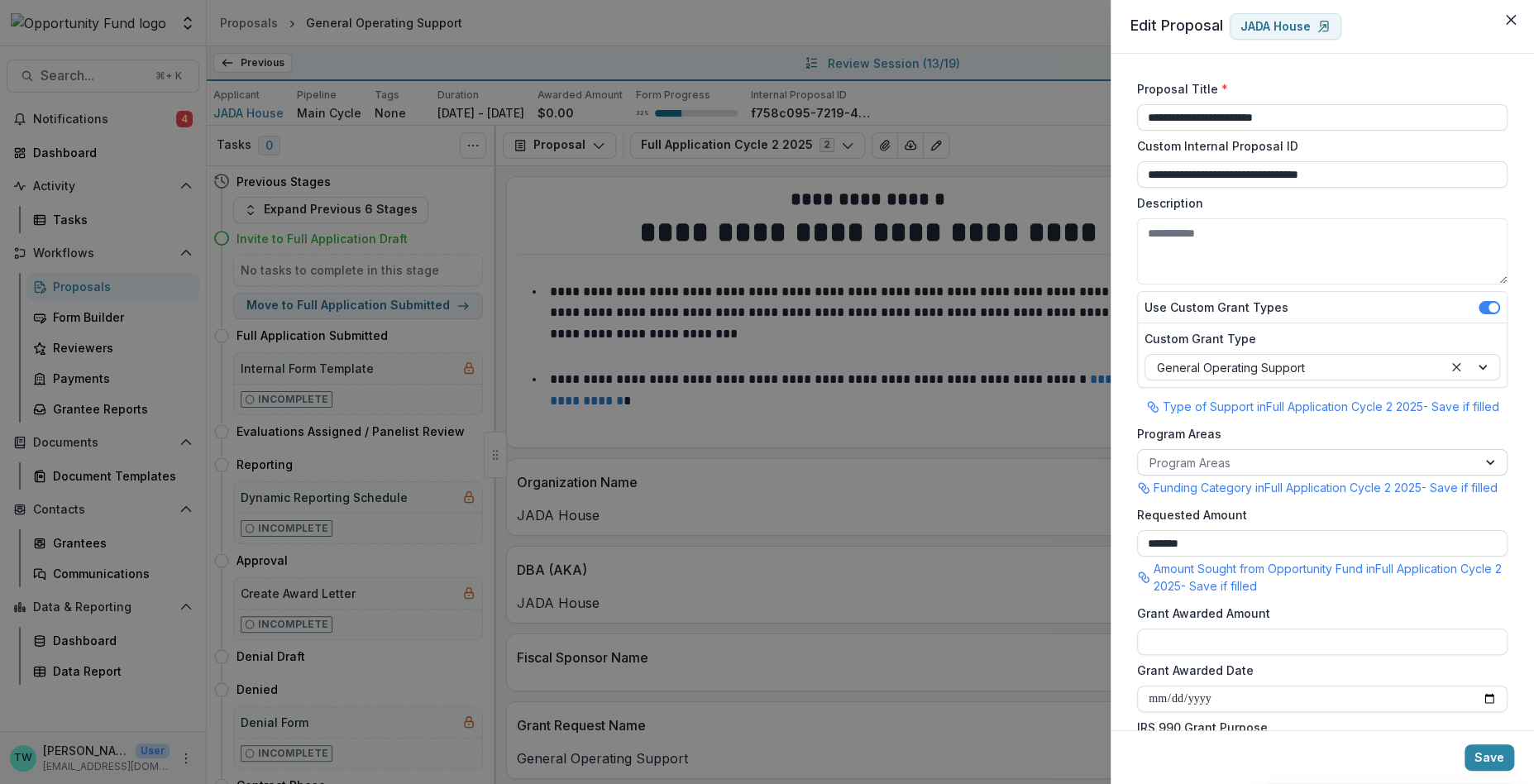
click at [1307, 461] on div at bounding box center [1307, 462] width 316 height 21
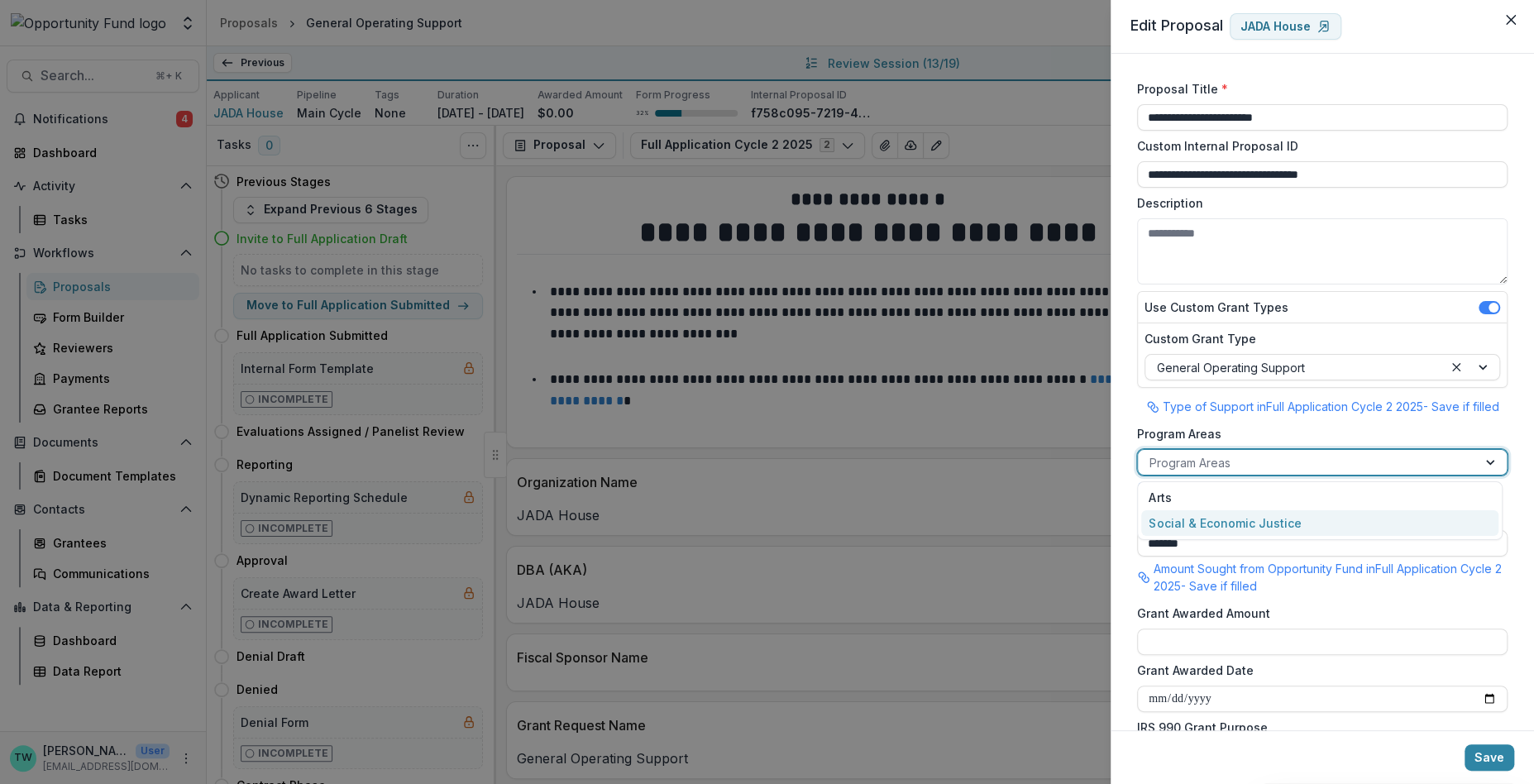
click at [1307, 524] on div "Social & Economic Justice" at bounding box center [1319, 523] width 357 height 26
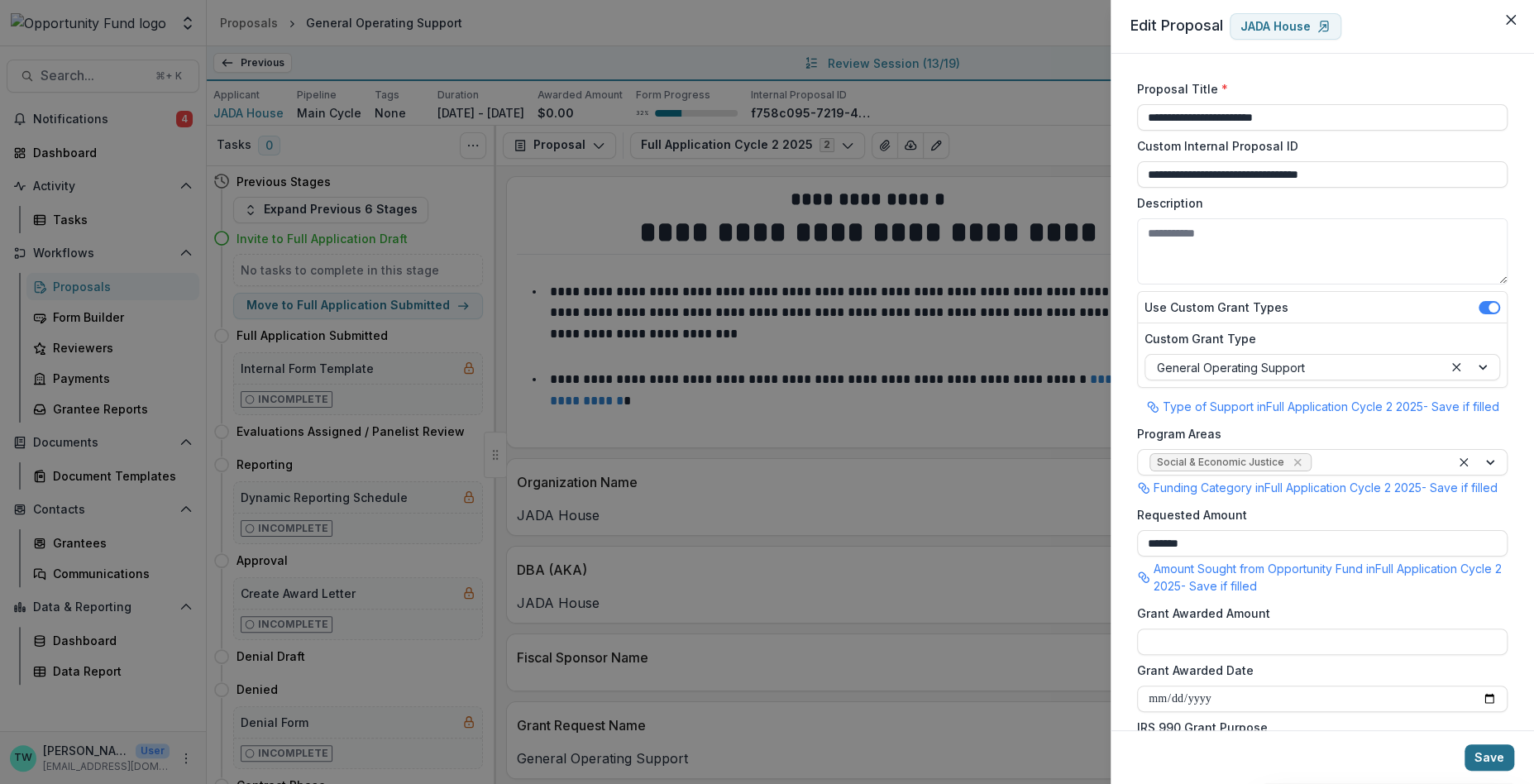
click at [1497, 756] on button "Save" at bounding box center [1490, 757] width 49 height 27
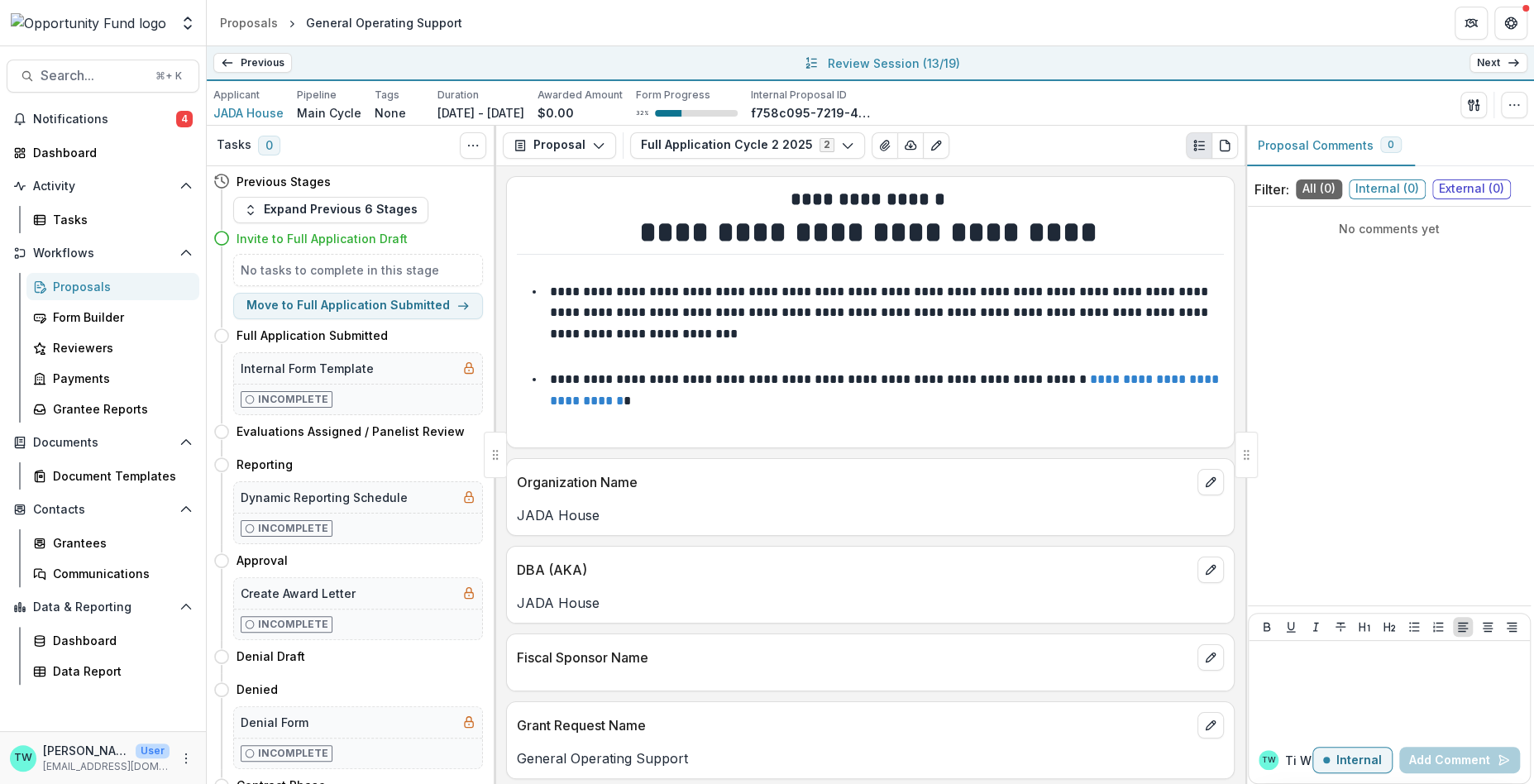
click at [1507, 61] on icon at bounding box center [1513, 62] width 13 height 13
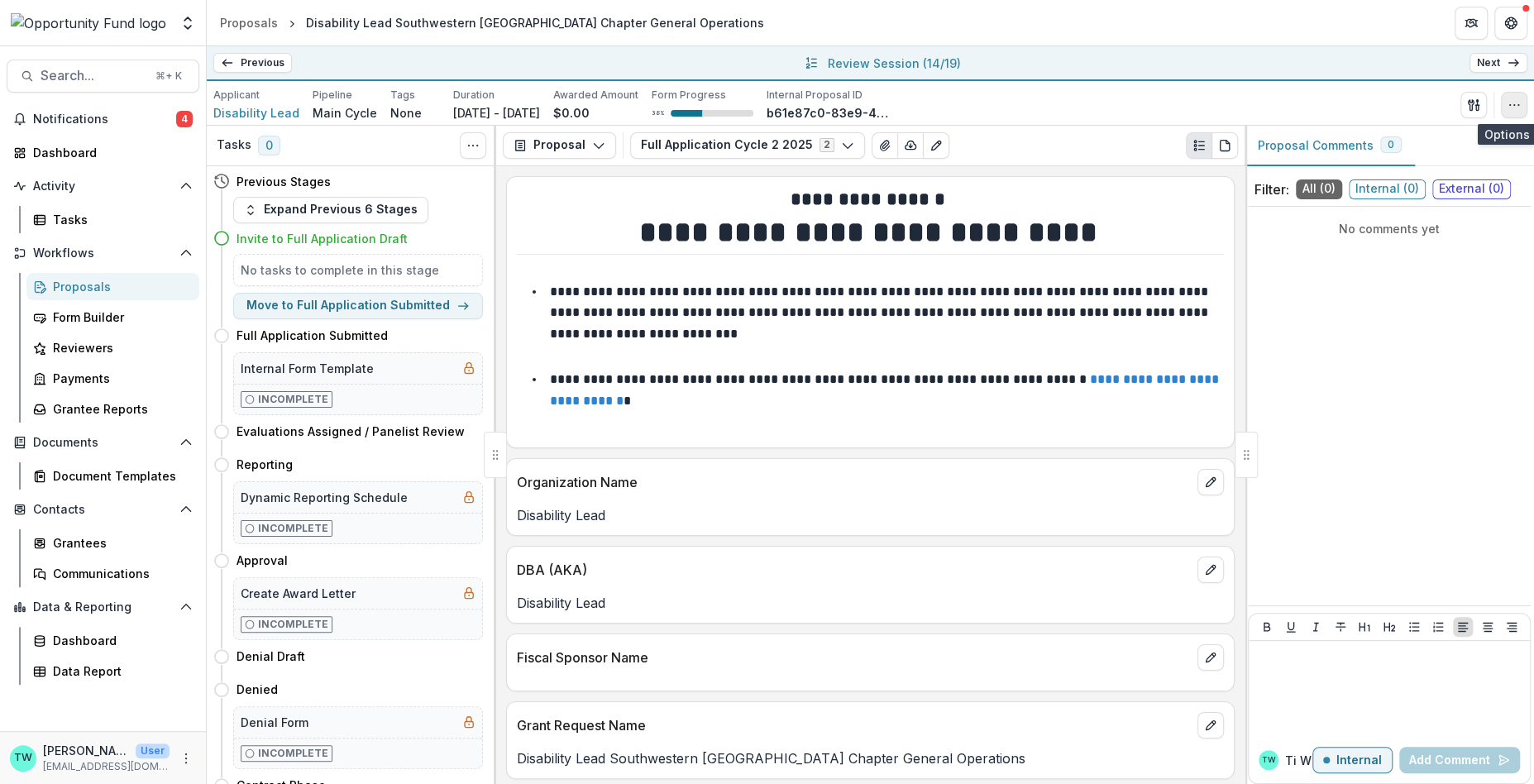
click at [1511, 106] on icon "button" at bounding box center [1513, 104] width 13 height 13
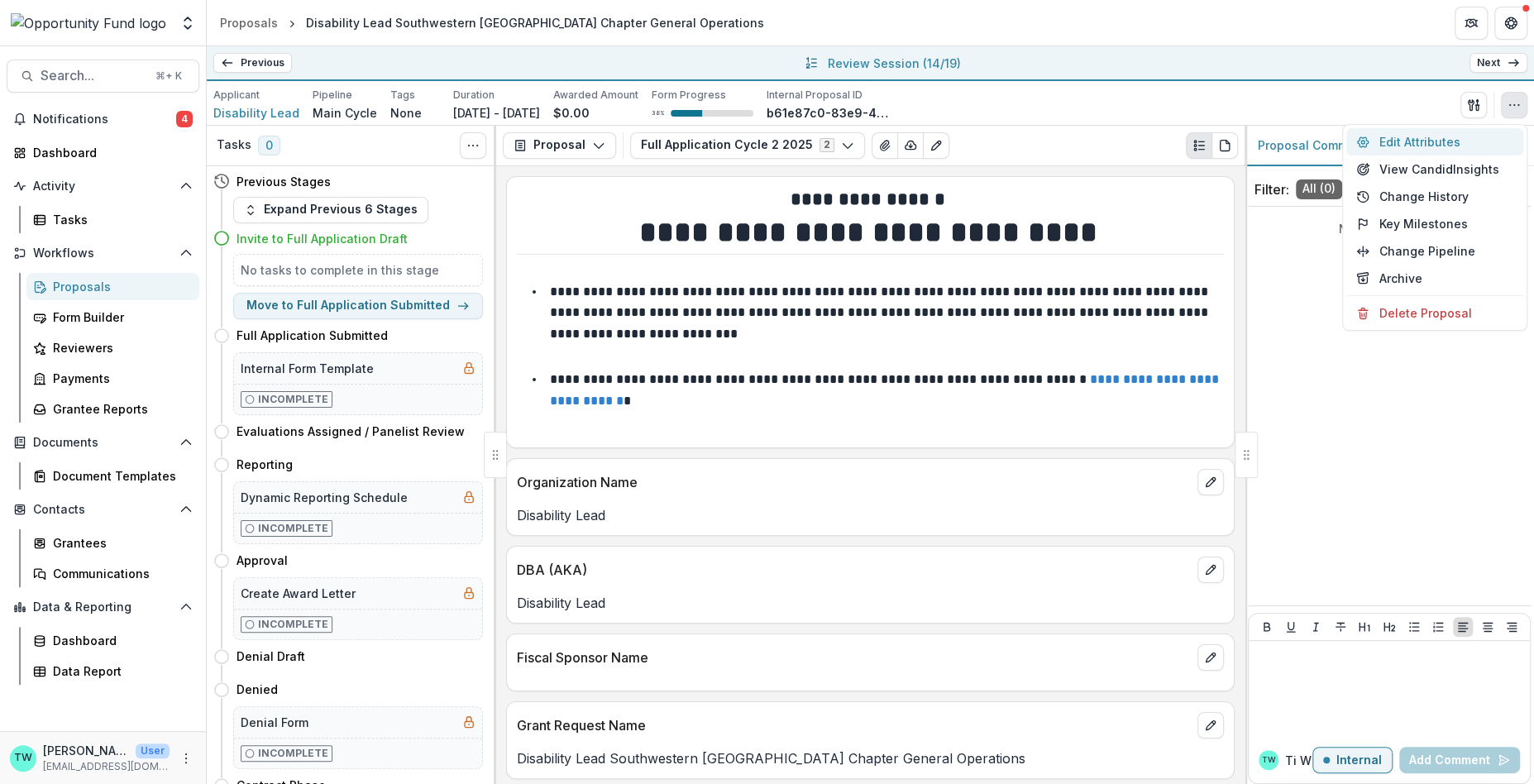
click at [1450, 141] on button "Edit Attributes" at bounding box center [1435, 142] width 177 height 28
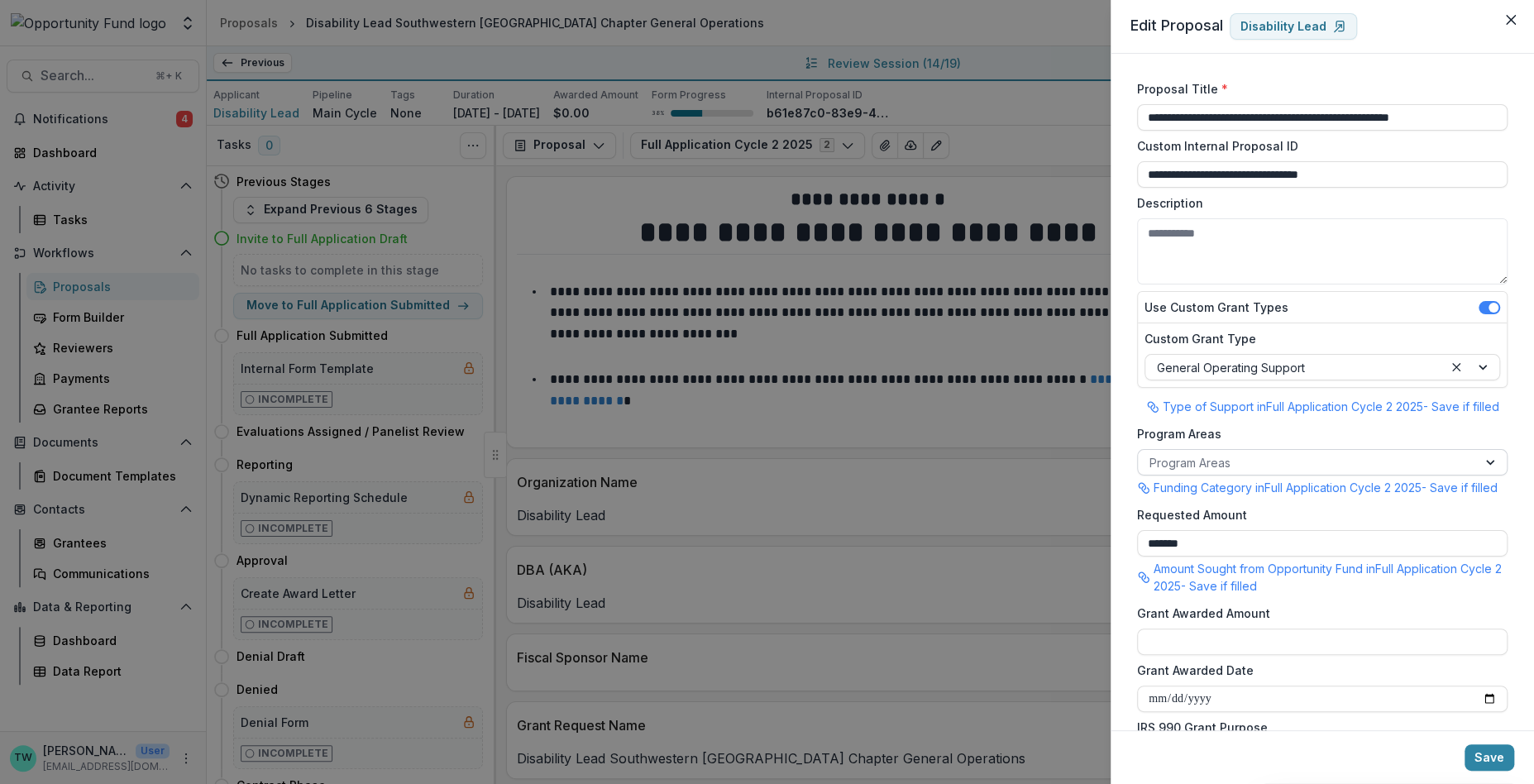
click at [1364, 462] on div at bounding box center [1307, 462] width 316 height 21
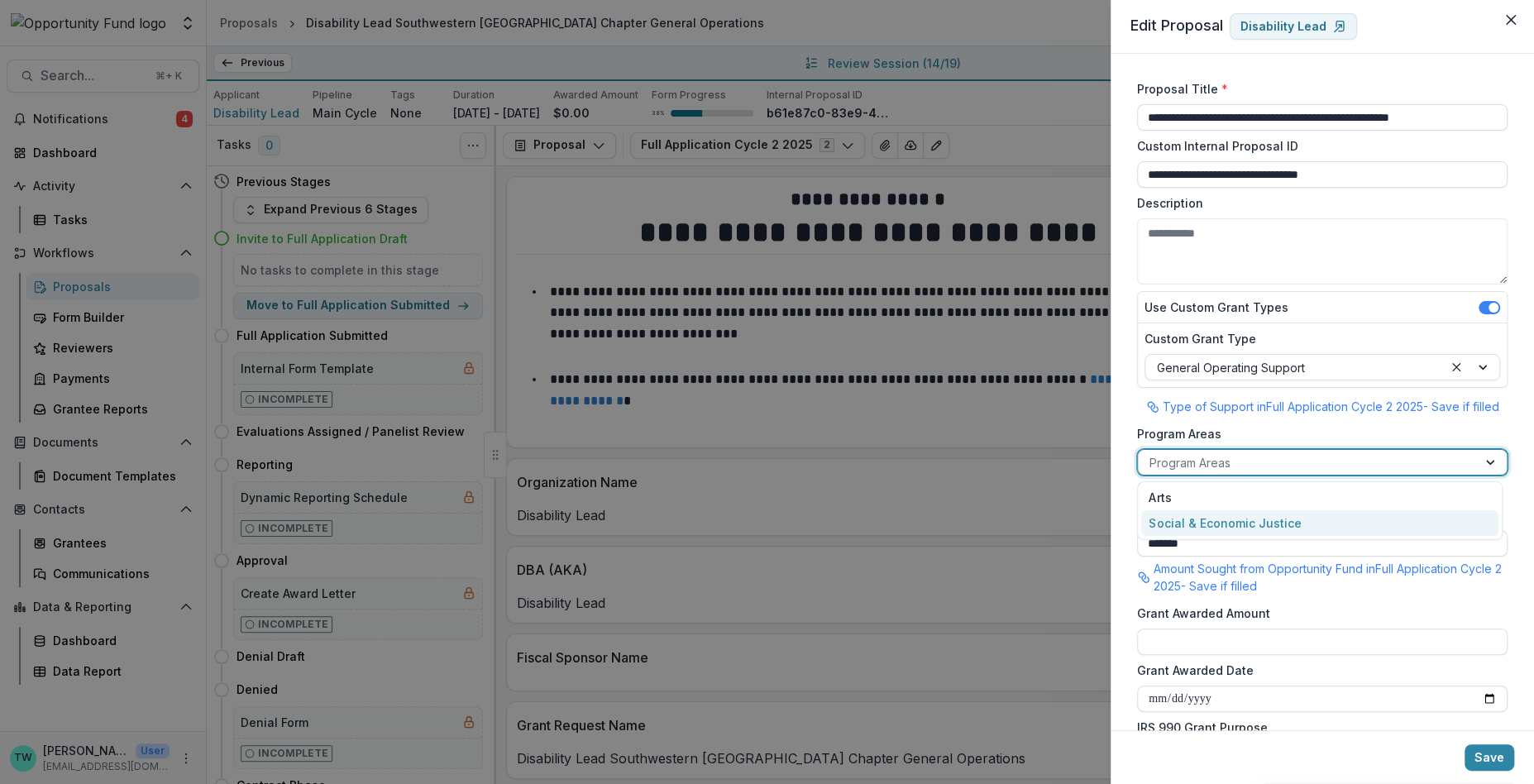
click at [1352, 516] on div "Social & Economic Justice" at bounding box center [1319, 523] width 357 height 26
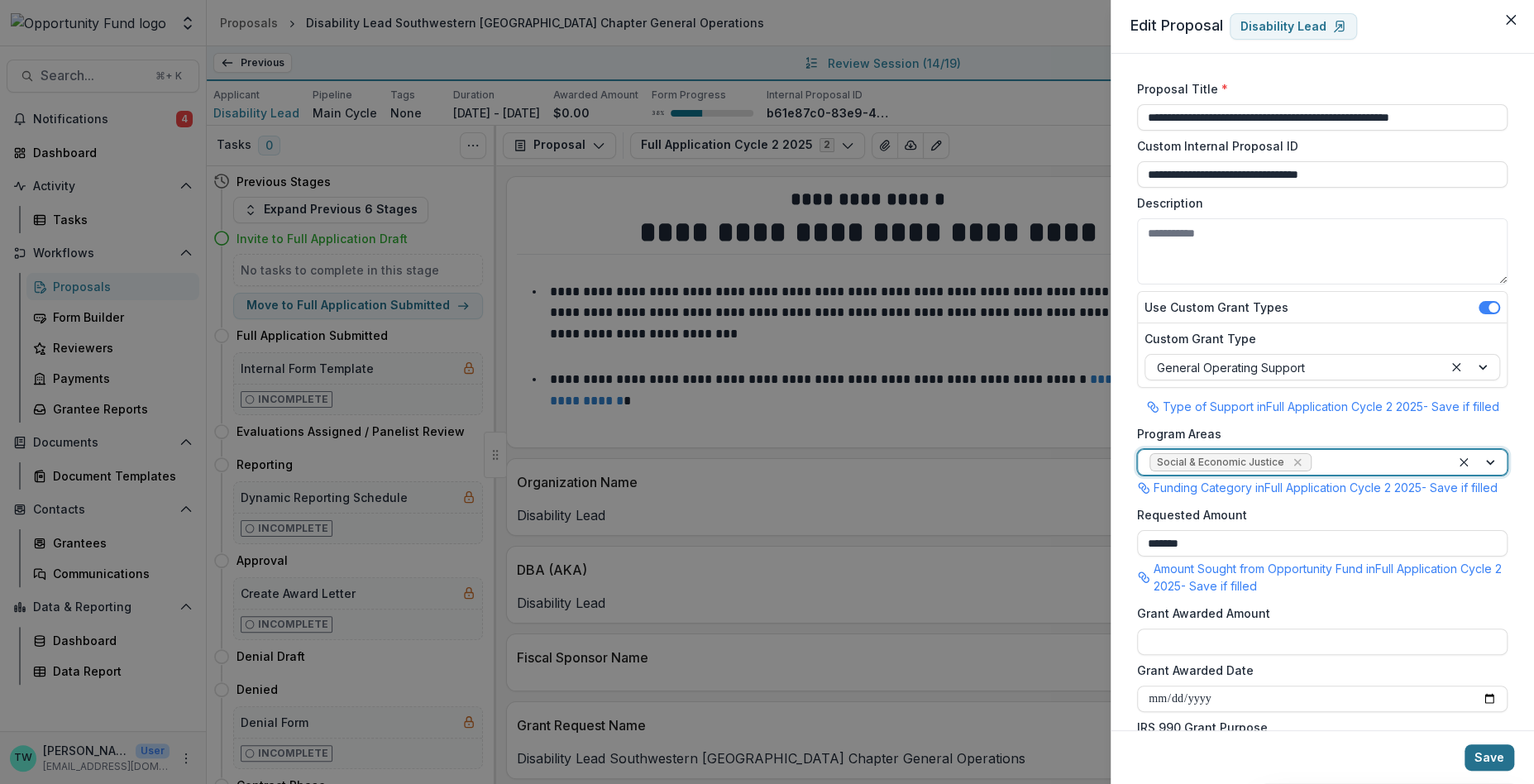
click at [1495, 763] on button "Save" at bounding box center [1490, 757] width 49 height 27
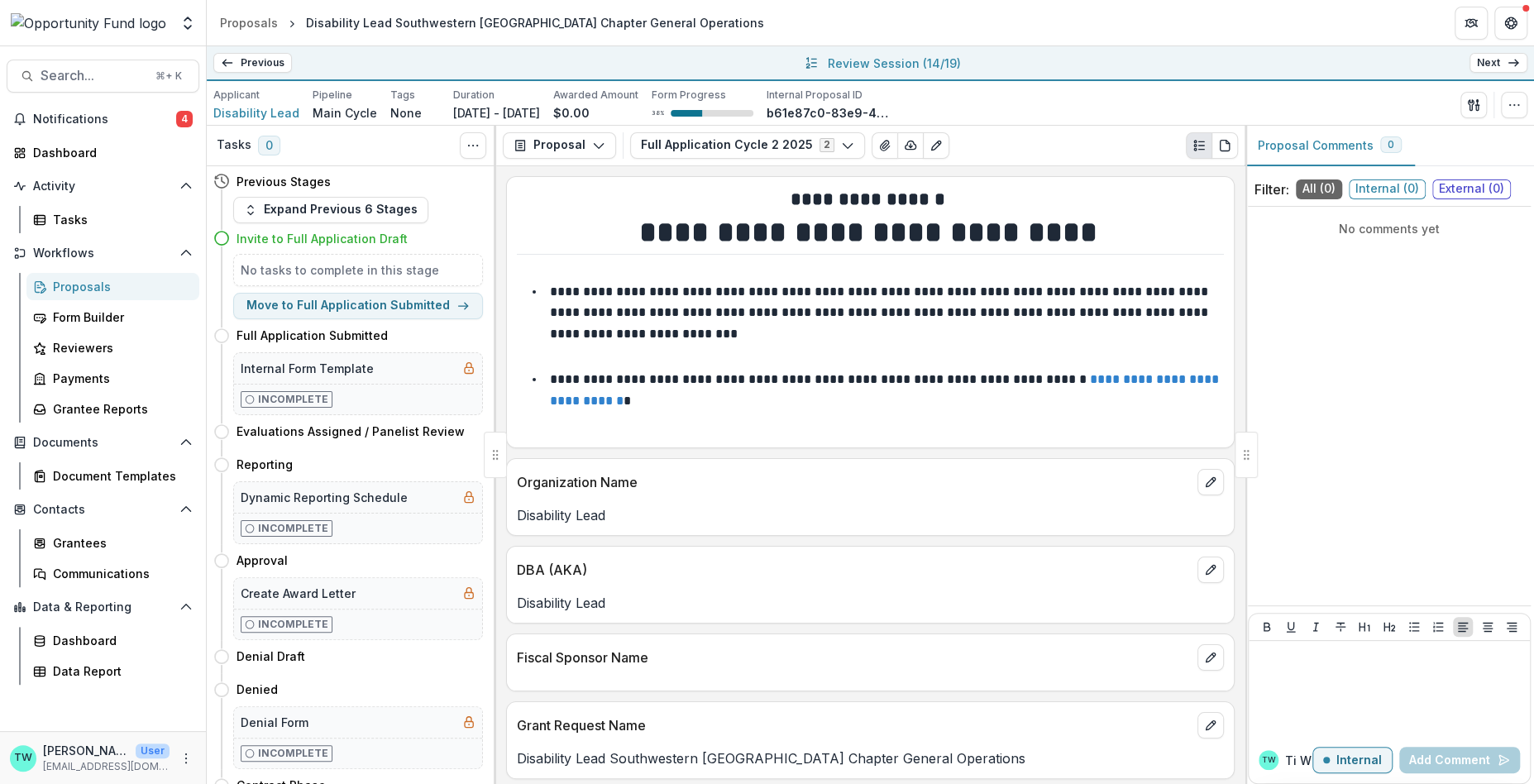
click at [1502, 75] on div "Previous All Proposals Improving Holistic Wellbeing and Addressing Barriers to …" at bounding box center [870, 63] width 1327 height 34
click at [1502, 67] on link "Next" at bounding box center [1499, 63] width 58 height 20
click at [1512, 105] on icon "button" at bounding box center [1513, 104] width 13 height 13
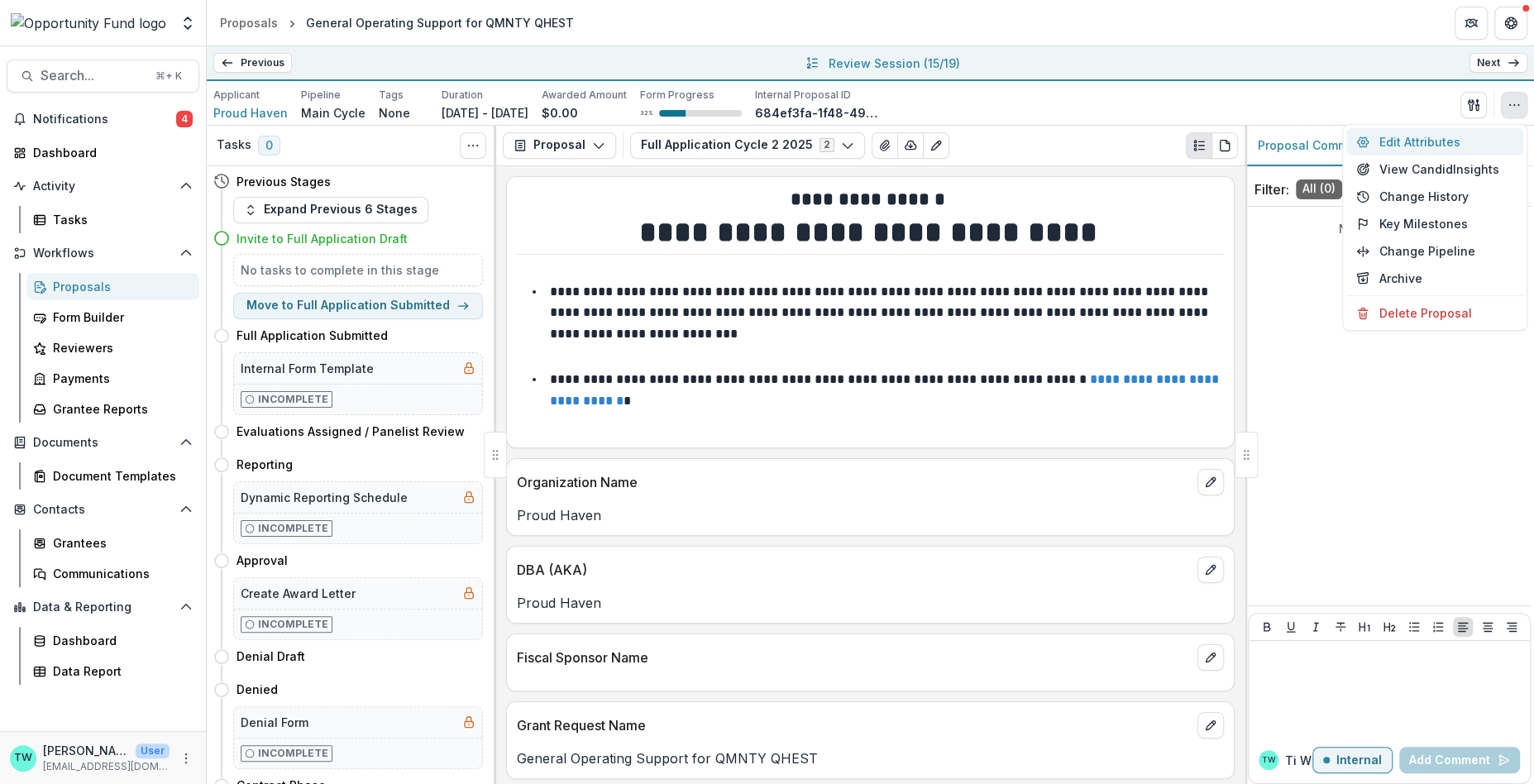
click at [1440, 138] on button "Edit Attributes" at bounding box center [1435, 142] width 177 height 28
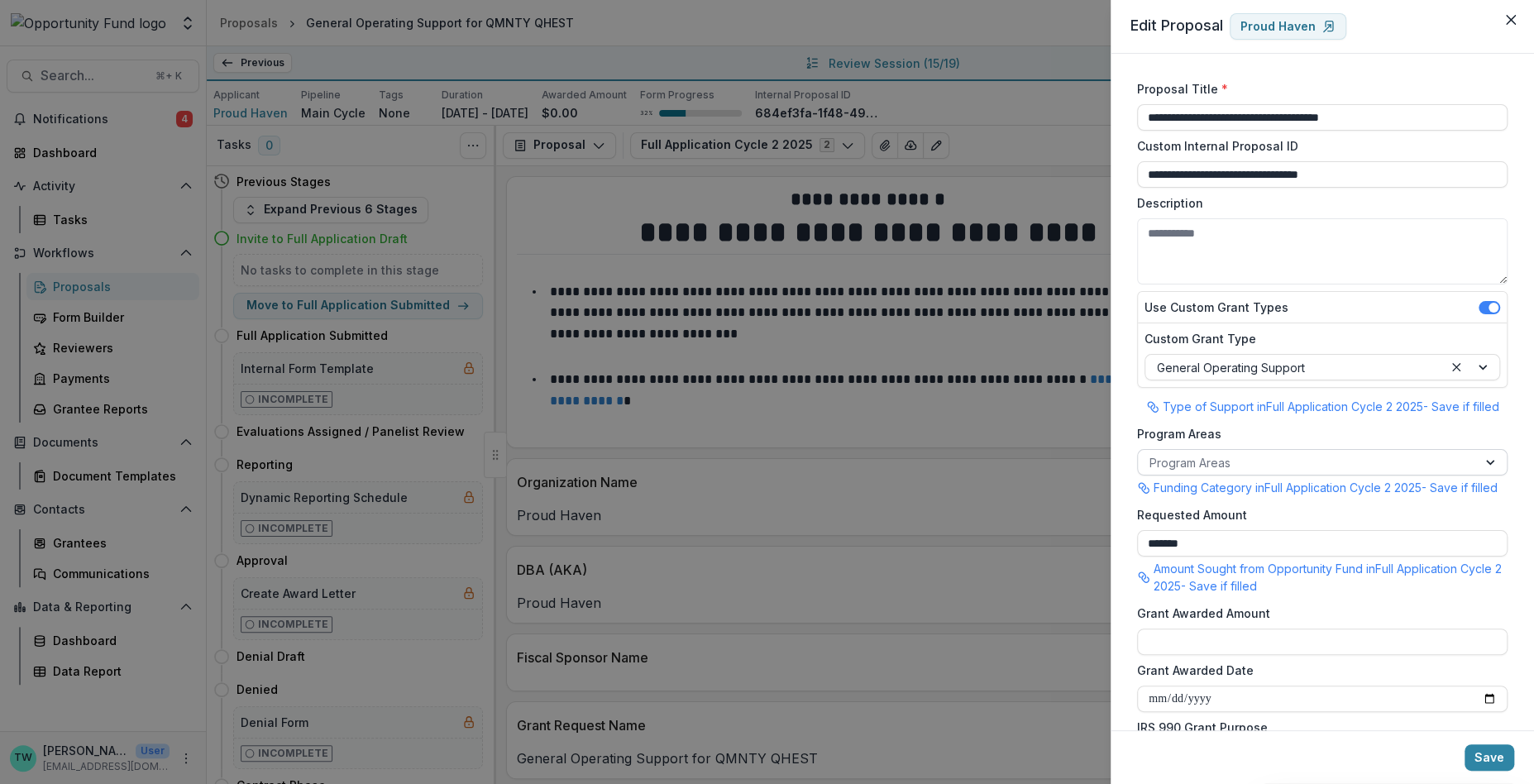
click at [1342, 460] on div at bounding box center [1307, 462] width 316 height 21
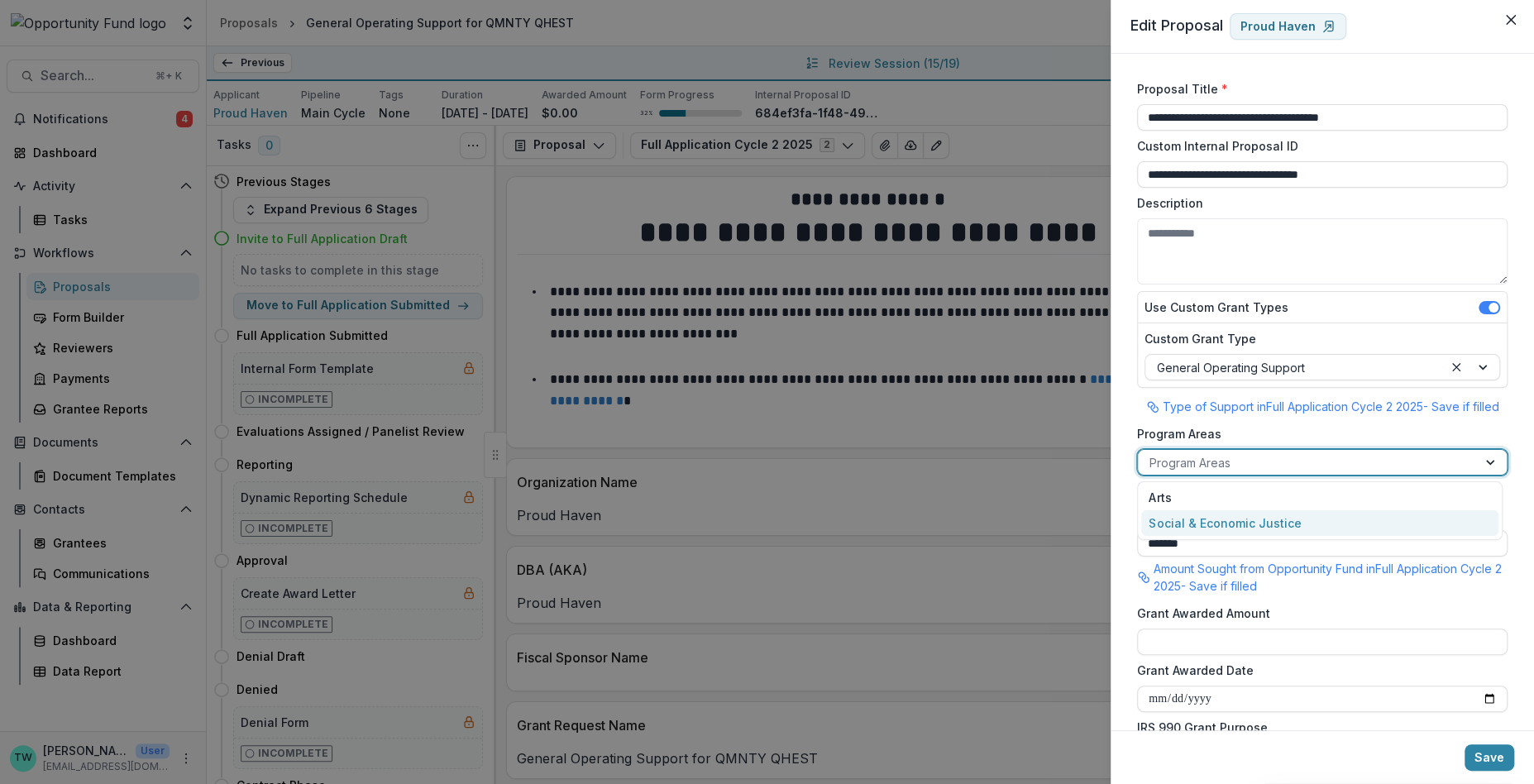
click at [1341, 521] on div "Social & Economic Justice" at bounding box center [1319, 523] width 357 height 26
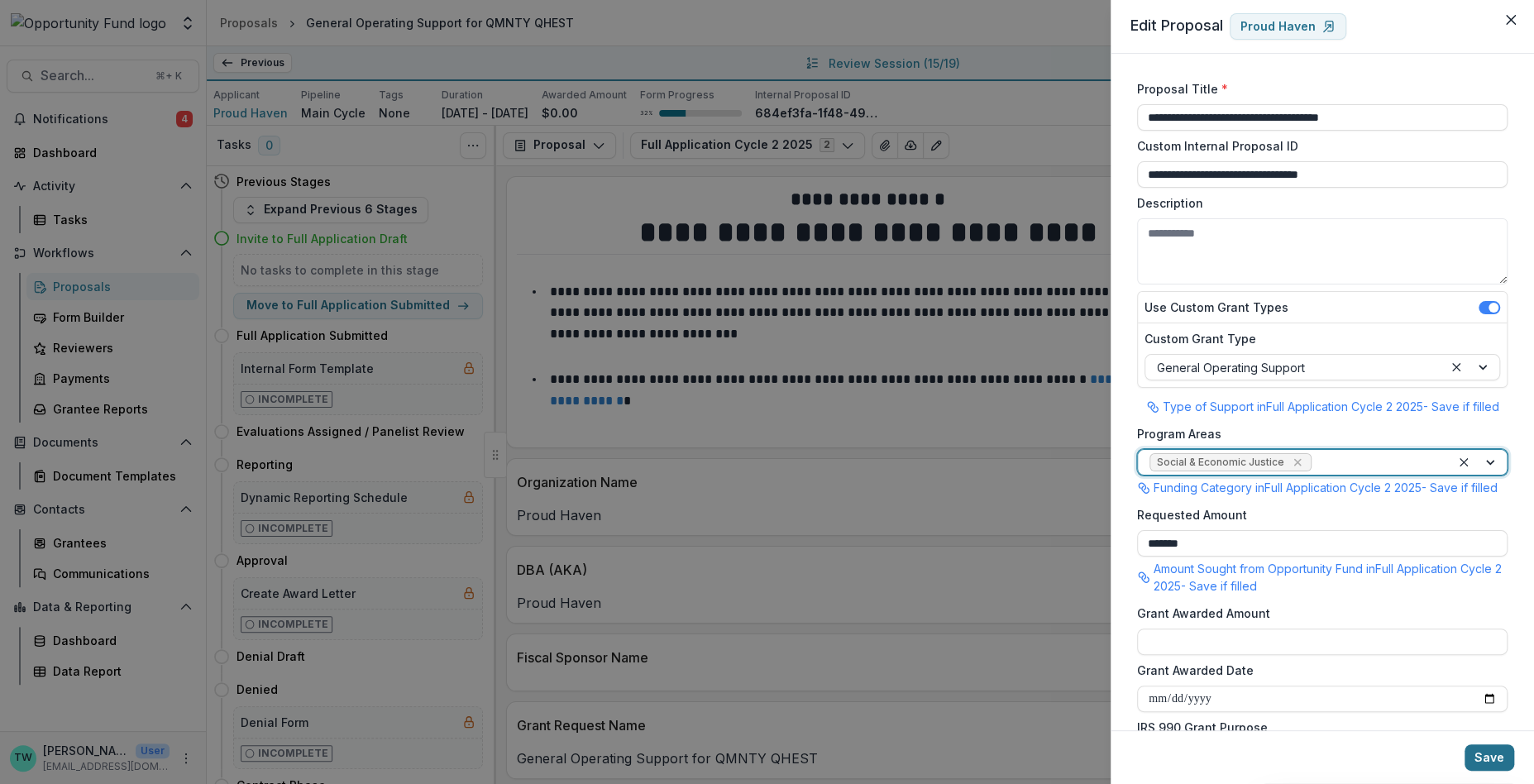
click at [1488, 760] on button "Save" at bounding box center [1490, 757] width 49 height 27
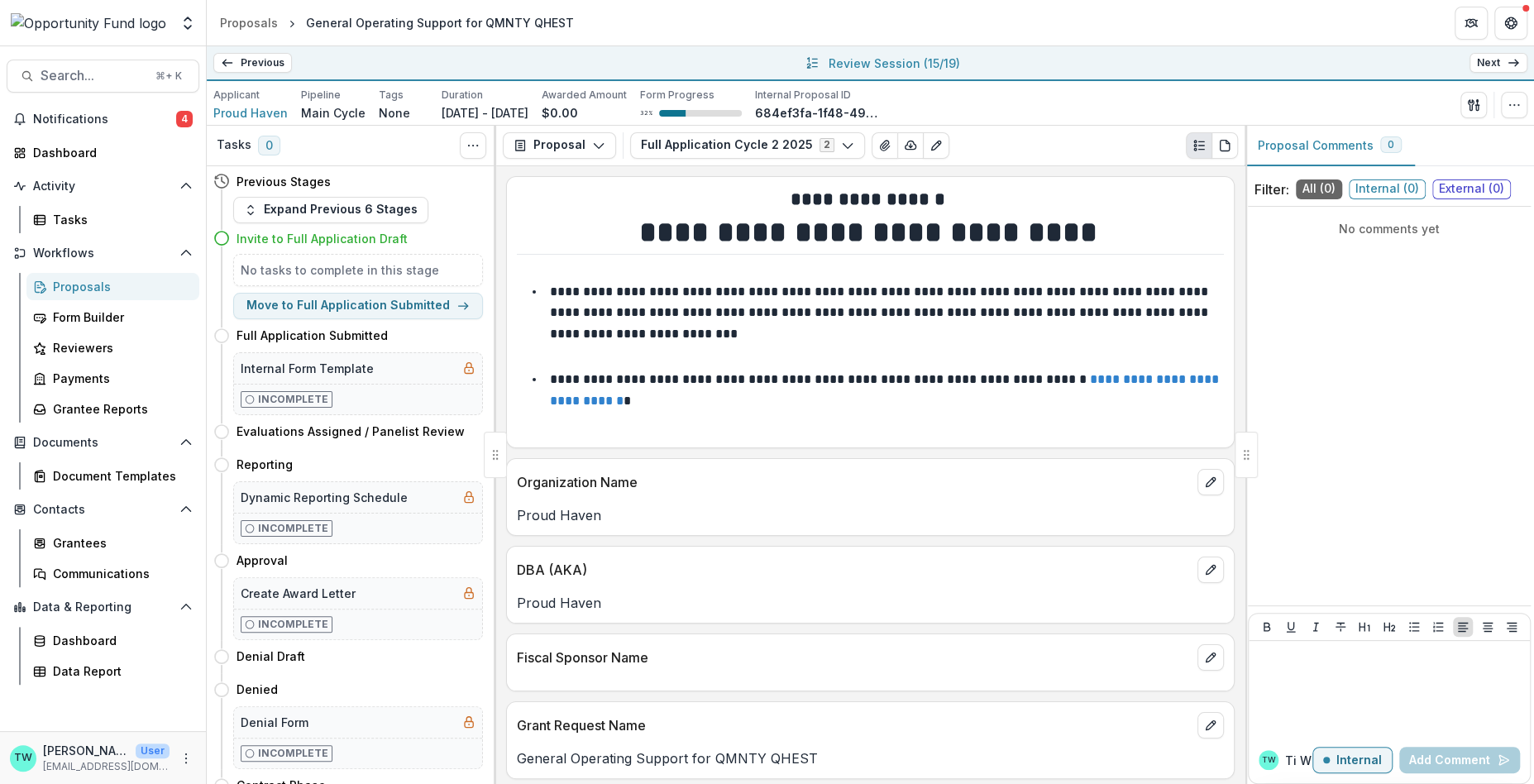
click at [1505, 67] on link "Next" at bounding box center [1499, 63] width 58 height 20
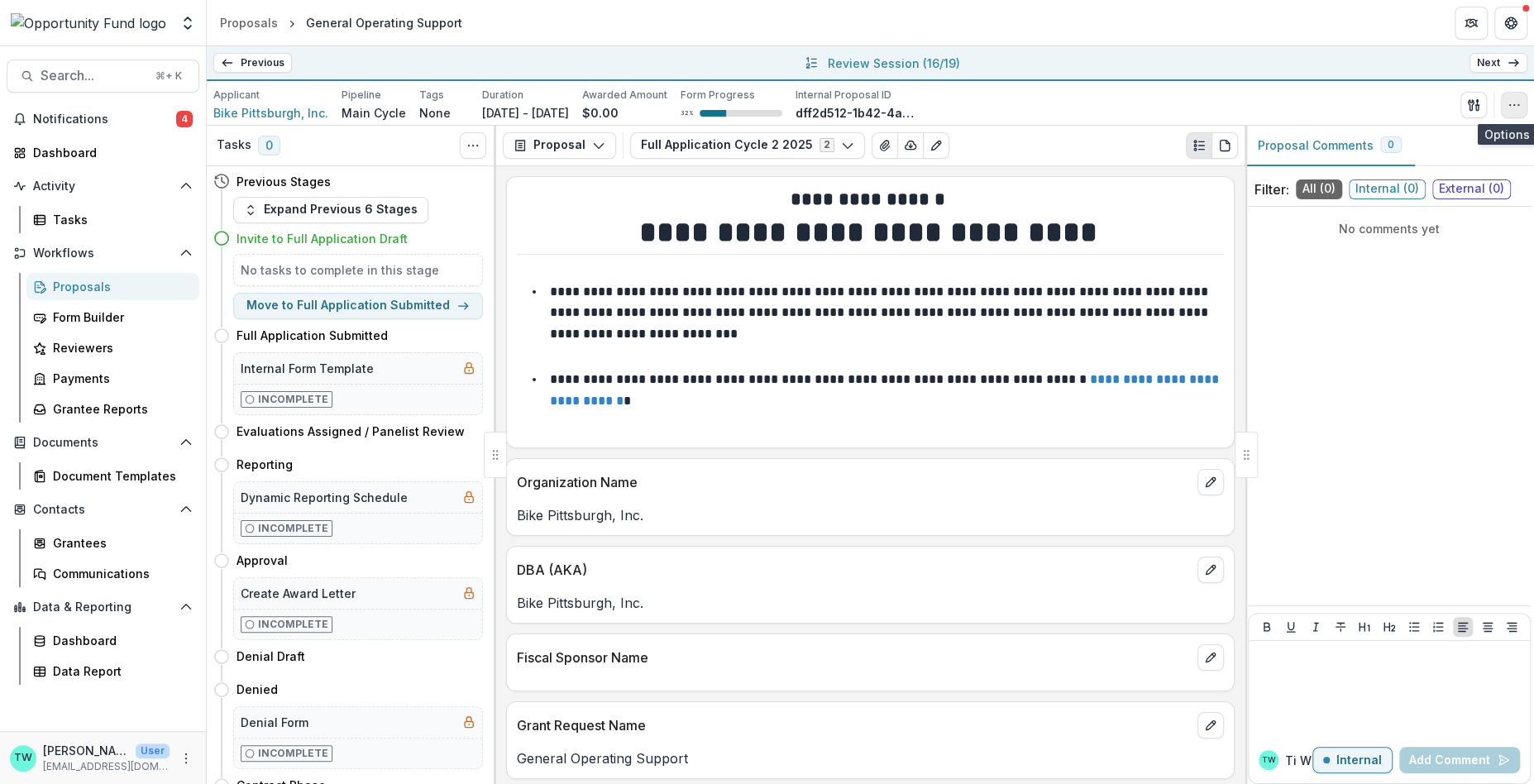
click at [1518, 102] on icon "button" at bounding box center [1513, 104] width 13 height 13
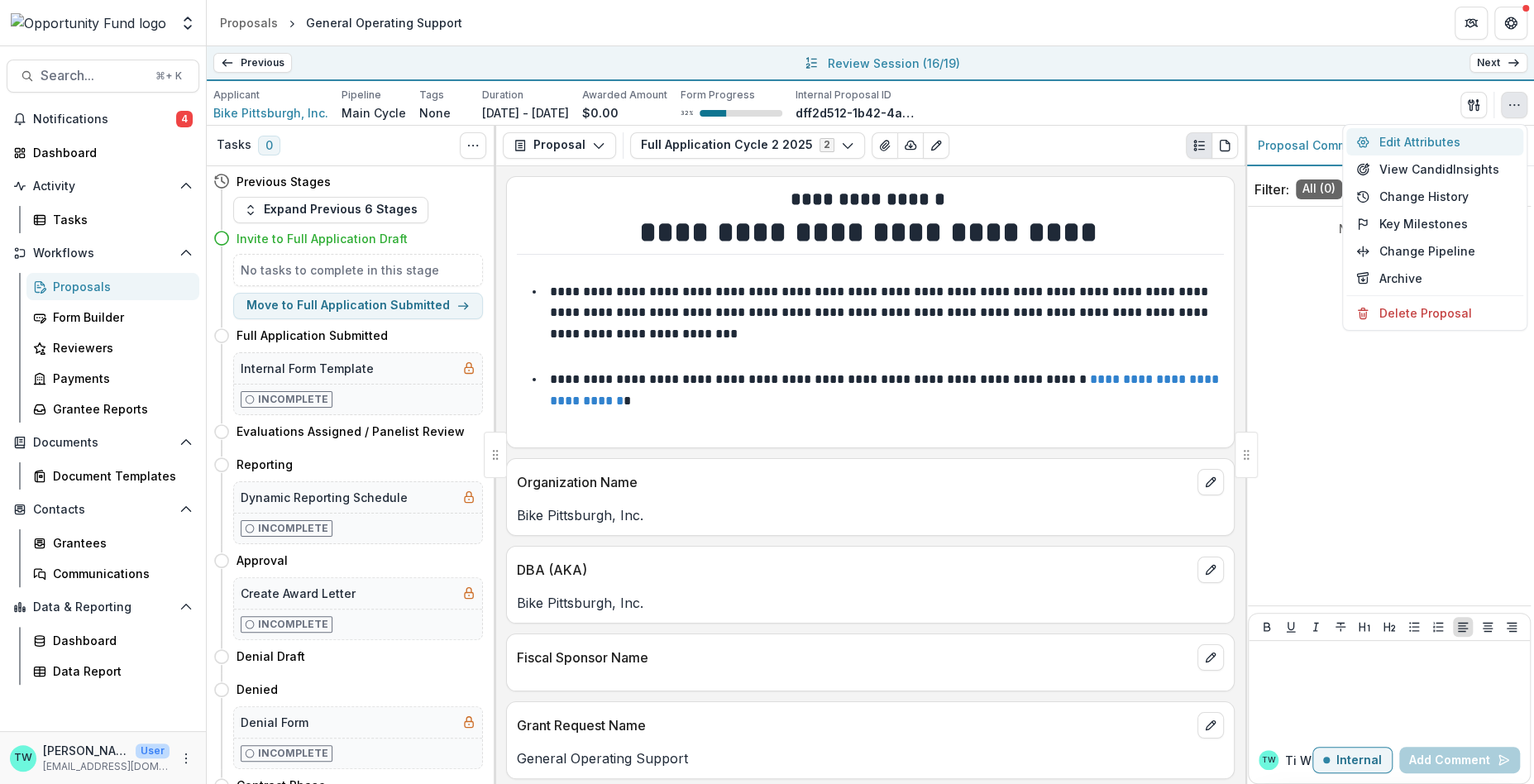
click at [1445, 141] on button "Edit Attributes" at bounding box center [1435, 142] width 177 height 28
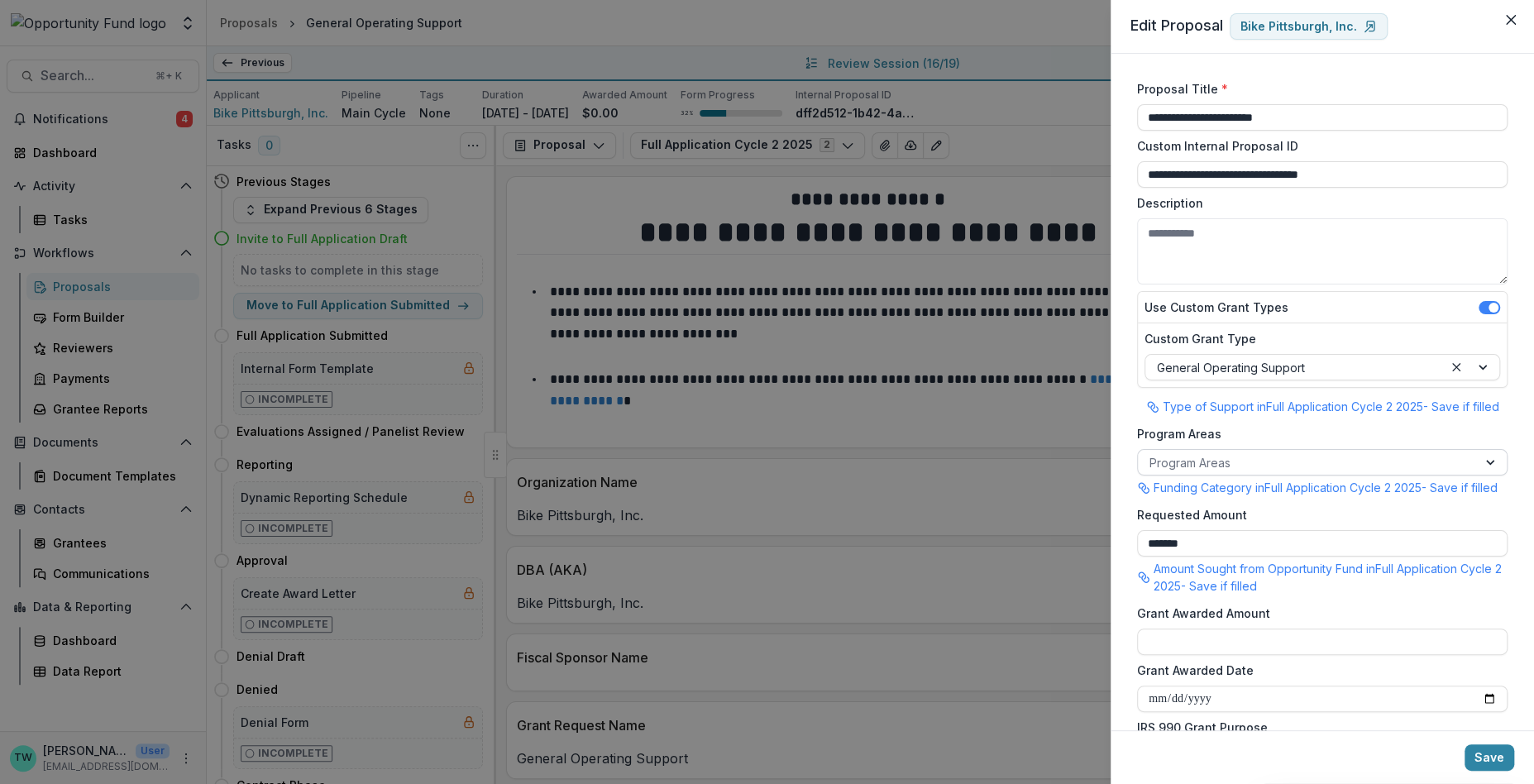
click at [1283, 462] on div at bounding box center [1307, 462] width 316 height 21
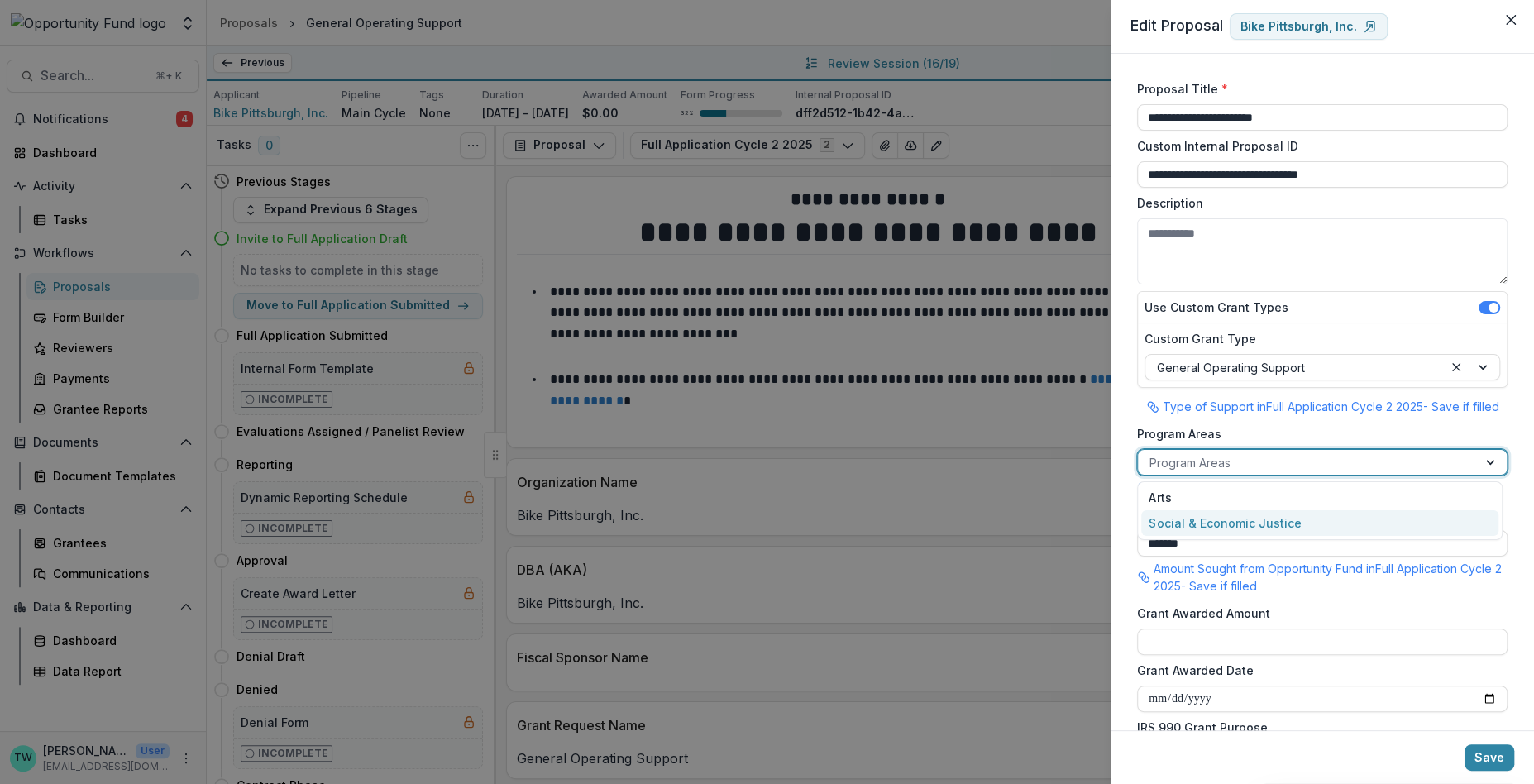
click at [1280, 526] on div "Social & Economic Justice" at bounding box center [1319, 523] width 357 height 26
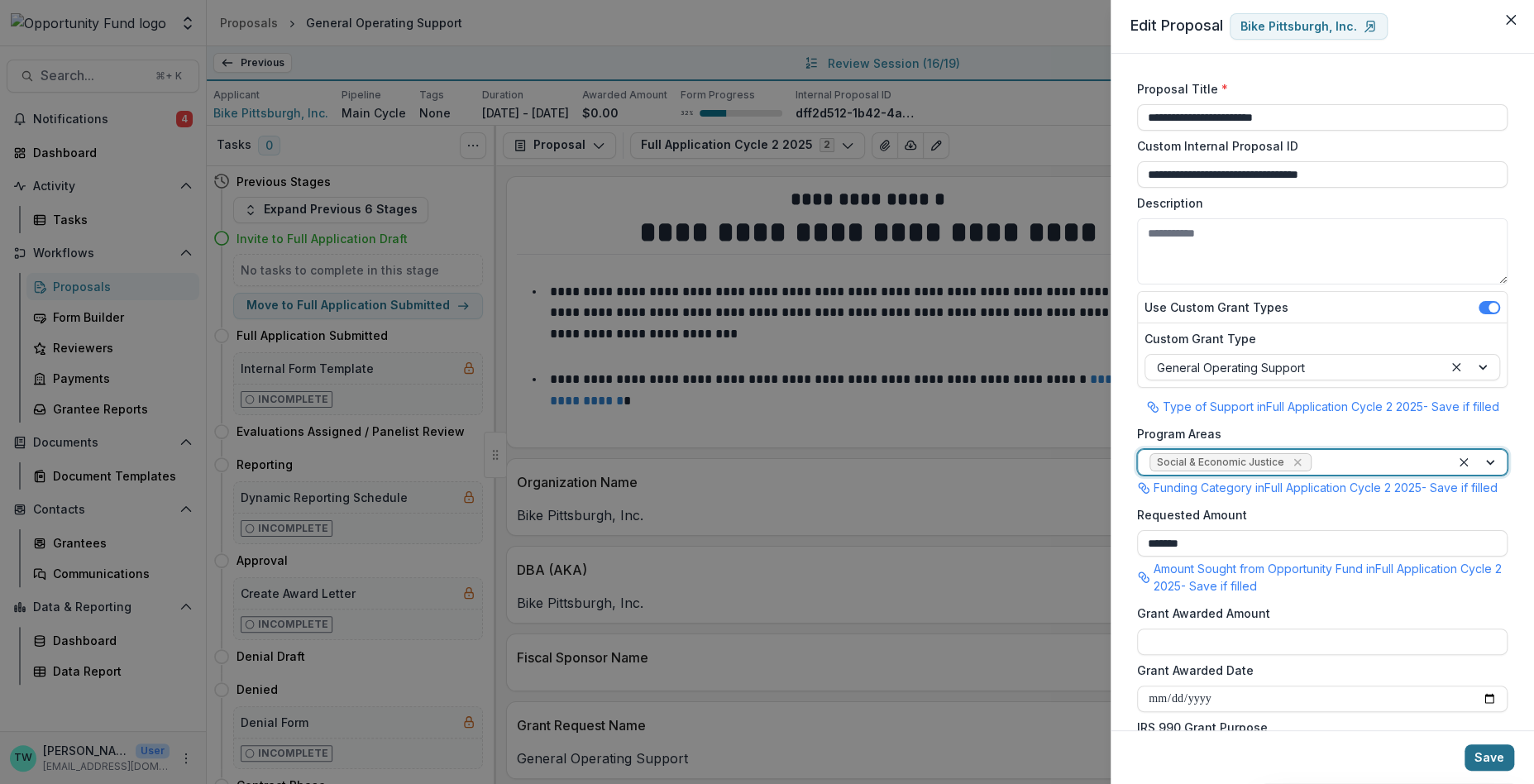
click at [1497, 759] on button "Save" at bounding box center [1490, 757] width 49 height 27
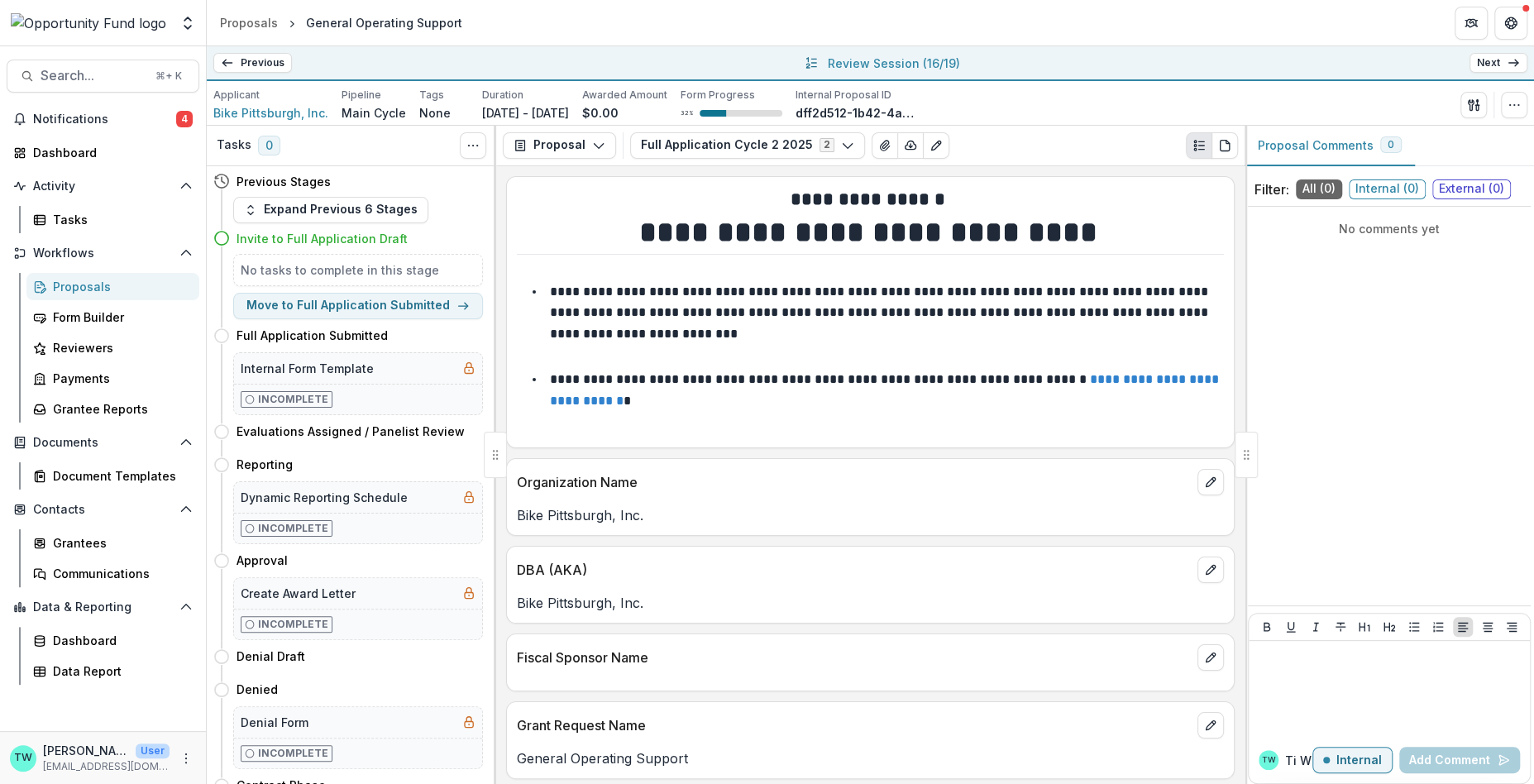
click at [1507, 66] on icon at bounding box center [1513, 62] width 13 height 13
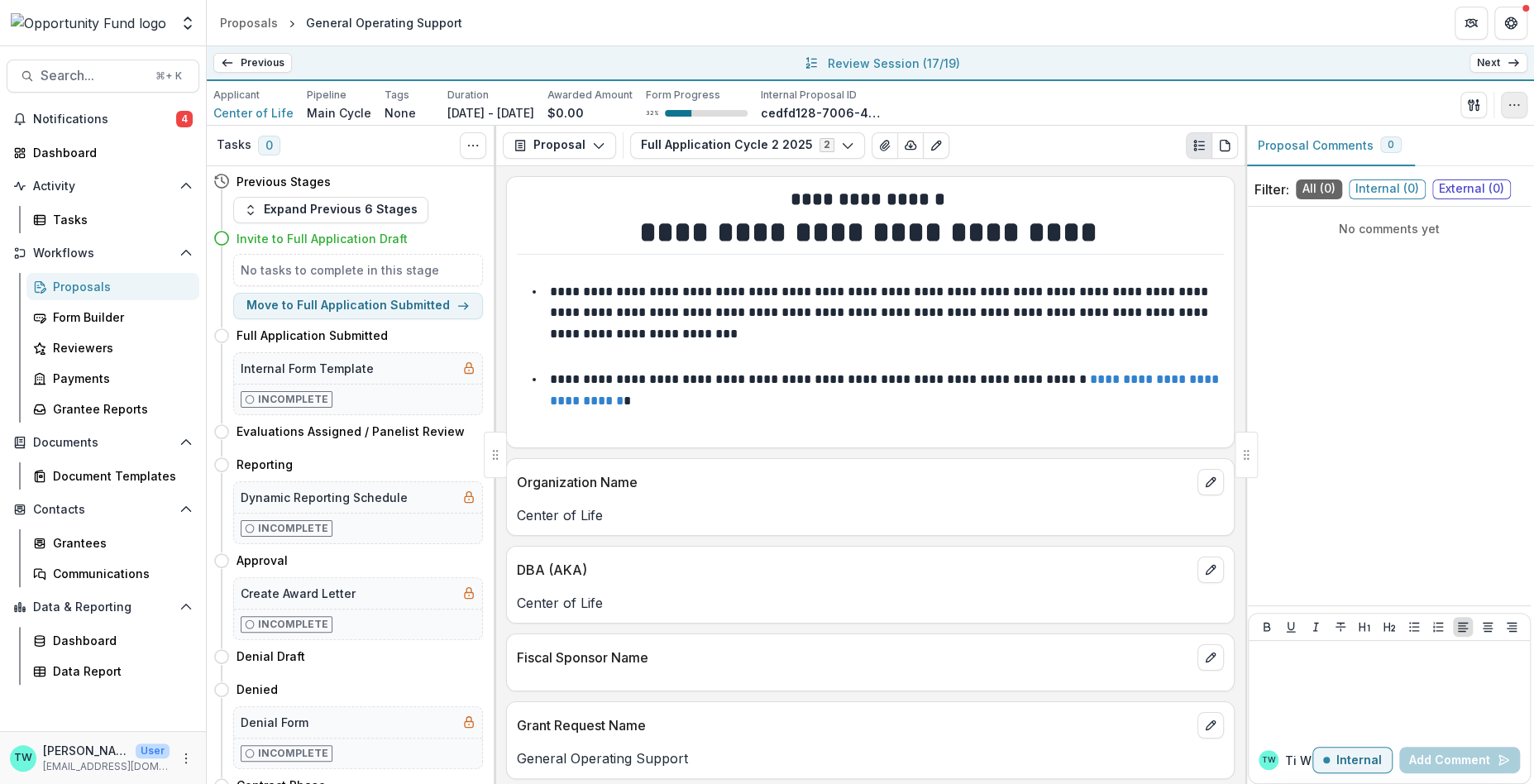
click at [1513, 108] on icon "button" at bounding box center [1513, 104] width 13 height 13
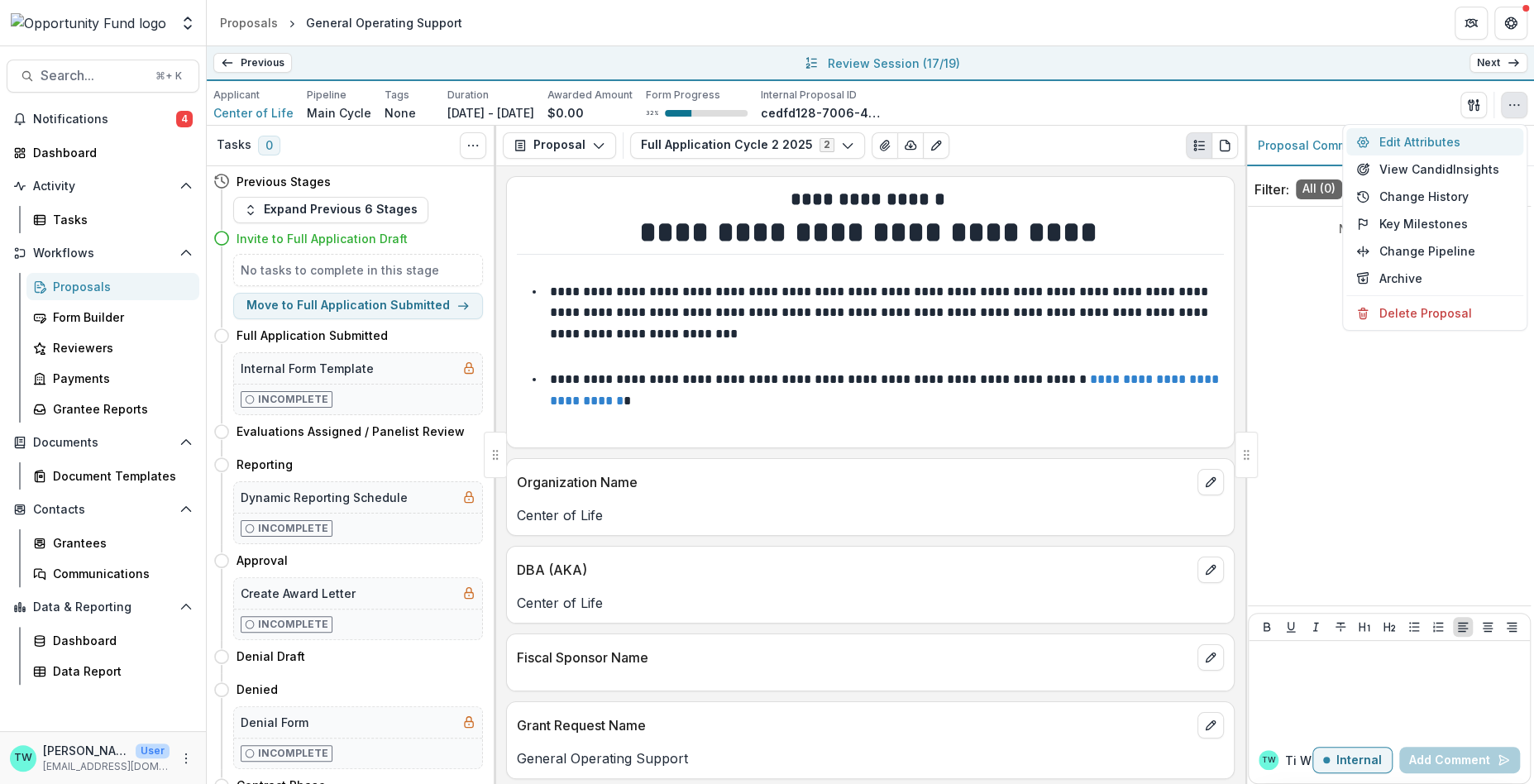
click at [1445, 139] on button "Edit Attributes" at bounding box center [1435, 142] width 177 height 28
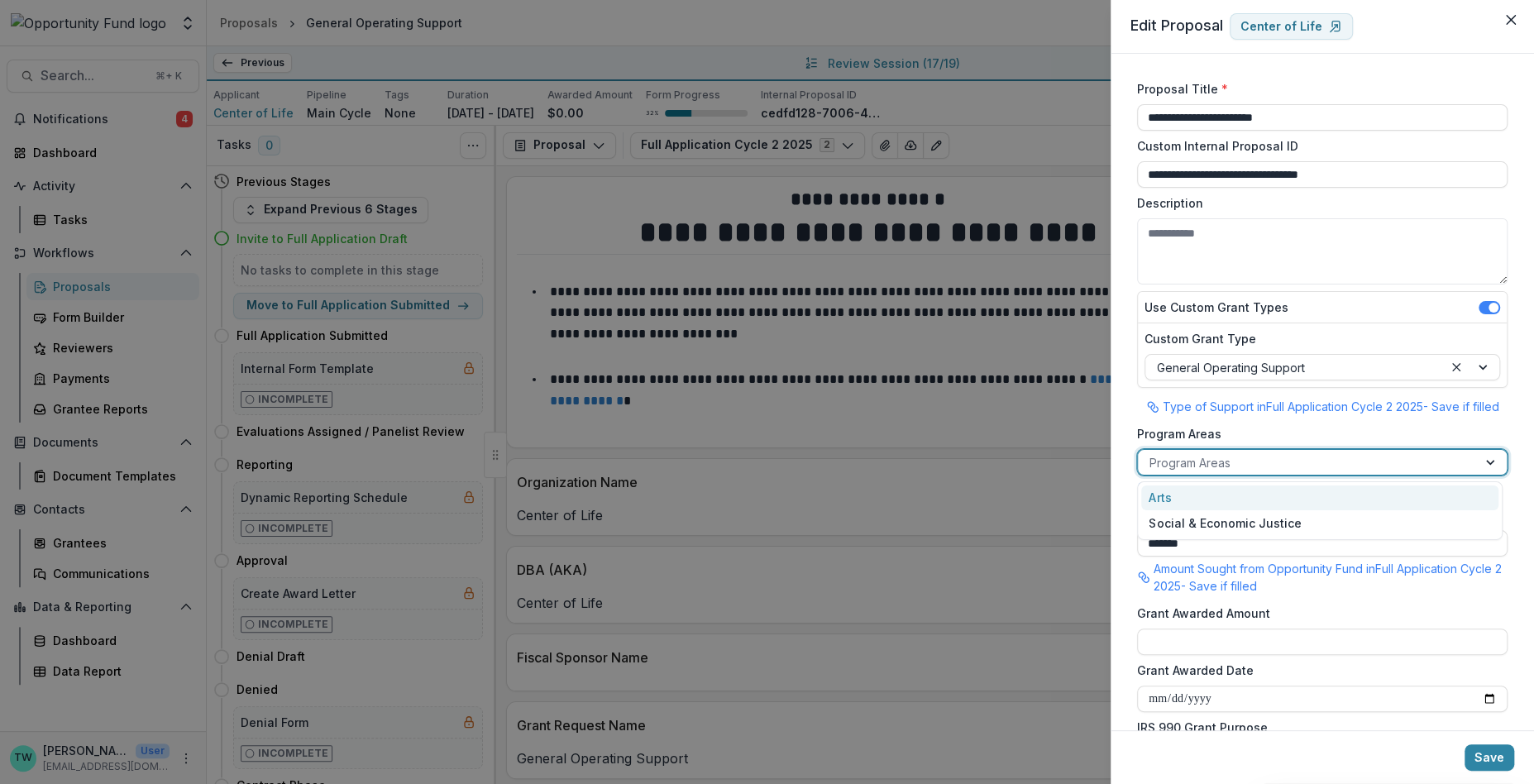
click at [1259, 467] on div at bounding box center [1307, 462] width 316 height 21
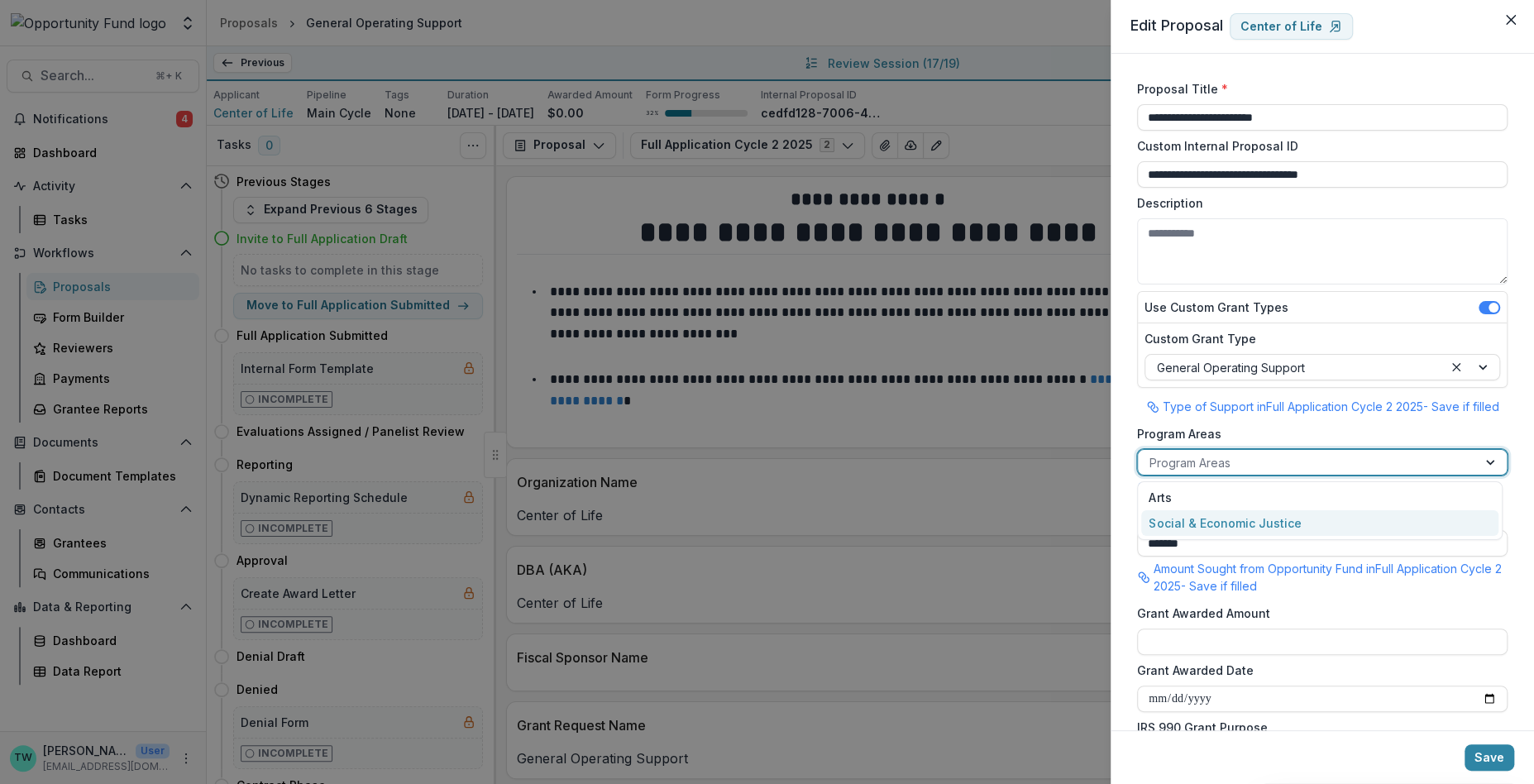
click at [1260, 516] on div "Social & Economic Justice" at bounding box center [1319, 523] width 357 height 26
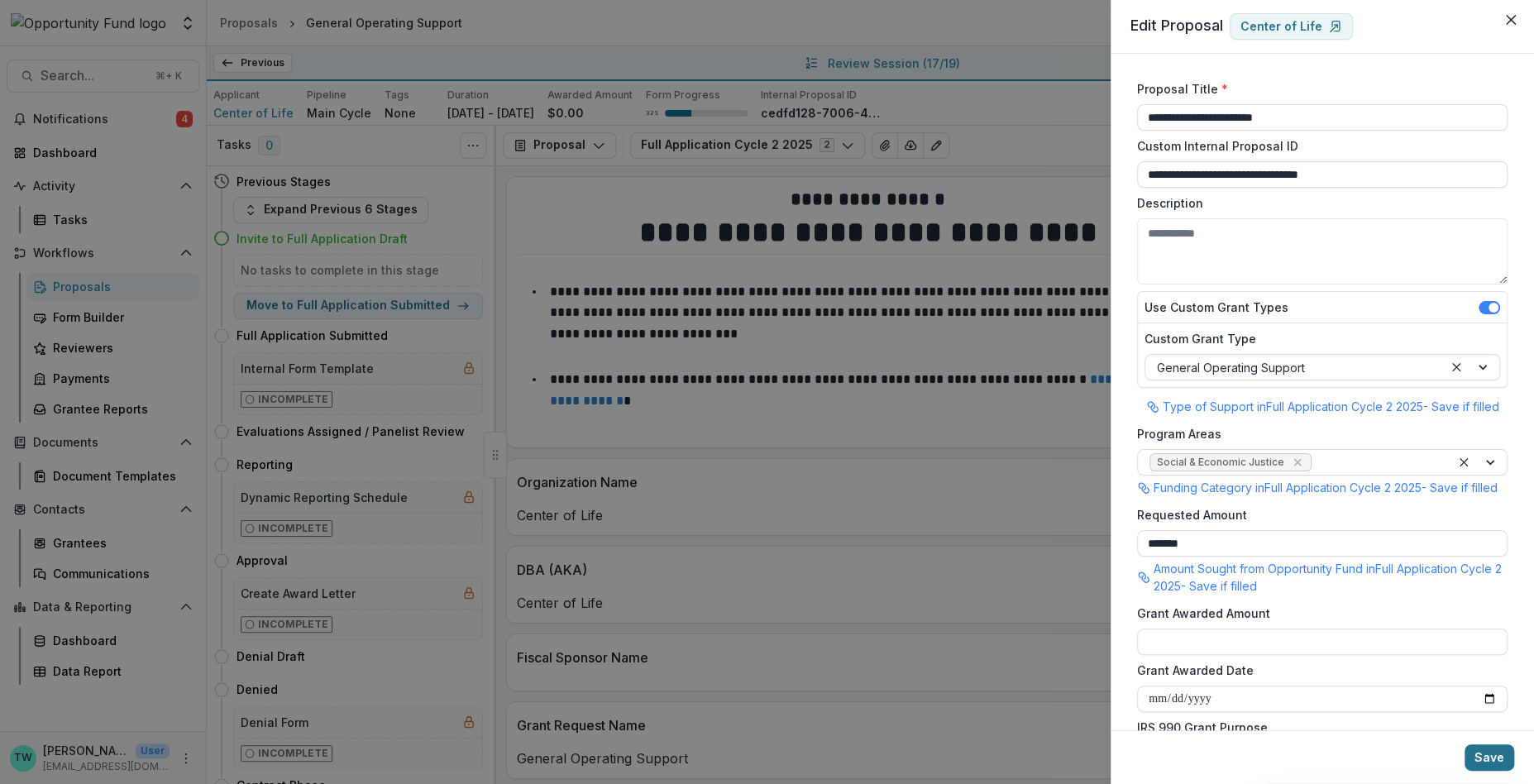
click at [1491, 762] on button "Save" at bounding box center [1490, 757] width 49 height 27
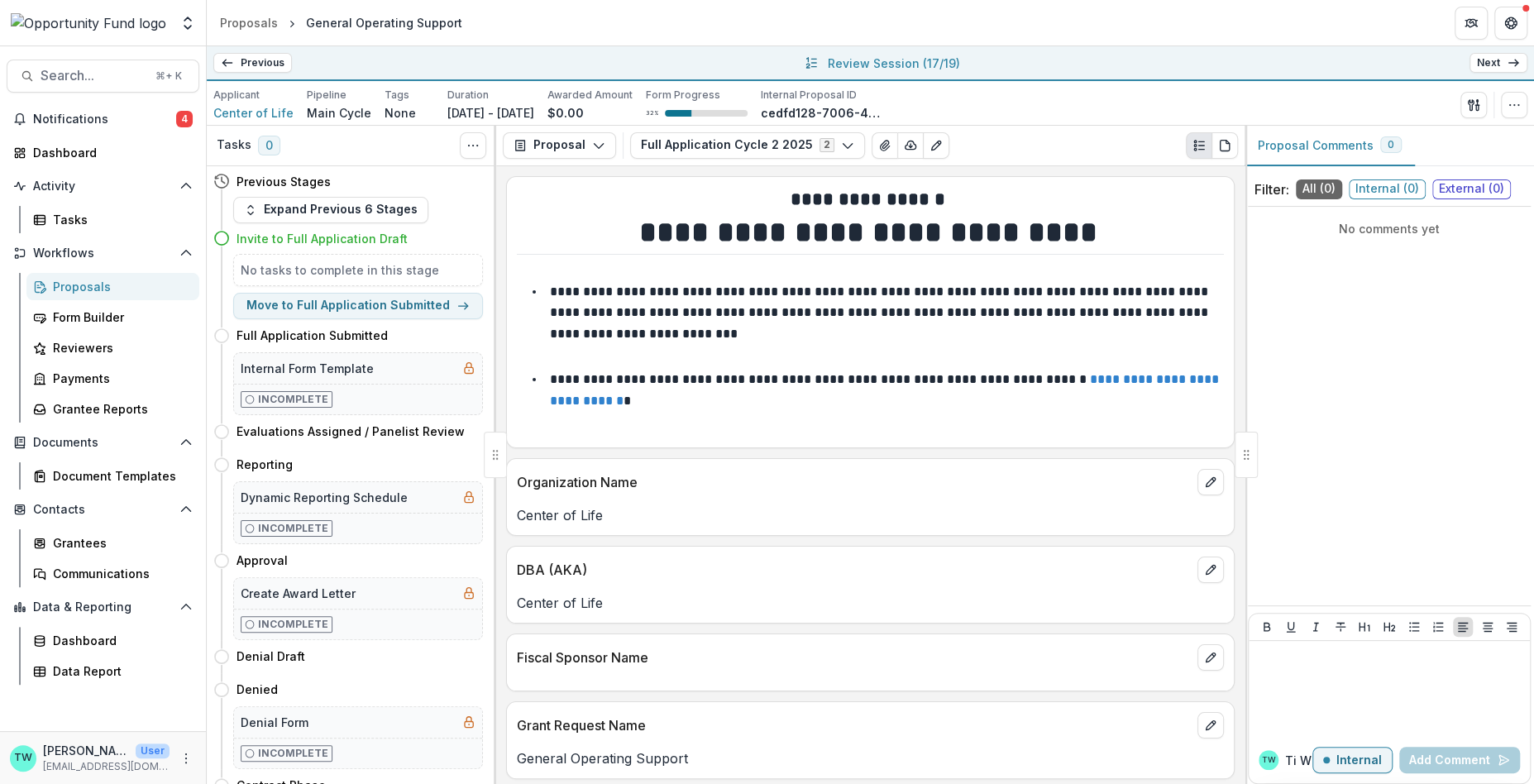
click at [1497, 65] on link "Next" at bounding box center [1499, 63] width 58 height 20
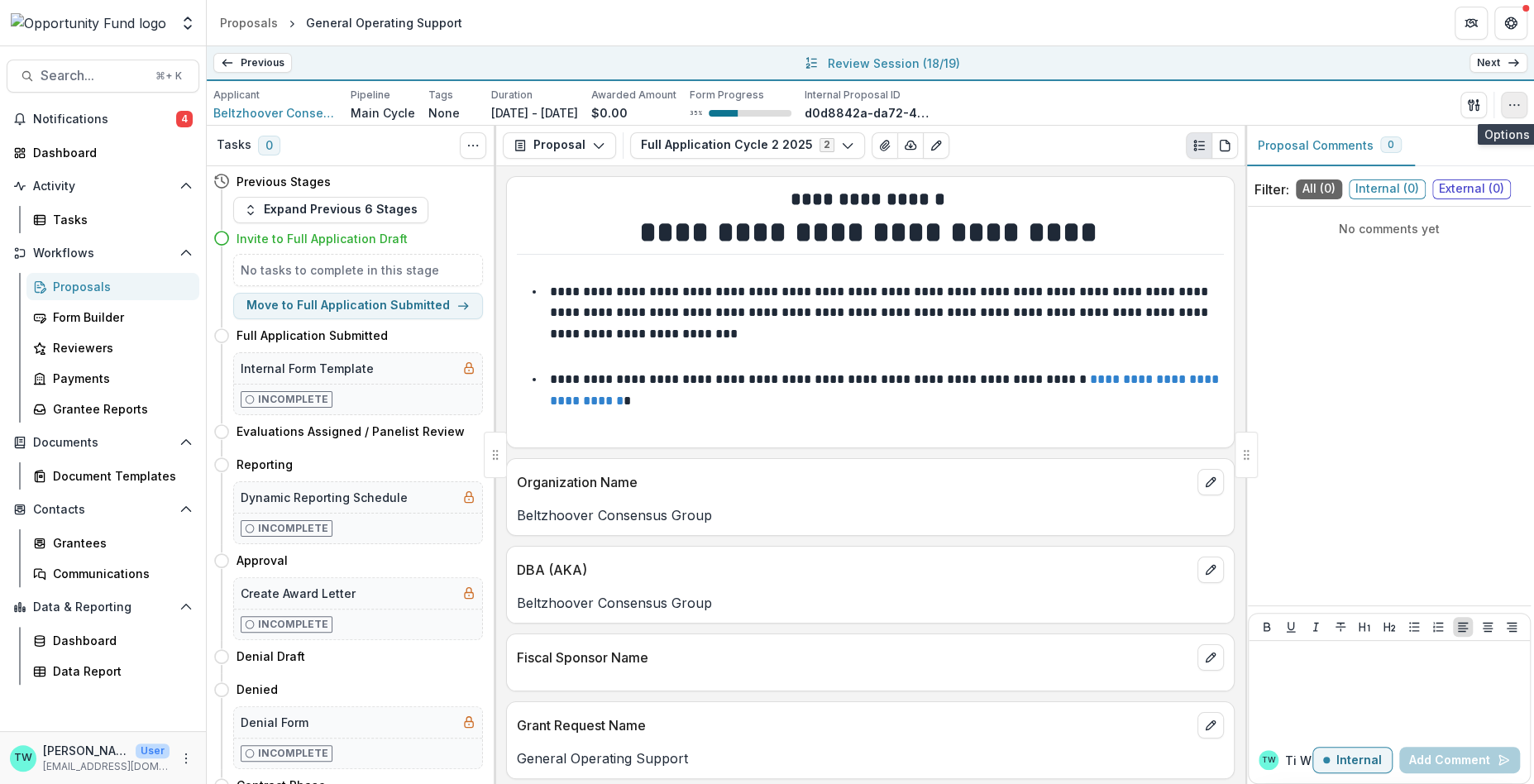
click at [1512, 105] on icon "button" at bounding box center [1513, 104] width 13 height 13
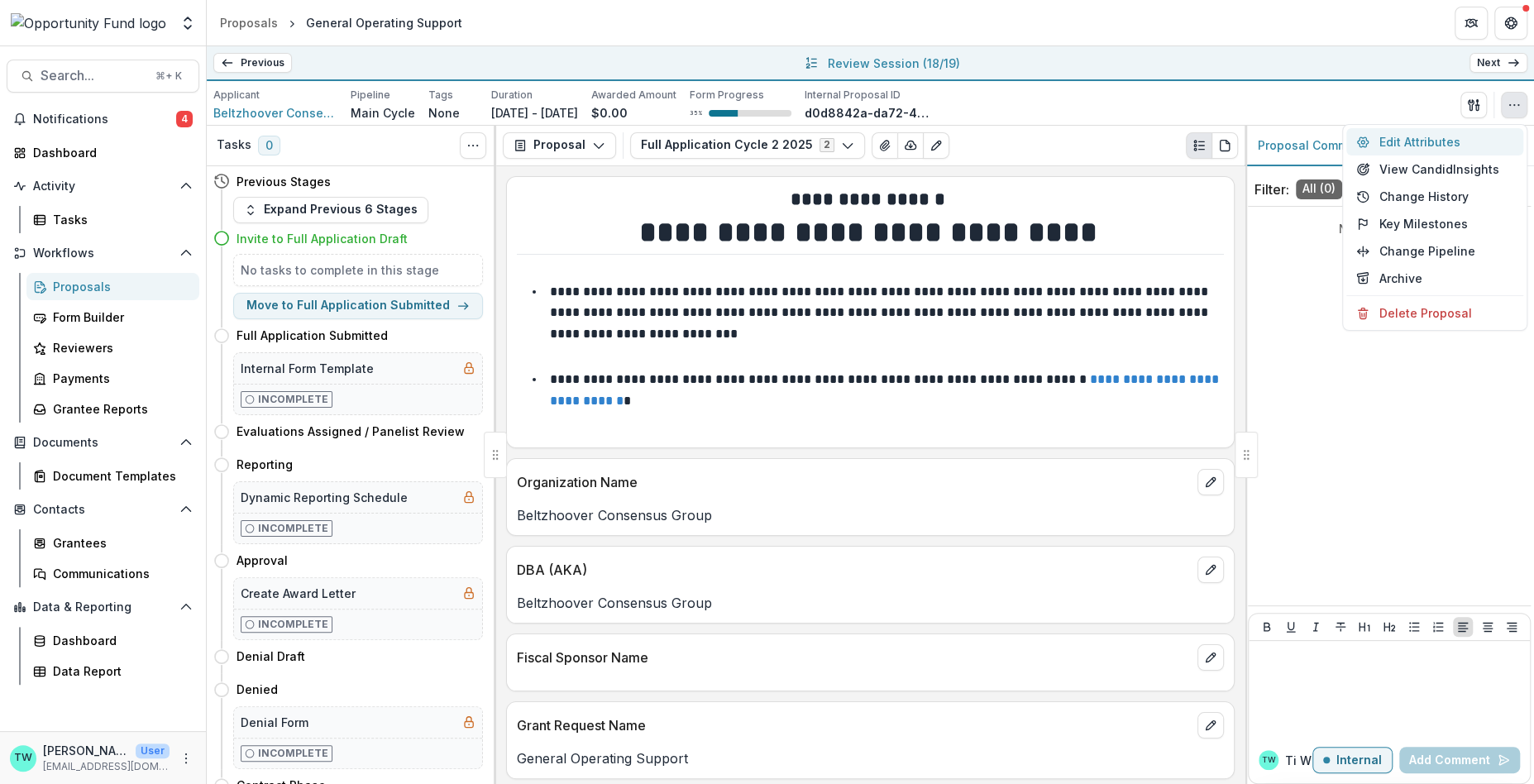
click at [1445, 134] on button "Edit Attributes" at bounding box center [1435, 142] width 177 height 28
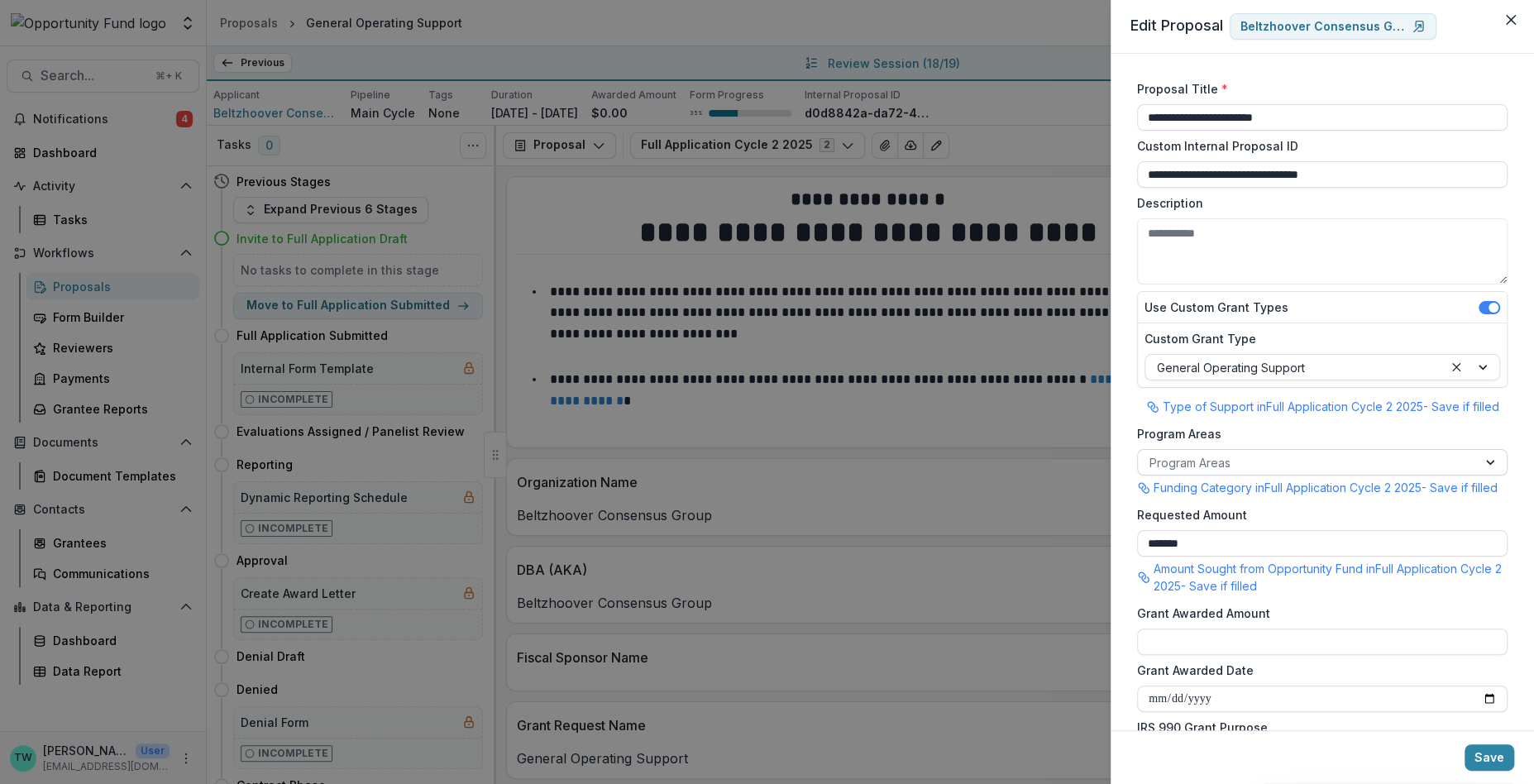
click at [1255, 464] on div at bounding box center [1307, 462] width 316 height 21
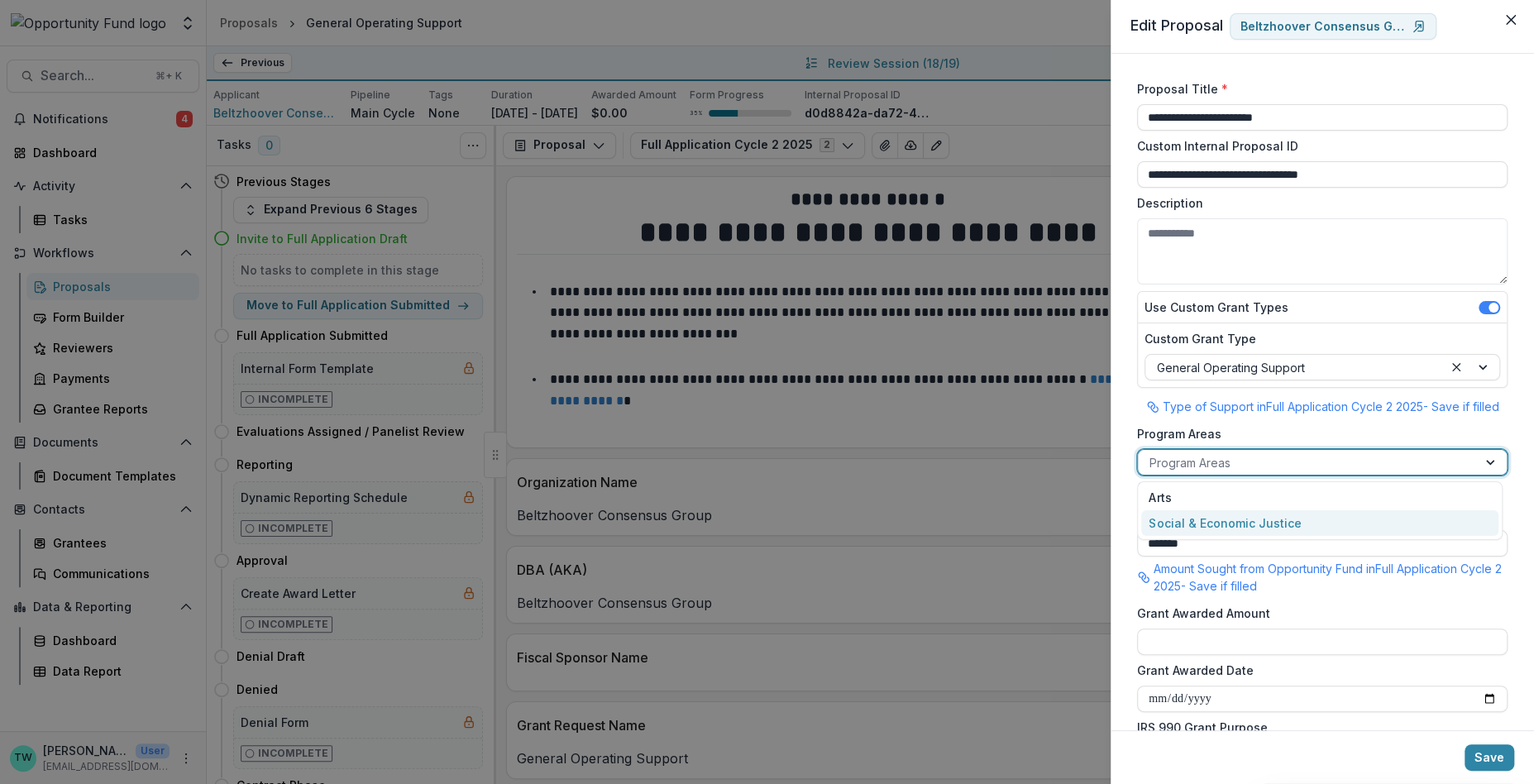
click at [1259, 524] on div "Social & Economic Justice" at bounding box center [1319, 523] width 357 height 26
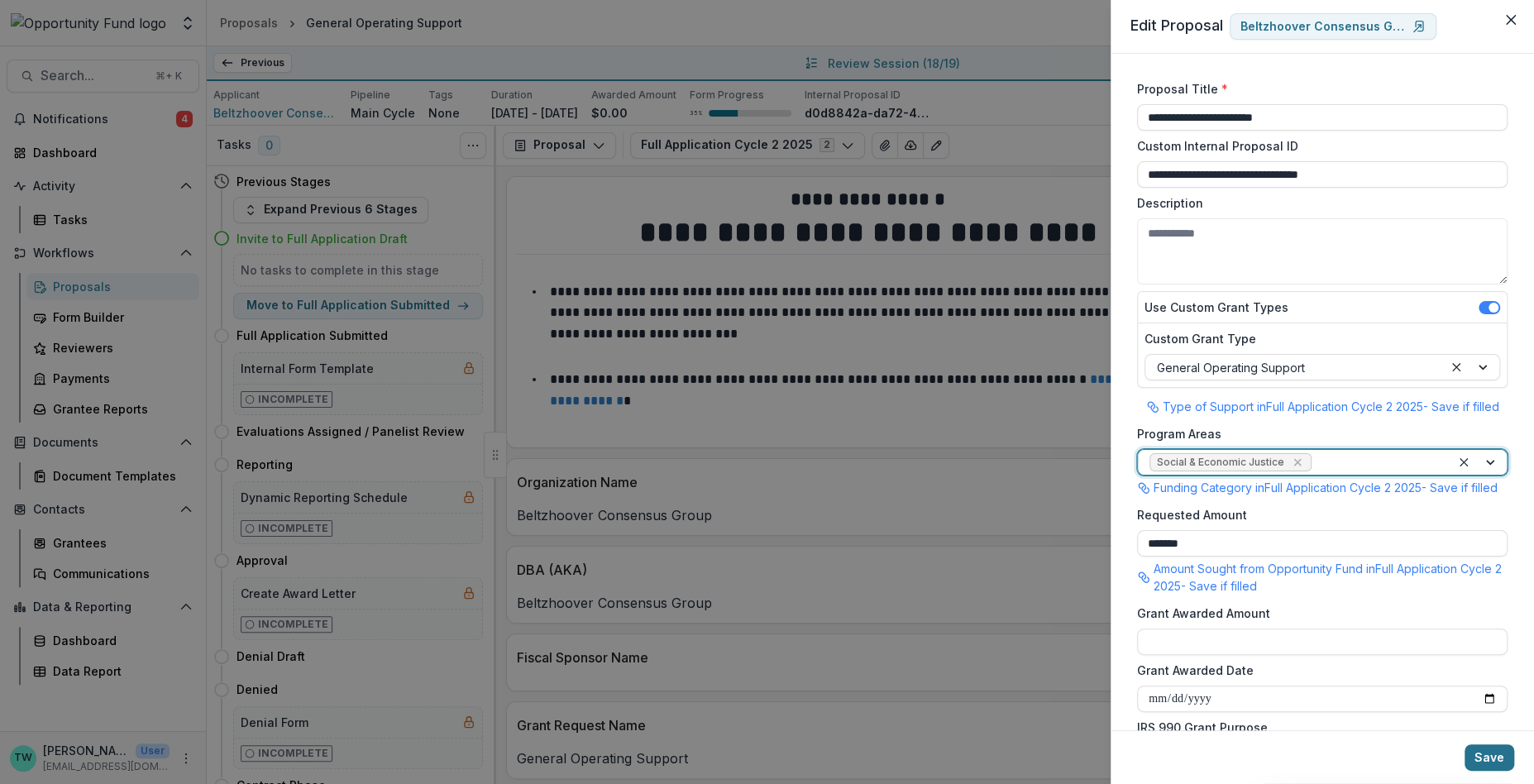
click at [1487, 759] on button "Save" at bounding box center [1490, 757] width 49 height 27
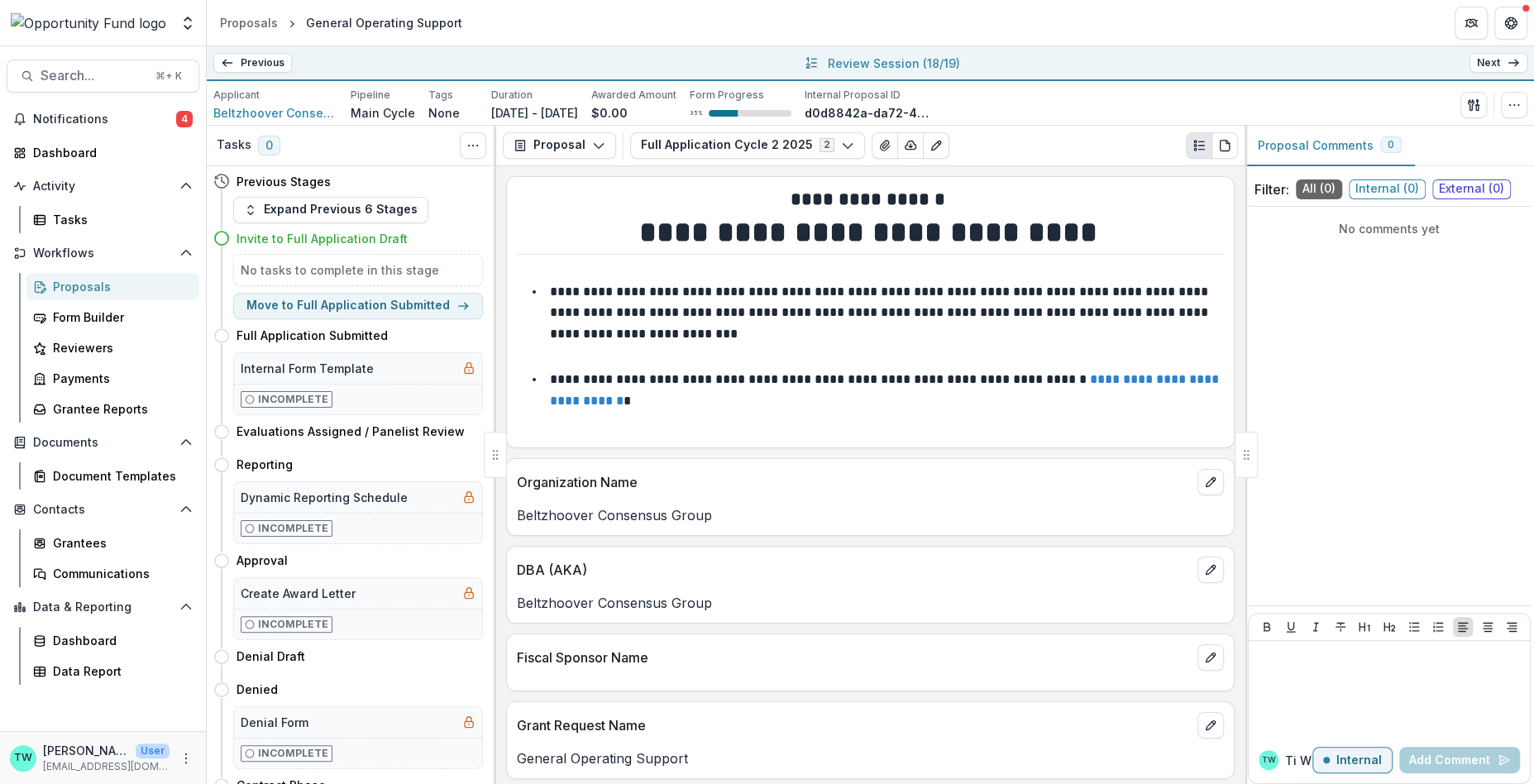
click at [1501, 65] on link "Next" at bounding box center [1499, 63] width 58 height 20
click at [1512, 115] on button "button" at bounding box center [1514, 104] width 27 height 27
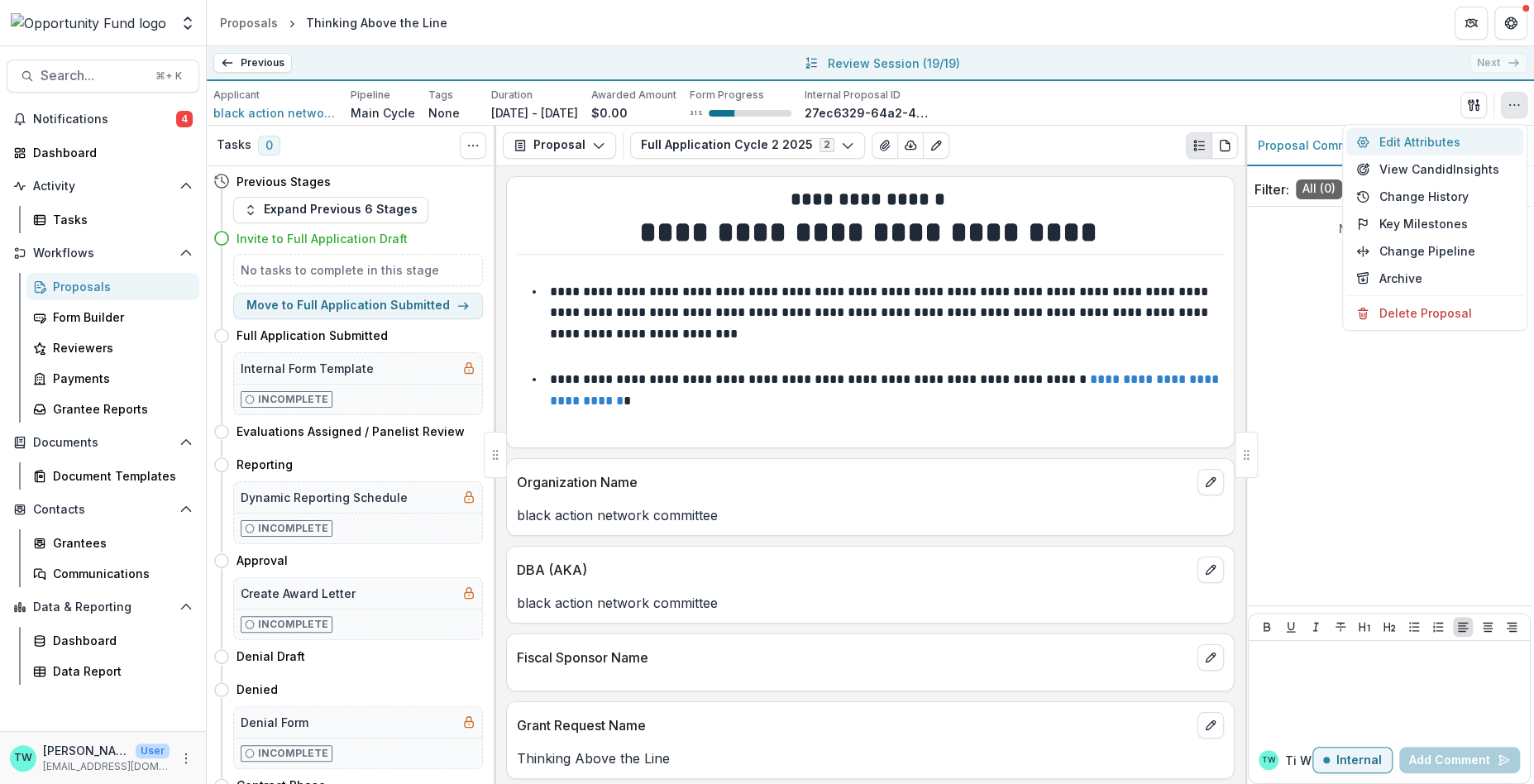
click at [1440, 144] on button "Edit Attributes" at bounding box center [1435, 142] width 177 height 28
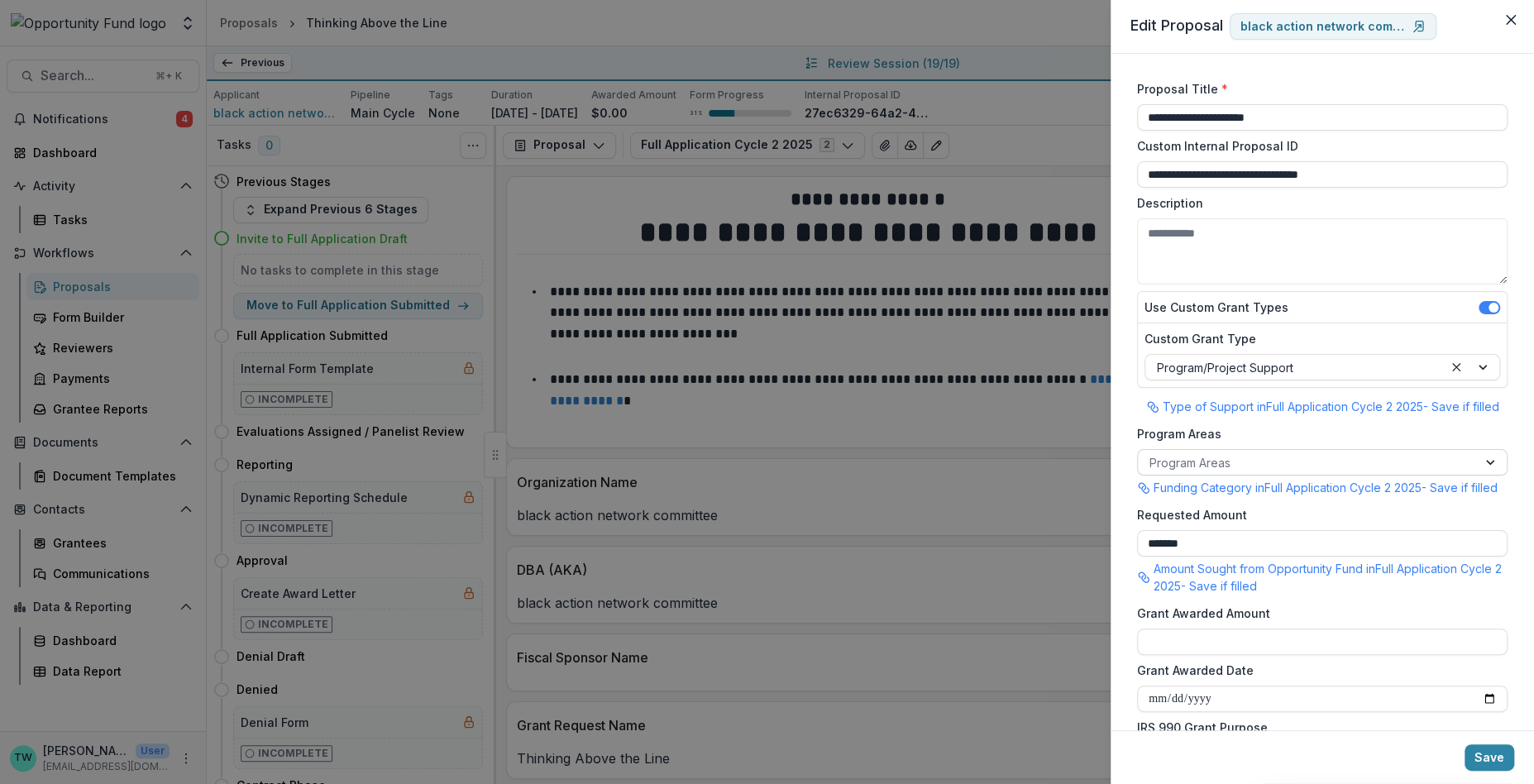
click at [1276, 462] on div at bounding box center [1307, 462] width 316 height 21
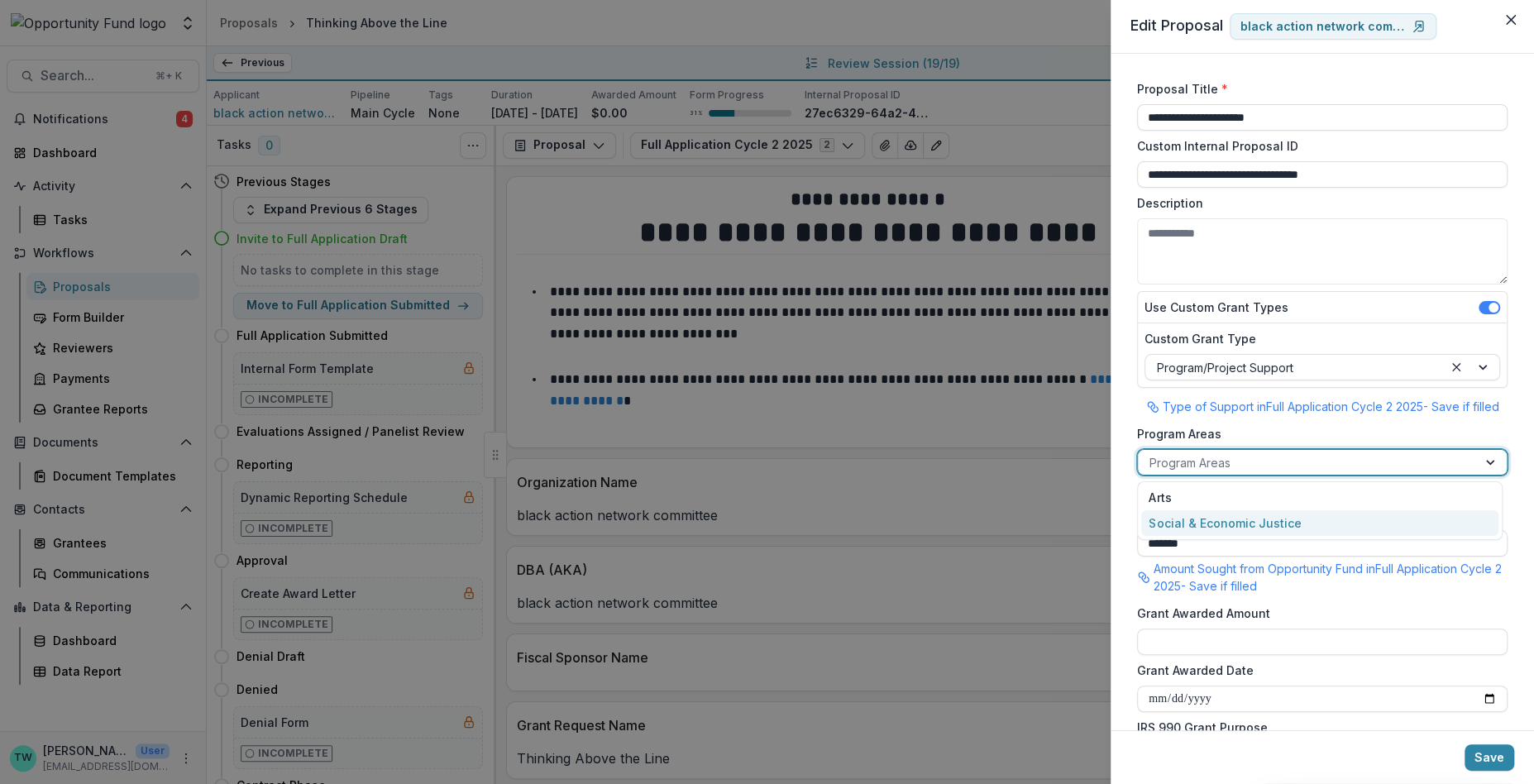
click at [1278, 522] on div "Social & Economic Justice" at bounding box center [1319, 523] width 357 height 26
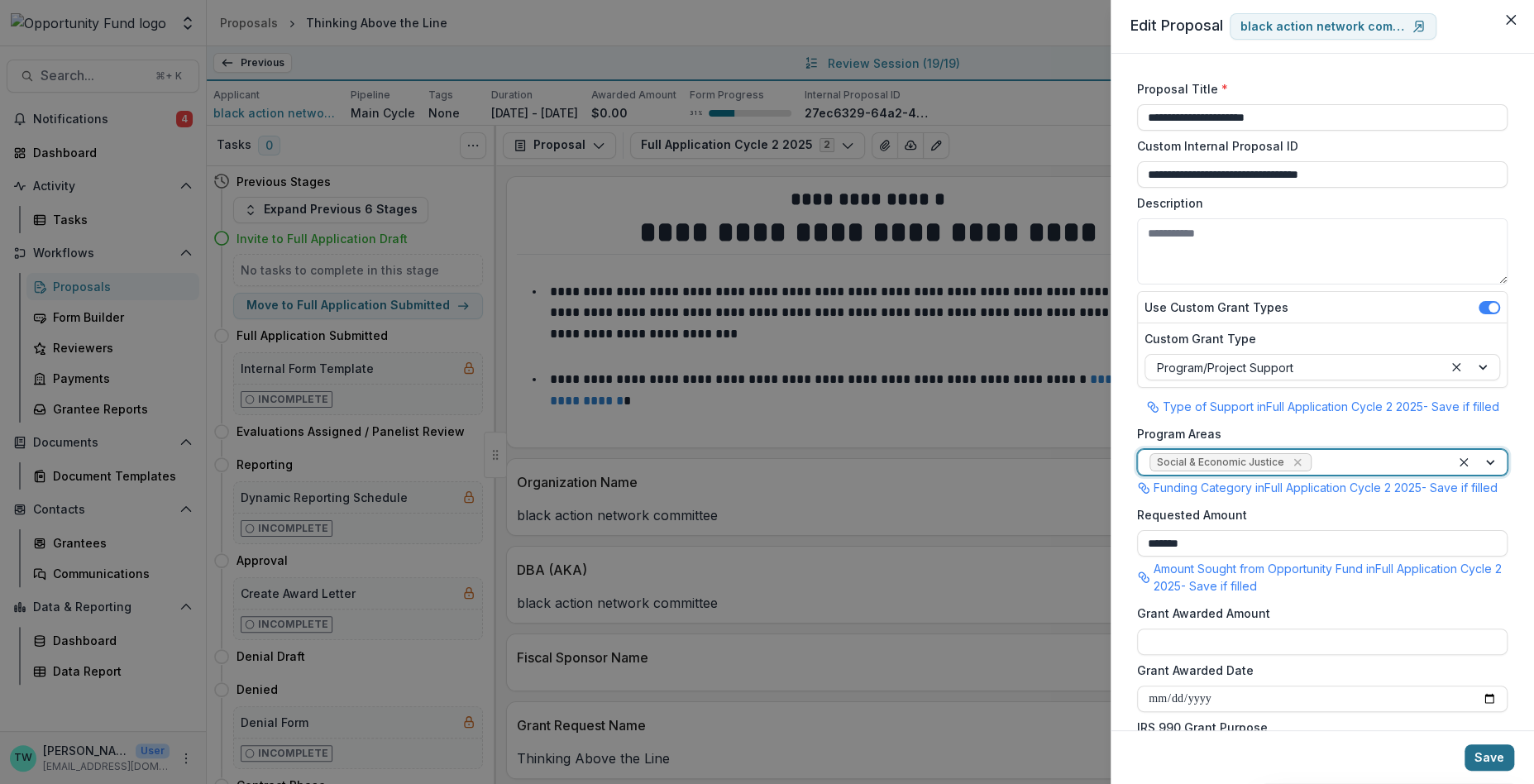
click at [1487, 754] on button "Save" at bounding box center [1490, 757] width 49 height 27
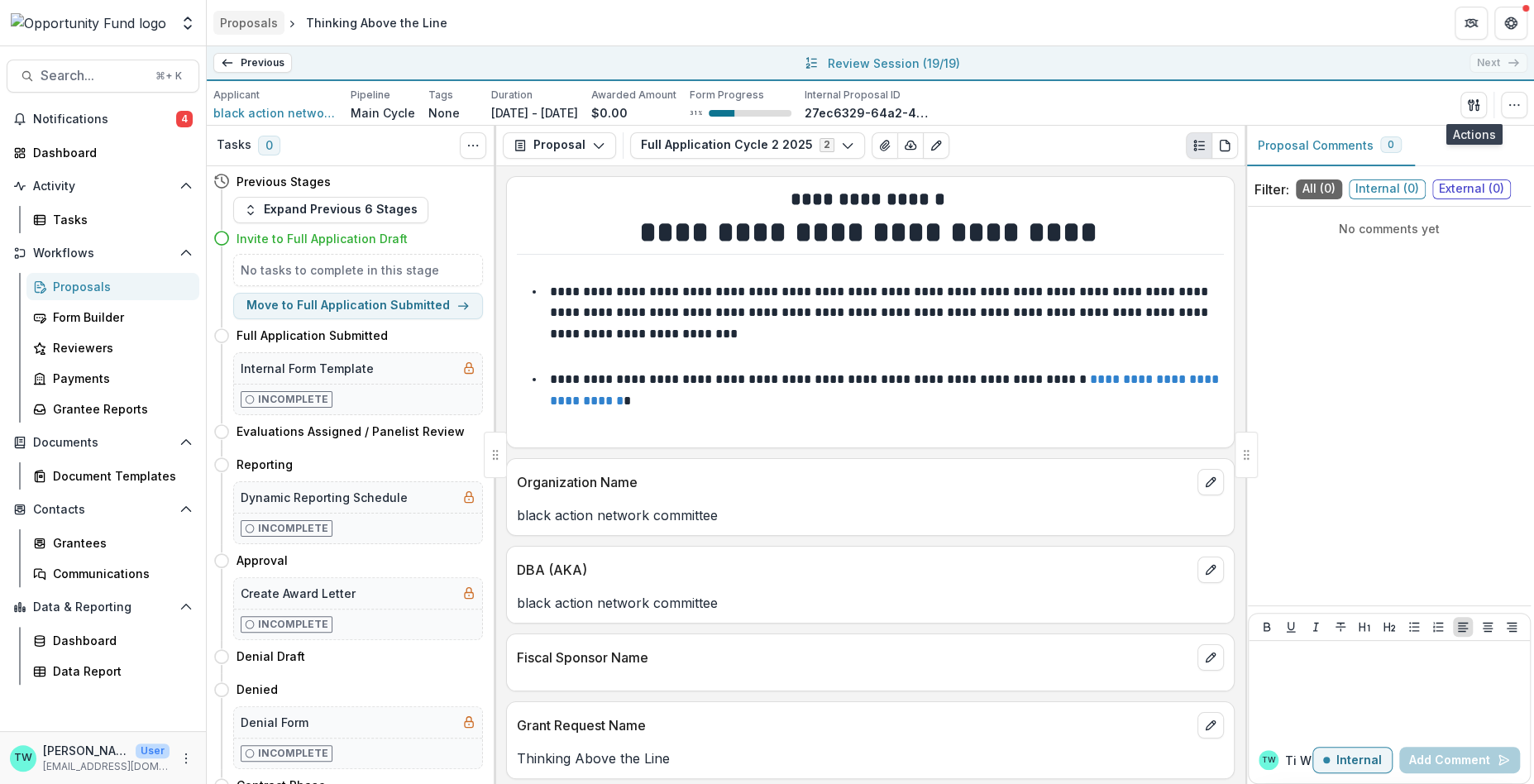
click at [253, 24] on div "Proposals" at bounding box center [249, 23] width 58 height 18
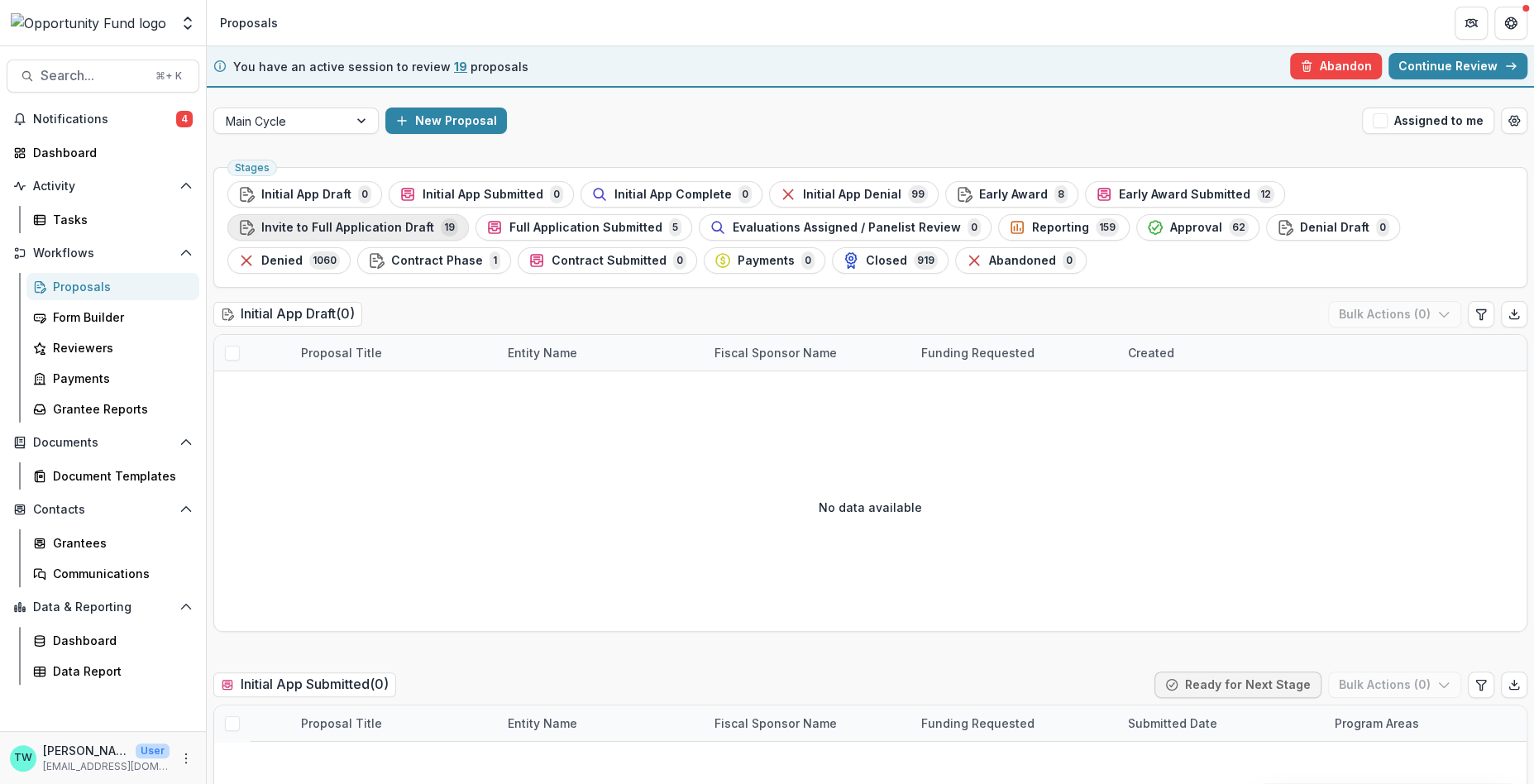
click at [434, 220] on span "Invite to Full Application Draft" at bounding box center [348, 227] width 173 height 14
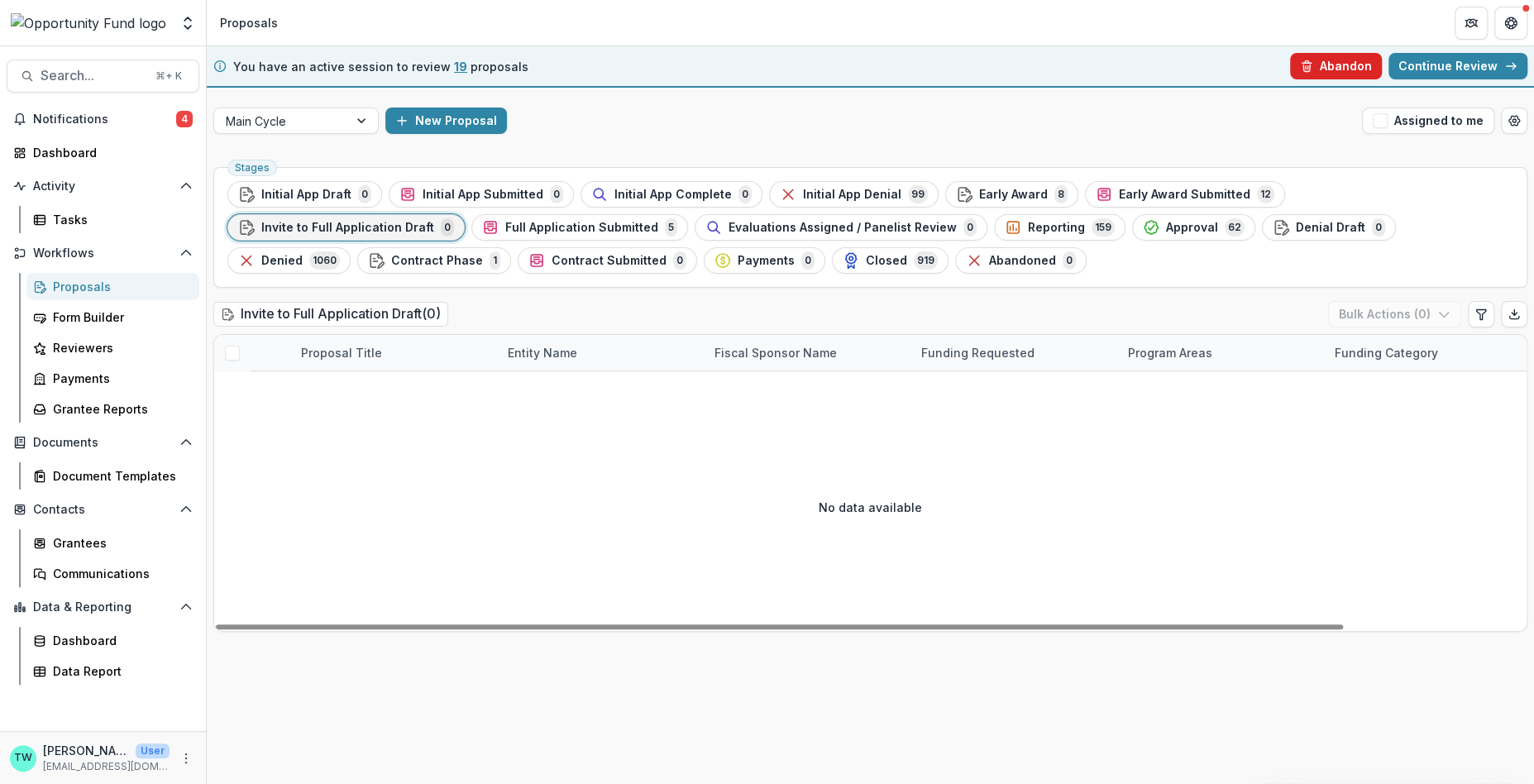
click at [1337, 60] on button "Abandon" at bounding box center [1335, 66] width 92 height 27
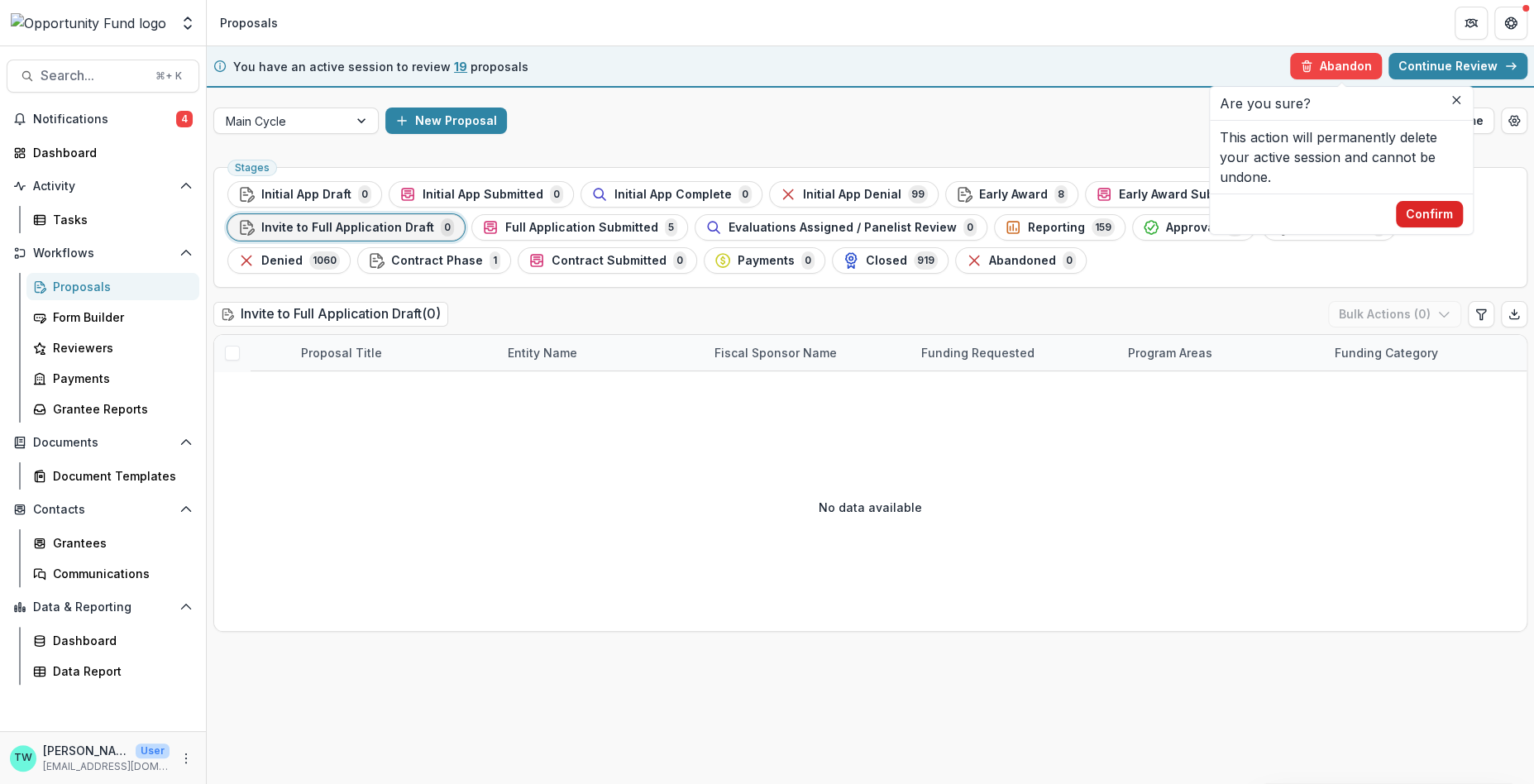
click at [1439, 211] on button "Confirm" at bounding box center [1430, 213] width 67 height 27
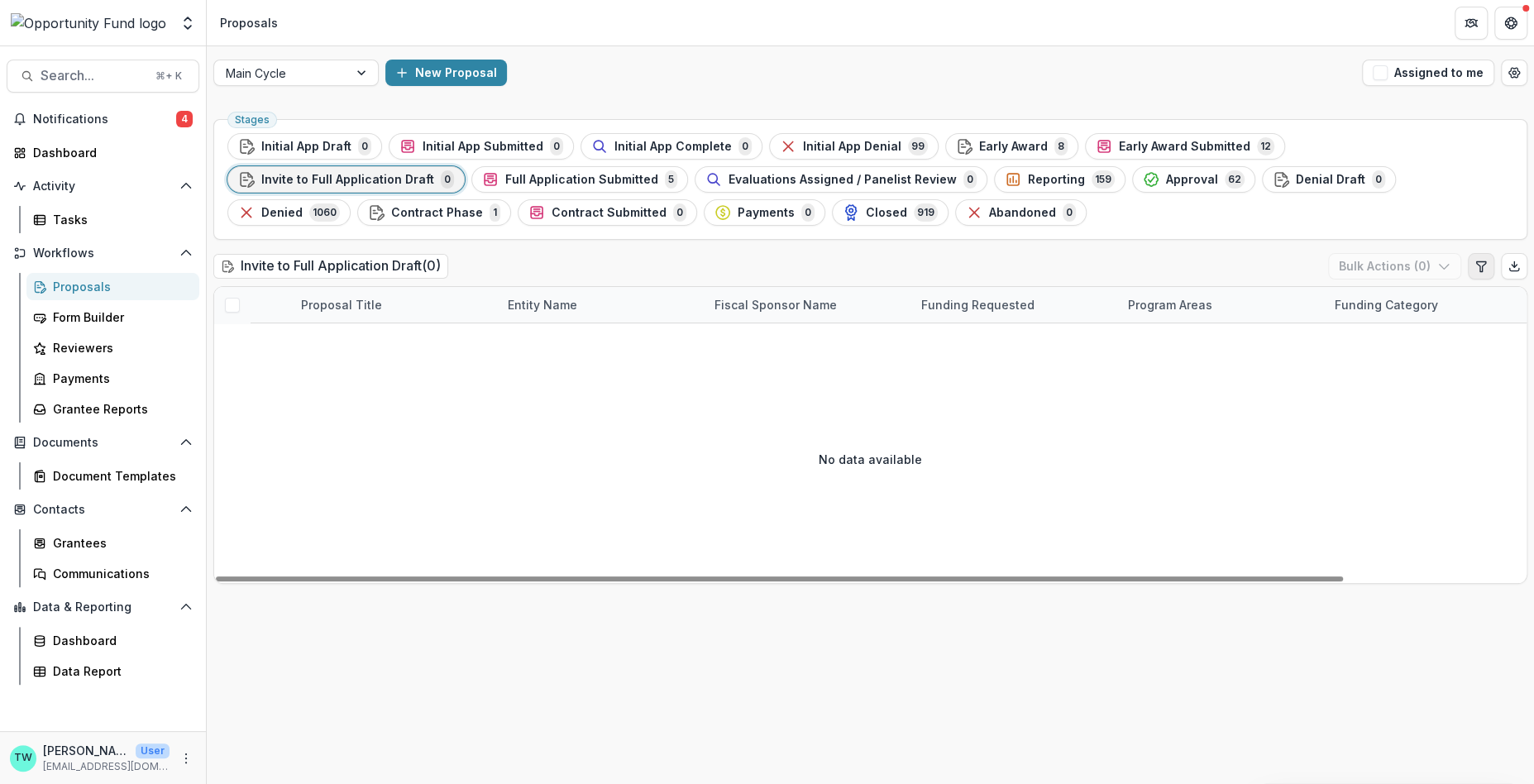
click at [1479, 268] on icon "Edit table settings" at bounding box center [1481, 266] width 13 height 13
select select "******"
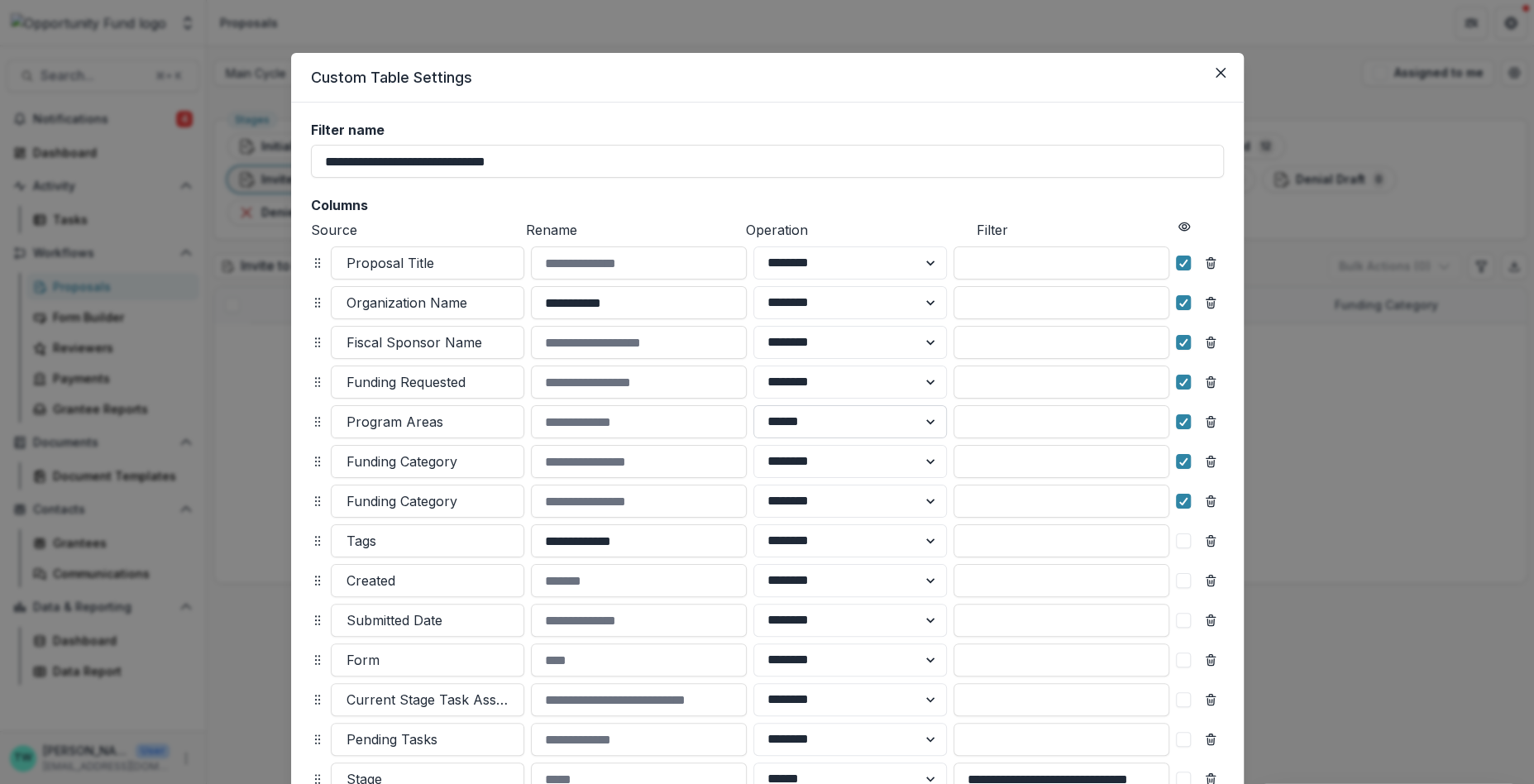
click at [920, 421] on select "******** ******" at bounding box center [850, 422] width 194 height 33
select select "********"
click at [754, 405] on select "******** ******" at bounding box center [850, 422] width 194 height 33
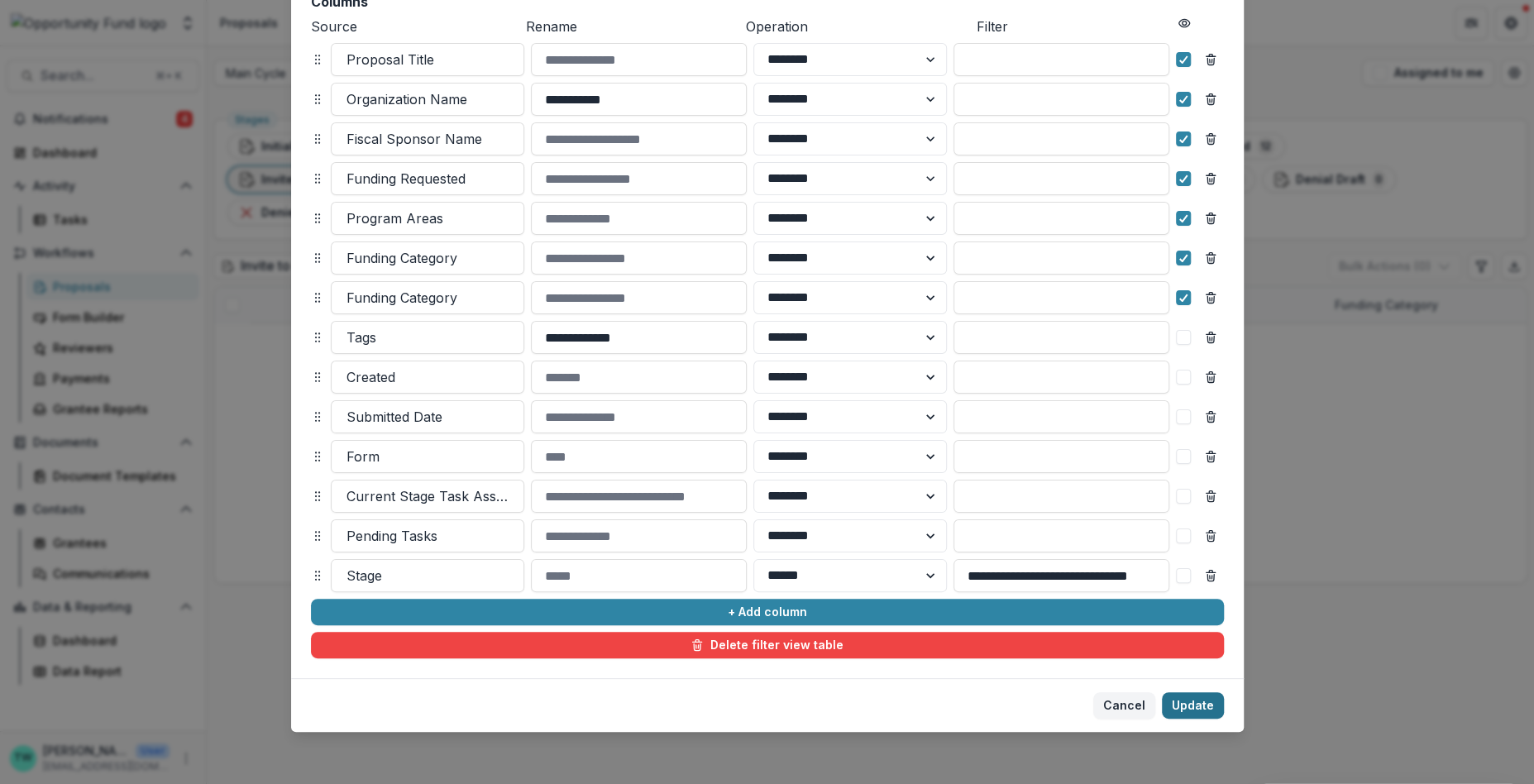
click at [1195, 700] on button "Update" at bounding box center [1193, 705] width 62 height 27
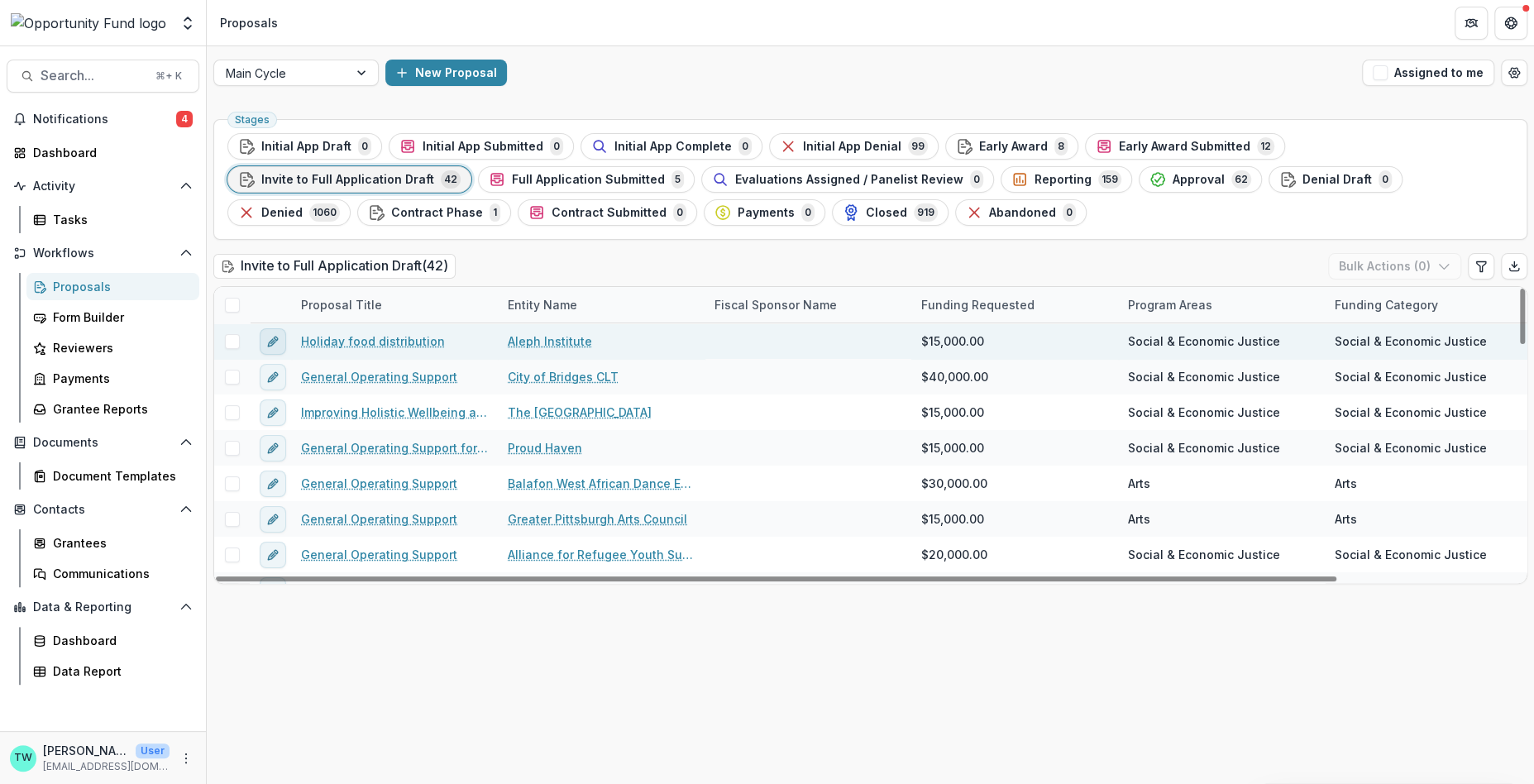
click at [274, 339] on icon "edit" at bounding box center [273, 340] width 13 height 13
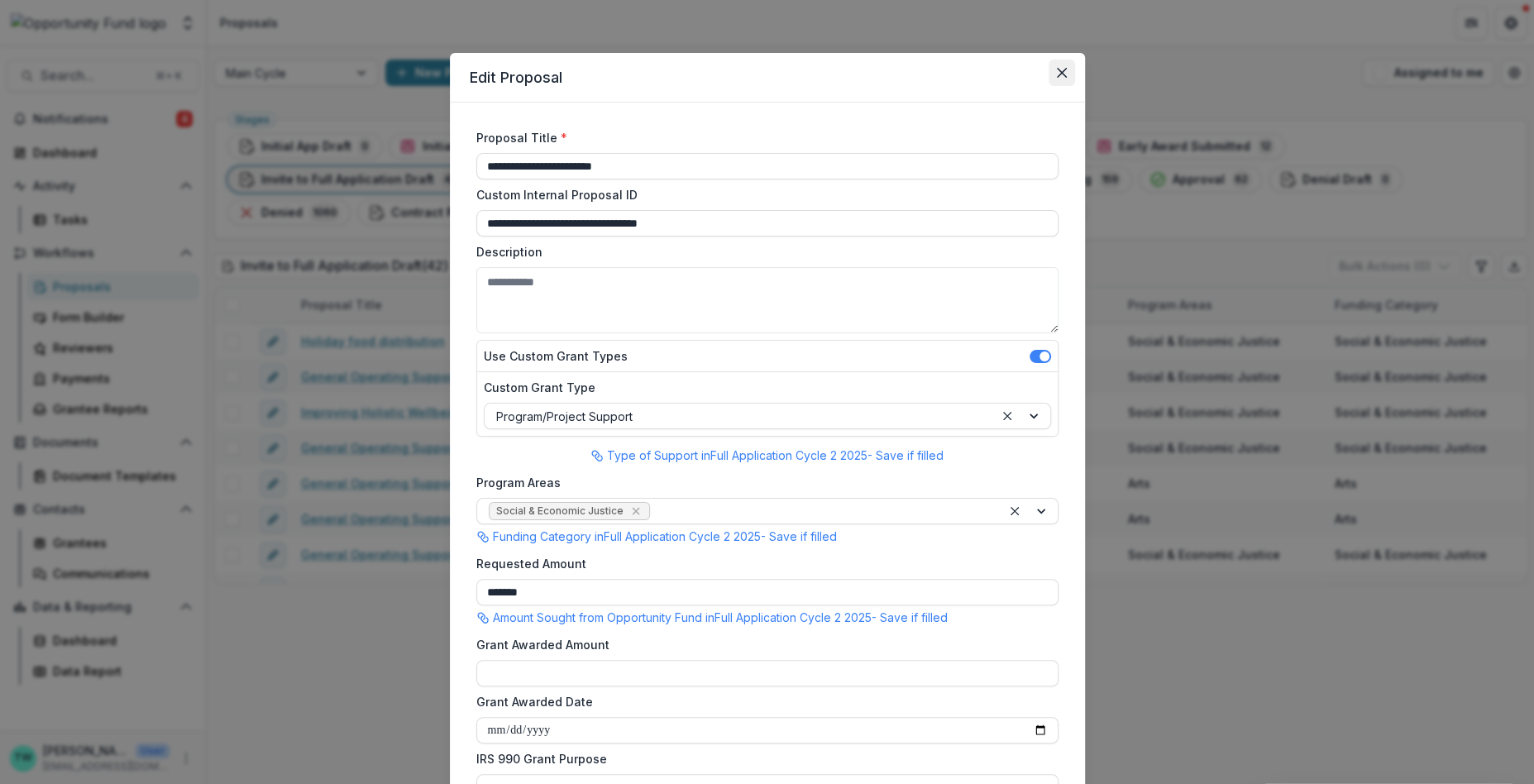
click at [1056, 60] on button "Close" at bounding box center [1062, 73] width 27 height 27
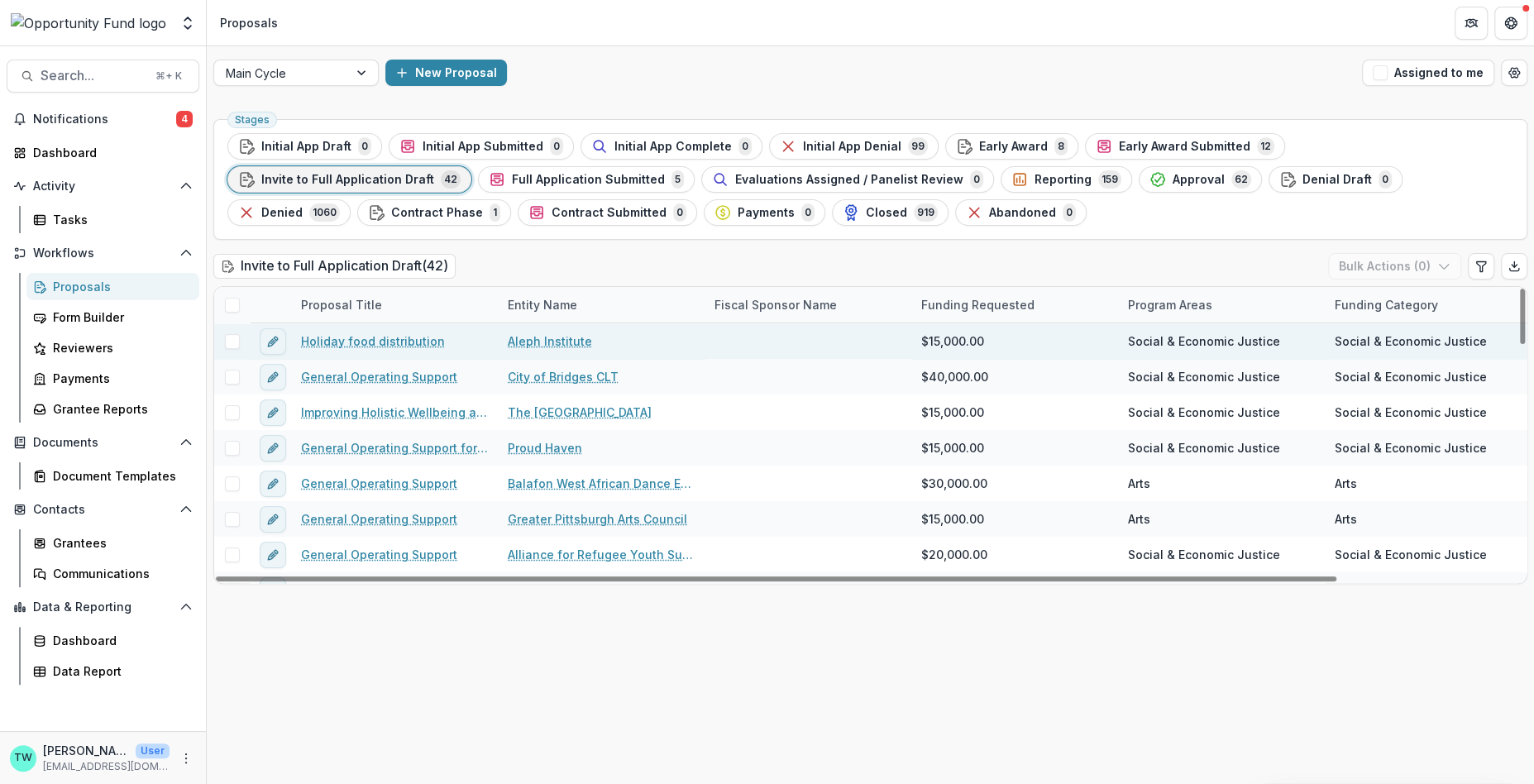
click at [398, 339] on link "Holiday food distribution" at bounding box center [373, 341] width 144 height 18
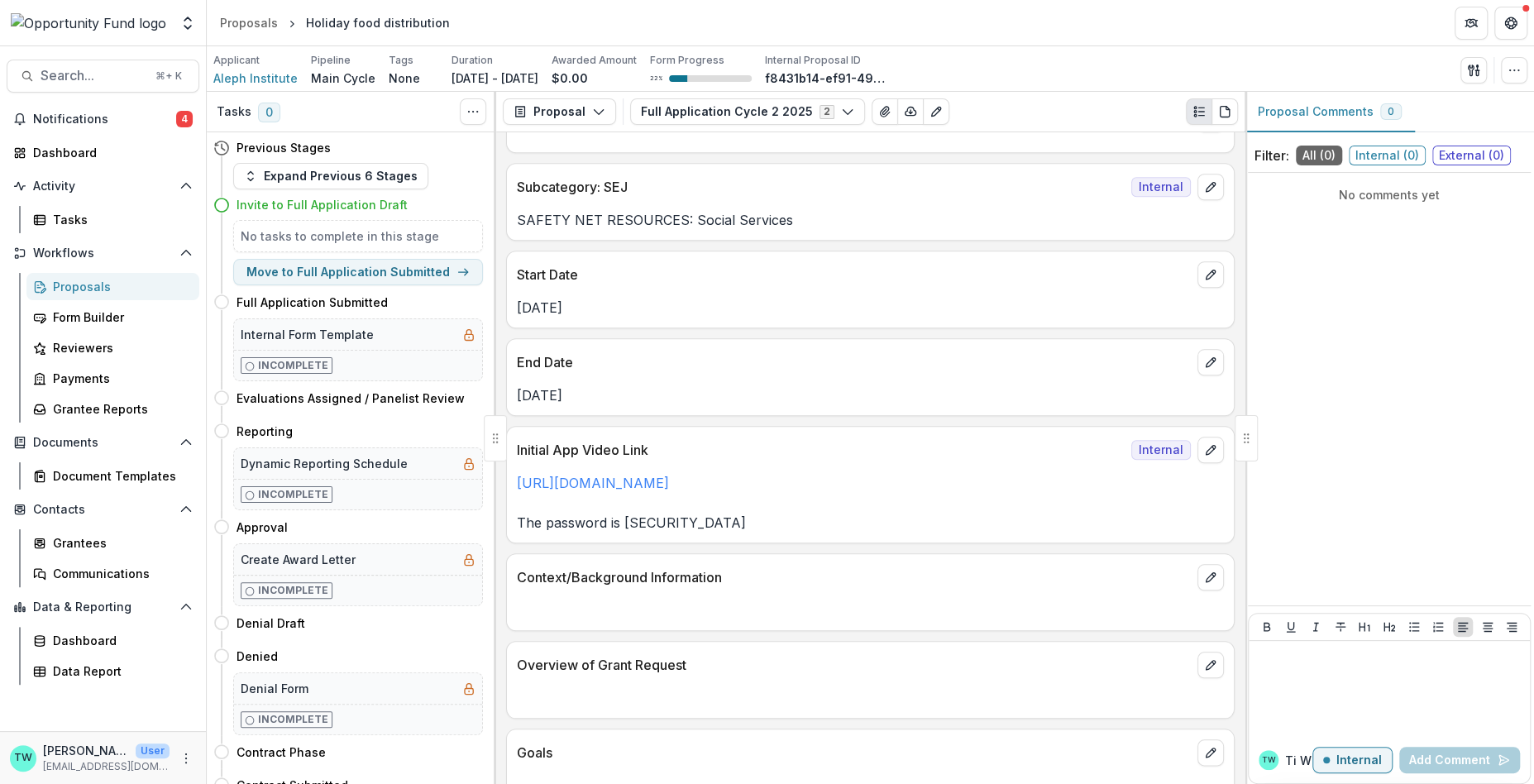
scroll to position [1125, 0]
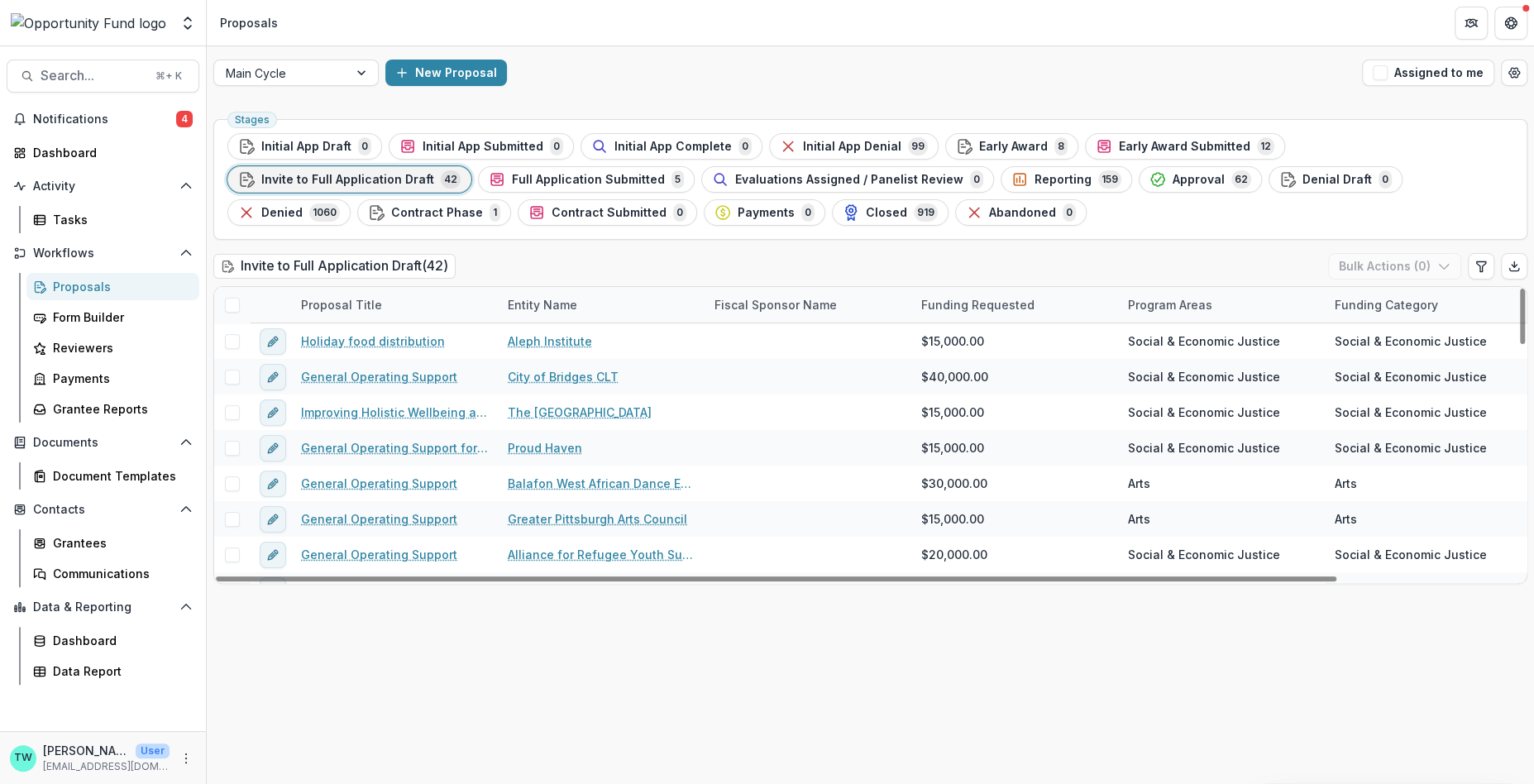
click at [230, 300] on span at bounding box center [232, 305] width 15 height 15
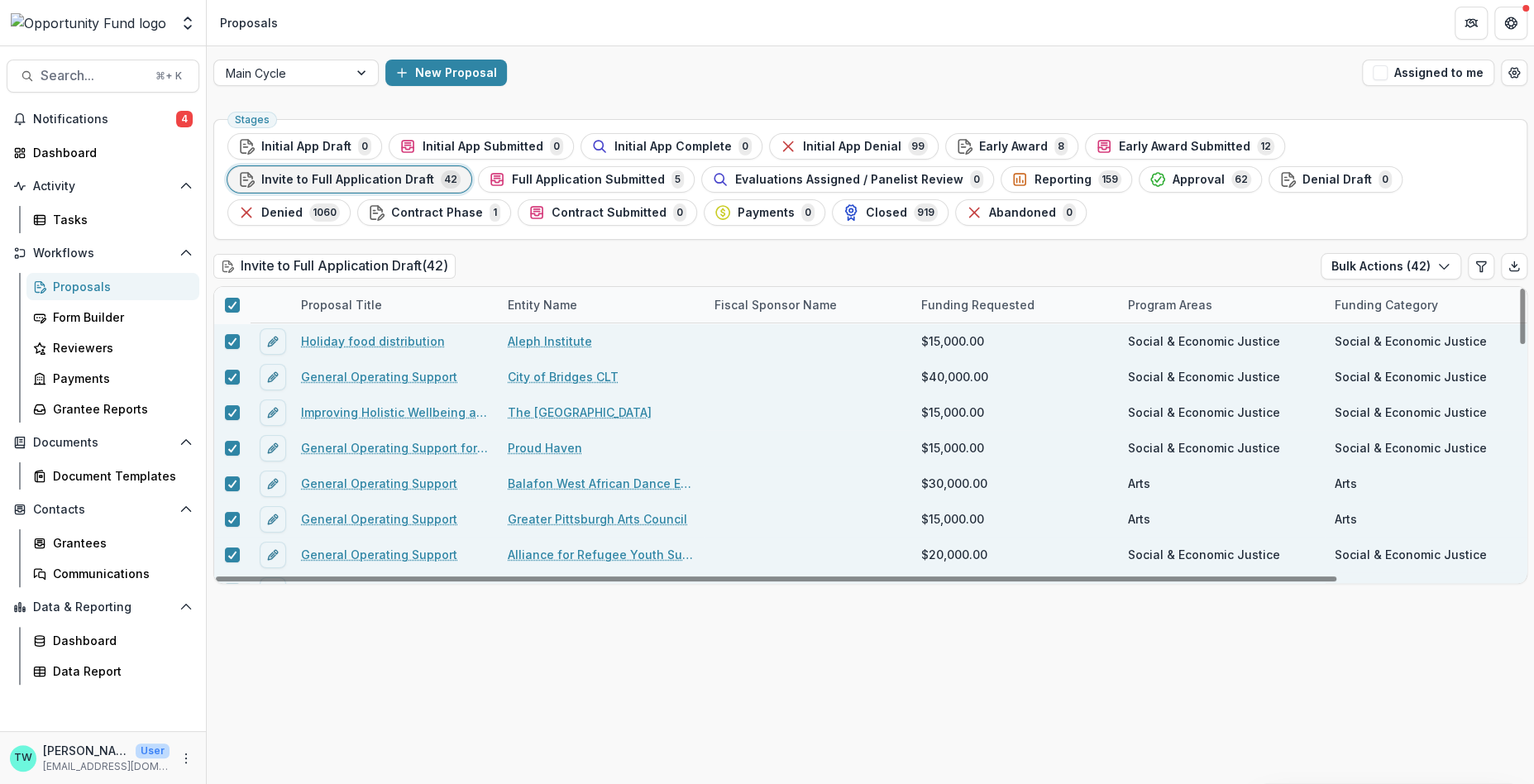
click at [414, 409] on link "Improving Holistic Wellbeing and Addressing Barriers to Reproductive Care" at bounding box center [395, 412] width 187 height 18
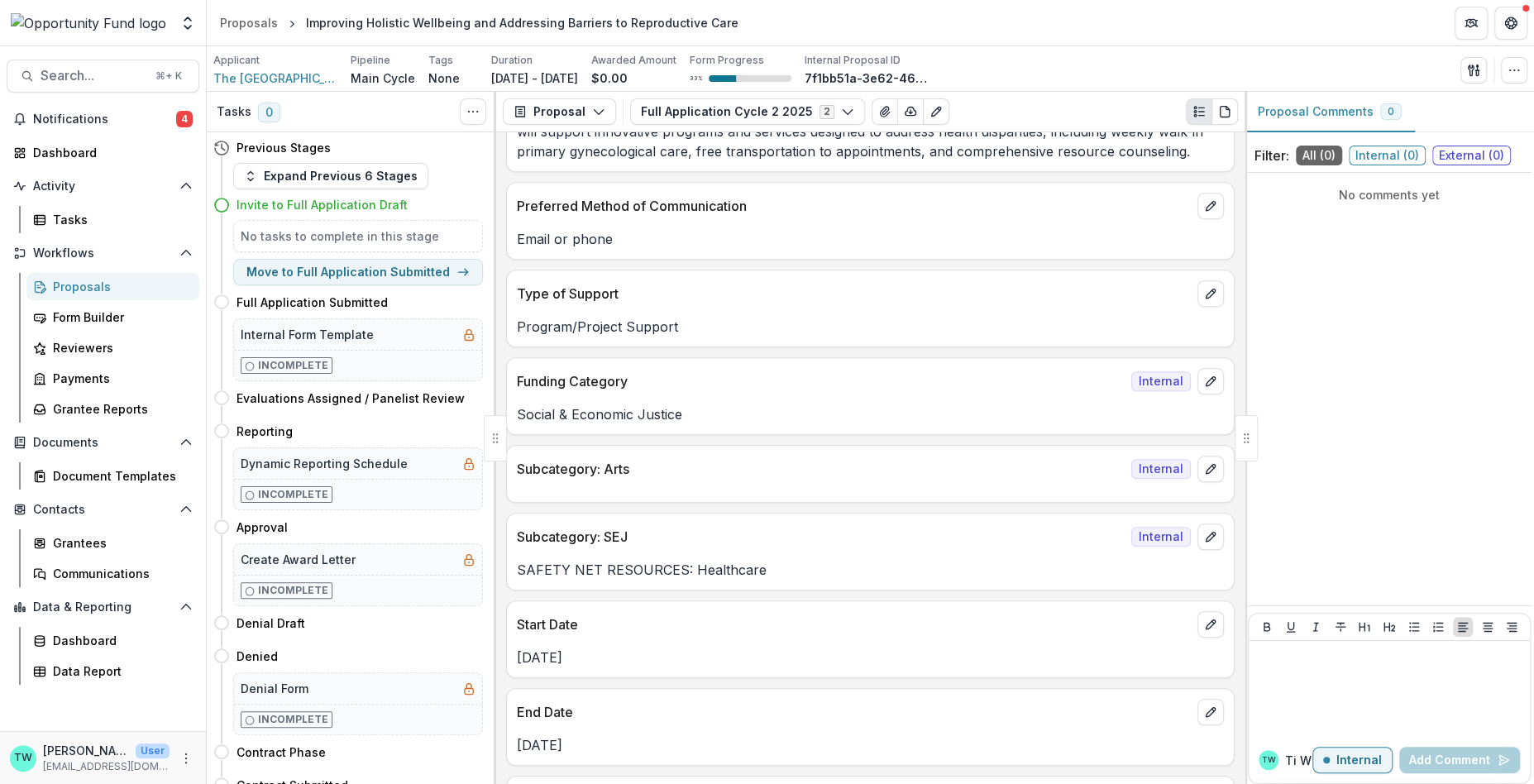
scroll to position [804, 0]
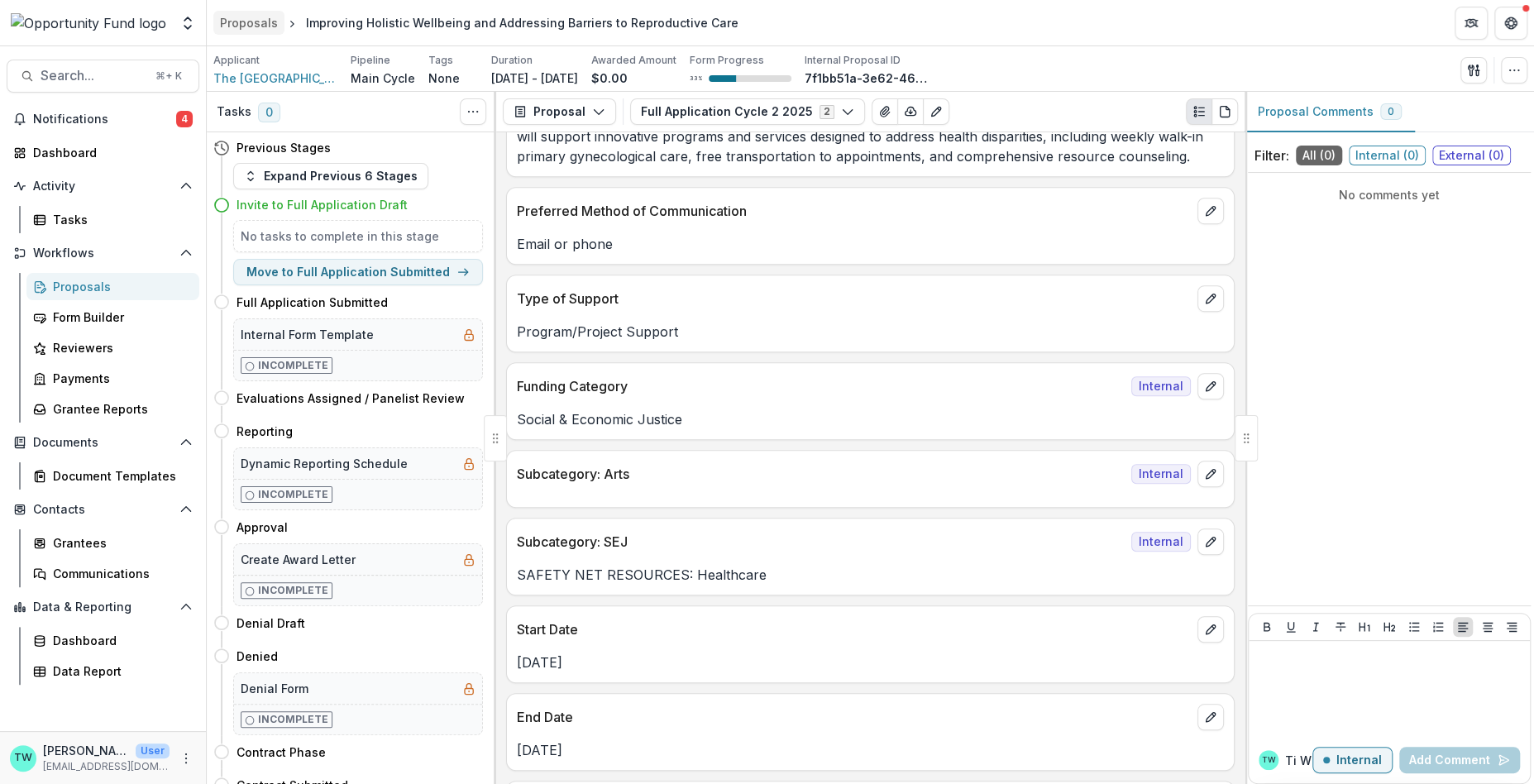
click at [253, 25] on div "Proposals" at bounding box center [249, 23] width 58 height 18
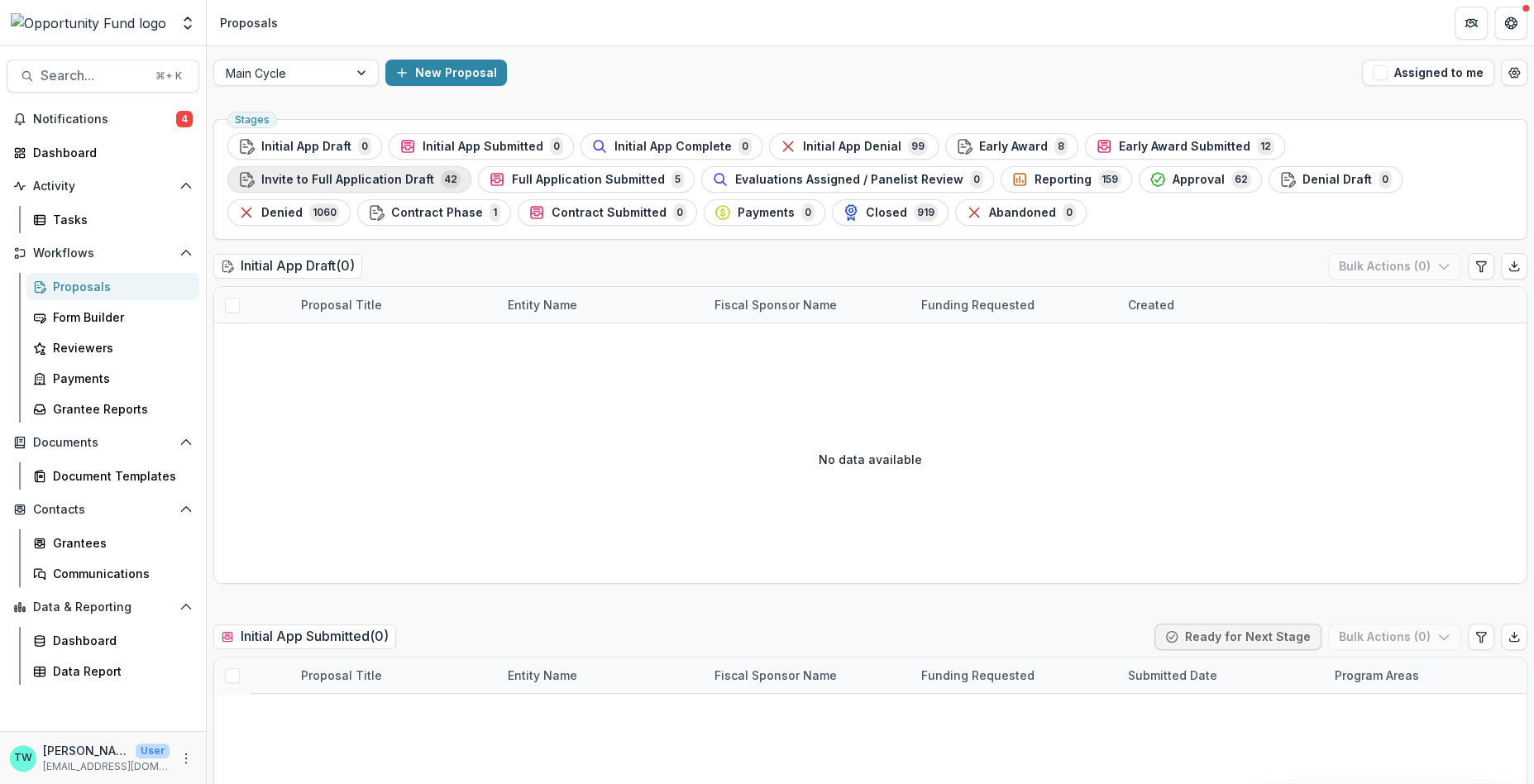
click at [434, 173] on span "Invite to Full Application Draft" at bounding box center [348, 180] width 173 height 14
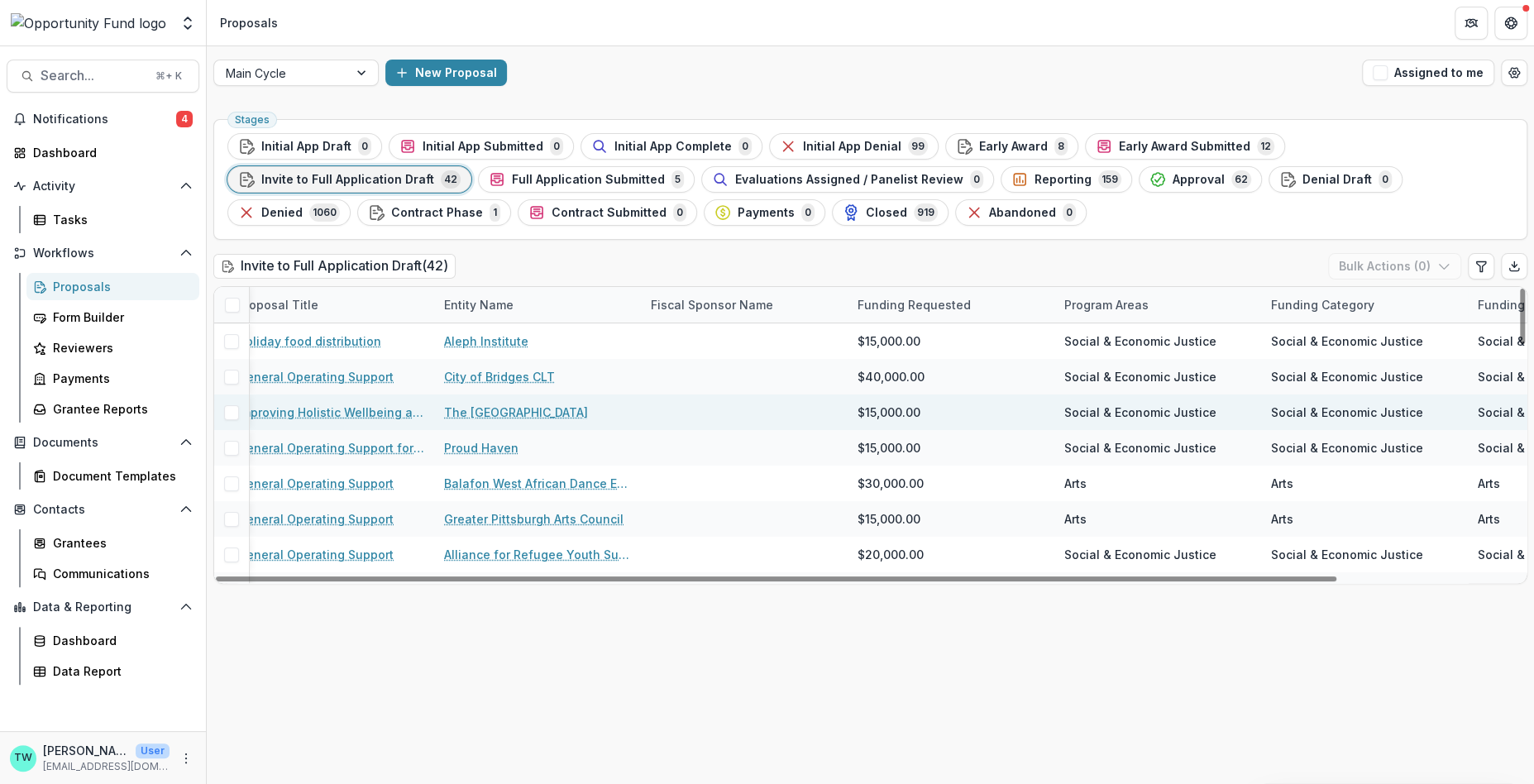
scroll to position [0, 212]
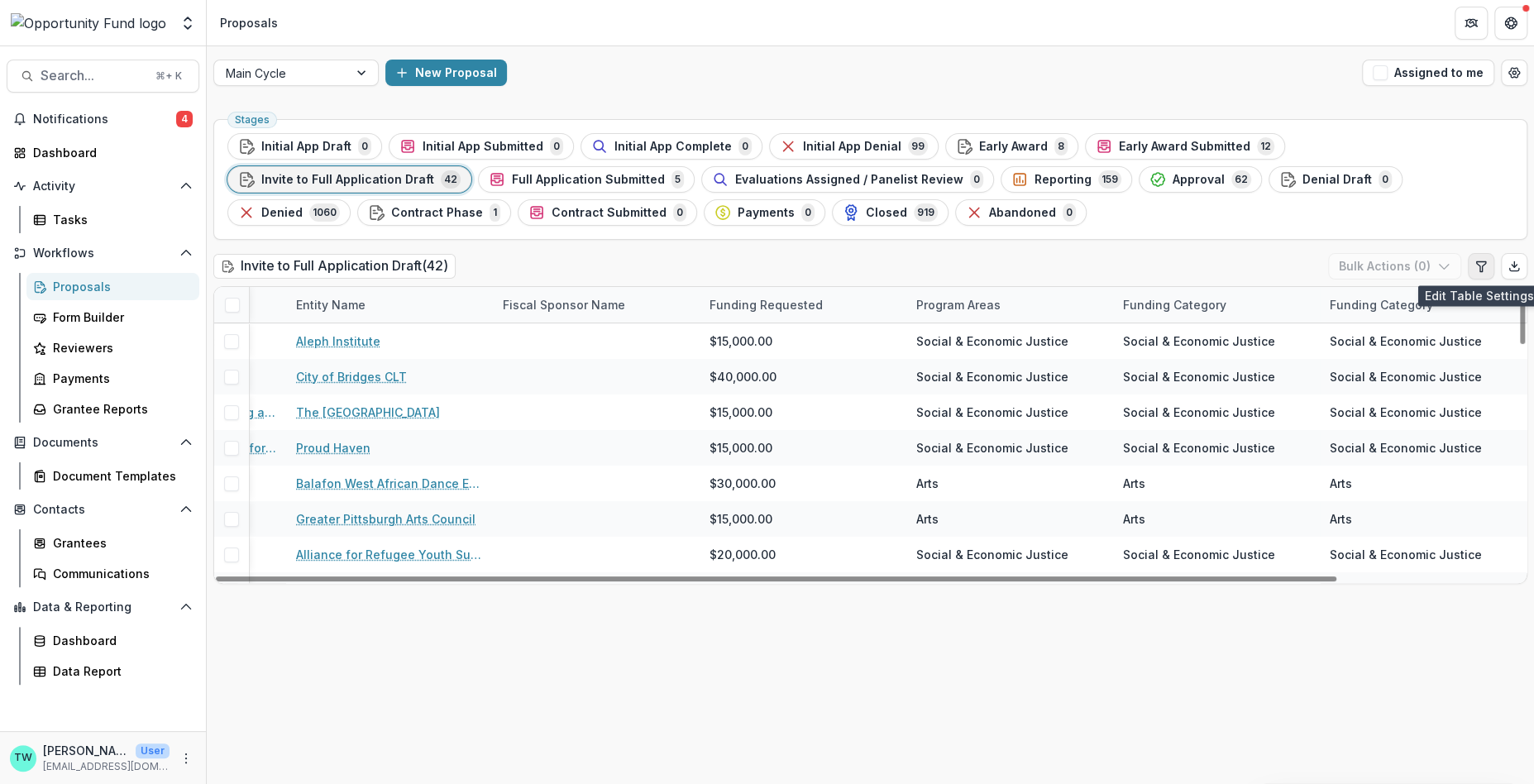
click at [1479, 266] on icon "Edit table settings" at bounding box center [1481, 266] width 13 height 13
select select "******"
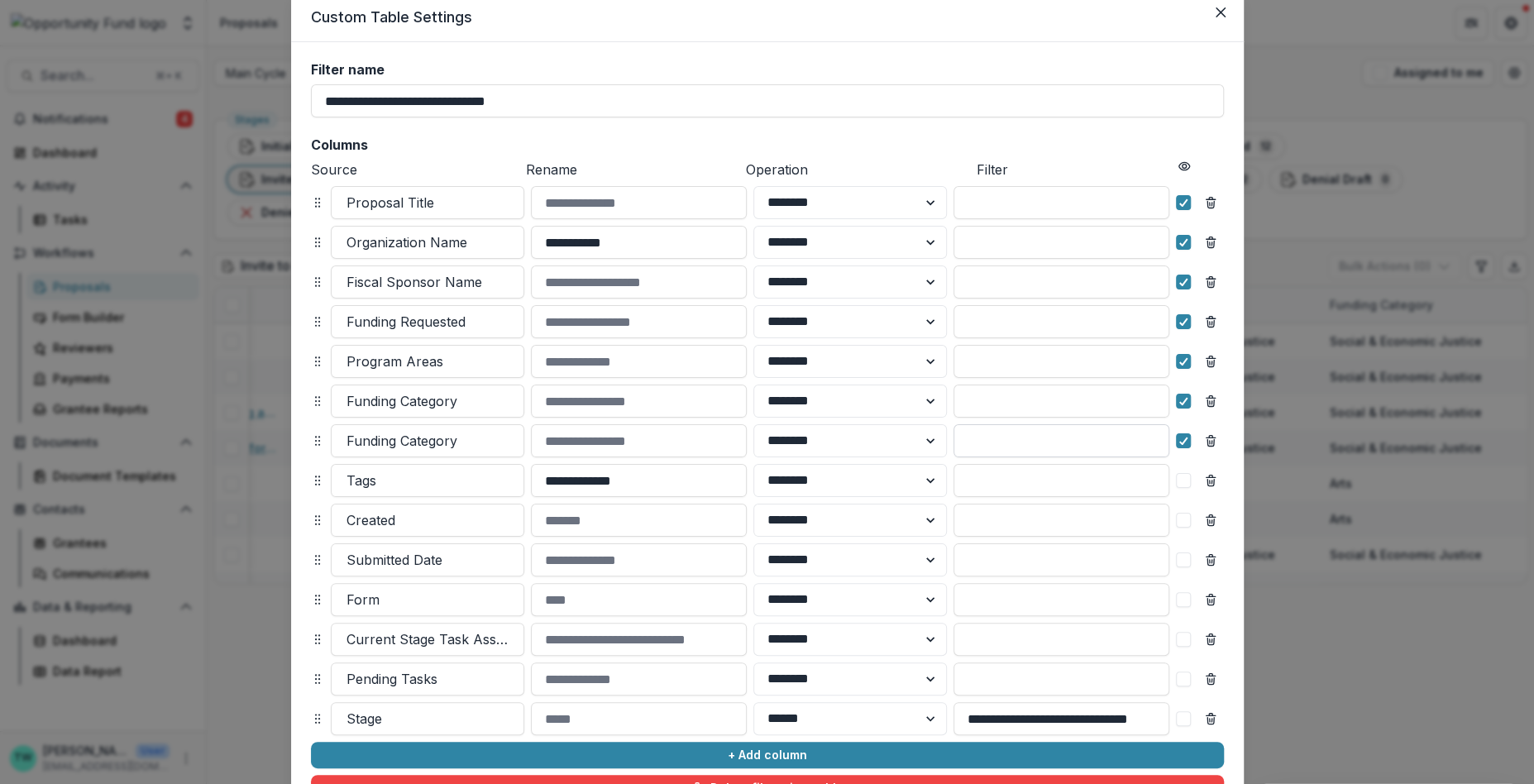
scroll to position [0, 0]
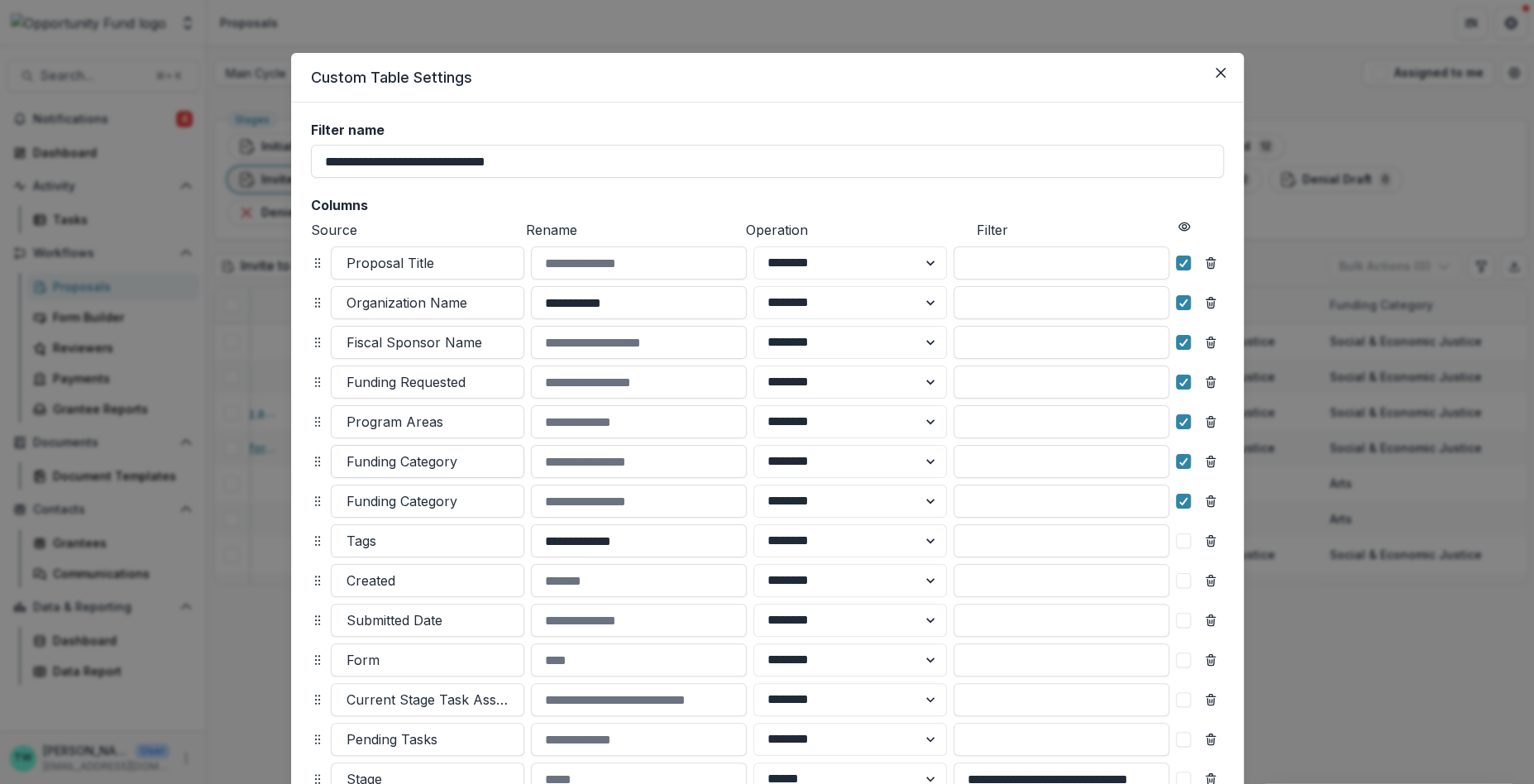
click at [448, 459] on div at bounding box center [427, 461] width 162 height 24
click at [698, 90] on header "Custom Table Settings" at bounding box center [767, 78] width 952 height 49
click at [1222, 70] on icon "Close" at bounding box center [1220, 73] width 10 height 10
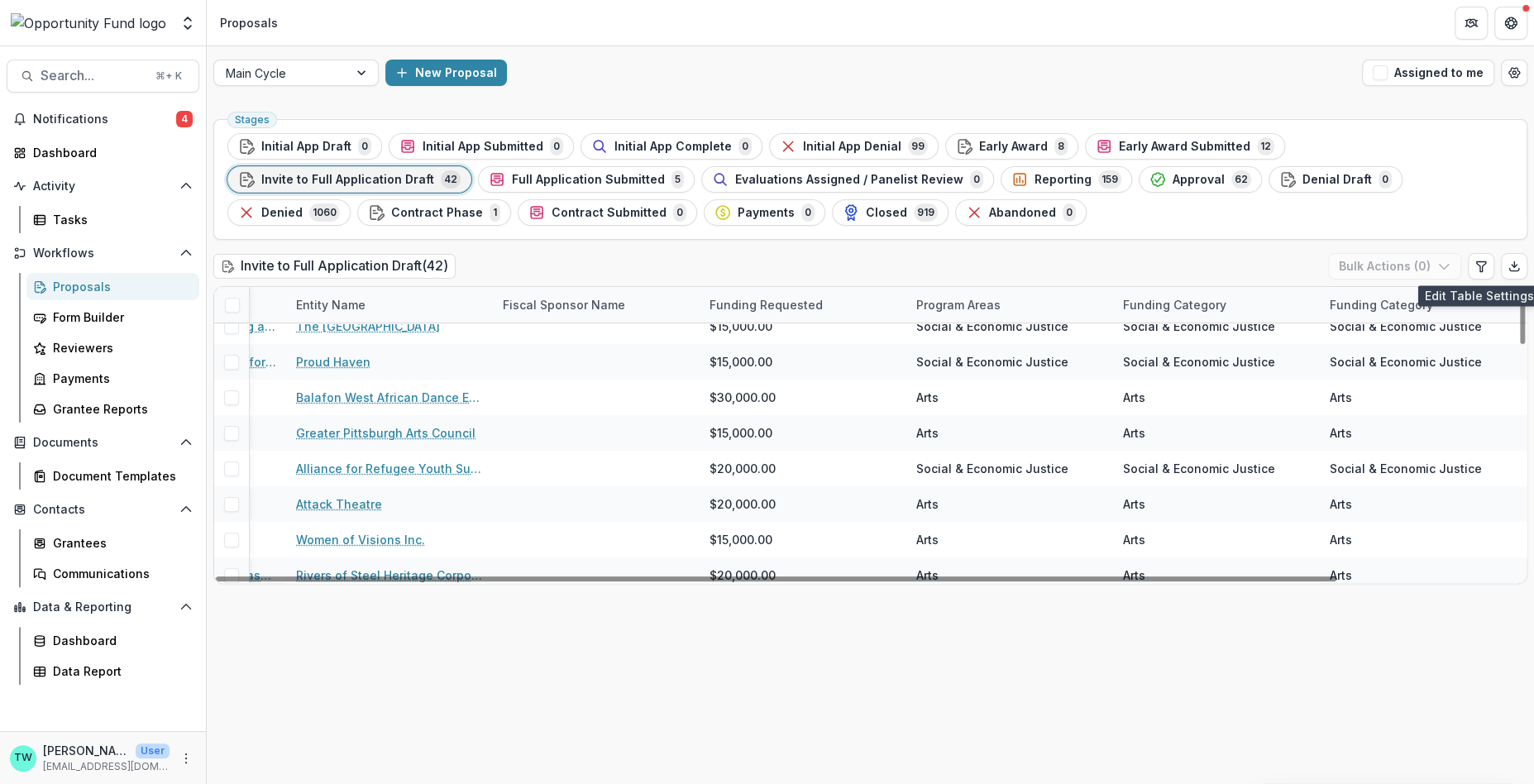
scroll to position [0, 212]
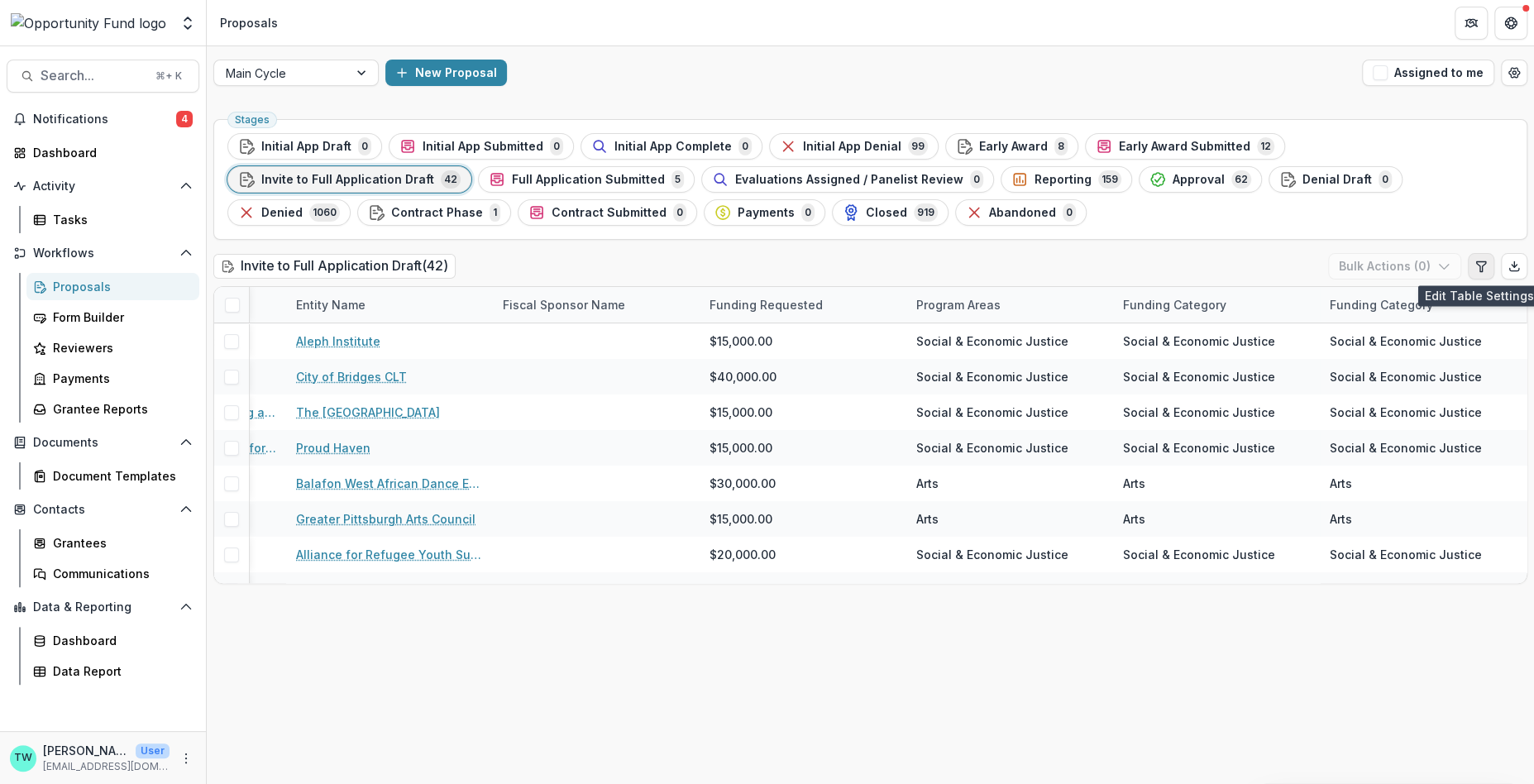
click at [1480, 266] on icon "Edit table settings" at bounding box center [1480, 267] width 9 height 10
select select "******"
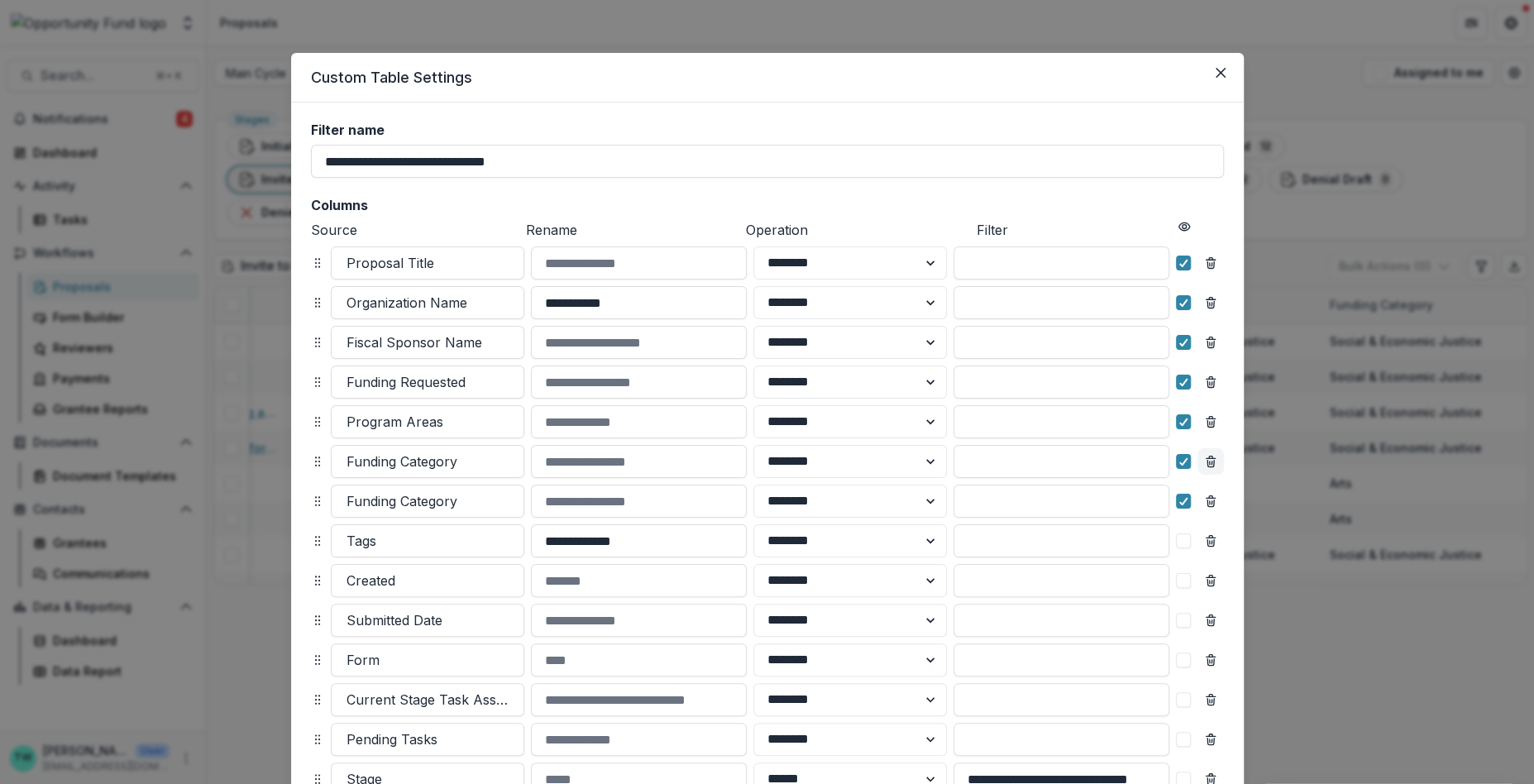
click at [1209, 464] on icon "Remove column" at bounding box center [1210, 460] width 13 height 13
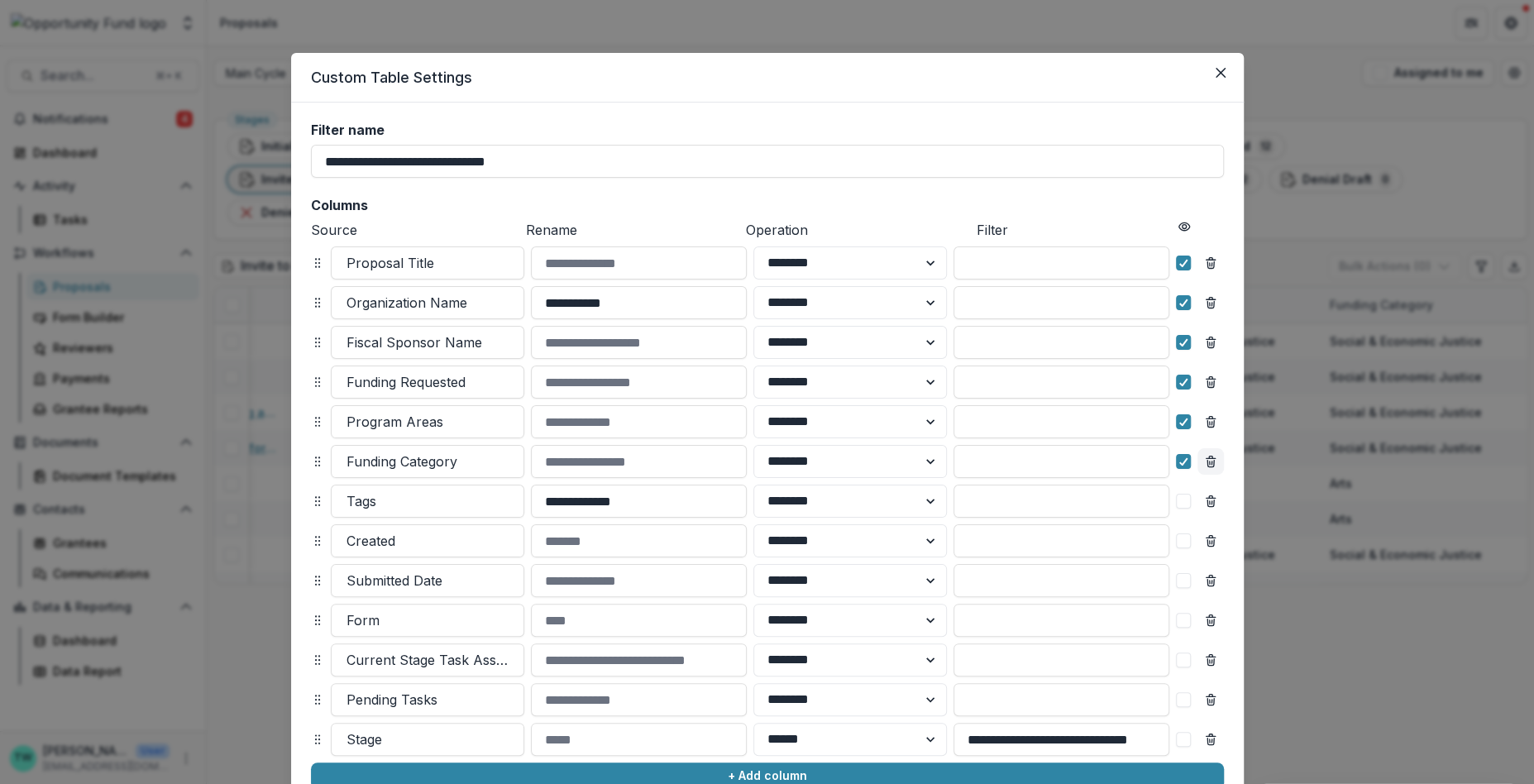
click at [1209, 465] on icon "Remove column" at bounding box center [1210, 463] width 7 height 7
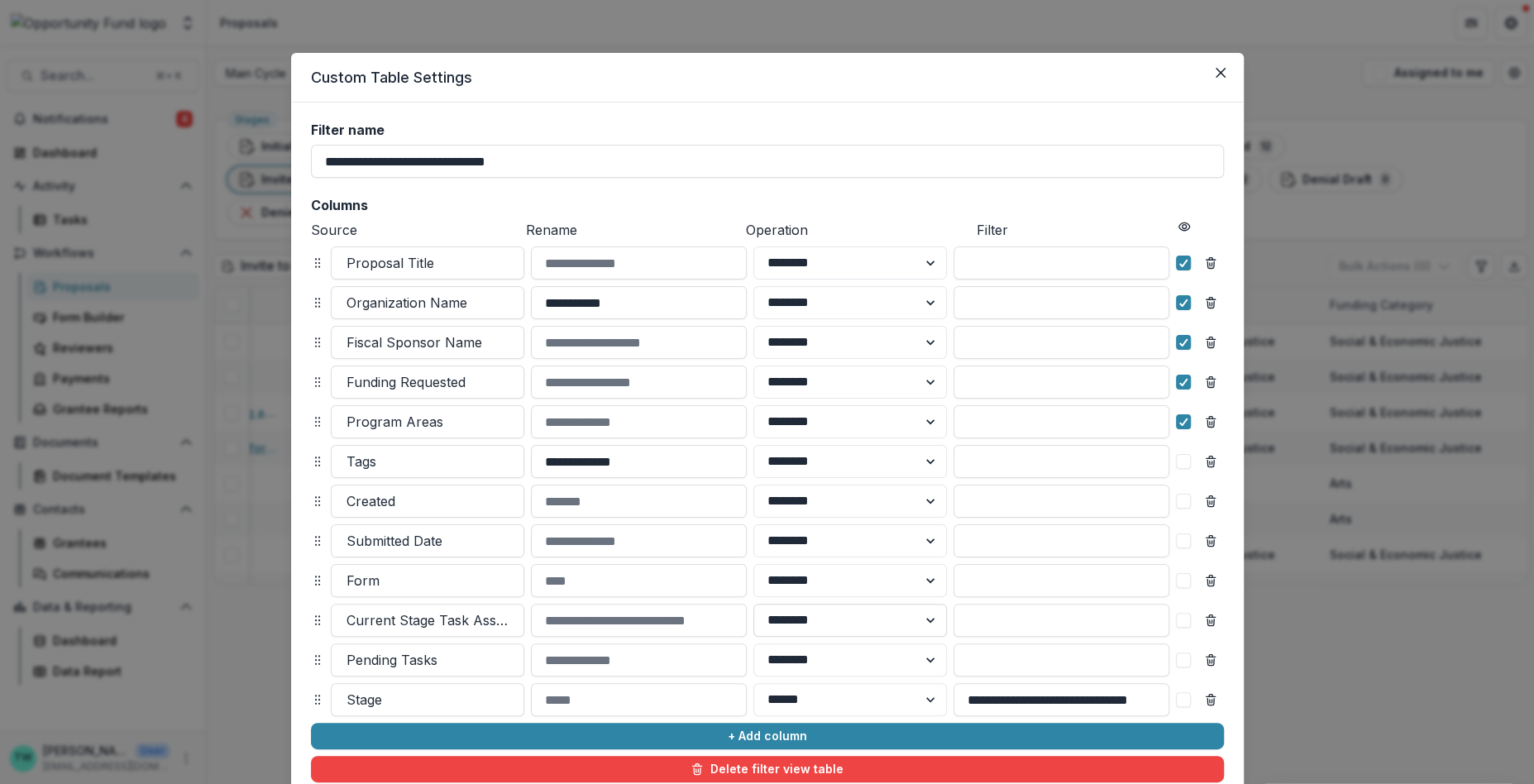
scroll to position [124, 0]
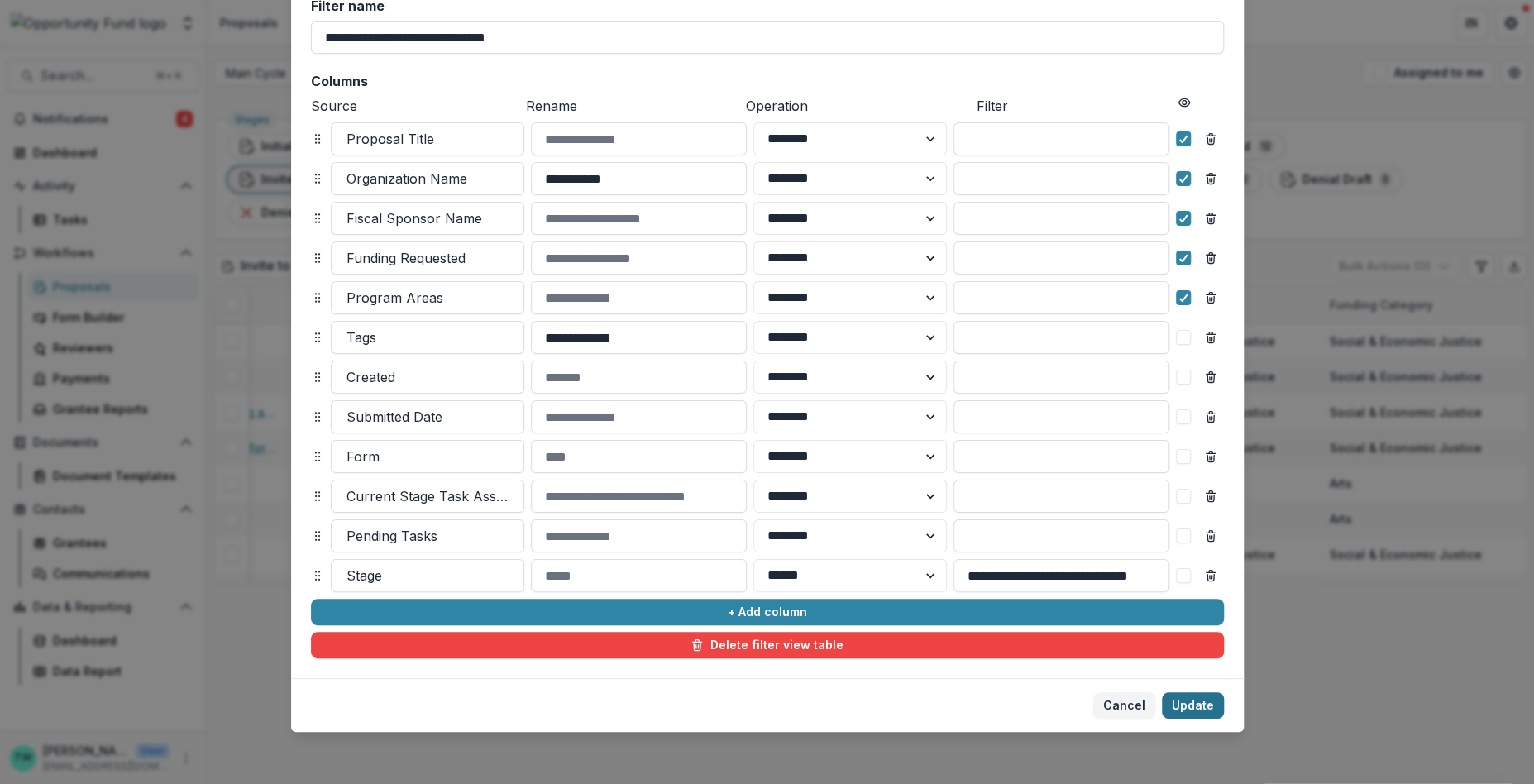
click at [1185, 710] on button "Update" at bounding box center [1193, 705] width 62 height 27
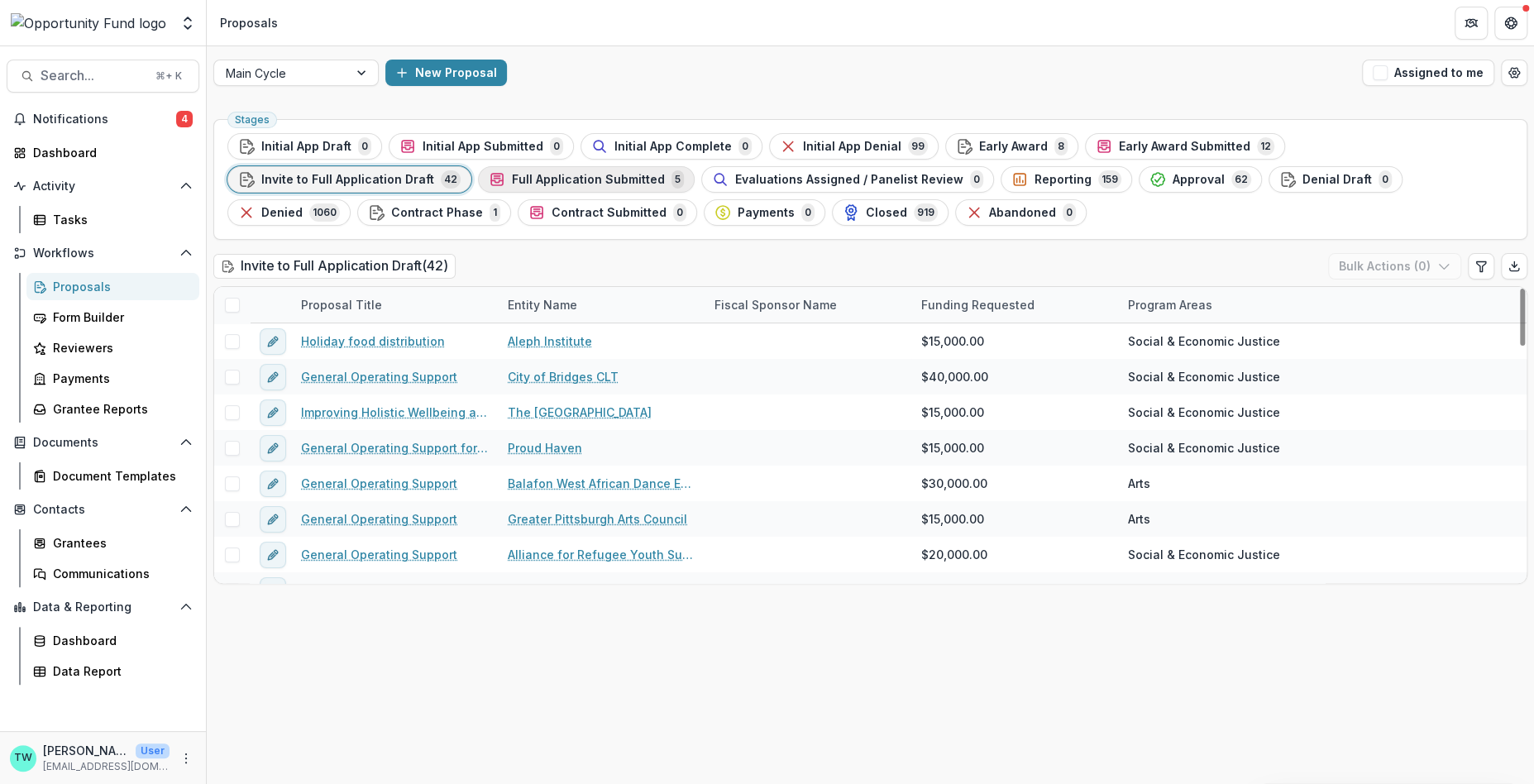
click at [512, 177] on span "Full Application Submitted" at bounding box center [588, 180] width 153 height 14
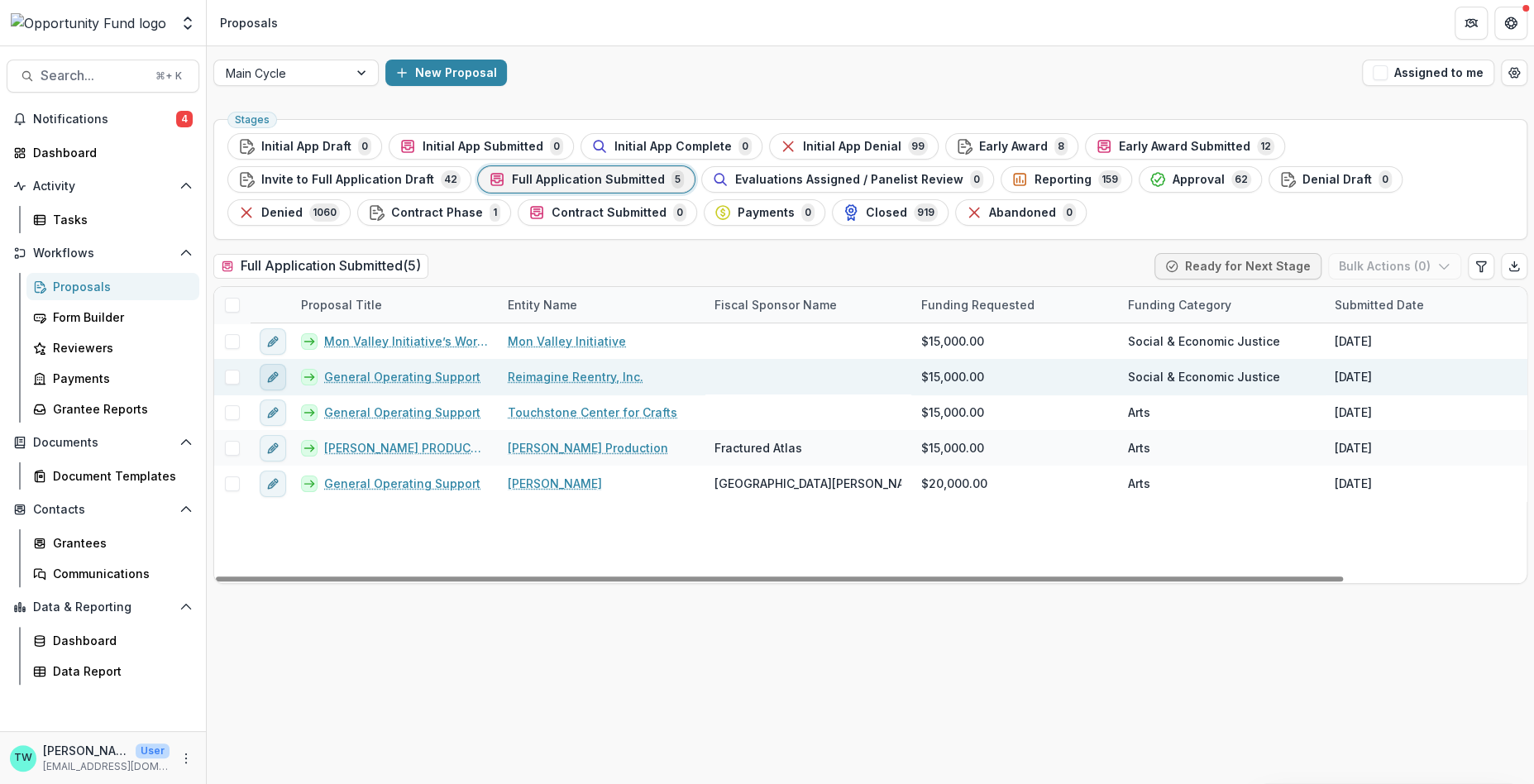
click at [272, 377] on icon "edit" at bounding box center [273, 377] width 13 height 13
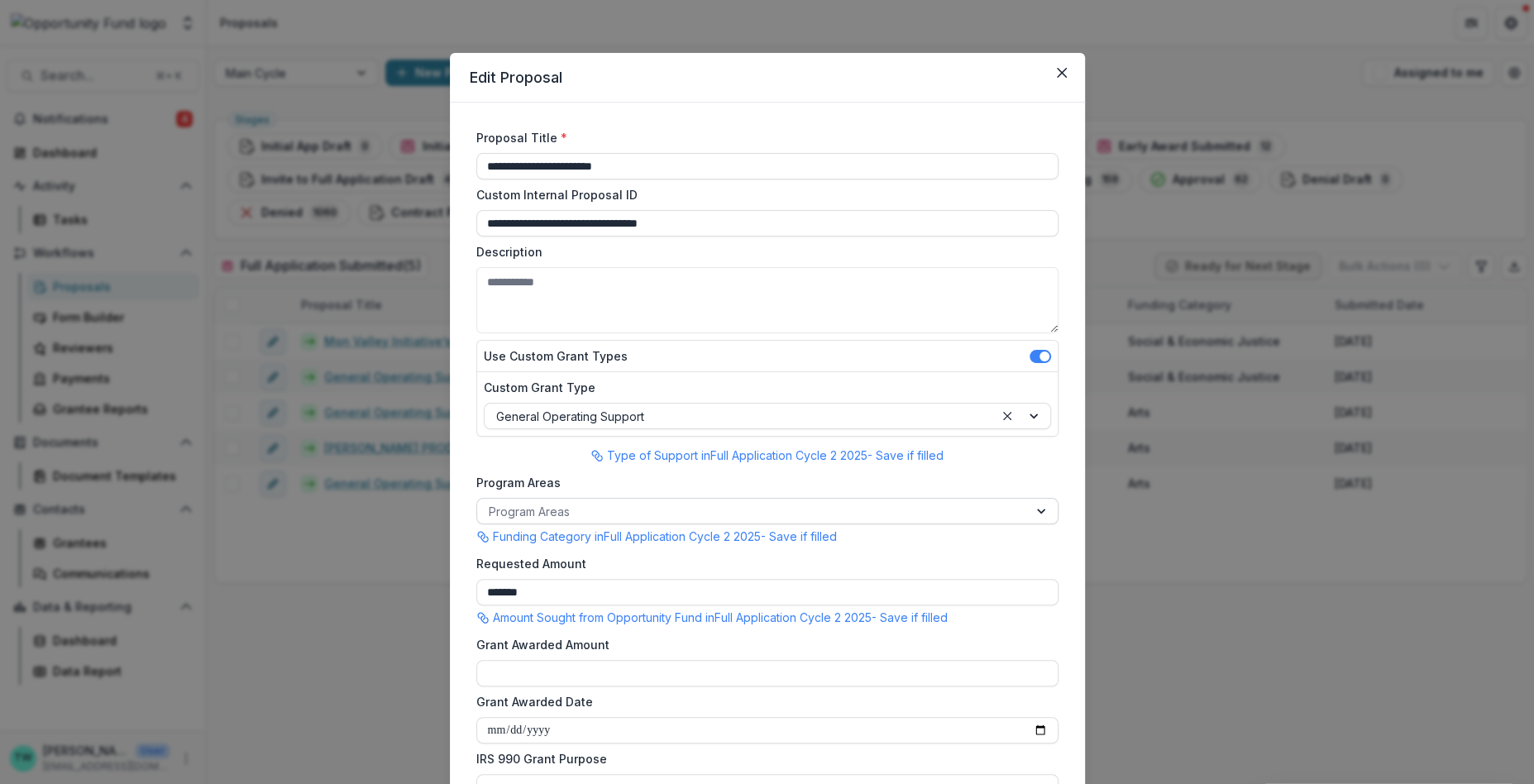
click at [667, 513] on div at bounding box center [753, 511] width 527 height 21
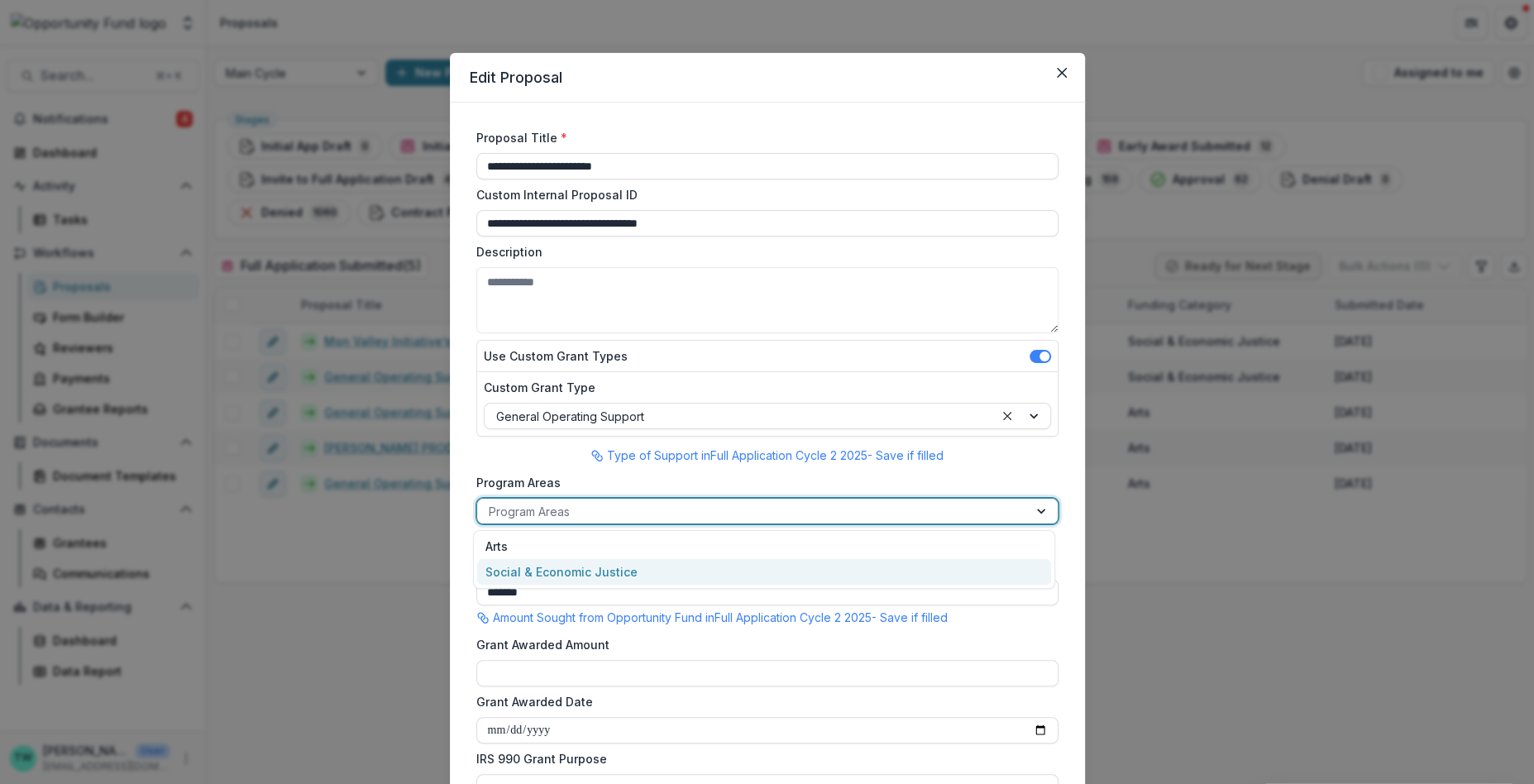
click at [665, 571] on div "Social & Economic Justice" at bounding box center [764, 572] width 574 height 26
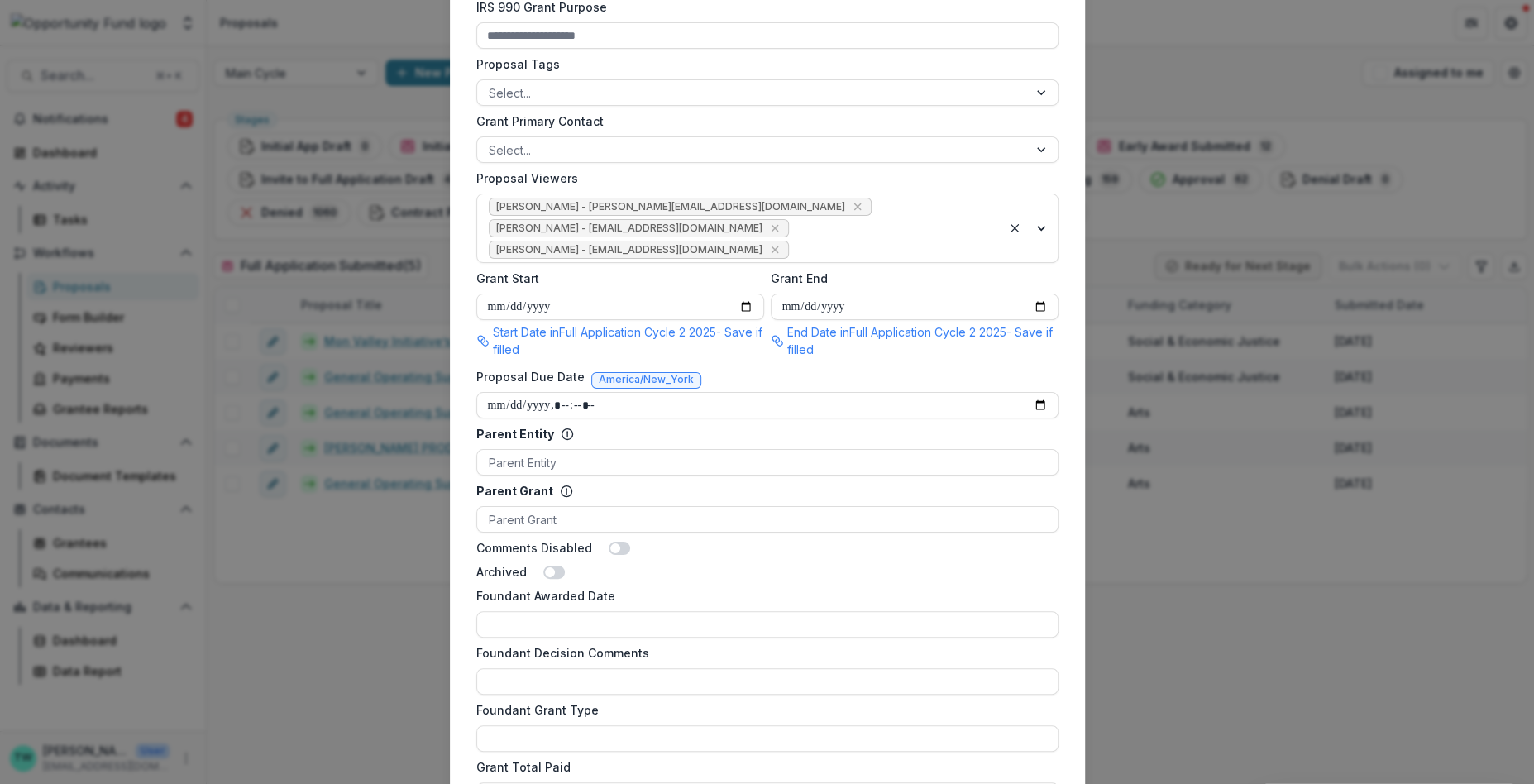
scroll to position [1020, 0]
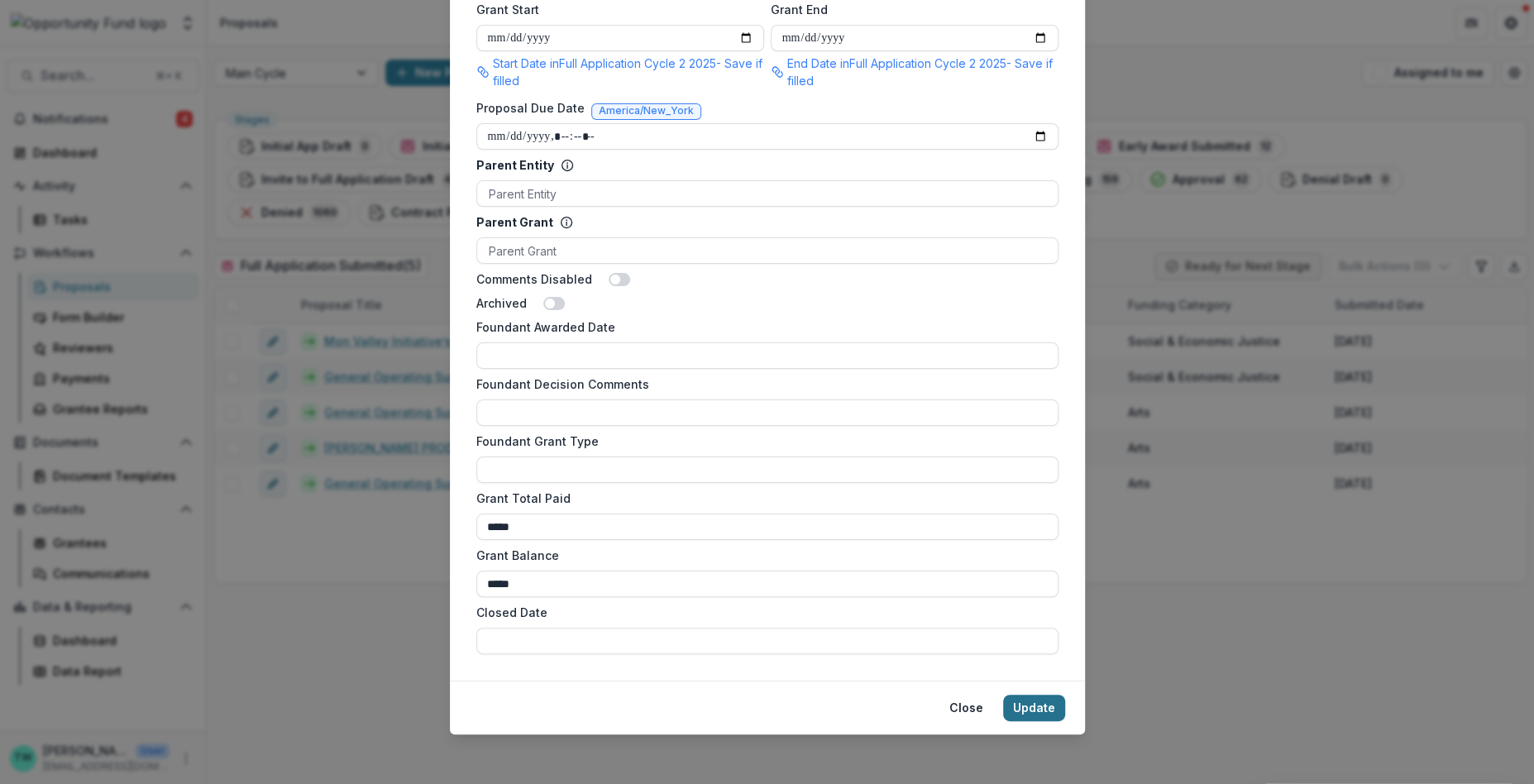
click at [1038, 697] on button "Update" at bounding box center [1034, 707] width 62 height 27
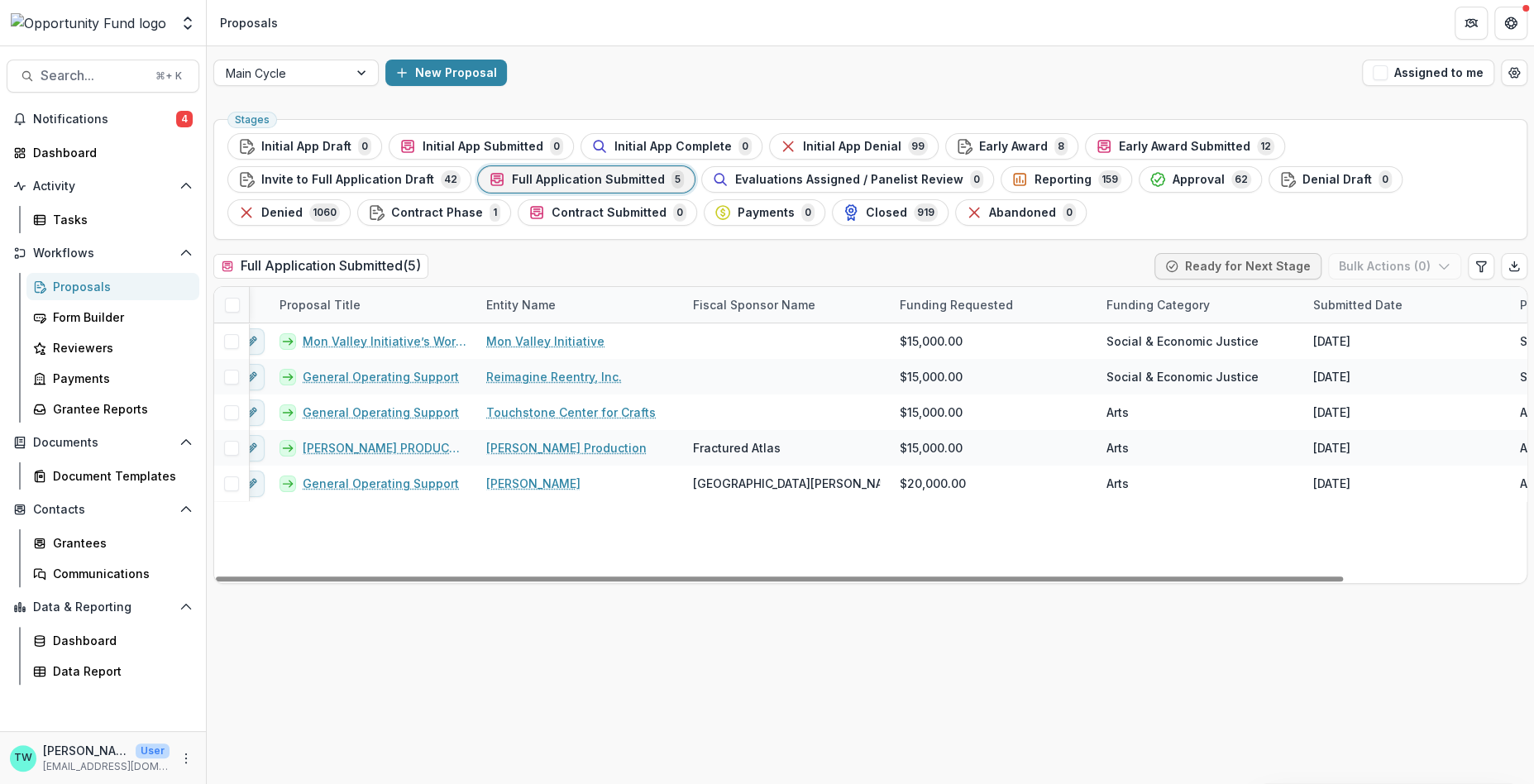
scroll to position [0, 0]
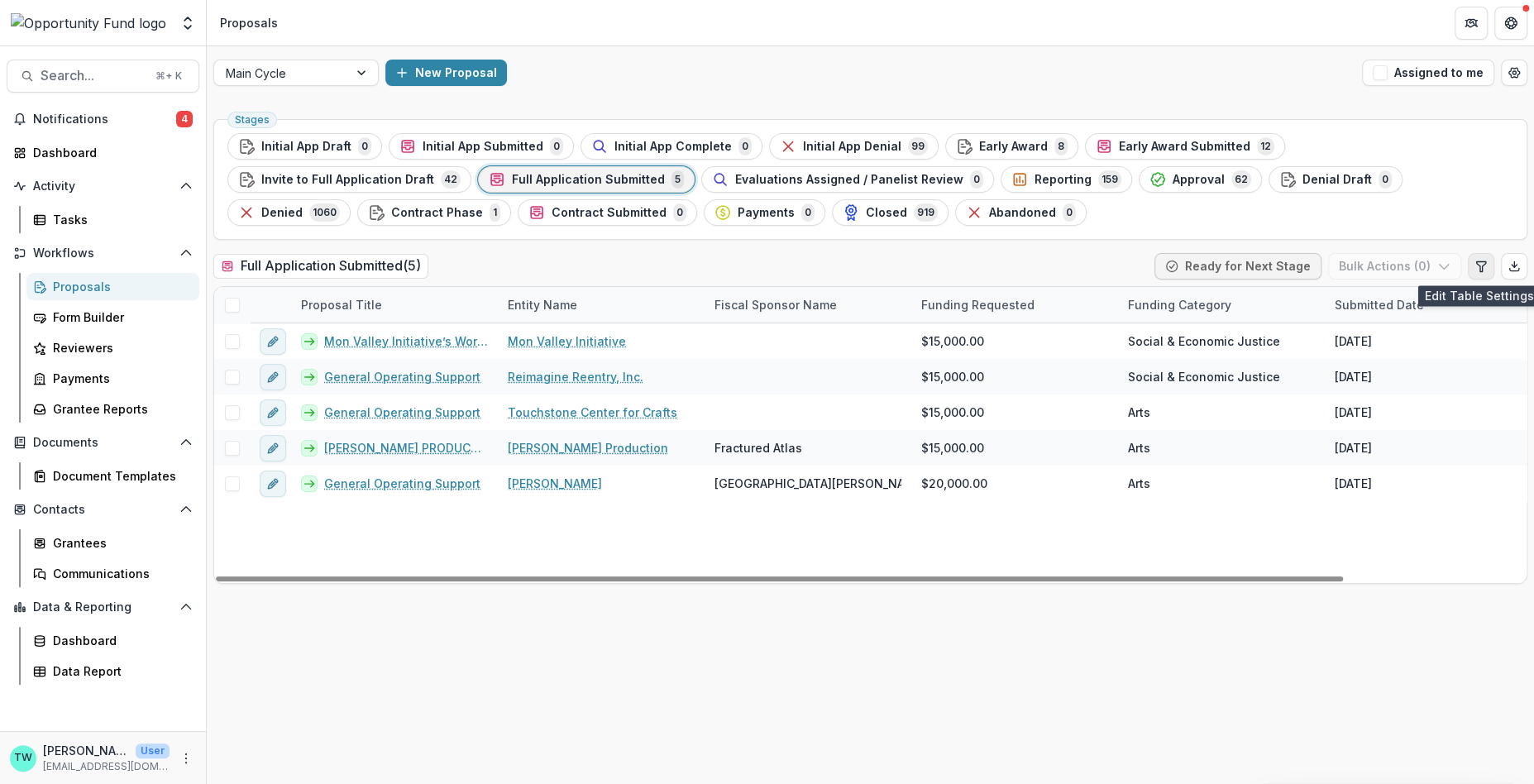
click at [1481, 262] on icon "Edit table settings" at bounding box center [1481, 266] width 13 height 13
select select "******"
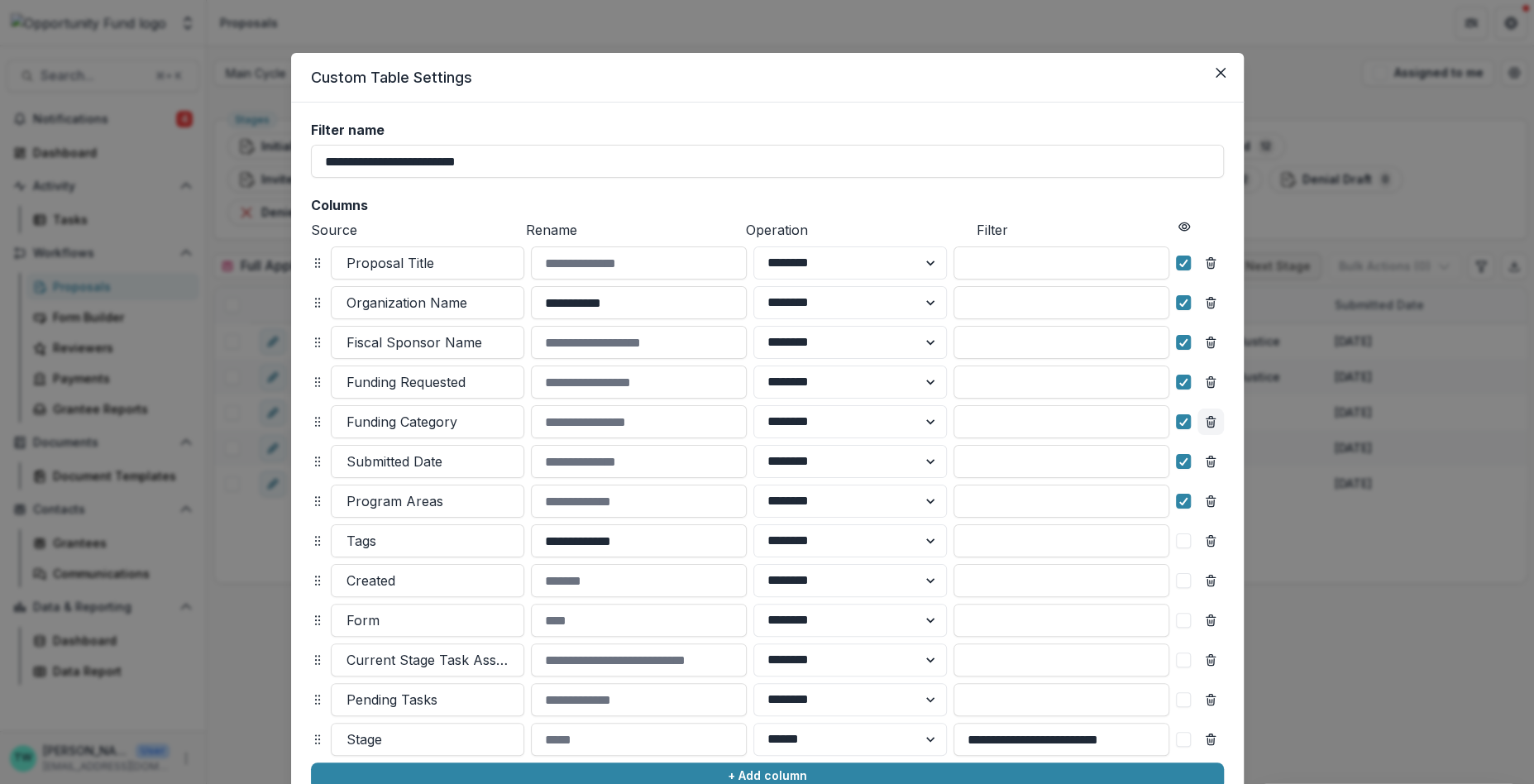
click at [1207, 425] on icon "Remove column" at bounding box center [1210, 421] width 13 height 13
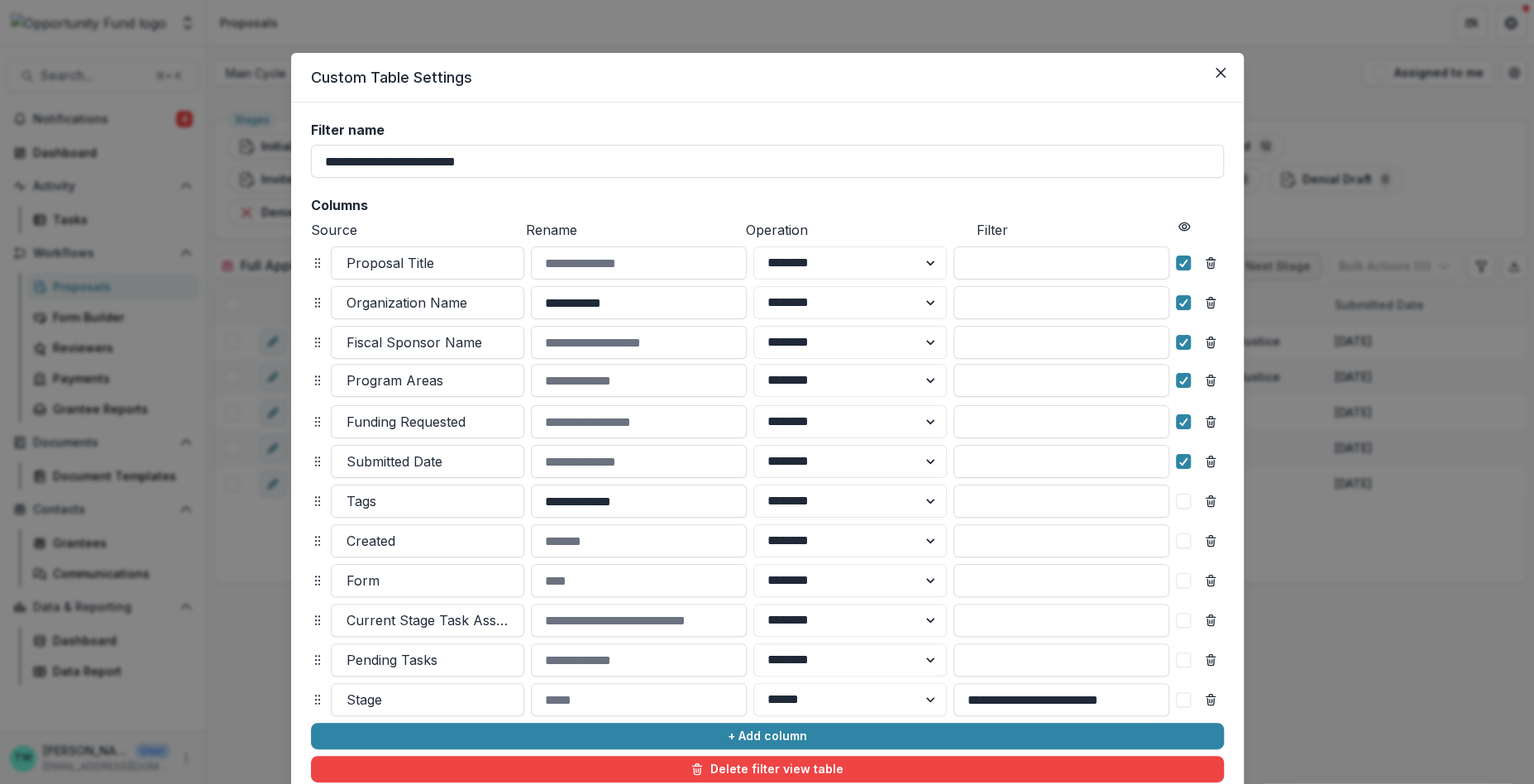
drag, startPoint x: 314, startPoint y: 464, endPoint x: 314, endPoint y: 384, distance: 80.0
click at [314, 384] on icon at bounding box center [317, 380] width 13 height 13
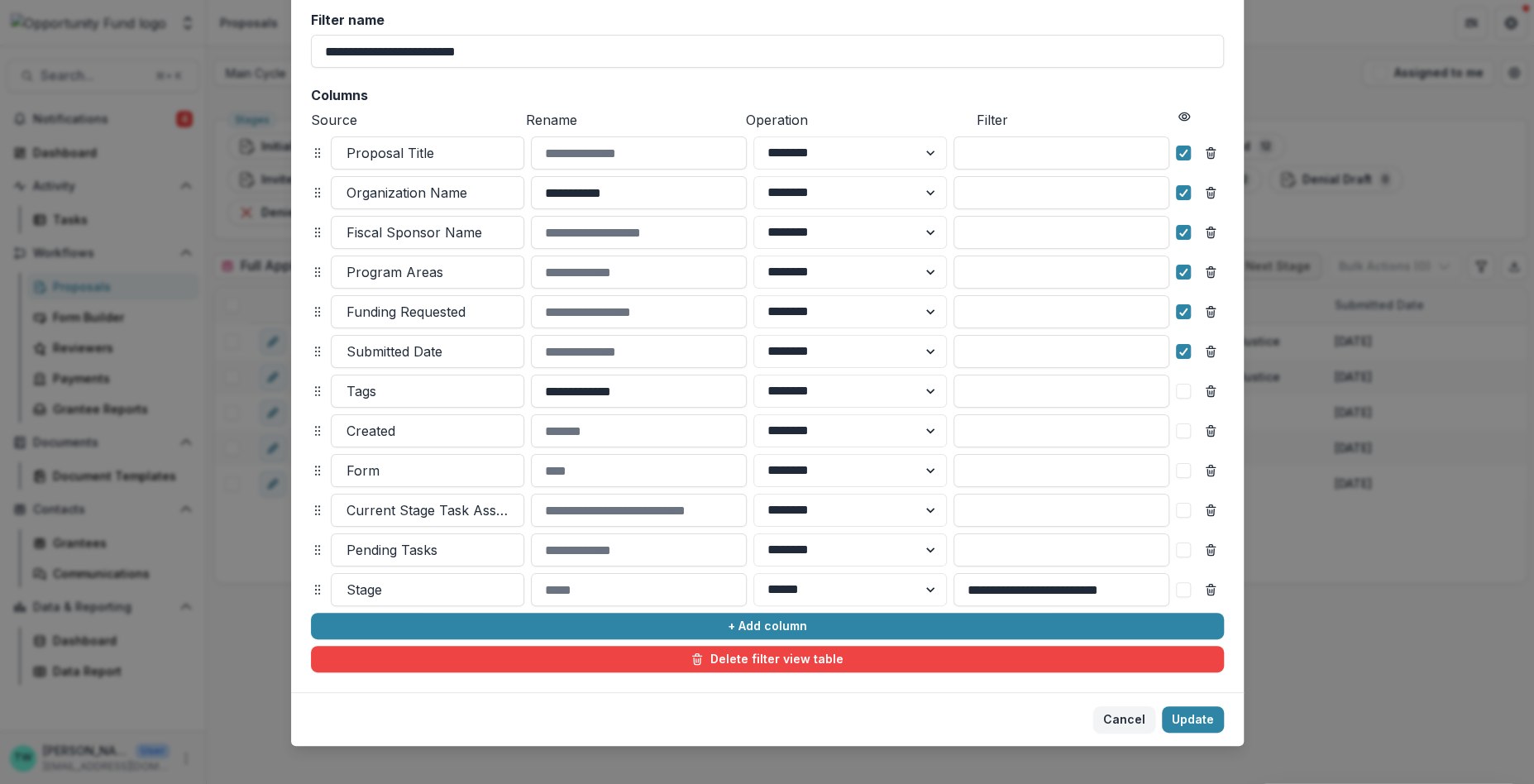
scroll to position [124, 0]
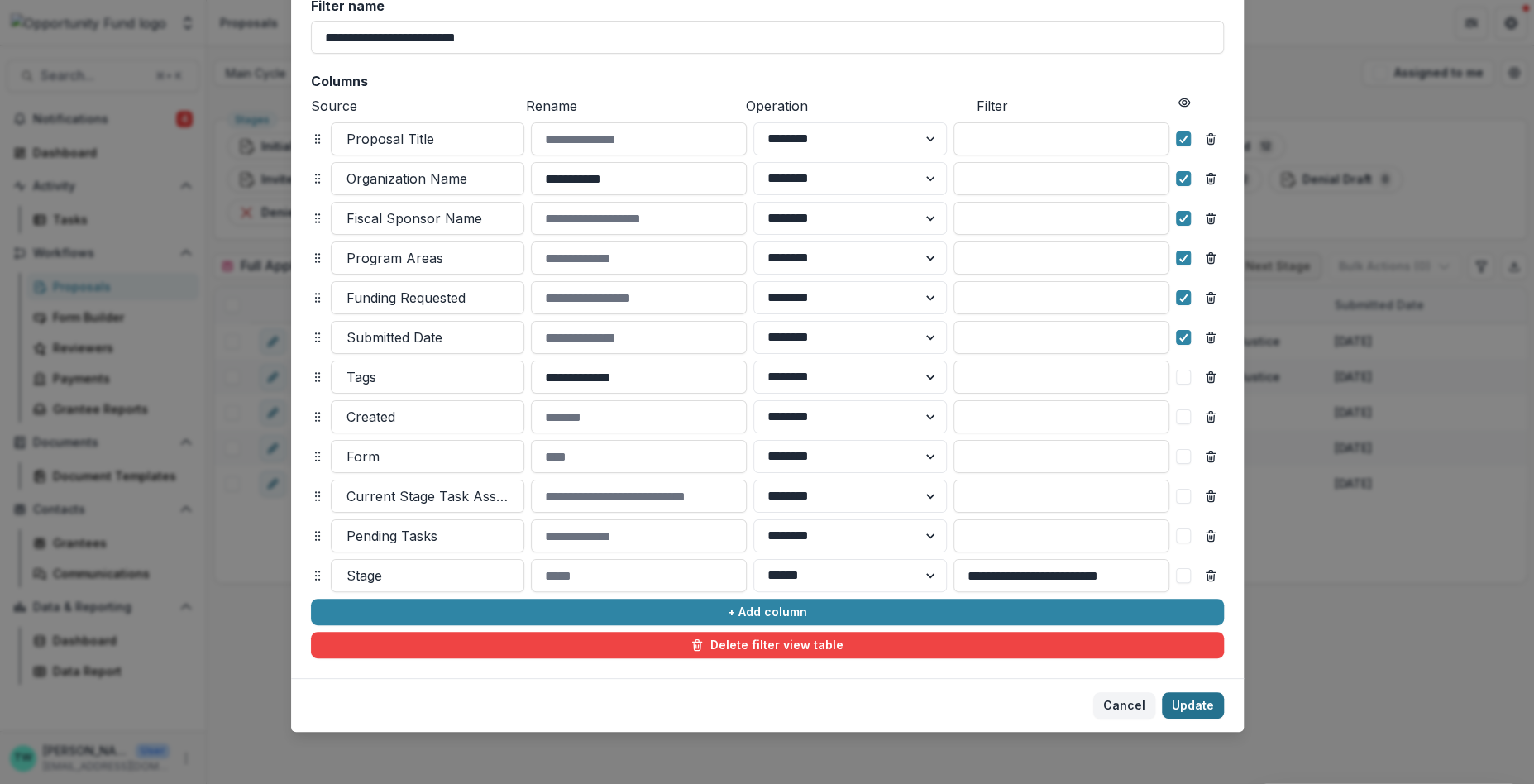
click at [1191, 704] on button "Update" at bounding box center [1193, 705] width 62 height 27
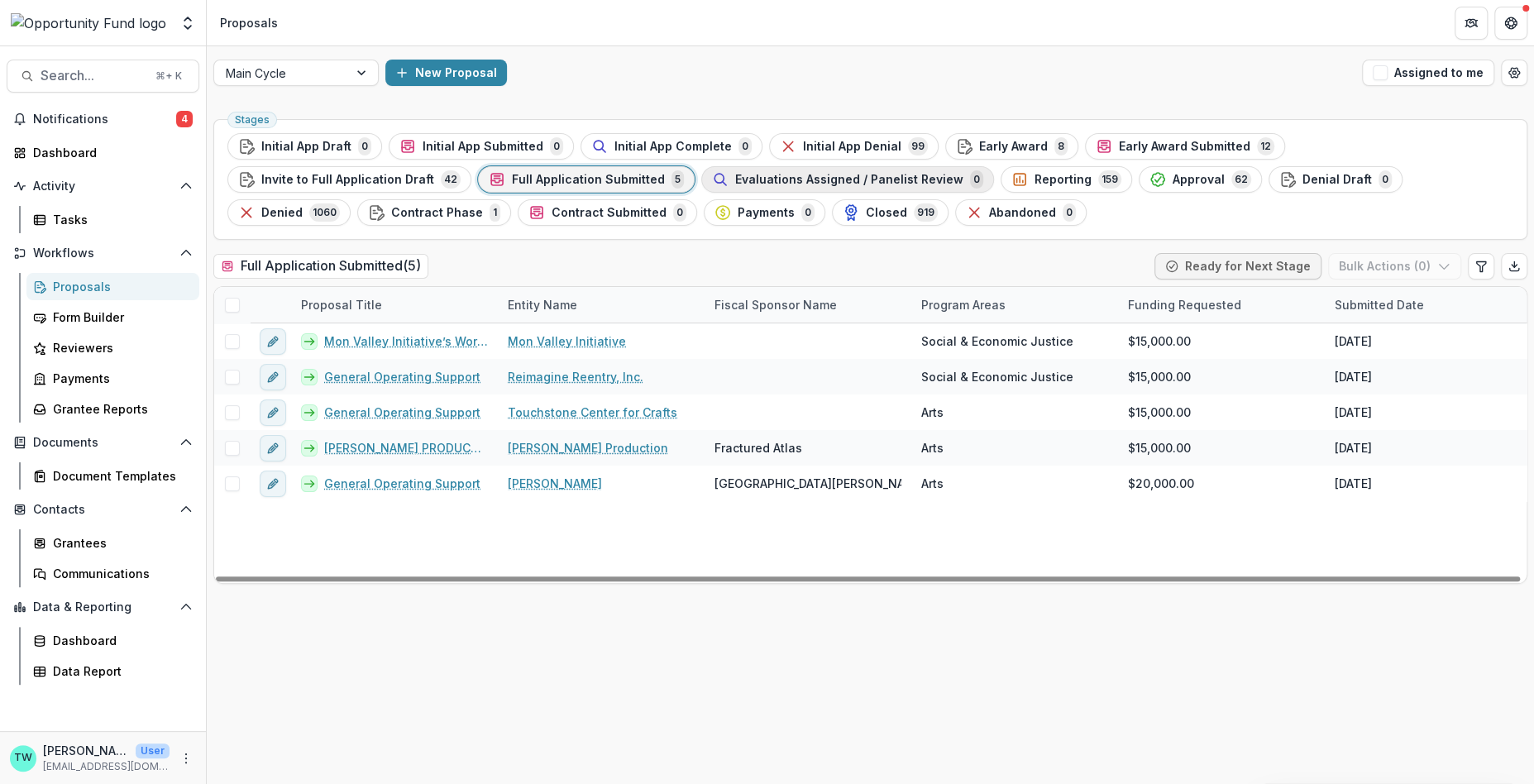
click at [735, 179] on span "Evaluations Assigned / Panelist Review" at bounding box center [849, 180] width 228 height 14
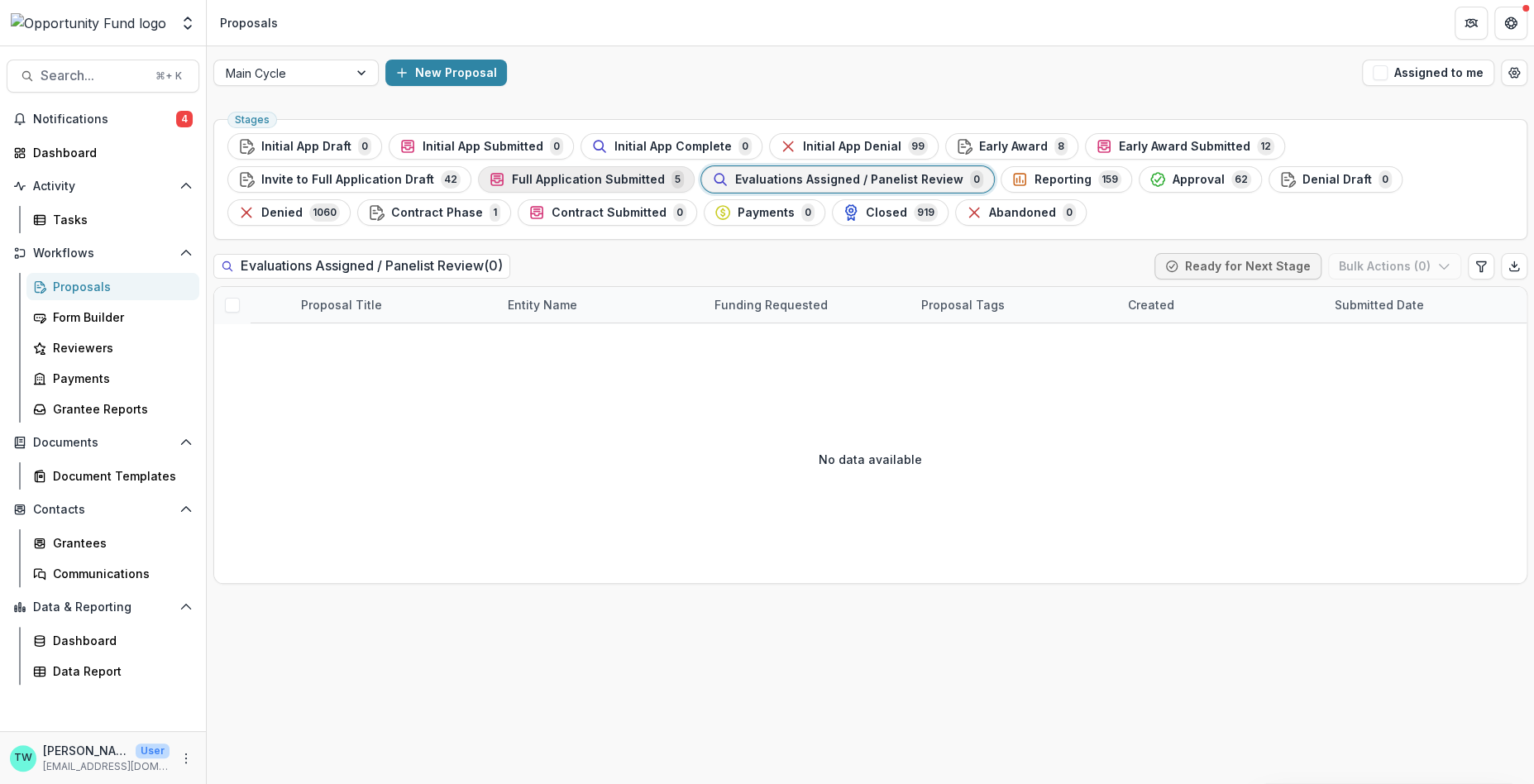
click at [512, 179] on span "Full Application Submitted" at bounding box center [588, 180] width 153 height 14
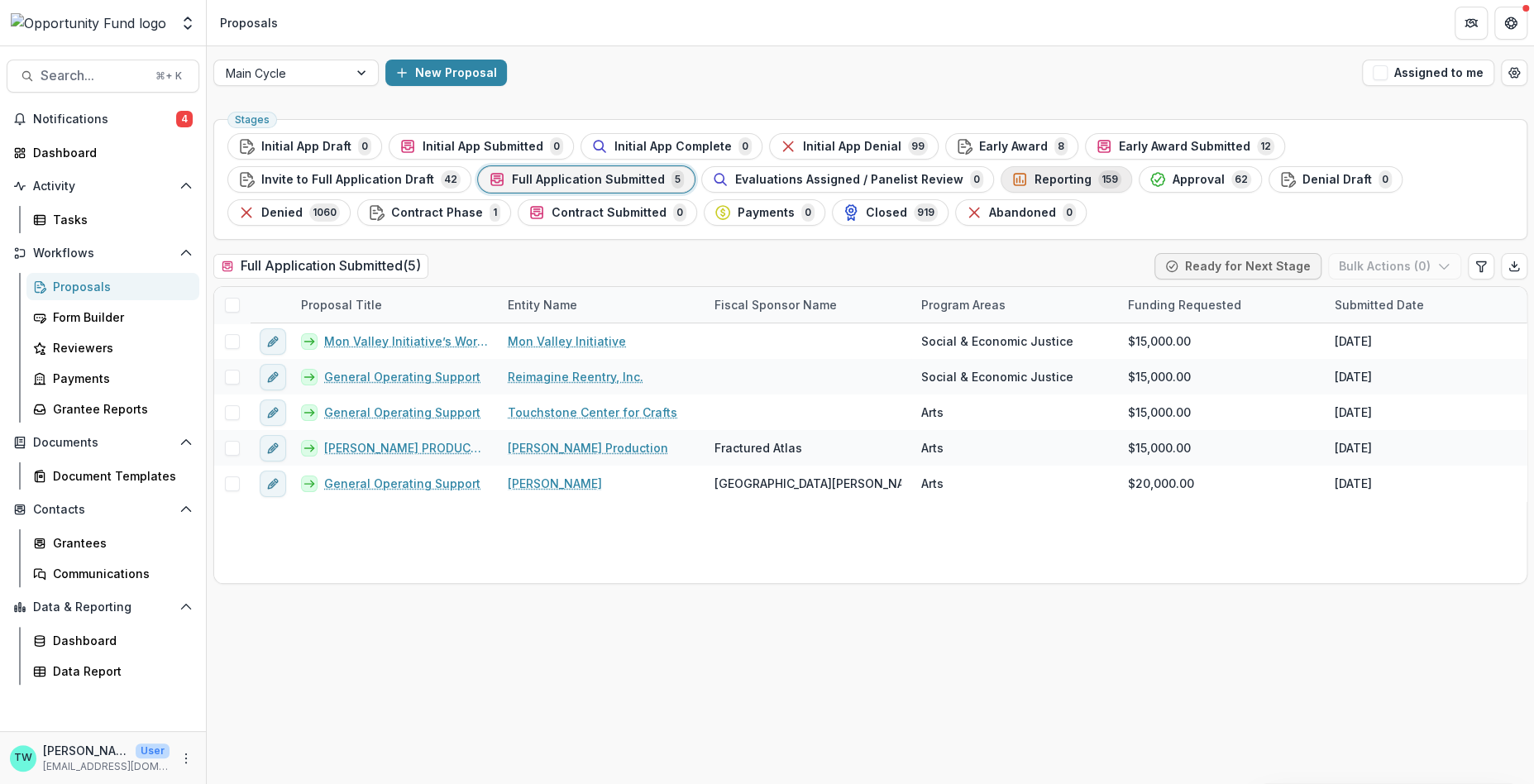
click at [1035, 185] on span "Reporting" at bounding box center [1064, 180] width 57 height 14
